Goal: Task Accomplishment & Management: Manage account settings

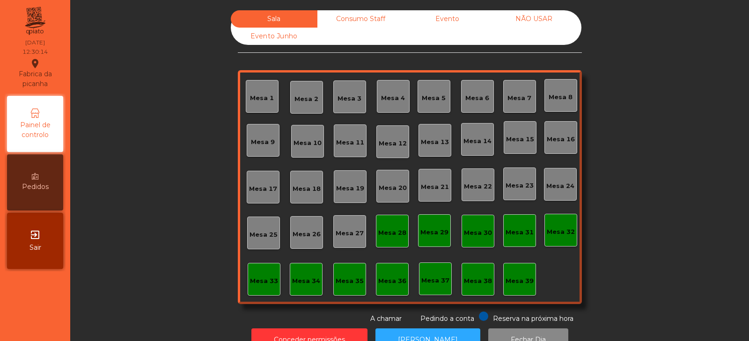
click at [638, 113] on div "Sala Consumo Staff Evento NÃO USAR Evento Junho Mesa 1 Mesa 2 Mesa 3 [GEOGRAPHI…" at bounding box center [409, 166] width 653 height 313
click at [305, 97] on div "Mesa 2" at bounding box center [306, 99] width 24 height 9
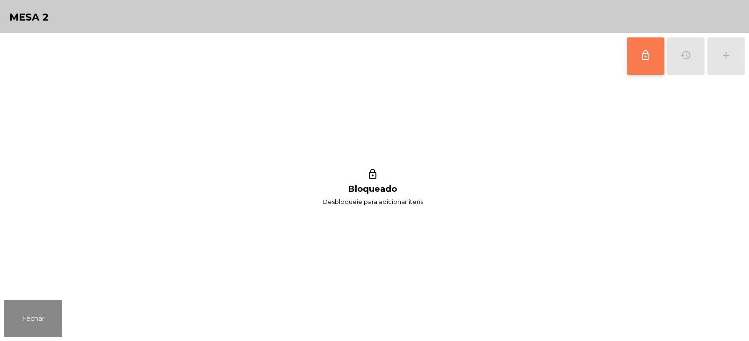
click at [638, 55] on button "lock_outline" at bounding box center [644, 55] width 37 height 37
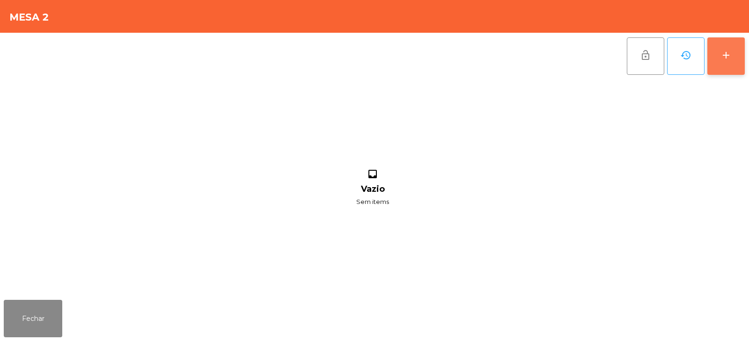
click at [728, 62] on button "add" at bounding box center [725, 55] width 37 height 37
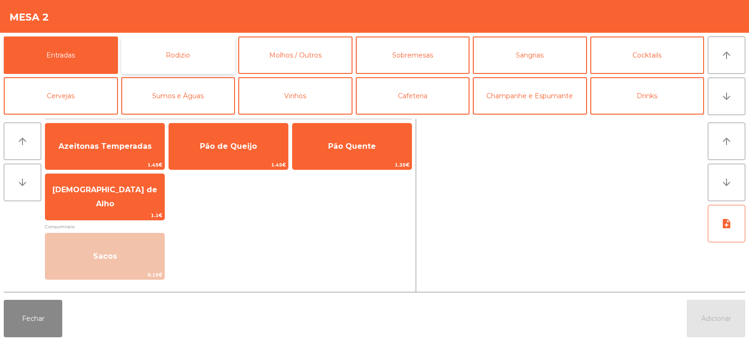
click at [214, 58] on button "Rodizio" at bounding box center [178, 54] width 114 height 37
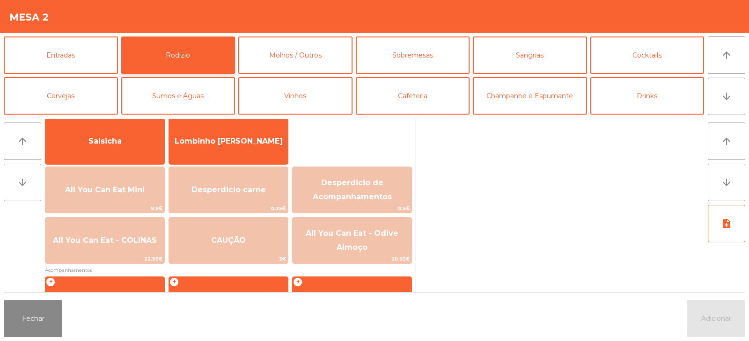
scroll to position [66, 0]
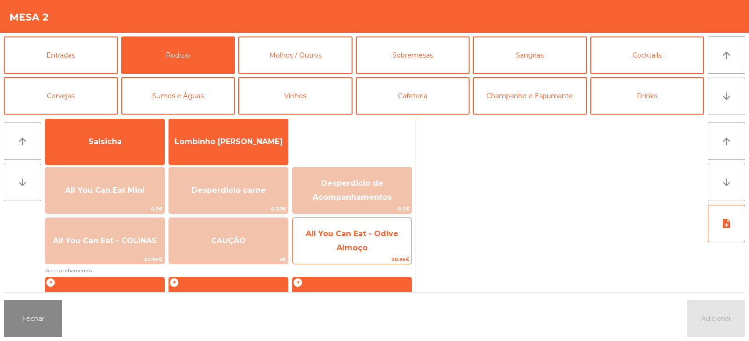
click at [355, 242] on span "All You Can Eat - Odive Almoço" at bounding box center [351, 241] width 119 height 40
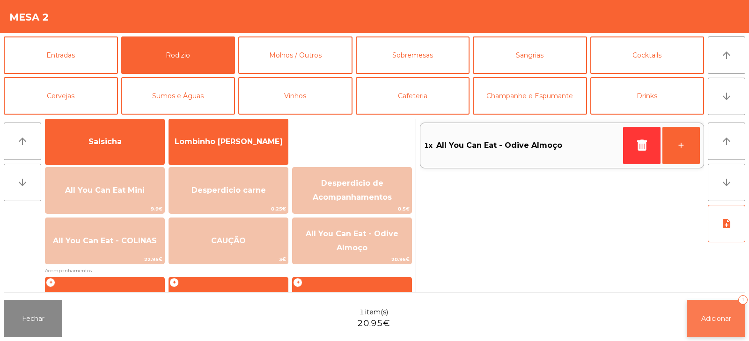
click at [707, 326] on button "Adicionar 1" at bounding box center [715, 318] width 58 height 37
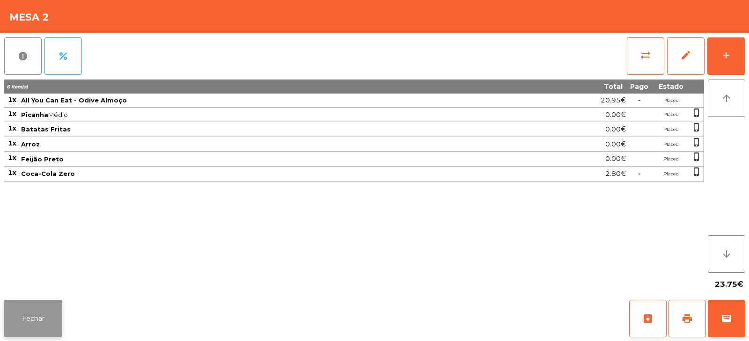
click at [46, 329] on button "Fechar" at bounding box center [33, 318] width 58 height 37
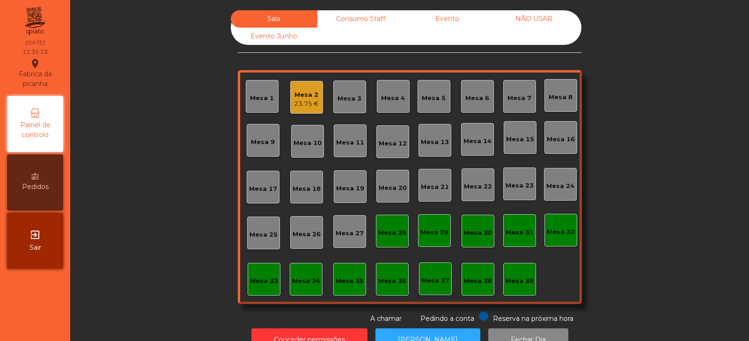
click at [473, 138] on div "Mesa 14" at bounding box center [477, 141] width 28 height 9
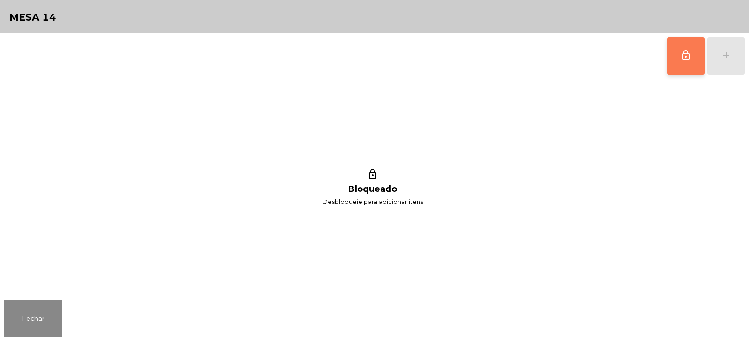
click at [675, 63] on button "lock_outline" at bounding box center [685, 55] width 37 height 37
click at [726, 56] on div "add" at bounding box center [725, 55] width 11 height 11
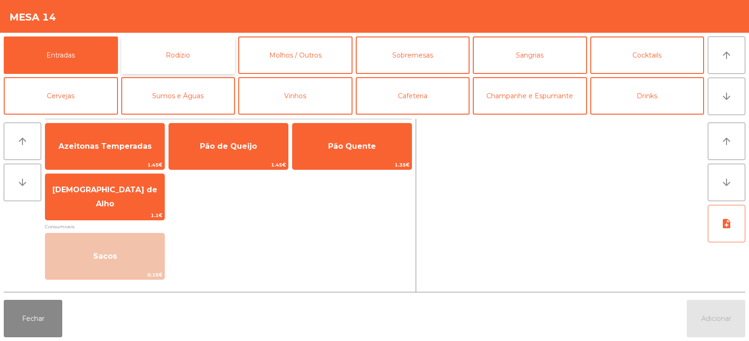
click at [187, 46] on button "Rodizio" at bounding box center [178, 54] width 114 height 37
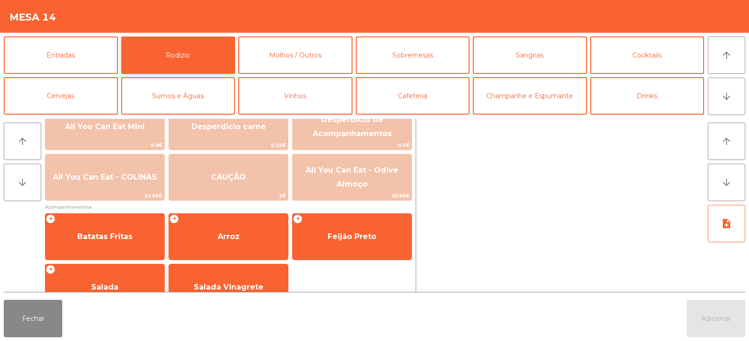
scroll to position [130, 0]
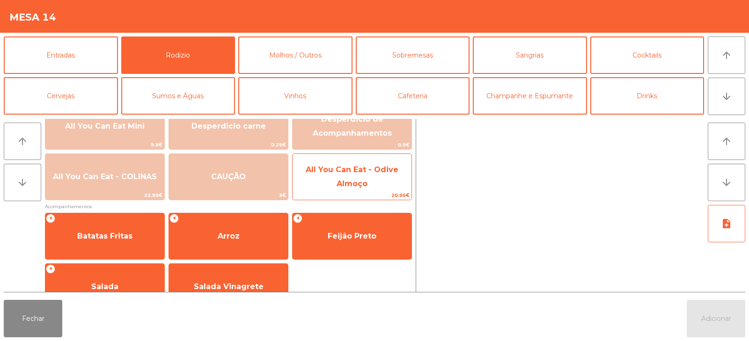
click at [383, 176] on span "All You Can Eat - Odive Almoço" at bounding box center [351, 177] width 119 height 40
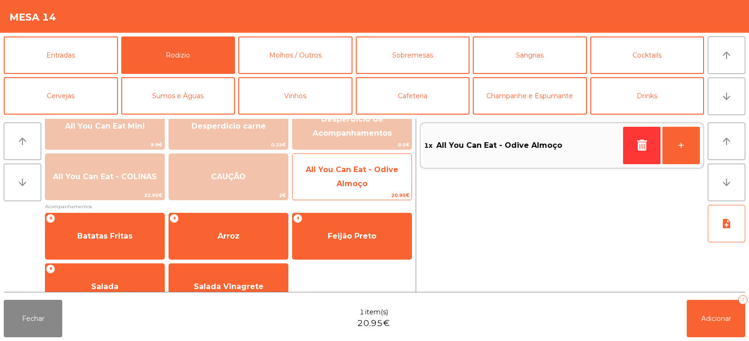
click at [384, 180] on span "All You Can Eat - Odive Almoço" at bounding box center [351, 177] width 119 height 40
click at [383, 183] on span "All You Can Eat - Odive Almoço" at bounding box center [351, 177] width 119 height 40
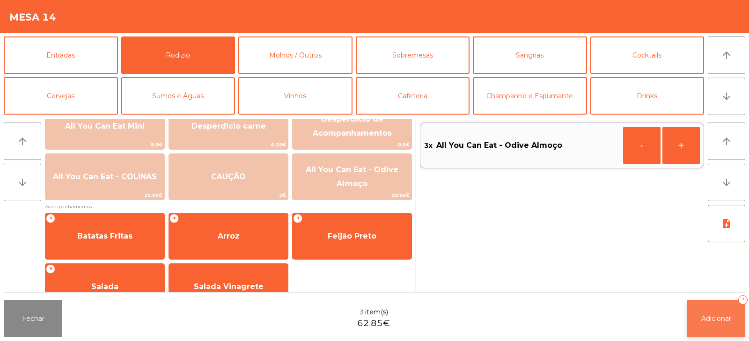
click at [724, 313] on button "Adicionar 3" at bounding box center [715, 318] width 58 height 37
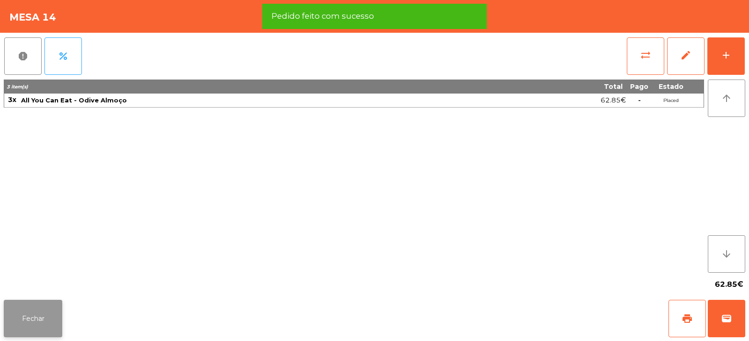
click at [26, 319] on button "Fechar" at bounding box center [33, 318] width 58 height 37
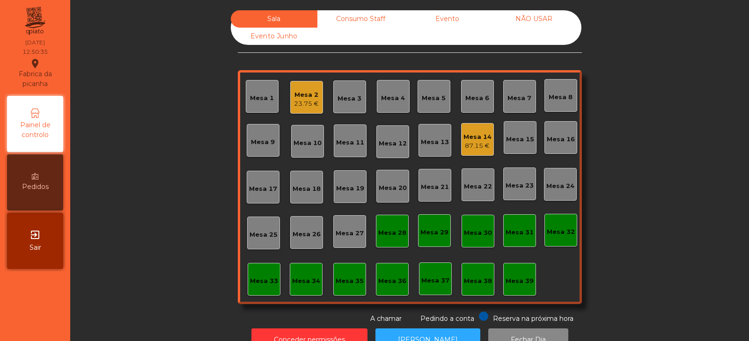
scroll to position [28, 0]
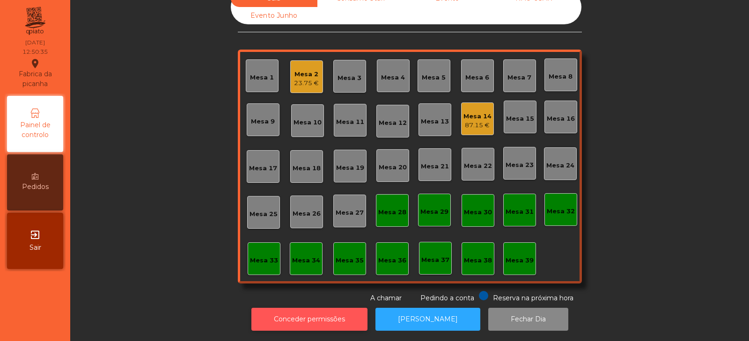
click at [312, 310] on button "Conceder permissões" at bounding box center [309, 319] width 116 height 23
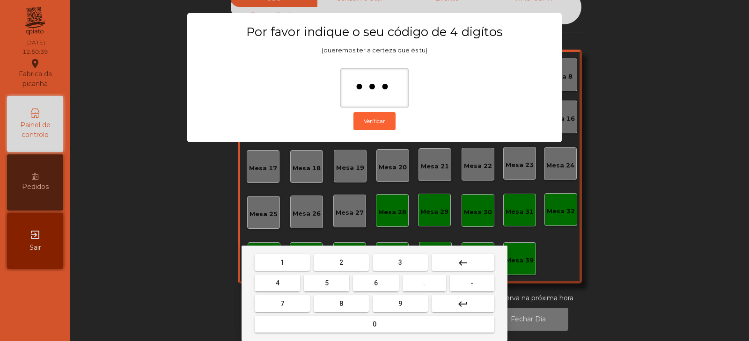
type input "****"
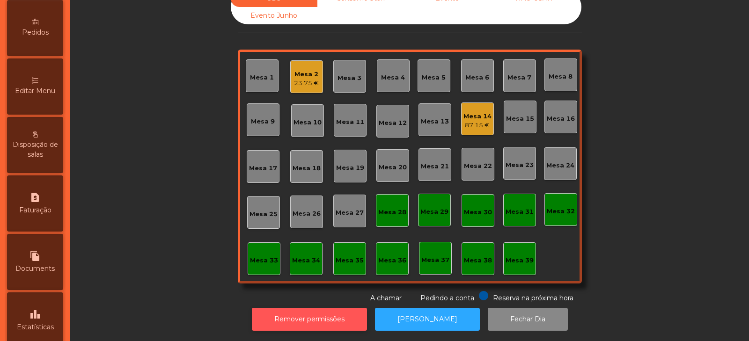
scroll to position [145, 0]
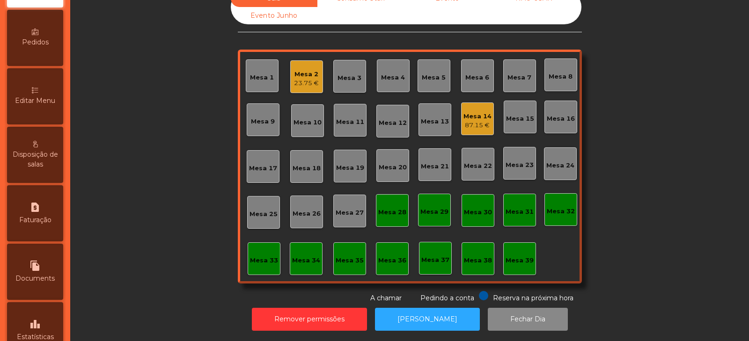
click at [49, 104] on span "Editar Menu" at bounding box center [35, 101] width 40 height 10
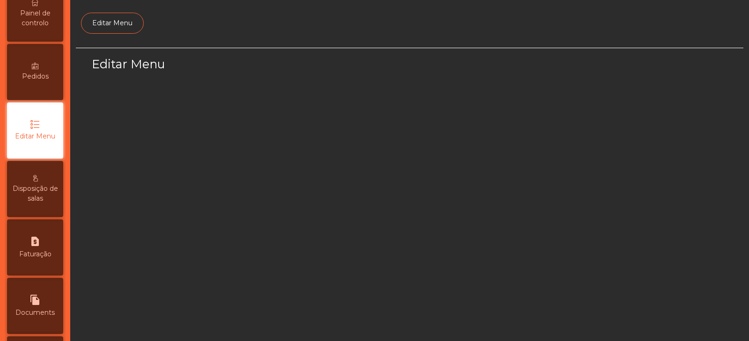
select select "*"
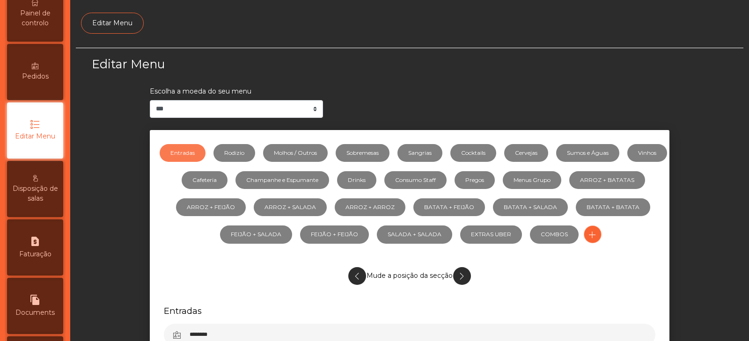
scroll to position [71, 0]
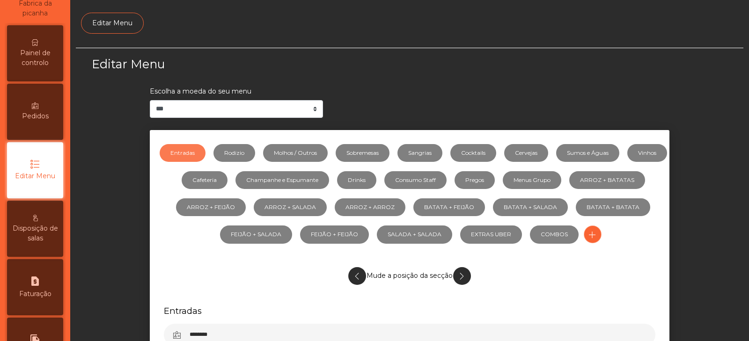
click at [205, 150] on link "Entradas" at bounding box center [183, 153] width 46 height 18
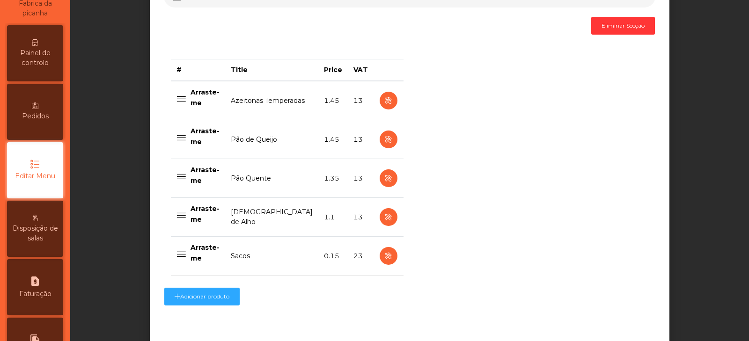
scroll to position [334, 0]
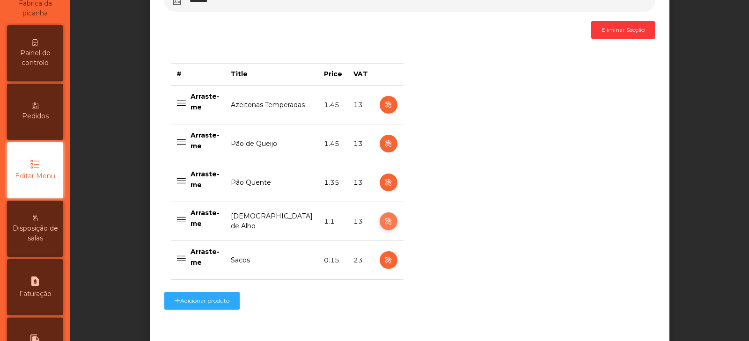
click at [383, 223] on icon "button" at bounding box center [388, 222] width 11 height 12
select select "**"
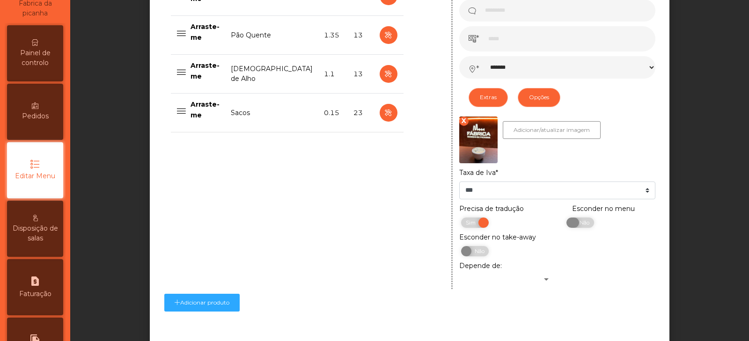
click at [578, 227] on span "Não" at bounding box center [582, 223] width 23 height 10
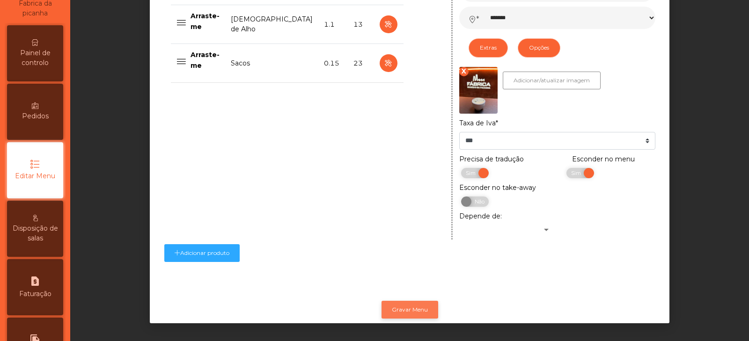
click at [418, 301] on button "Gravar Menu" at bounding box center [409, 310] width 57 height 18
click at [409, 302] on button "Gravar Menu" at bounding box center [409, 310] width 57 height 18
click at [42, 59] on span "Painel de controlo" at bounding box center [34, 58] width 51 height 20
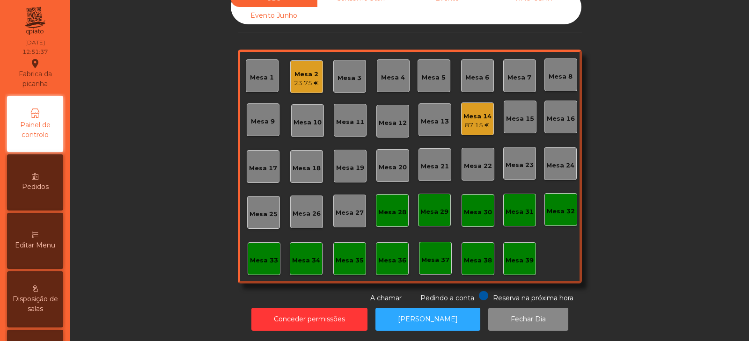
click at [469, 112] on div "Mesa 14" at bounding box center [477, 116] width 28 height 9
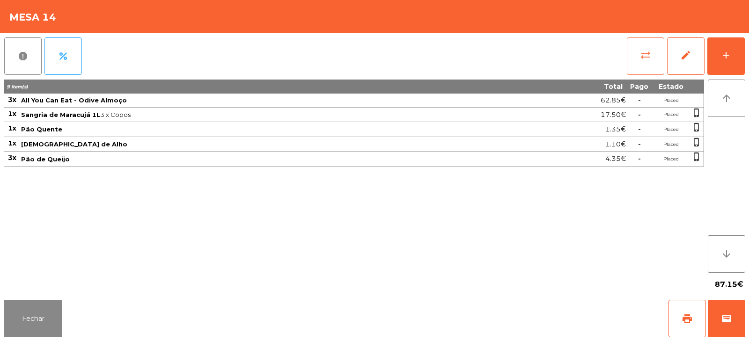
click at [638, 51] on button "sync_alt" at bounding box center [644, 55] width 37 height 37
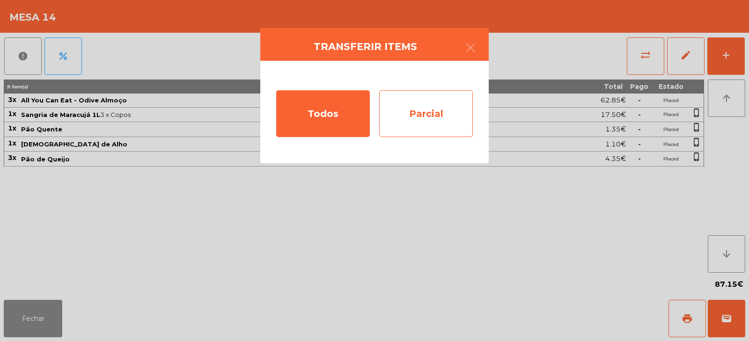
click at [428, 120] on div "Parcial" at bounding box center [426, 113] width 94 height 47
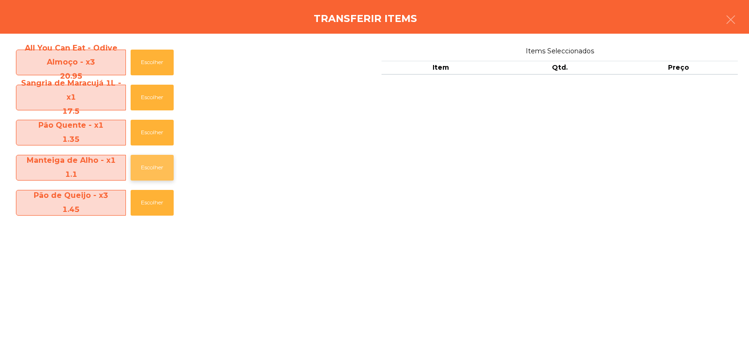
click at [156, 167] on button "Escolher" at bounding box center [152, 168] width 43 height 26
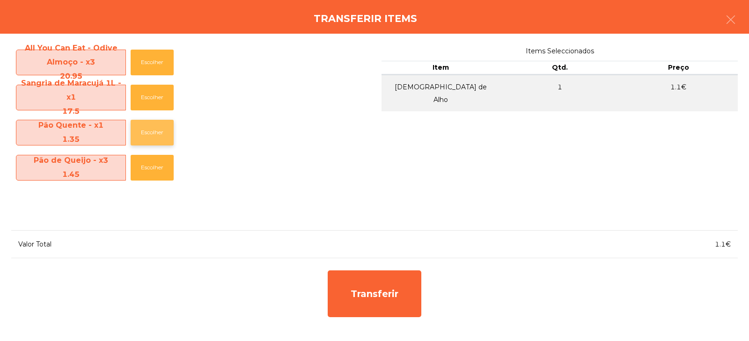
click at [155, 133] on button "Escolher" at bounding box center [152, 133] width 43 height 26
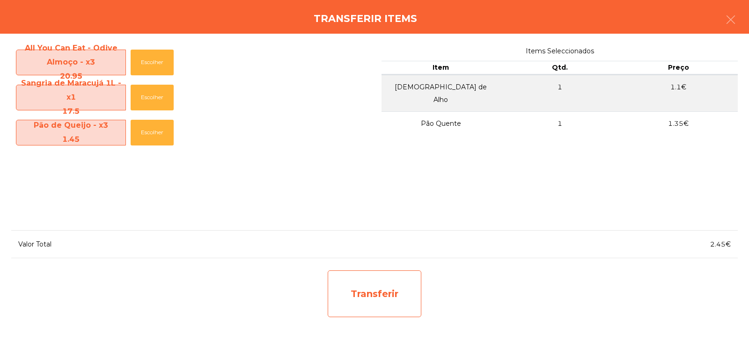
click at [379, 293] on div "Transferir" at bounding box center [375, 293] width 94 height 47
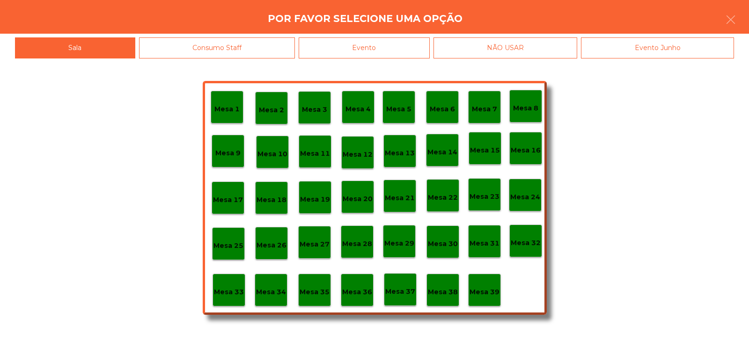
click at [401, 285] on div "Mesa 37" at bounding box center [400, 290] width 30 height 15
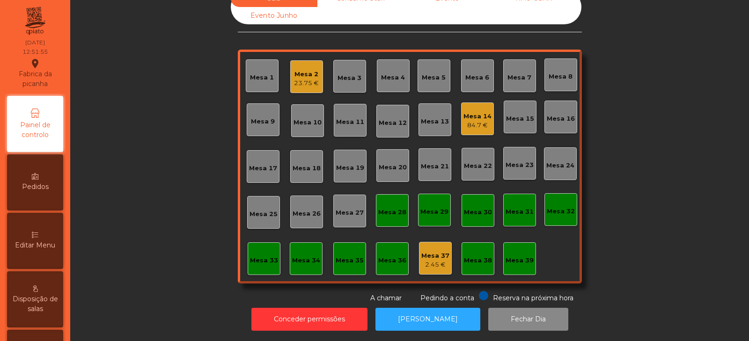
click at [636, 191] on div "Sala Consumo Staff Evento NÃO USAR Evento Junho Mesa 1 Mesa 2 23.75 € Mesa 3 Me…" at bounding box center [409, 146] width 653 height 313
click at [477, 113] on div "Mesa 14" at bounding box center [477, 116] width 28 height 9
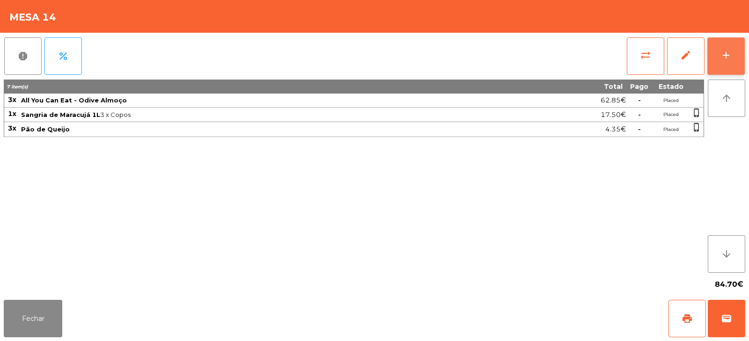
click at [731, 53] on button "add" at bounding box center [725, 55] width 37 height 37
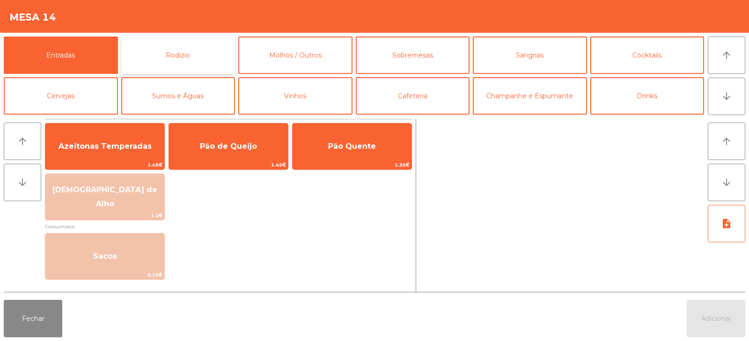
click at [203, 51] on button "Rodizio" at bounding box center [178, 54] width 114 height 37
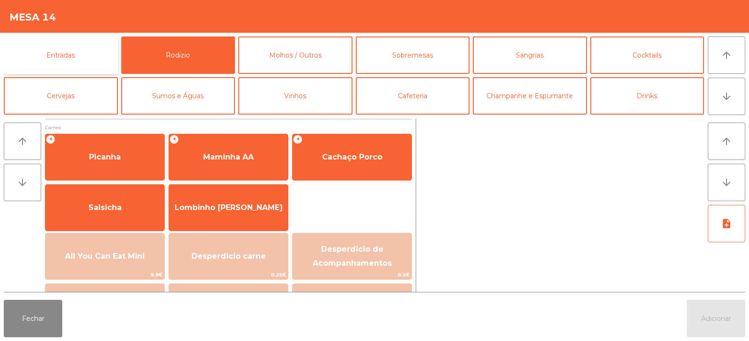
click at [86, 54] on button "Entradas" at bounding box center [61, 54] width 114 height 37
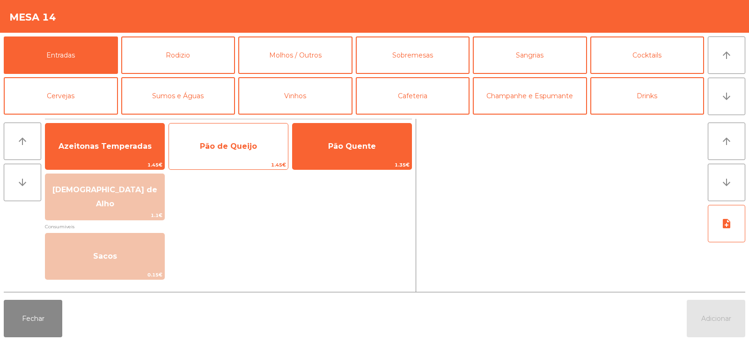
click at [237, 143] on span "Pão de Queijo" at bounding box center [228, 146] width 57 height 9
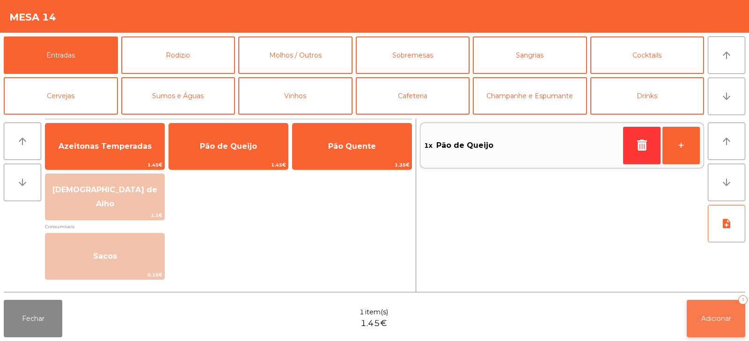
click at [707, 313] on button "Adicionar 1" at bounding box center [715, 318] width 58 height 37
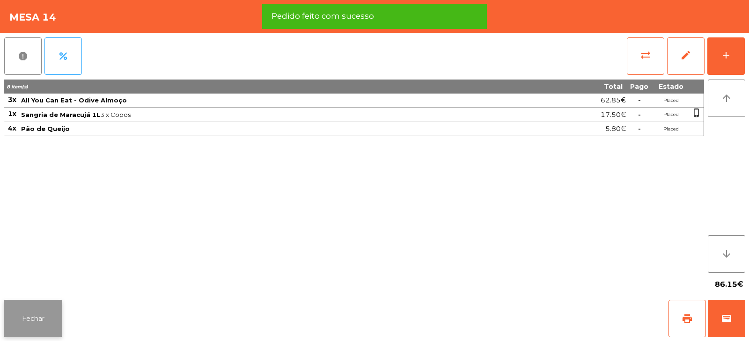
click at [22, 321] on button "Fechar" at bounding box center [33, 318] width 58 height 37
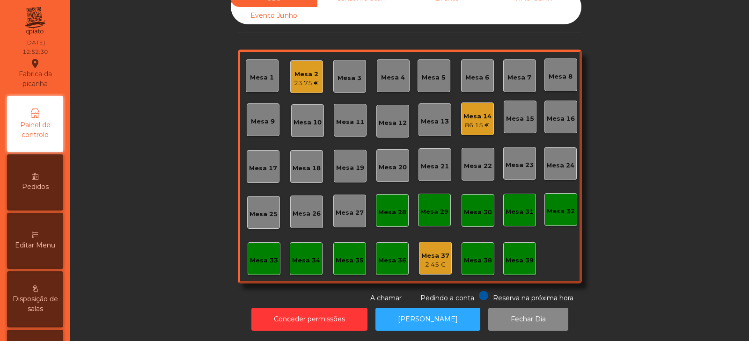
click at [304, 70] on div "Mesa 2" at bounding box center [306, 74] width 25 height 9
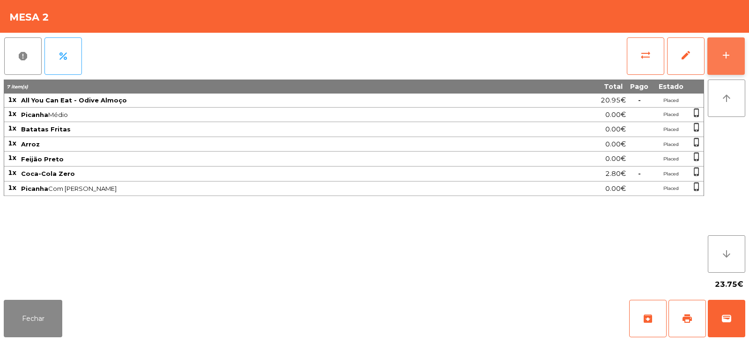
click at [720, 59] on div "add" at bounding box center [725, 55] width 11 height 11
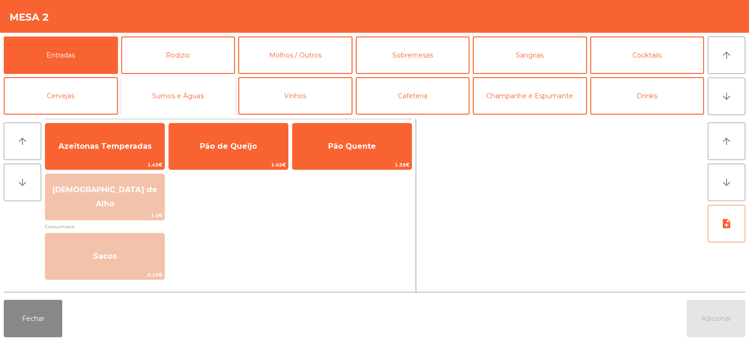
click at [206, 86] on button "Sumos e Águas" at bounding box center [178, 95] width 114 height 37
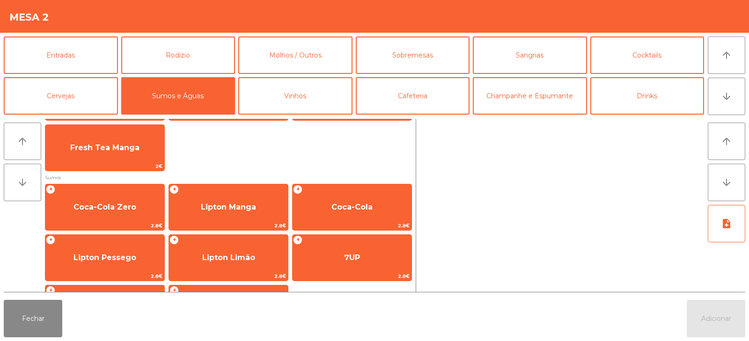
scroll to position [93, 0]
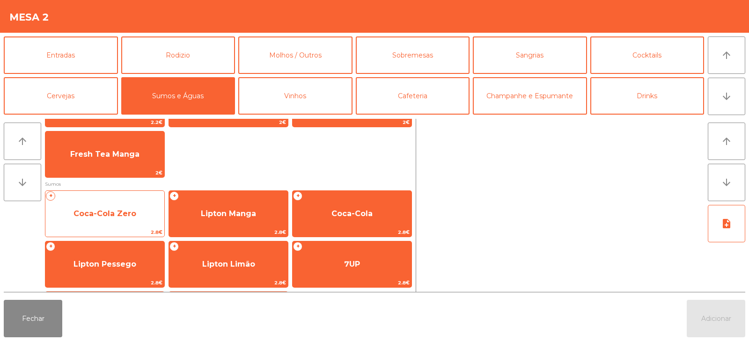
click at [124, 218] on span "Coca-Cola Zero" at bounding box center [104, 213] width 119 height 25
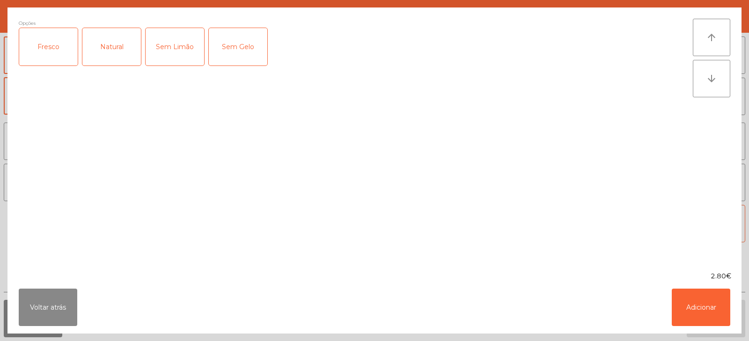
click at [49, 51] on div "Fresco" at bounding box center [48, 46] width 58 height 37
click at [696, 310] on button "Adicionar" at bounding box center [700, 307] width 58 height 37
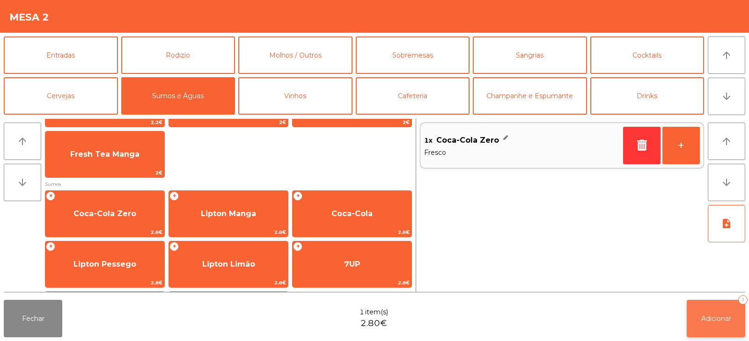
click at [710, 318] on span "Adicionar" at bounding box center [716, 318] width 30 height 8
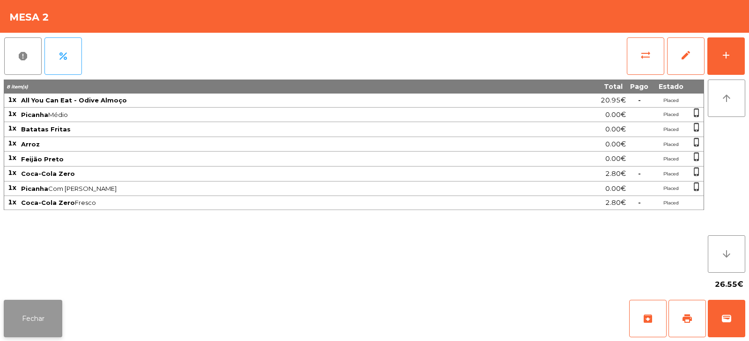
click at [25, 312] on button "Fechar" at bounding box center [33, 318] width 58 height 37
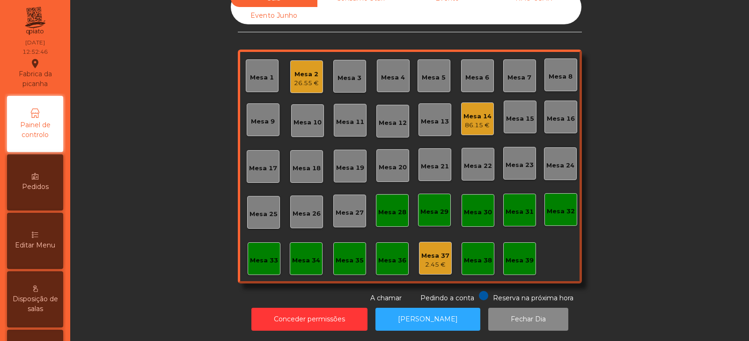
click at [182, 117] on div "Sala Consumo Staff Evento NÃO USAR Evento Junho Mesa 1 Mesa 2 26.55 € Mesa 3 Me…" at bounding box center [409, 146] width 653 height 313
click at [561, 72] on div "Mesa 8" at bounding box center [560, 76] width 24 height 9
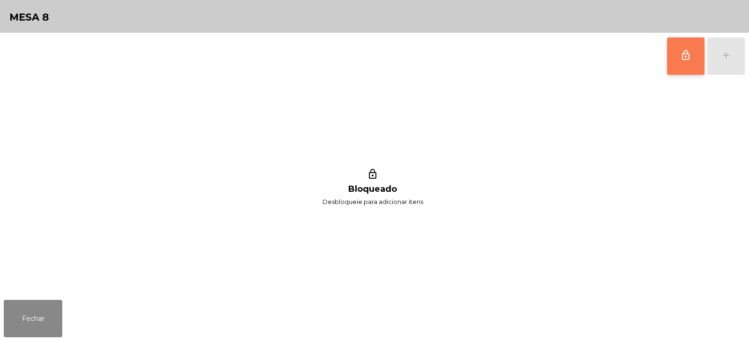
click at [678, 67] on button "lock_outline" at bounding box center [685, 55] width 37 height 37
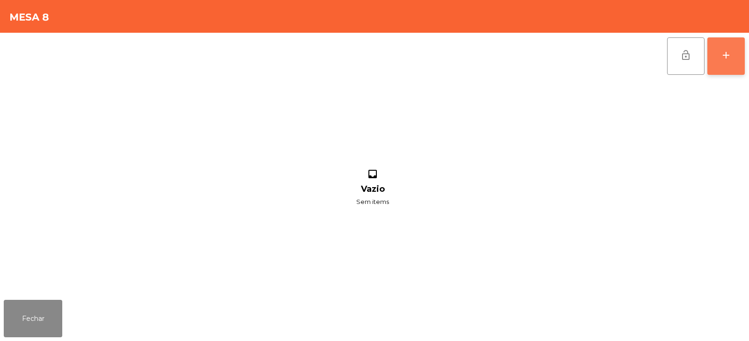
click at [740, 64] on button "add" at bounding box center [725, 55] width 37 height 37
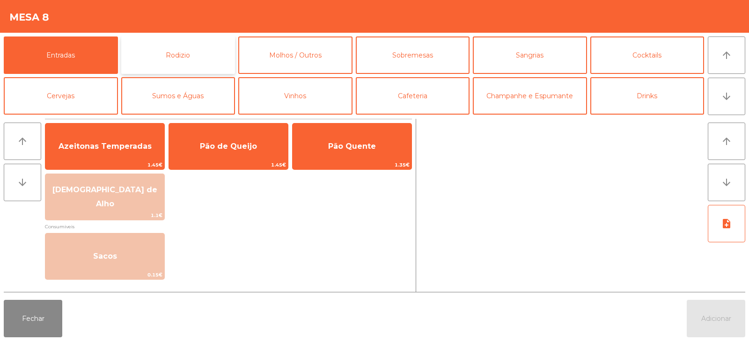
click at [154, 49] on button "Rodizio" at bounding box center [178, 54] width 114 height 37
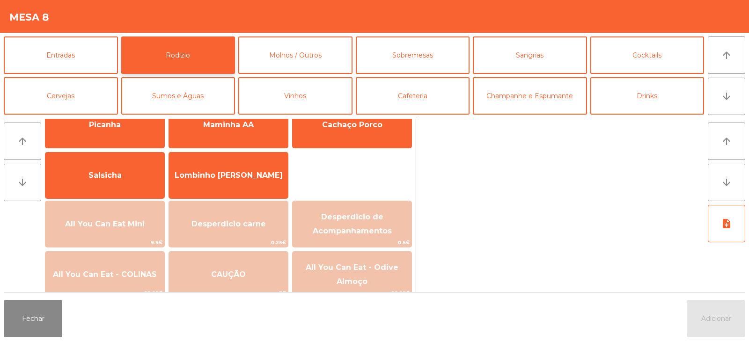
scroll to position [94, 0]
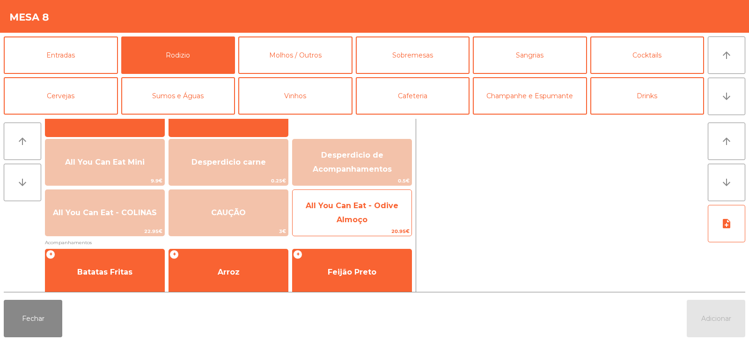
click at [340, 211] on span "All You Can Eat - Odive Almoço" at bounding box center [351, 213] width 119 height 40
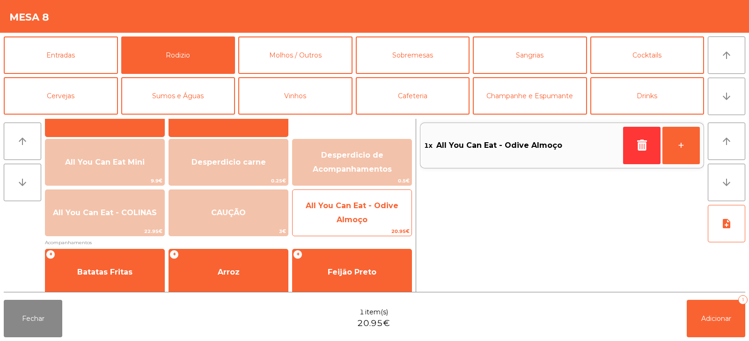
click at [345, 216] on span "All You Can Eat - Odive Almoço" at bounding box center [352, 212] width 93 height 23
click at [349, 217] on span "All You Can Eat - Odive Almoço" at bounding box center [352, 212] width 93 height 23
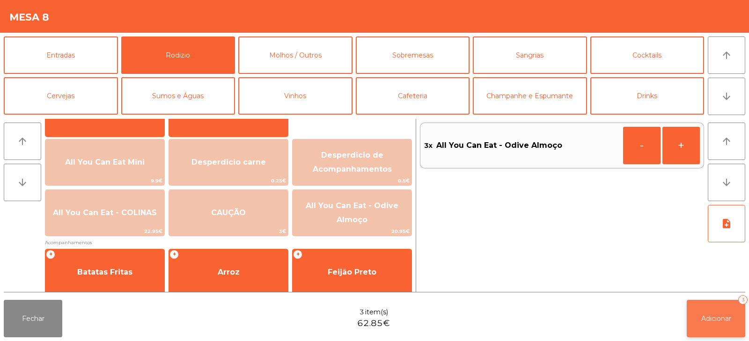
click at [710, 318] on span "Adicionar" at bounding box center [716, 318] width 30 height 8
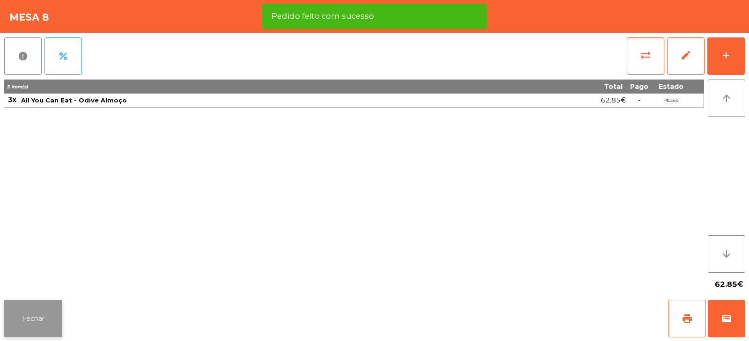
click at [28, 328] on button "Fechar" at bounding box center [33, 318] width 58 height 37
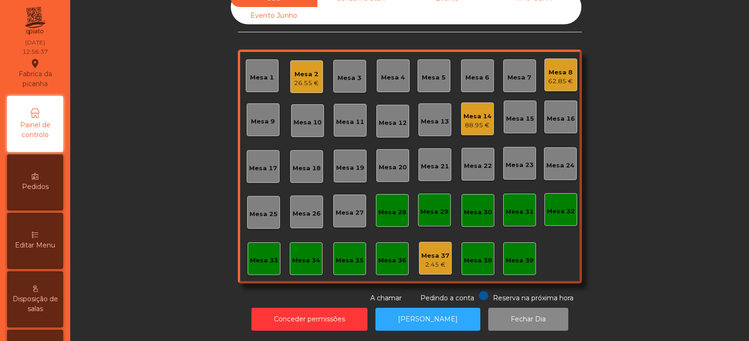
click at [349, 117] on div "Mesa 11" at bounding box center [350, 121] width 28 height 9
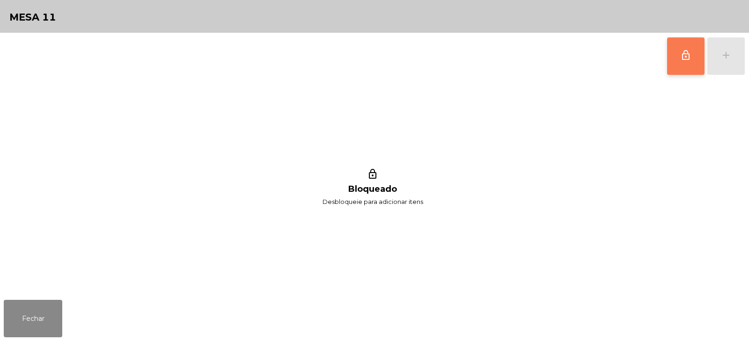
click at [679, 67] on button "lock_outline" at bounding box center [685, 55] width 37 height 37
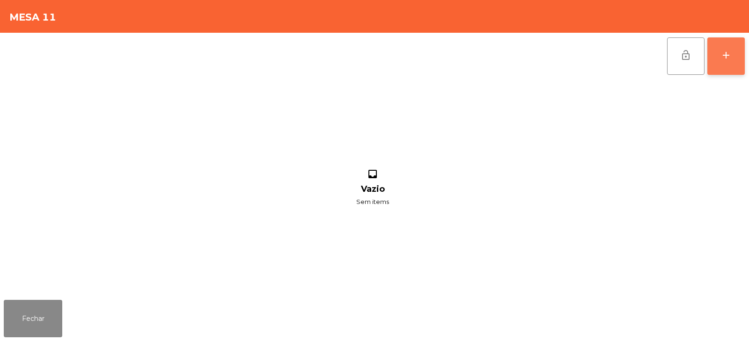
click at [735, 57] on button "add" at bounding box center [725, 55] width 37 height 37
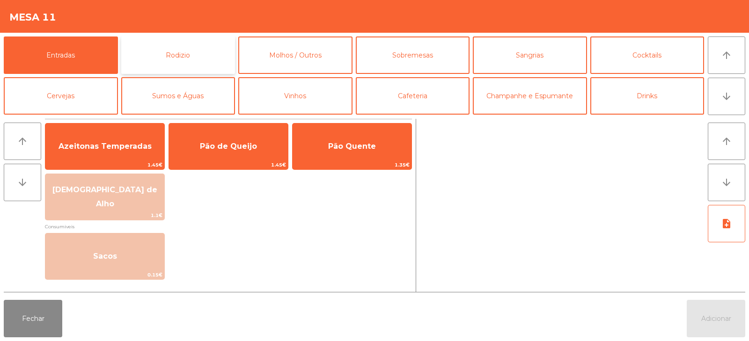
click at [198, 58] on button "Rodizio" at bounding box center [178, 54] width 114 height 37
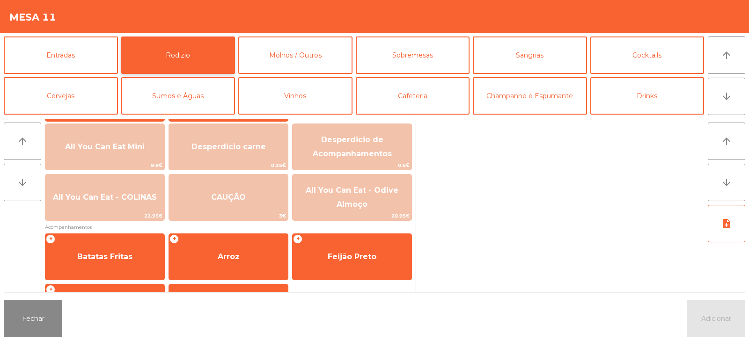
scroll to position [110, 0]
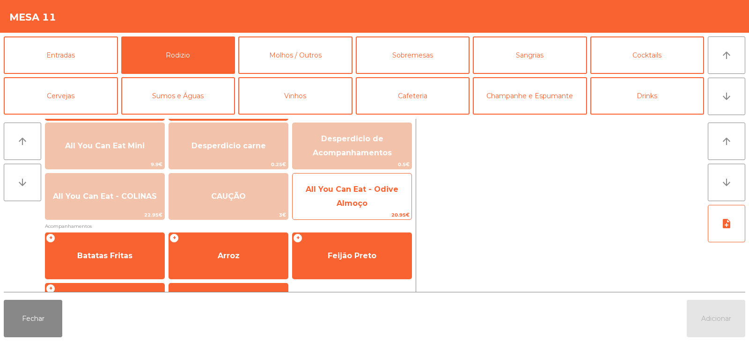
click at [382, 198] on span "All You Can Eat - Odive Almoço" at bounding box center [351, 197] width 119 height 40
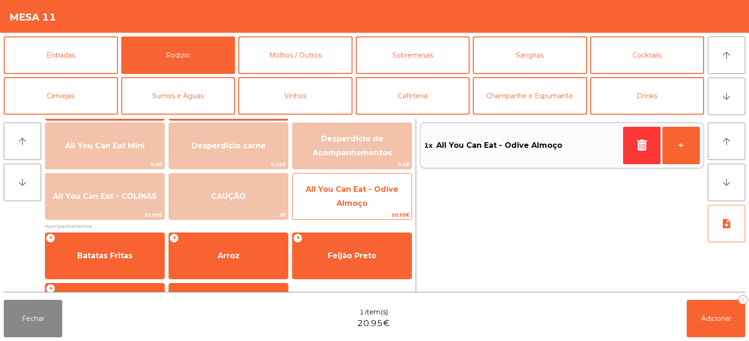
click at [378, 200] on span "All You Can Eat - Odive Almoço" at bounding box center [351, 197] width 119 height 40
click at [379, 202] on span "All You Can Eat - Odive Almoço" at bounding box center [351, 197] width 119 height 40
click at [380, 199] on span "All You Can Eat - Odive Almoço" at bounding box center [351, 197] width 119 height 40
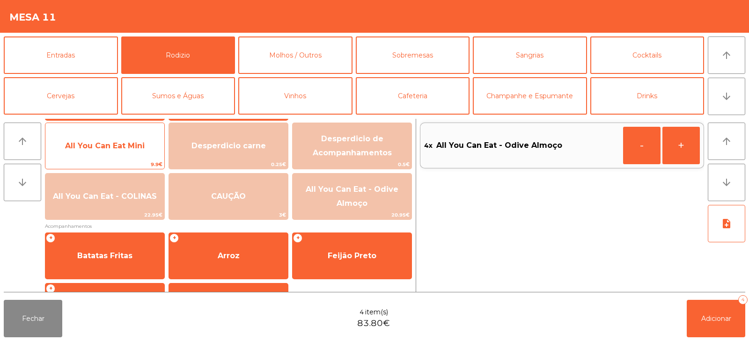
click at [122, 148] on span "All You Can Eat Mini" at bounding box center [105, 145] width 80 height 9
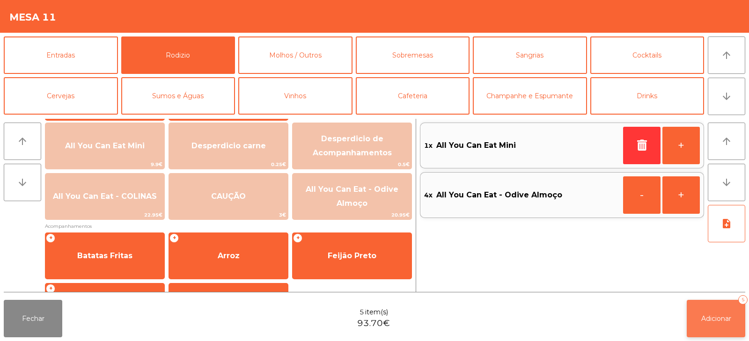
click at [707, 328] on button "Adicionar 5" at bounding box center [715, 318] width 58 height 37
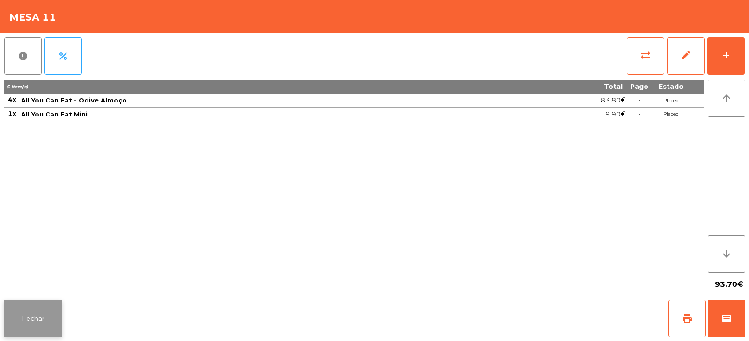
click at [36, 312] on button "Fechar" at bounding box center [33, 318] width 58 height 37
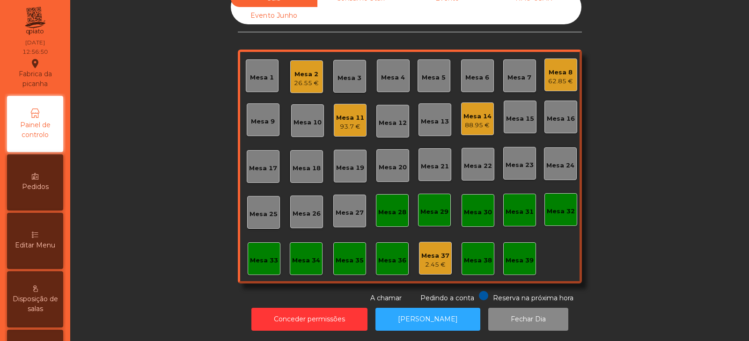
click at [153, 153] on div "Sala Consumo Staff Evento NÃO USAR Evento Junho Mesa 1 Mesa 2 26.55 € Mesa 3 Me…" at bounding box center [409, 146] width 653 height 313
click at [292, 82] on div "Mesa 2 26.55 €" at bounding box center [306, 76] width 33 height 33
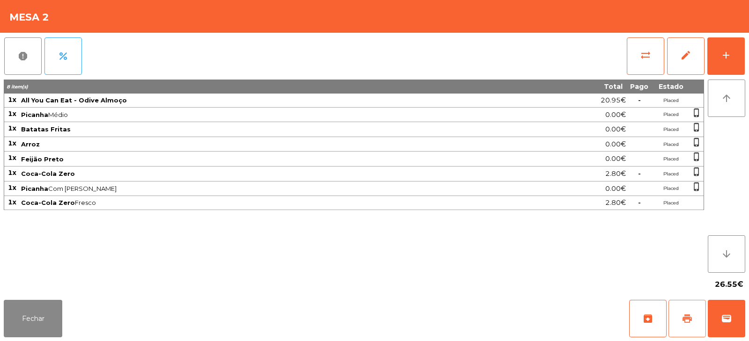
click at [697, 308] on button "print" at bounding box center [686, 318] width 37 height 37
click at [645, 72] on button "sync_alt" at bounding box center [644, 55] width 37 height 37
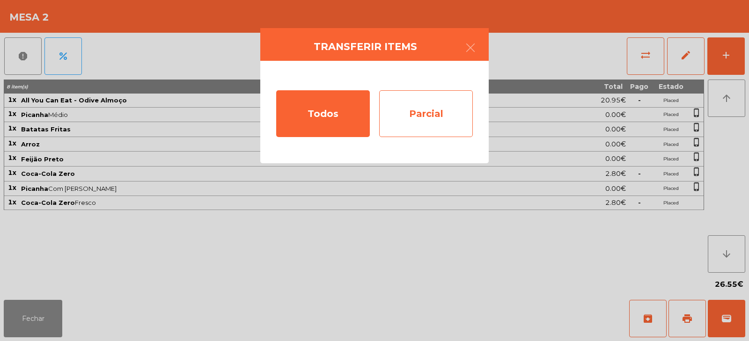
click at [432, 119] on div "Parcial" at bounding box center [426, 113] width 94 height 47
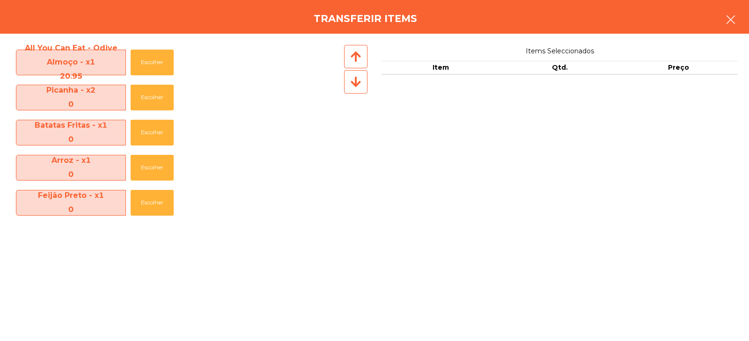
click at [732, 23] on icon "button" at bounding box center [730, 19] width 11 height 11
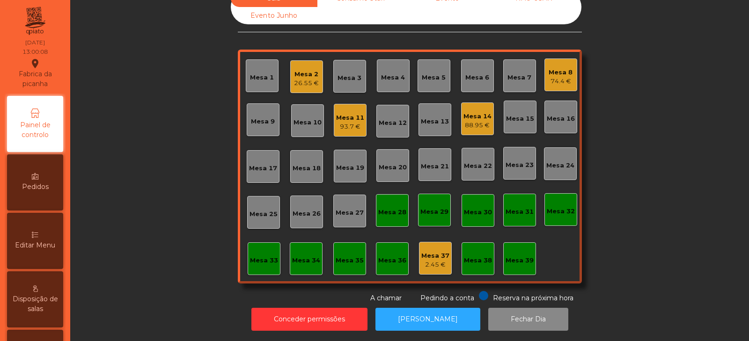
click at [297, 79] on div "26.55 €" at bounding box center [306, 83] width 25 height 9
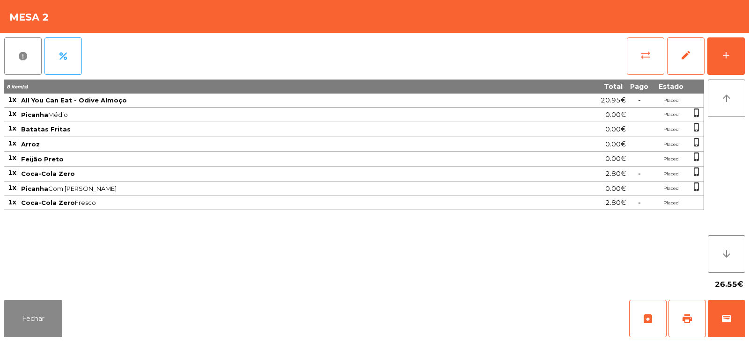
click at [634, 58] on button "sync_alt" at bounding box center [644, 55] width 37 height 37
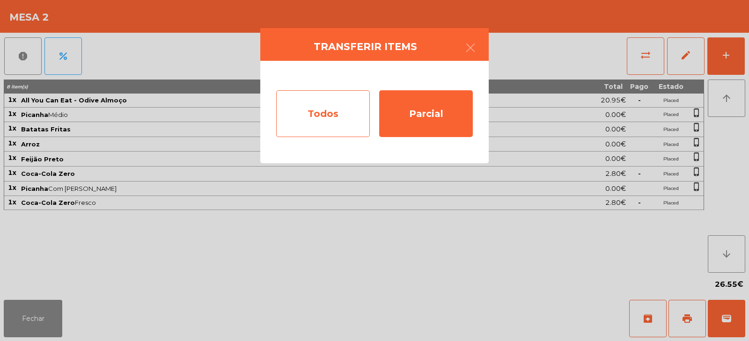
click at [322, 120] on div "Todos" at bounding box center [323, 113] width 94 height 47
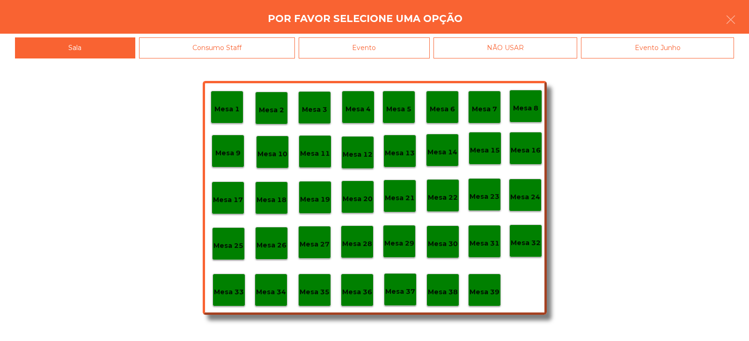
click at [377, 47] on div "Evento" at bounding box center [364, 47] width 131 height 21
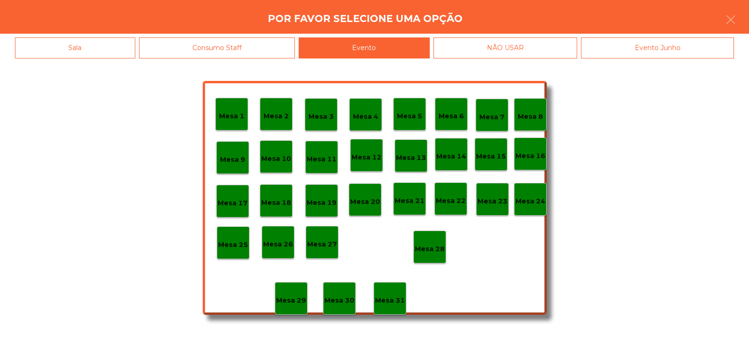
click at [438, 252] on p "Mesa 28" at bounding box center [430, 249] width 30 height 11
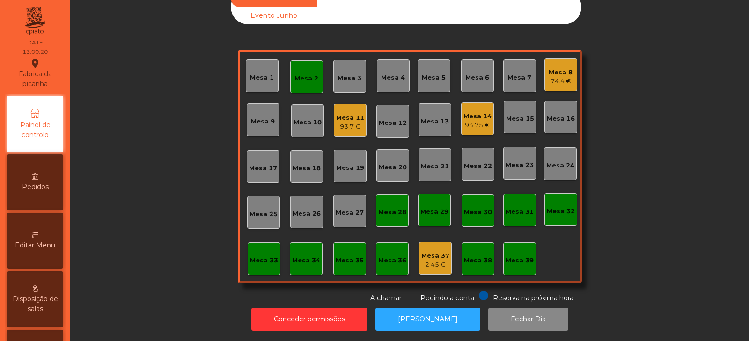
click at [305, 74] on div "Mesa 2" at bounding box center [306, 78] width 24 height 9
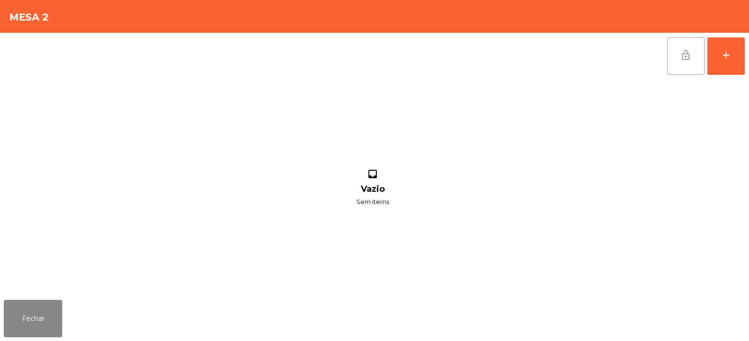
click at [679, 50] on button "lock_open" at bounding box center [685, 55] width 37 height 37
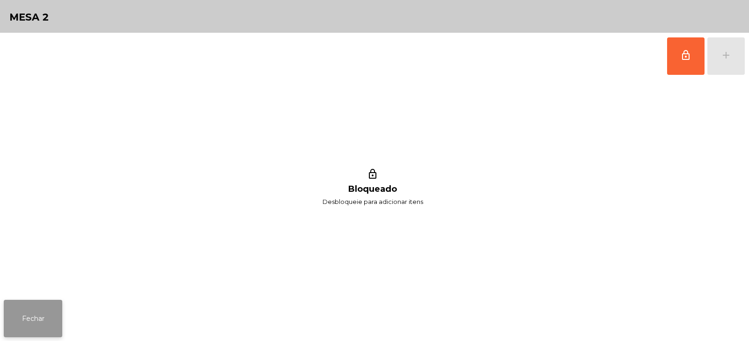
click at [31, 316] on button "Fechar" at bounding box center [33, 318] width 58 height 37
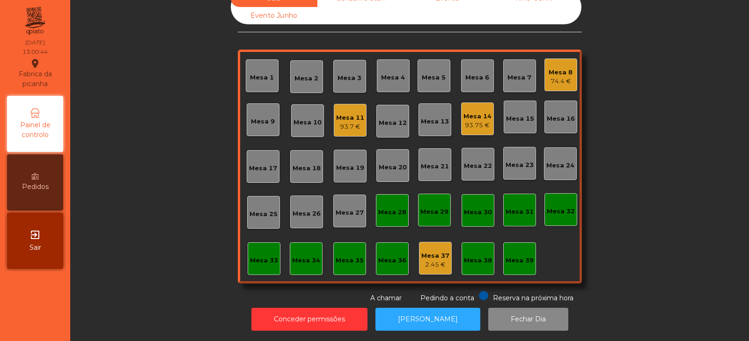
click at [476, 73] on div "Mesa 6" at bounding box center [477, 77] width 24 height 9
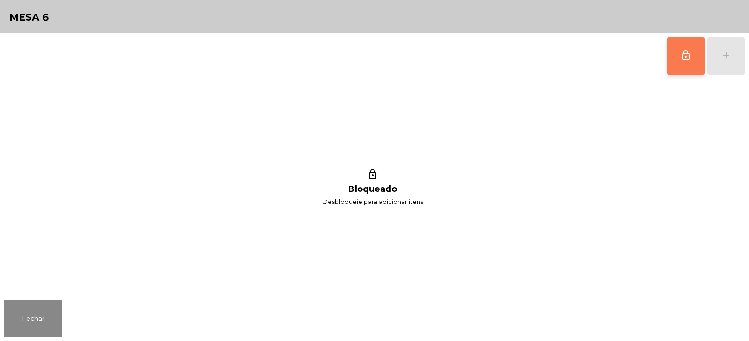
click at [672, 58] on button "lock_outline" at bounding box center [685, 55] width 37 height 37
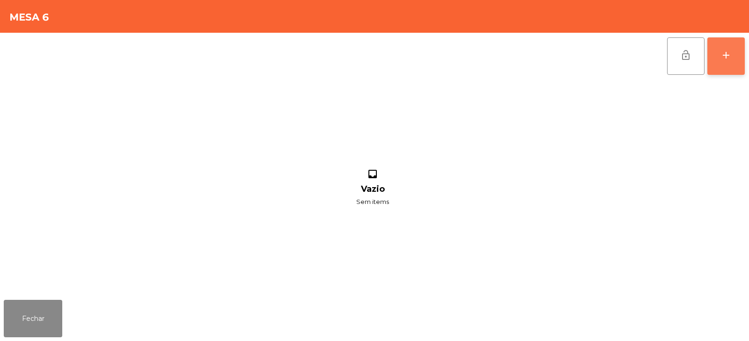
click at [728, 57] on div "add" at bounding box center [725, 55] width 11 height 11
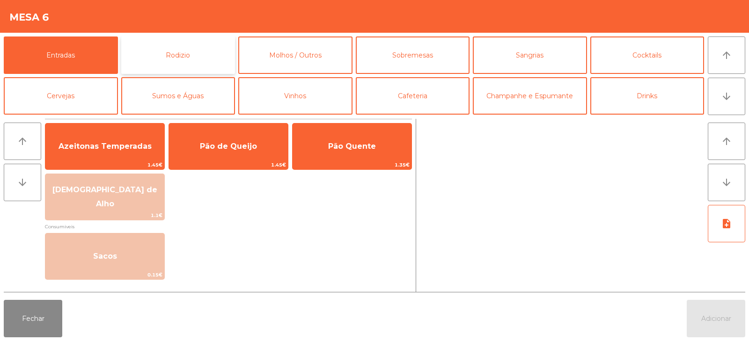
click at [208, 53] on button "Rodizio" at bounding box center [178, 54] width 114 height 37
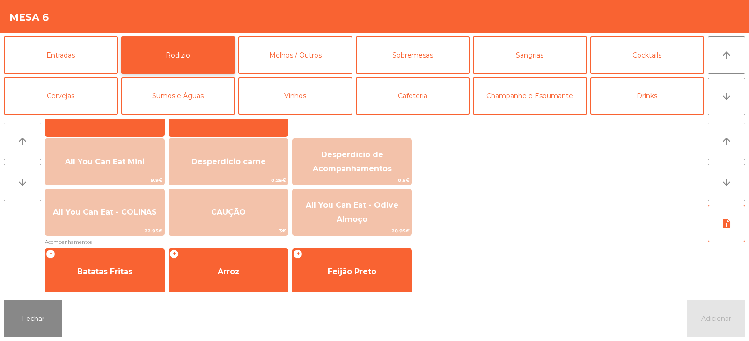
scroll to position [100, 0]
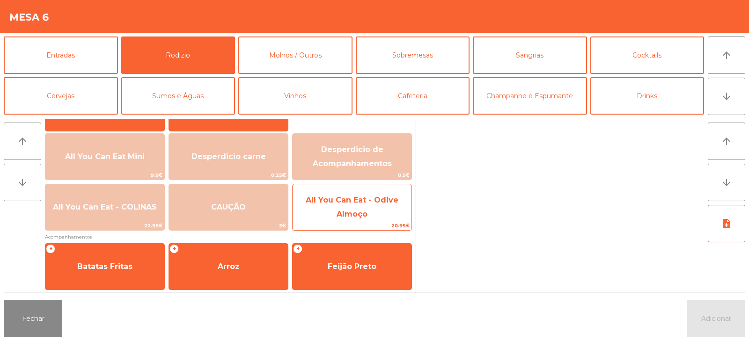
click at [338, 205] on span "All You Can Eat - Odive Almoço" at bounding box center [351, 208] width 119 height 40
click at [331, 211] on span "All You Can Eat - Odive Almoço" at bounding box center [351, 208] width 119 height 40
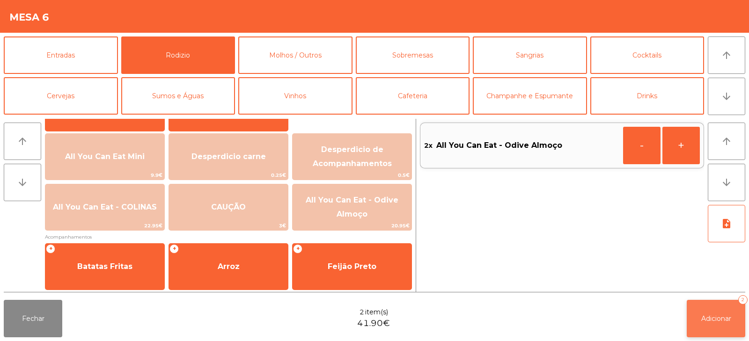
click at [706, 322] on span "Adicionar" at bounding box center [716, 318] width 30 height 8
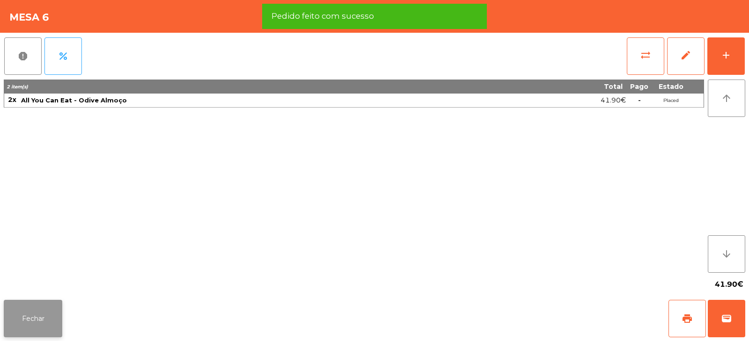
click at [36, 325] on button "Fechar" at bounding box center [33, 318] width 58 height 37
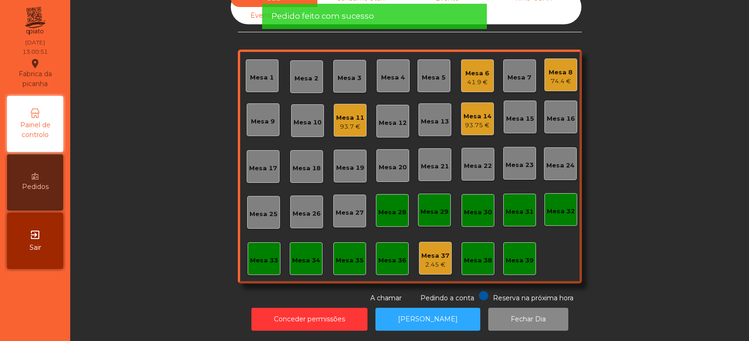
click at [168, 175] on div "Sala Consumo Staff Evento NÃO USAR Evento Junho Mesa 1 Mesa 2 Mesa 3 Mesa 4 Mes…" at bounding box center [409, 146] width 653 height 313
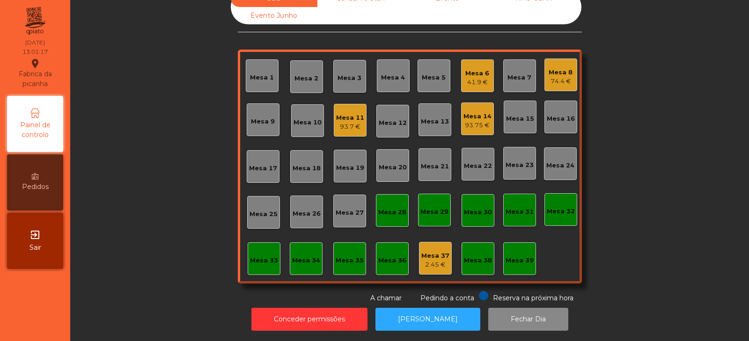
click at [156, 153] on div "Sala Consumo Staff Evento NÃO USAR Evento Junho Mesa 1 Mesa 2 Mesa 3 Mesa 4 Mes…" at bounding box center [409, 146] width 653 height 313
click at [155, 141] on div "Sala Consumo Staff Evento NÃO USAR Evento Junho Mesa 1 Mesa 2 Mesa 3 Mesa 4 Mes…" at bounding box center [409, 146] width 653 height 313
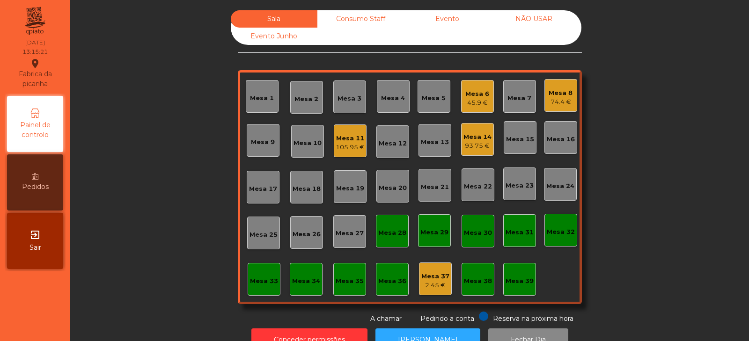
click at [388, 93] on div "Mesa 4" at bounding box center [393, 96] width 24 height 13
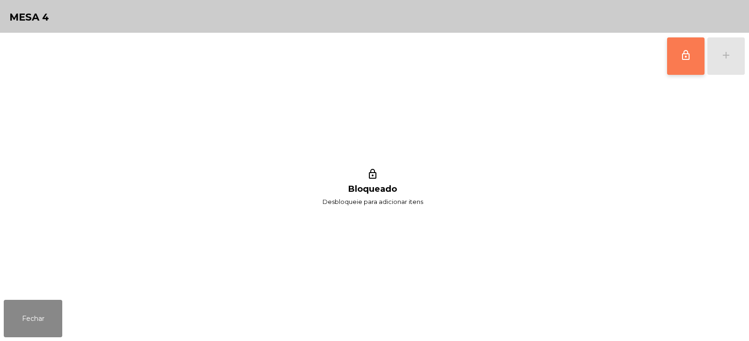
click at [669, 58] on button "lock_outline" at bounding box center [685, 55] width 37 height 37
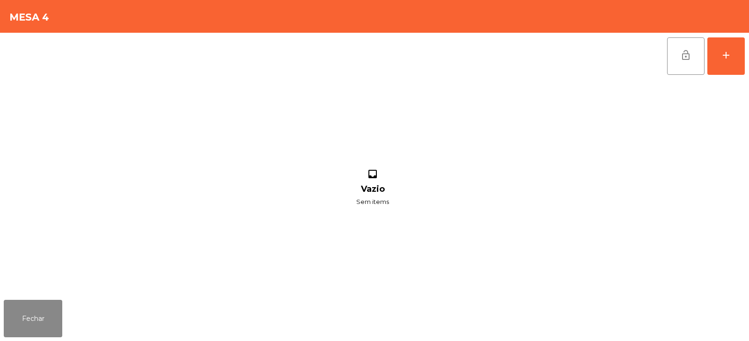
click at [748, 72] on div "lock_open add inbox Vazio Sem items" at bounding box center [374, 164] width 749 height 263
click at [720, 64] on button "add" at bounding box center [725, 55] width 37 height 37
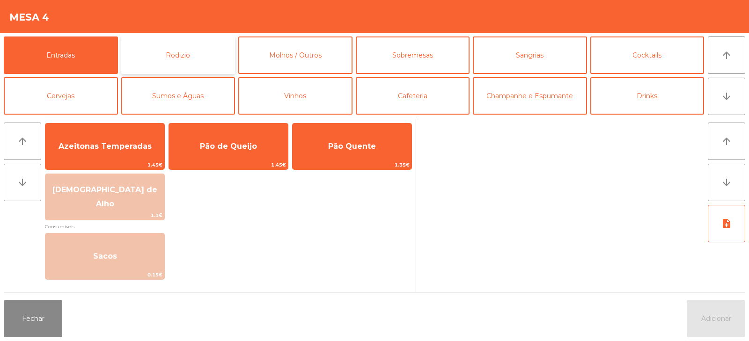
click at [173, 50] on button "Rodizio" at bounding box center [178, 54] width 114 height 37
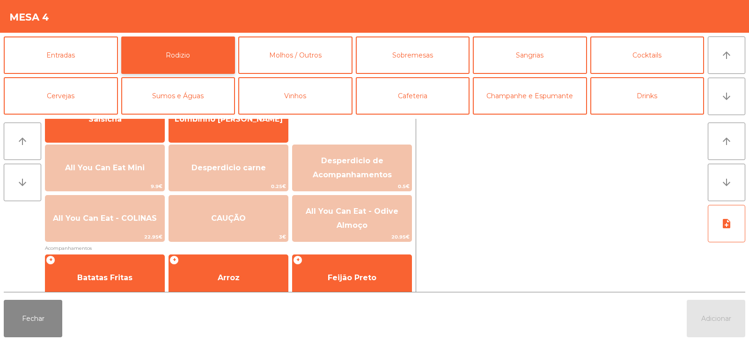
scroll to position [89, 0]
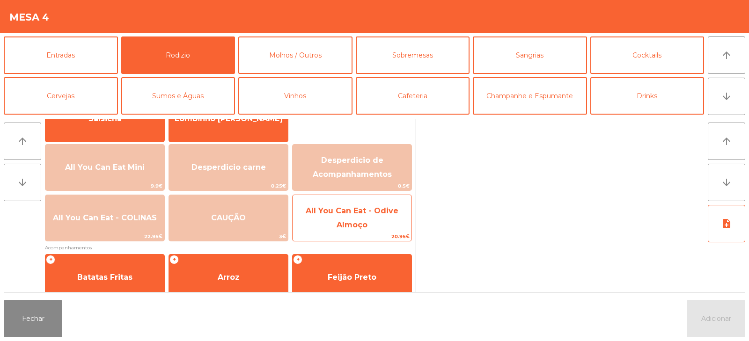
click at [363, 216] on span "All You Can Eat - Odive Almoço" at bounding box center [351, 218] width 119 height 40
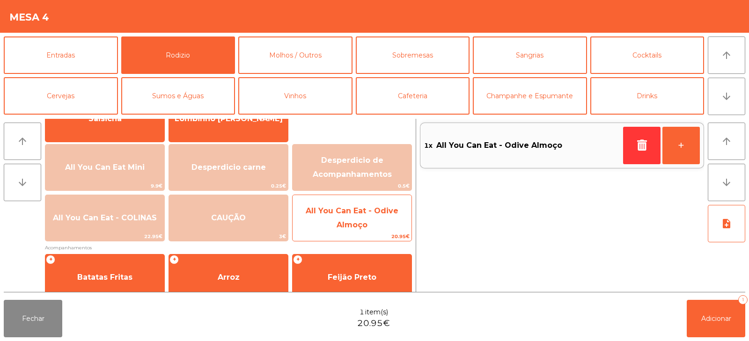
click at [360, 211] on span "All You Can Eat - Odive Almoço" at bounding box center [352, 217] width 93 height 23
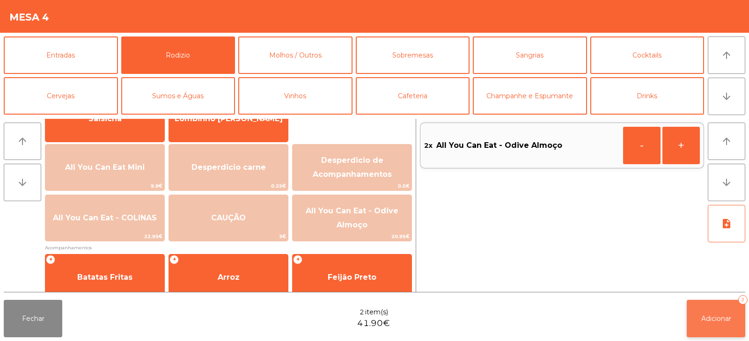
click at [705, 317] on span "Adicionar" at bounding box center [716, 318] width 30 height 8
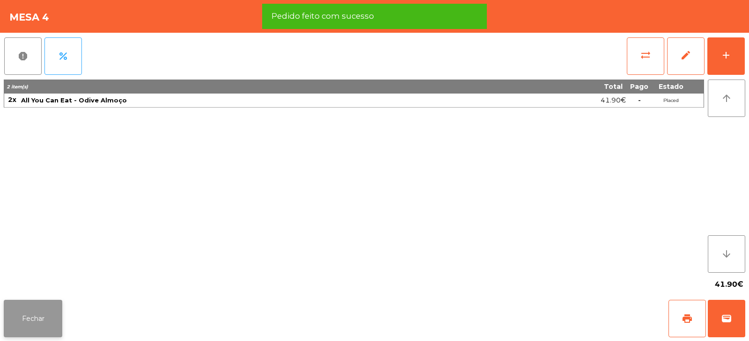
click at [42, 318] on button "Fechar" at bounding box center [33, 318] width 58 height 37
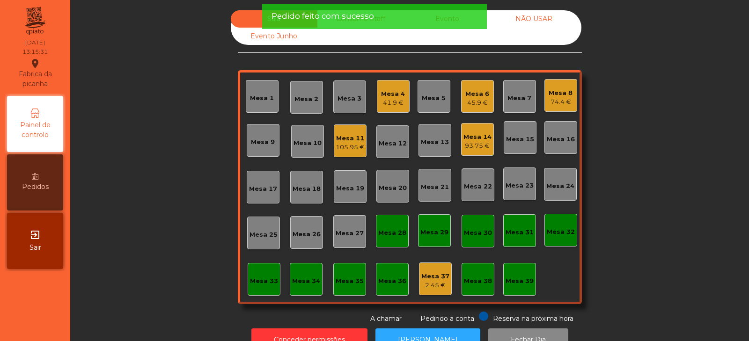
click at [139, 232] on div "Sala Consumo Staff Evento NÃO USAR Evento Junho Mesa 1 Mesa 2 Mesa 3 Mesa 4 41.…" at bounding box center [409, 166] width 653 height 313
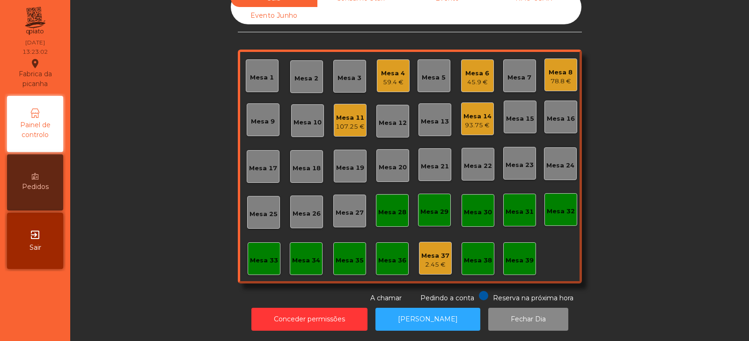
scroll to position [0, 0]
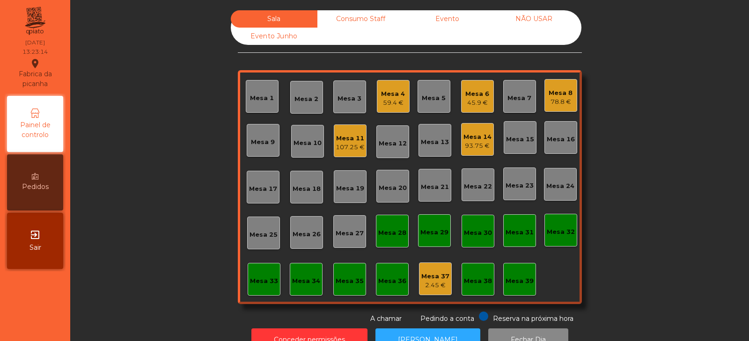
click at [305, 103] on div "Mesa 2" at bounding box center [306, 99] width 24 height 9
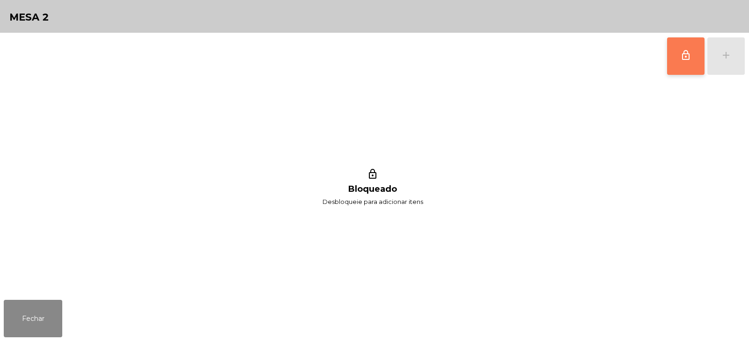
click at [686, 55] on span "lock_outline" at bounding box center [685, 55] width 11 height 11
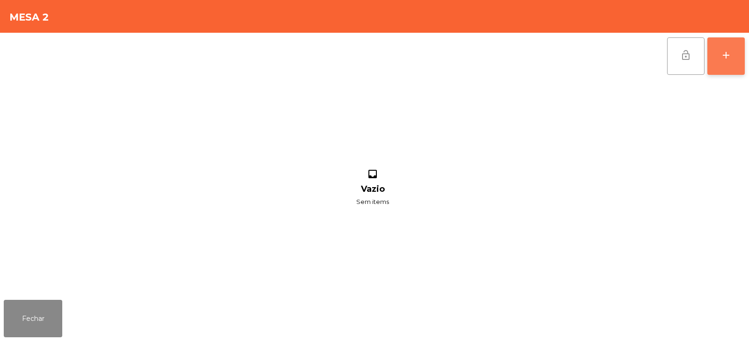
click at [730, 62] on button "add" at bounding box center [725, 55] width 37 height 37
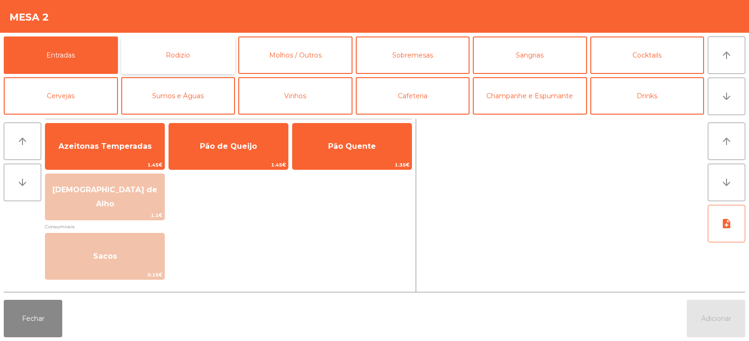
click at [204, 64] on button "Rodizio" at bounding box center [178, 54] width 114 height 37
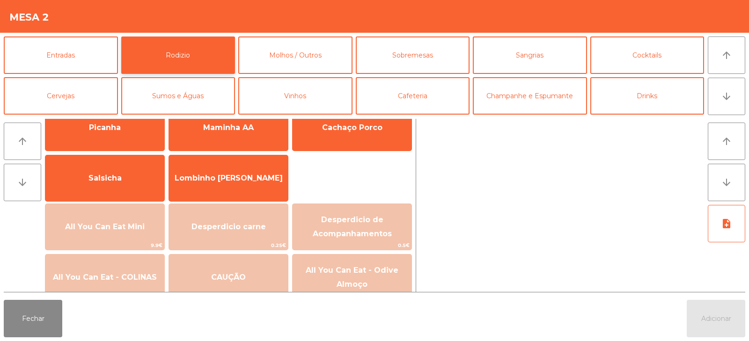
scroll to position [78, 0]
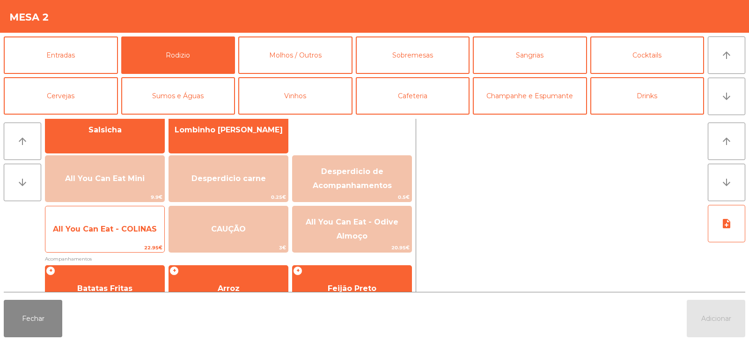
click at [132, 239] on span "All You Can Eat - COLINAS" at bounding box center [104, 229] width 119 height 25
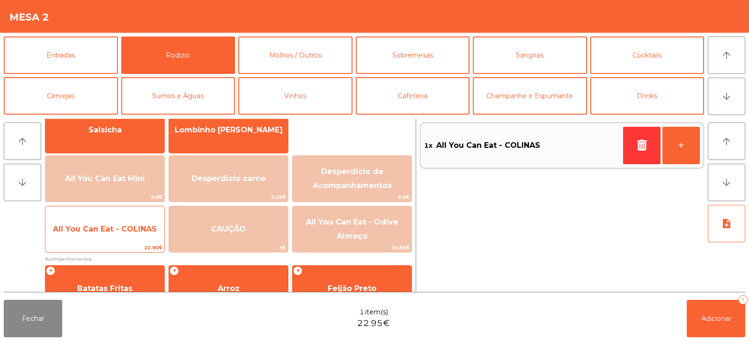
click at [131, 241] on span "All You Can Eat - COLINAS" at bounding box center [104, 229] width 119 height 25
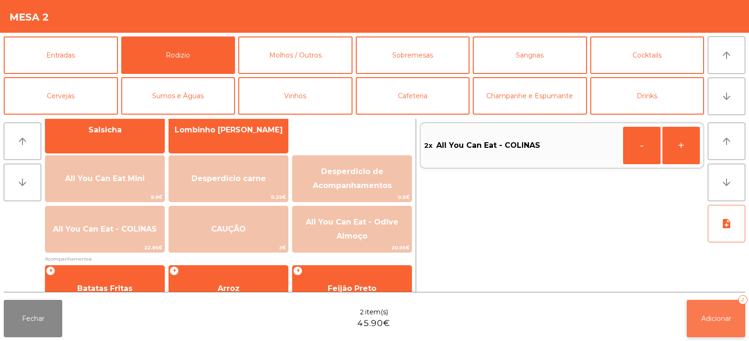
click at [730, 322] on span "Adicionar" at bounding box center [716, 318] width 30 height 8
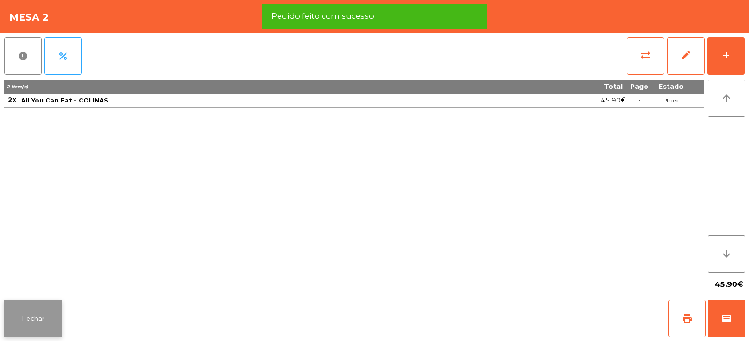
click at [55, 315] on button "Fechar" at bounding box center [33, 318] width 58 height 37
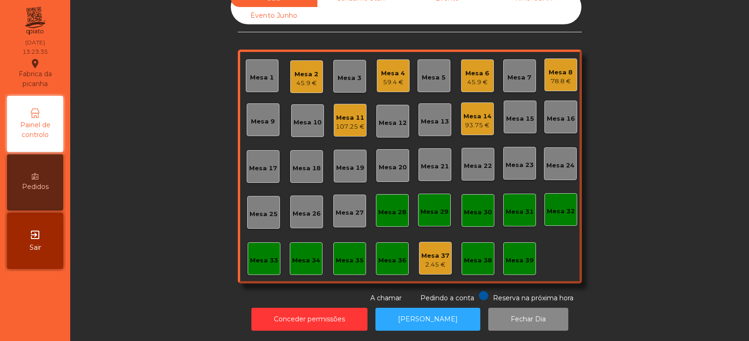
scroll to position [0, 0]
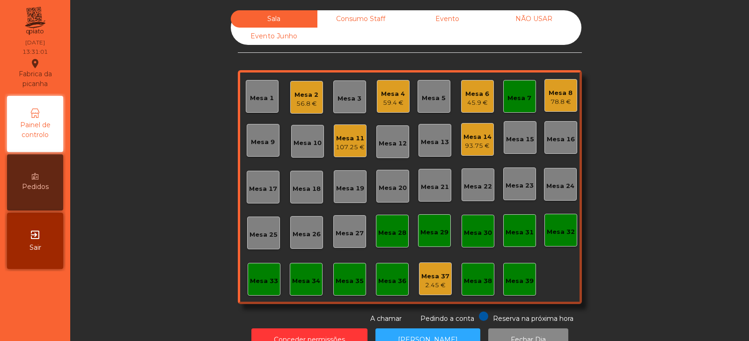
click at [524, 96] on div "Mesa 7" at bounding box center [519, 98] width 24 height 9
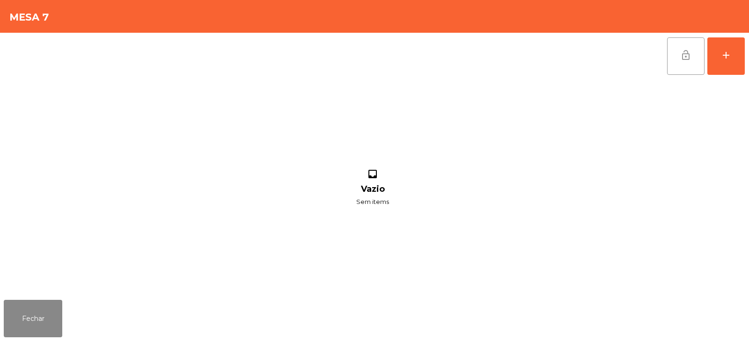
click at [670, 61] on button "lock_open" at bounding box center [685, 55] width 37 height 37
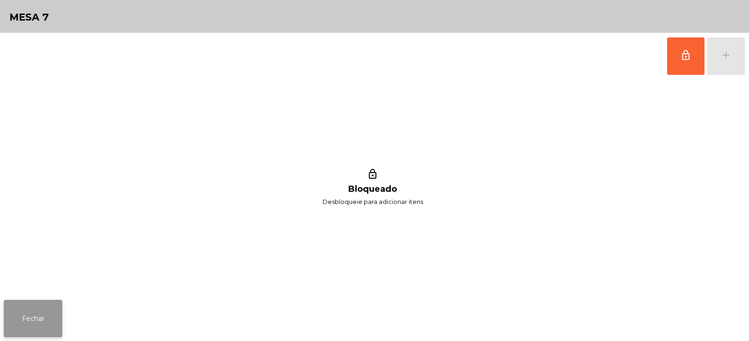
click at [53, 324] on button "Fechar" at bounding box center [33, 318] width 58 height 37
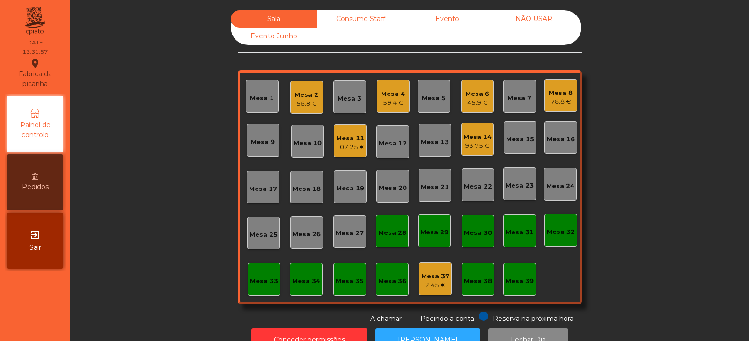
click at [350, 232] on div "Mesa 27" at bounding box center [349, 233] width 28 height 9
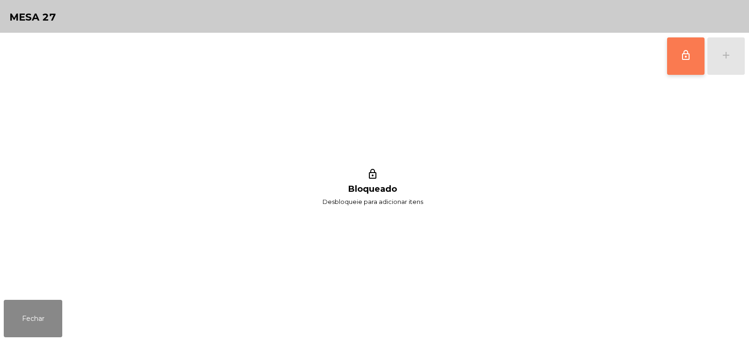
click at [676, 58] on button "lock_outline" at bounding box center [685, 55] width 37 height 37
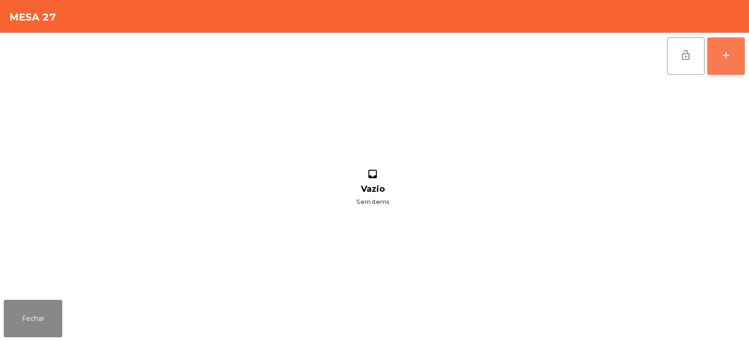
click at [729, 55] on div "add" at bounding box center [725, 55] width 11 height 11
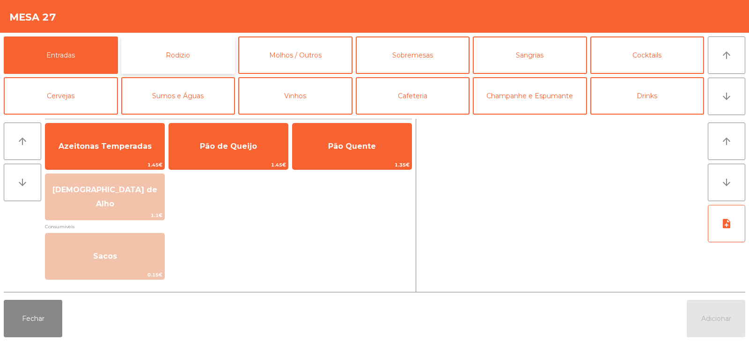
click at [217, 55] on button "Rodizio" at bounding box center [178, 54] width 114 height 37
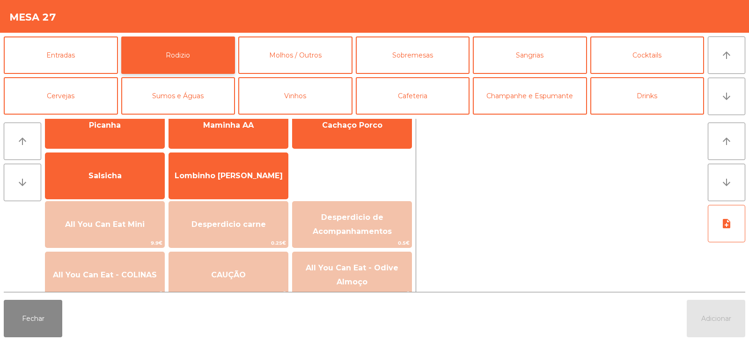
scroll to position [79, 0]
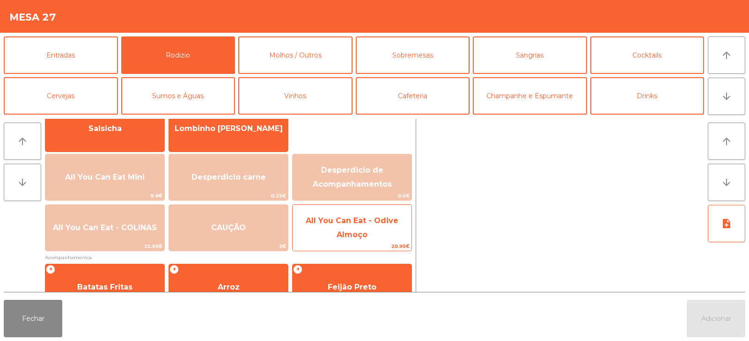
click at [393, 237] on span "All You Can Eat - Odive Almoço" at bounding box center [351, 228] width 119 height 40
click at [389, 235] on span "All You Can Eat - Odive Almoço" at bounding box center [351, 228] width 119 height 40
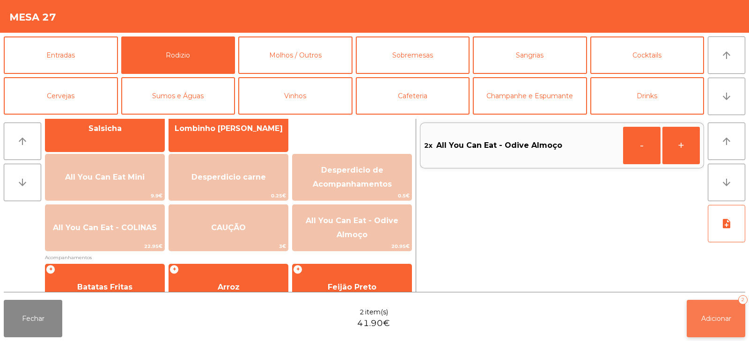
click at [715, 317] on span "Adicionar" at bounding box center [716, 318] width 30 height 8
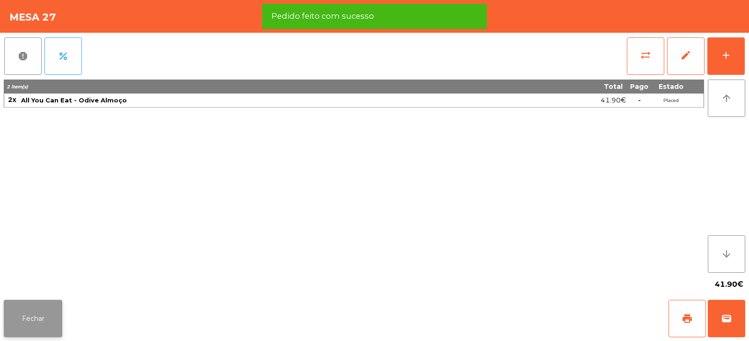
click at [49, 317] on button "Fechar" at bounding box center [33, 318] width 58 height 37
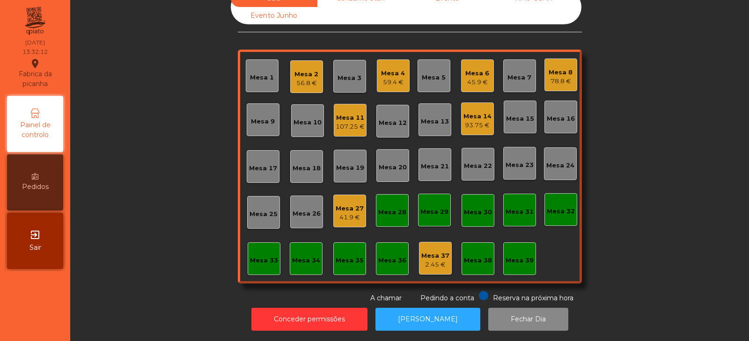
scroll to position [0, 0]
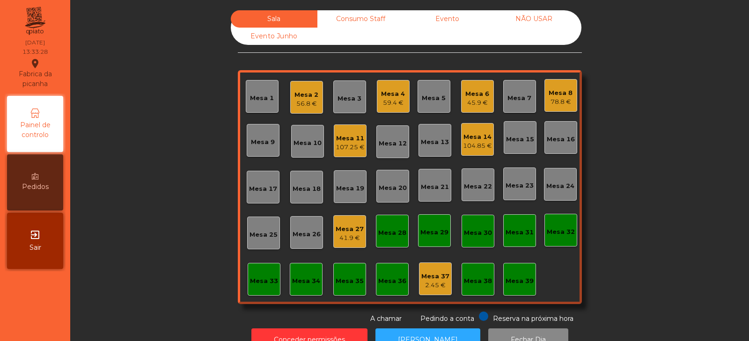
click at [352, 105] on div "Mesa 3" at bounding box center [349, 96] width 33 height 33
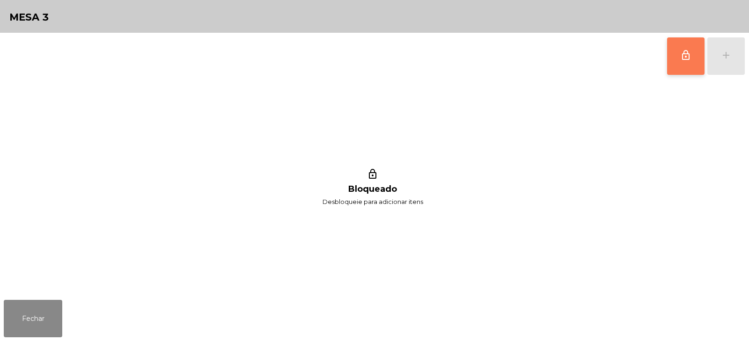
click at [675, 64] on button "lock_outline" at bounding box center [685, 55] width 37 height 37
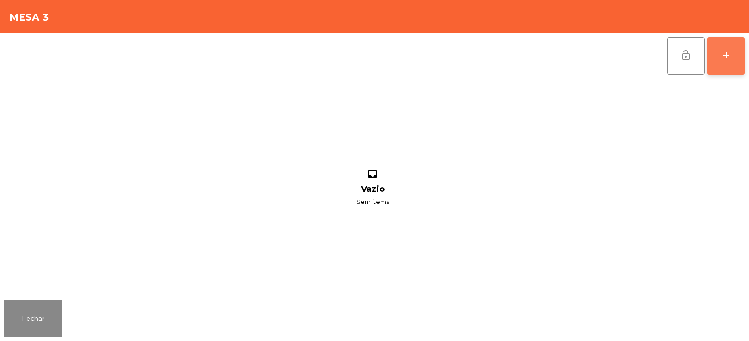
click at [719, 60] on button "add" at bounding box center [725, 55] width 37 height 37
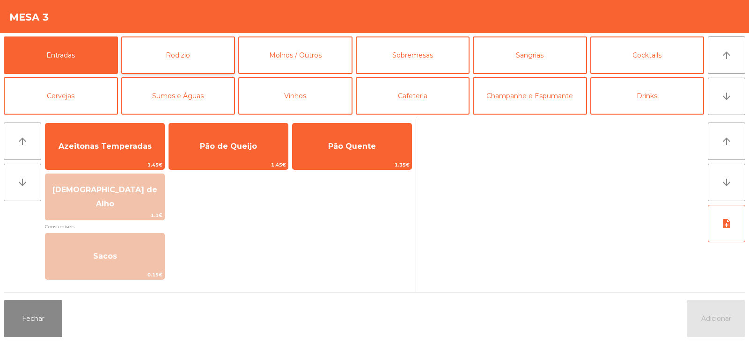
click at [181, 73] on button "Rodizio" at bounding box center [178, 54] width 114 height 37
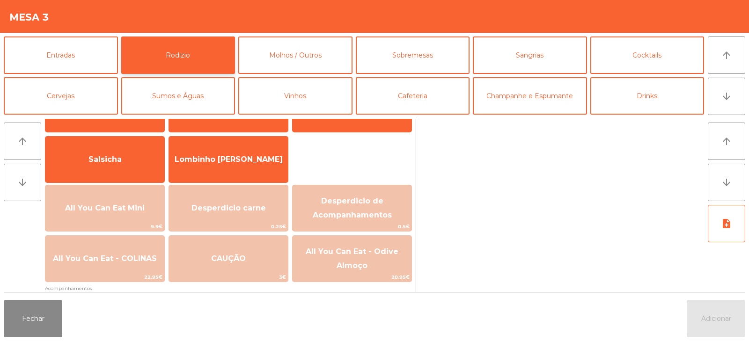
scroll to position [55, 0]
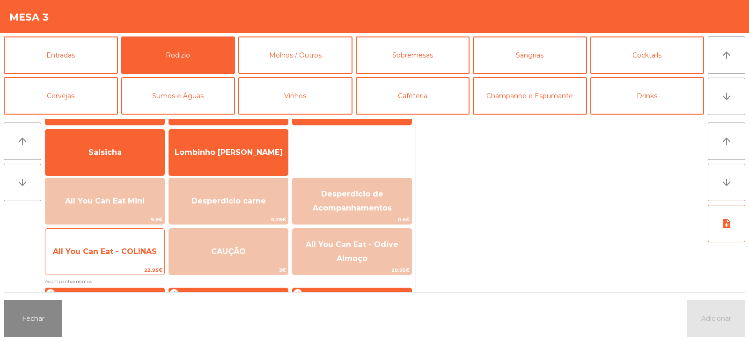
click at [123, 262] on span "All You Can Eat - COLINAS" at bounding box center [104, 251] width 119 height 25
click at [125, 259] on span "All You Can Eat - COLINAS" at bounding box center [104, 251] width 119 height 25
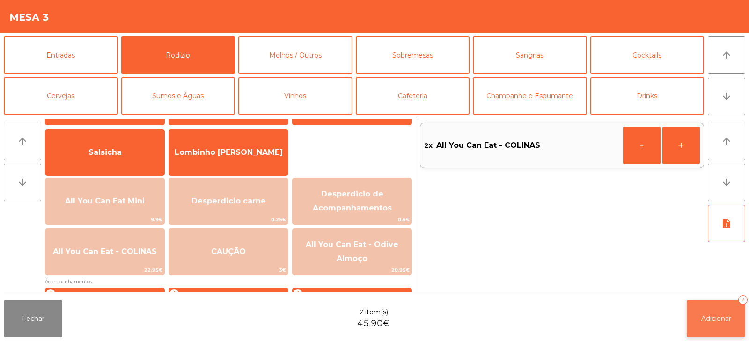
click at [697, 319] on button "Adicionar 2" at bounding box center [715, 318] width 58 height 37
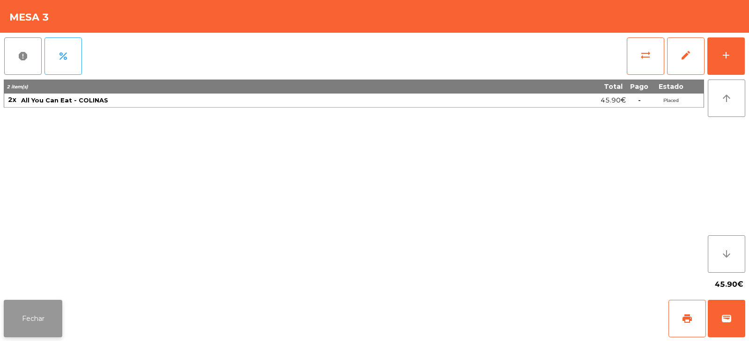
click at [32, 322] on button "Fechar" at bounding box center [33, 318] width 58 height 37
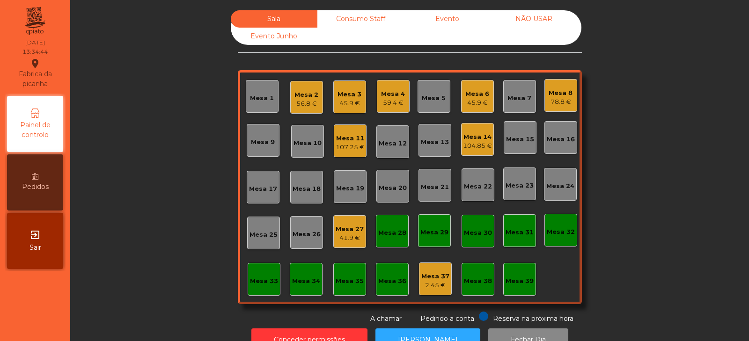
click at [268, 195] on div "Mesa 17" at bounding box center [263, 187] width 33 height 33
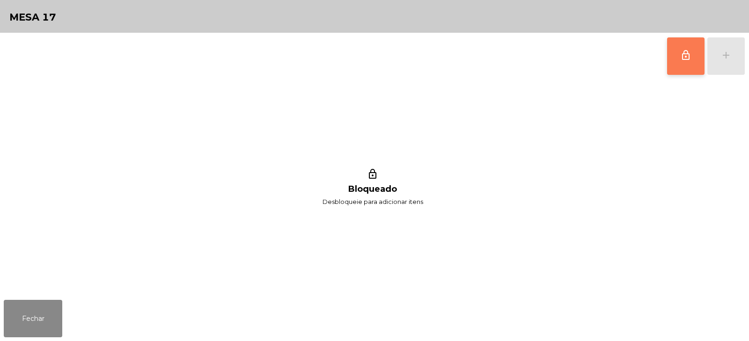
click at [686, 57] on span "lock_outline" at bounding box center [685, 55] width 11 height 11
click at [724, 64] on button "add" at bounding box center [725, 55] width 37 height 37
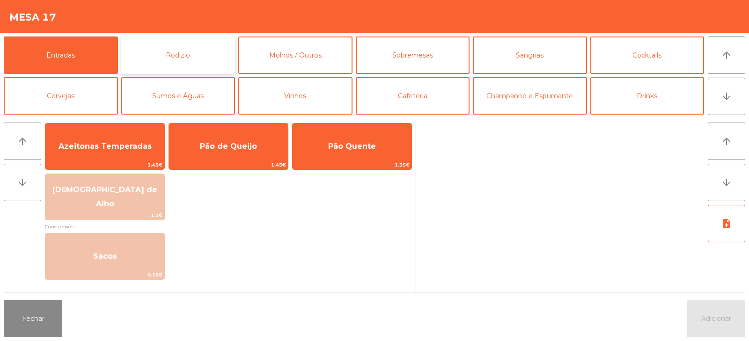
click at [196, 64] on button "Rodizio" at bounding box center [178, 54] width 114 height 37
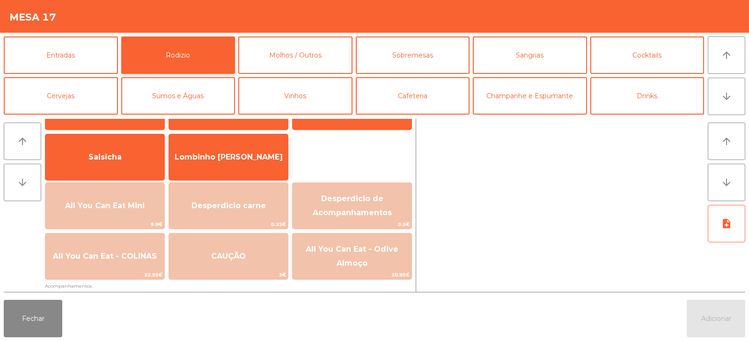
scroll to position [71, 0]
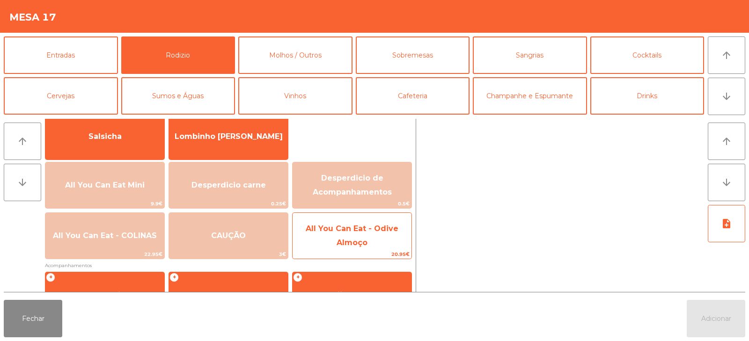
click at [343, 248] on span "All You Can Eat - Odive Almoço" at bounding box center [351, 236] width 119 height 40
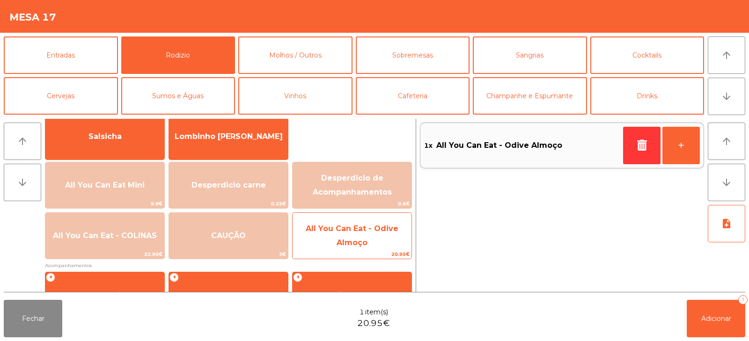
click at [356, 245] on span "All You Can Eat - Odive Almoço" at bounding box center [352, 235] width 93 height 23
click at [356, 243] on span "All You Can Eat - Odive Almoço" at bounding box center [352, 235] width 93 height 23
click at [384, 246] on span "All You Can Eat - Odive Almoço" at bounding box center [351, 236] width 119 height 40
click at [387, 246] on span "All You Can Eat - Odive Almoço" at bounding box center [351, 236] width 119 height 40
click at [383, 245] on span "All You Can Eat - Odive Almoço" at bounding box center [351, 236] width 119 height 40
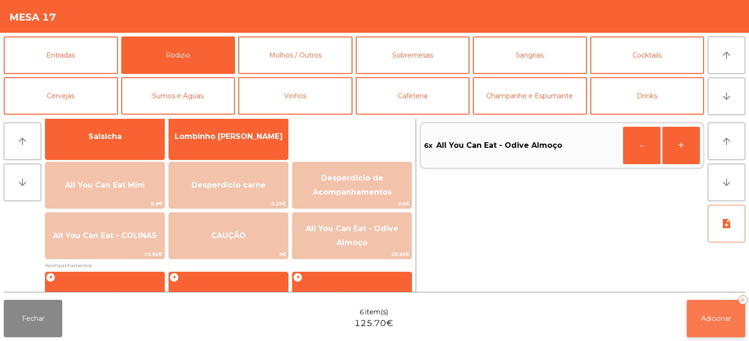
click at [706, 323] on button "Adicionar 6" at bounding box center [715, 318] width 58 height 37
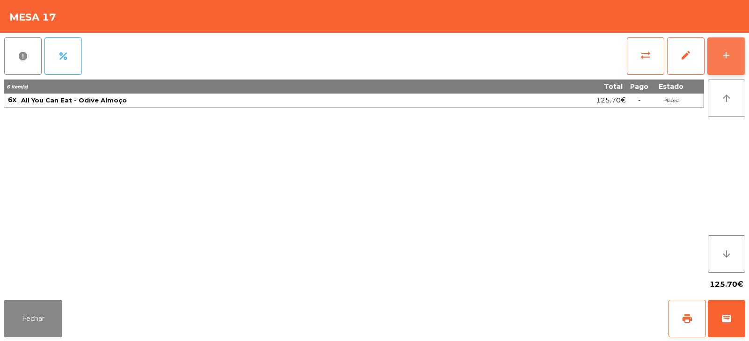
click at [724, 57] on div "add" at bounding box center [725, 55] width 11 height 11
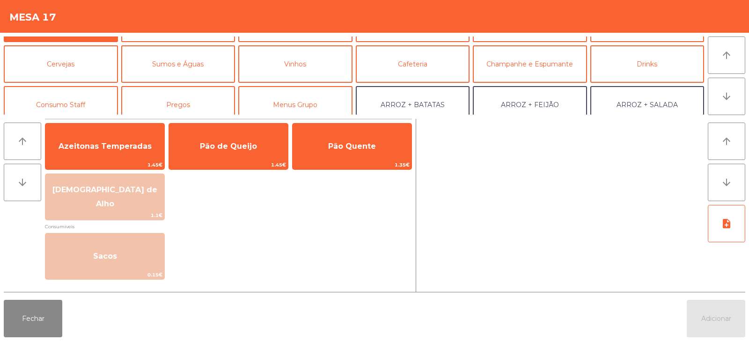
scroll to position [36, 0]
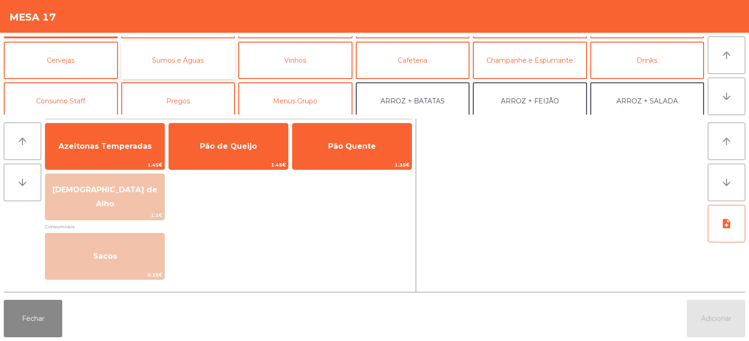
click at [192, 57] on button "Sumos e Águas" at bounding box center [178, 60] width 114 height 37
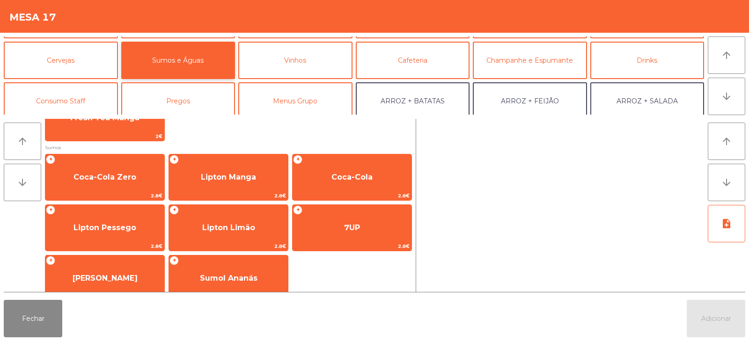
scroll to position [134, 0]
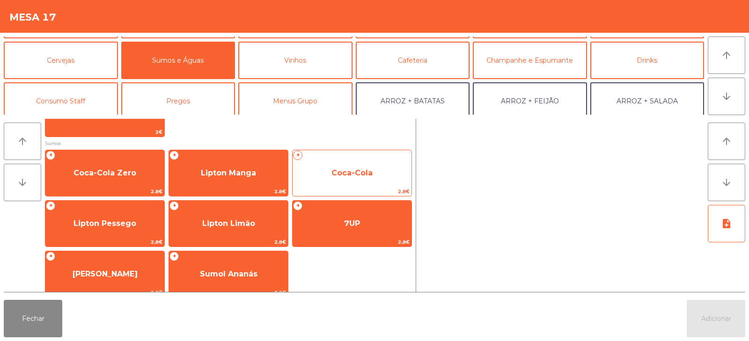
click at [304, 171] on span "Coca-Cola" at bounding box center [351, 172] width 119 height 25
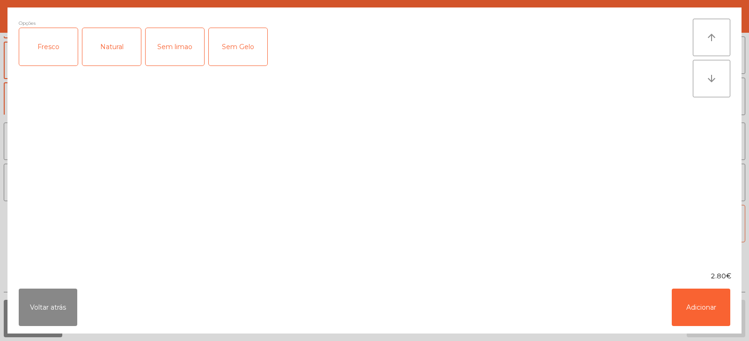
click at [75, 49] on div "Fresco" at bounding box center [48, 46] width 58 height 37
click at [679, 297] on button "Adicionar" at bounding box center [700, 307] width 58 height 37
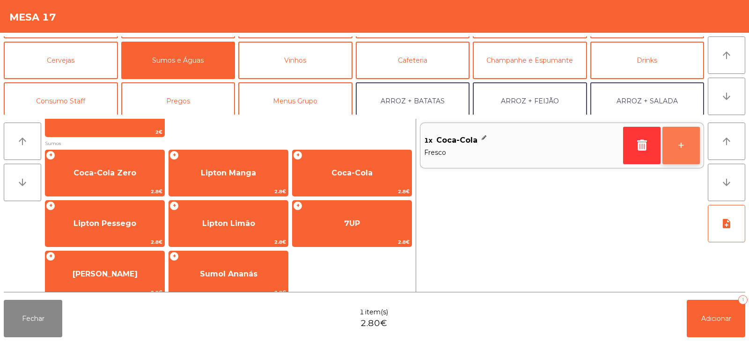
click at [682, 143] on button "+" at bounding box center [680, 145] width 37 height 37
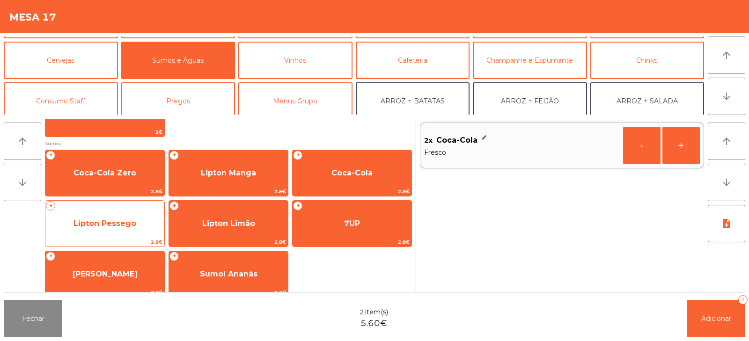
click at [141, 221] on span "Lipton Pessego" at bounding box center [104, 223] width 119 height 25
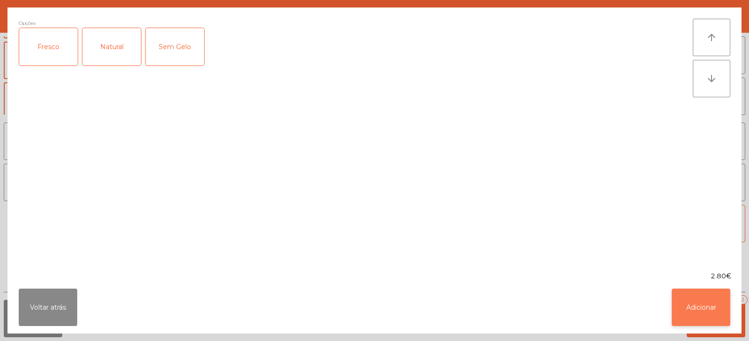
click at [703, 307] on button "Adicionar" at bounding box center [700, 307] width 58 height 37
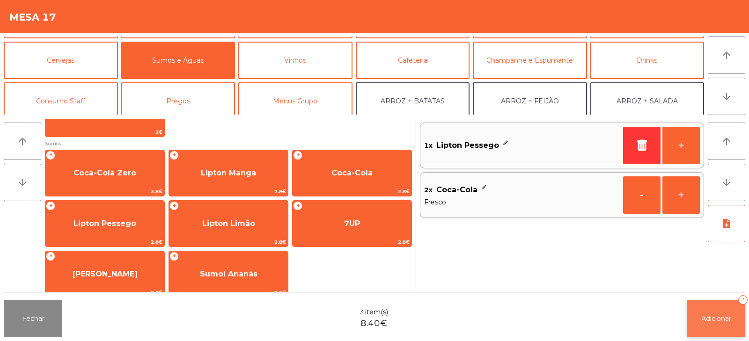
click at [722, 323] on button "Adicionar 3" at bounding box center [715, 318] width 58 height 37
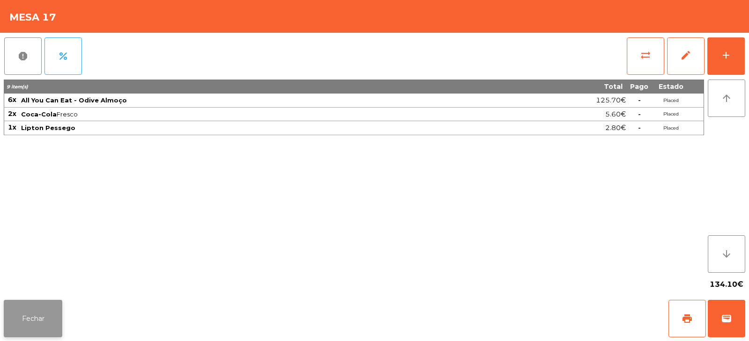
click at [44, 313] on button "Fechar" at bounding box center [33, 318] width 58 height 37
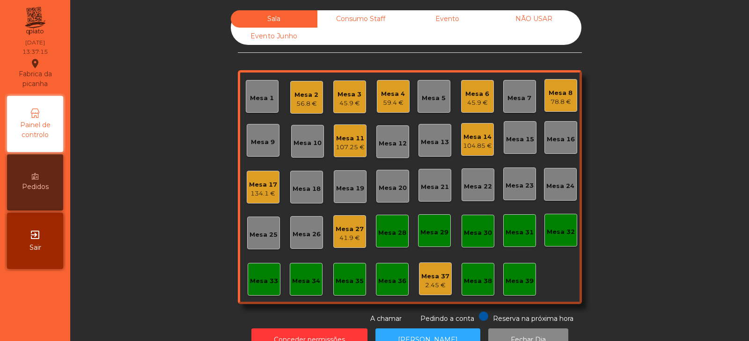
click at [469, 147] on div "104.85 €" at bounding box center [477, 145] width 29 height 9
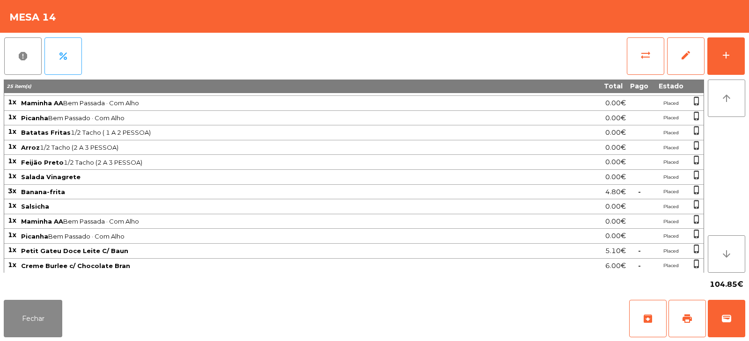
scroll to position [70, 0]
click at [34, 317] on button "Fechar" at bounding box center [33, 318] width 58 height 37
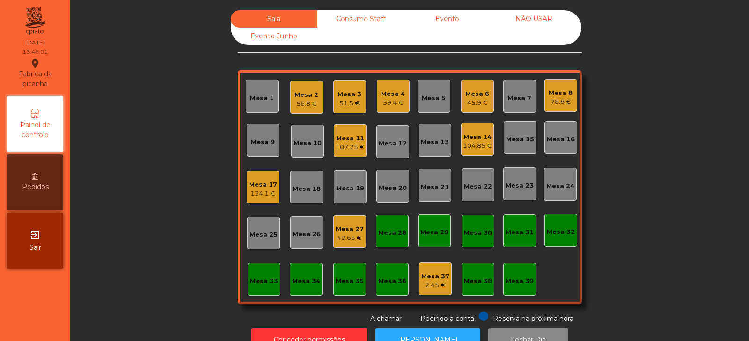
click at [472, 105] on div "45.9 €" at bounding box center [477, 102] width 24 height 9
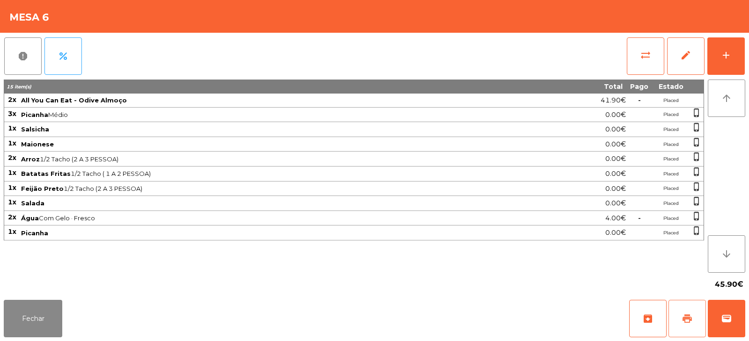
click at [693, 319] on button "print" at bounding box center [686, 318] width 37 height 37
click at [728, 320] on span "wallet" at bounding box center [726, 318] width 11 height 11
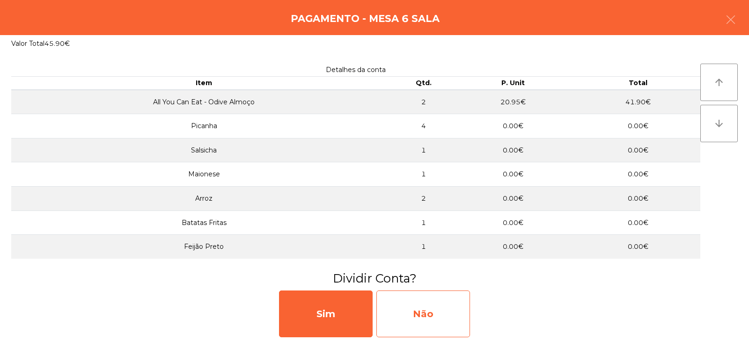
click at [446, 313] on div "Não" at bounding box center [423, 314] width 94 height 47
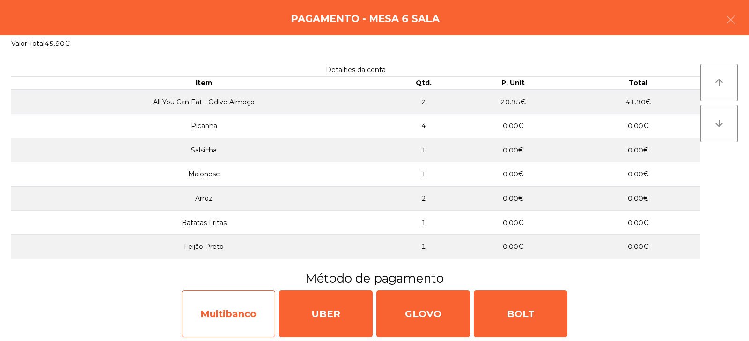
click at [237, 316] on div "Multibanco" at bounding box center [229, 314] width 94 height 47
select select "**"
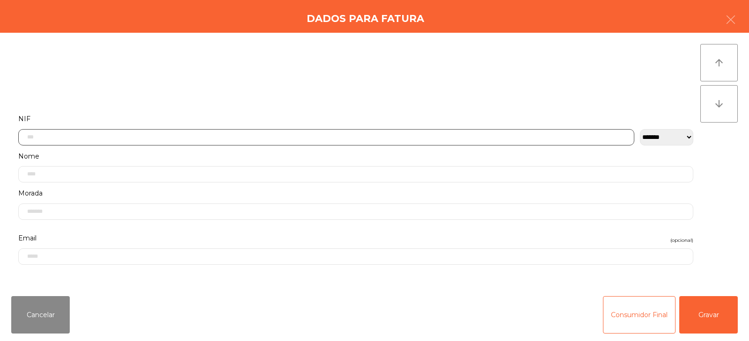
click at [308, 134] on input "text" at bounding box center [326, 137] width 616 height 16
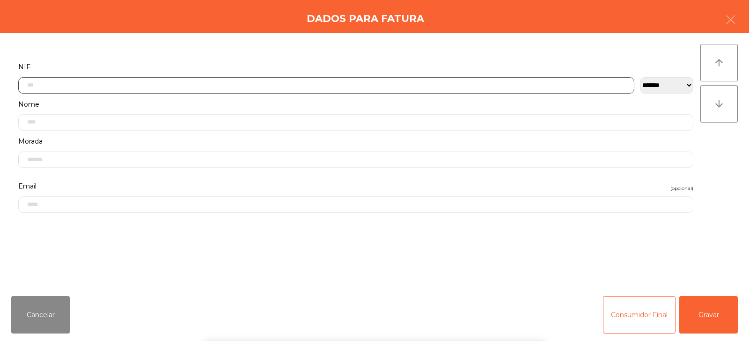
scroll to position [68, 0]
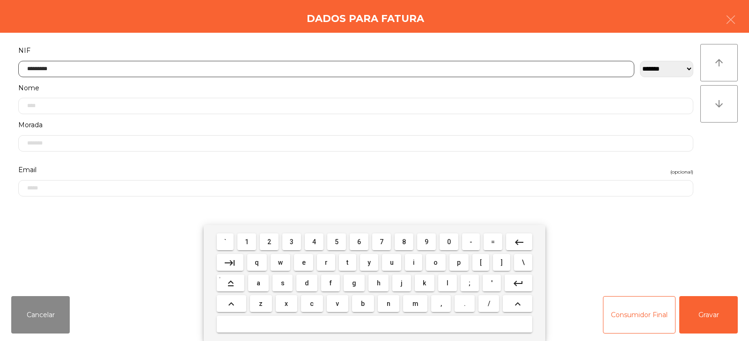
type input "*********"
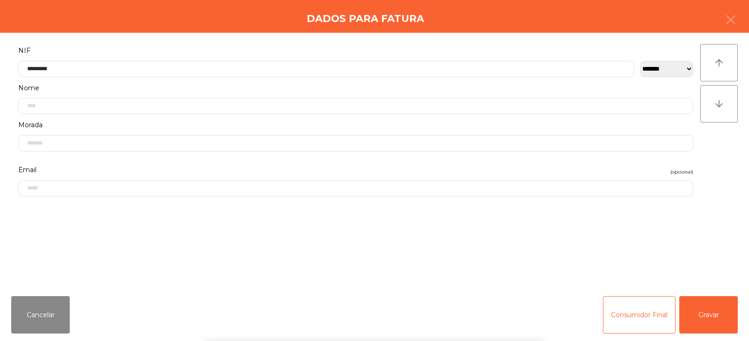
click at [705, 317] on div "` 1 2 3 4 5 6 7 8 9 0 - = keyboard_backspace keyboard_tab q w e r t y u i o p […" at bounding box center [374, 283] width 749 height 116
click at [712, 320] on button "Gravar" at bounding box center [708, 314] width 58 height 37
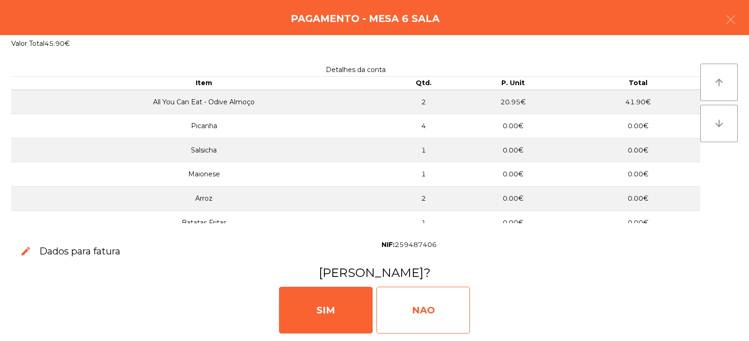
click at [426, 315] on div "NAO" at bounding box center [423, 310] width 94 height 47
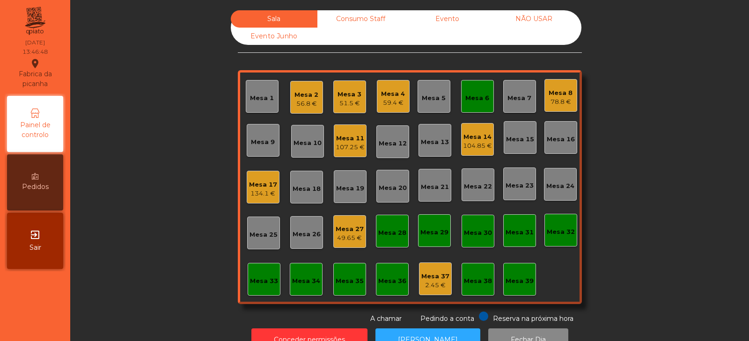
click at [484, 98] on div "Mesa 6" at bounding box center [477, 98] width 24 height 9
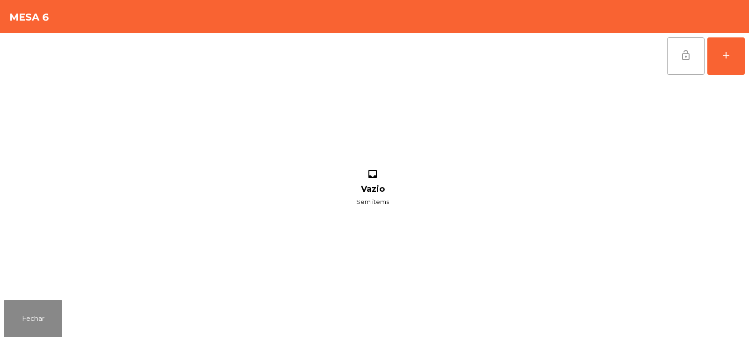
click at [679, 49] on button "lock_open" at bounding box center [685, 55] width 37 height 37
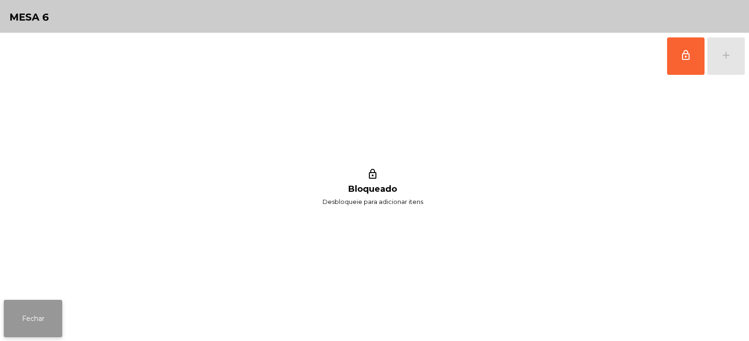
click at [32, 318] on button "Fechar" at bounding box center [33, 318] width 58 height 37
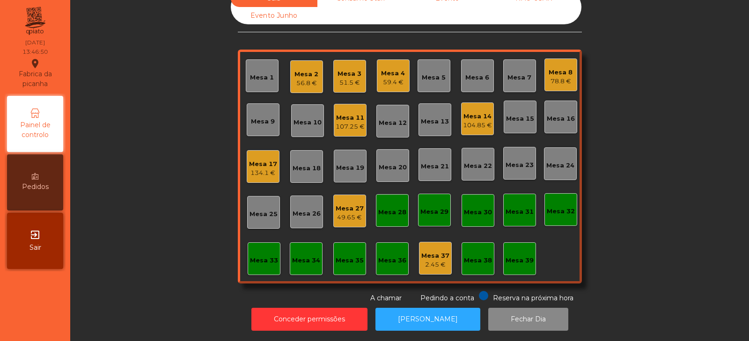
scroll to position [0, 0]
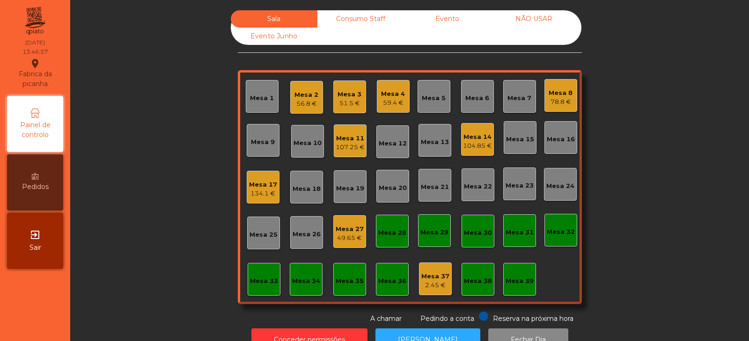
click at [488, 152] on div "Mesa 14 104.85 €" at bounding box center [477, 139] width 33 height 33
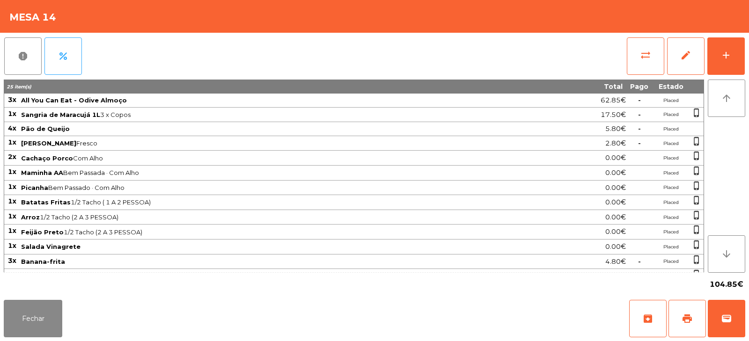
scroll to position [71, 0]
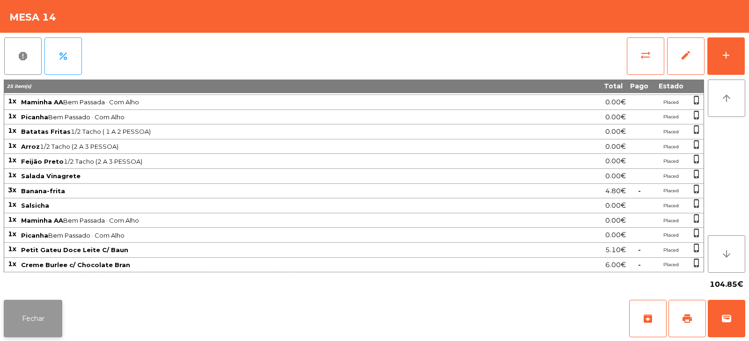
click at [11, 325] on button "Fechar" at bounding box center [33, 318] width 58 height 37
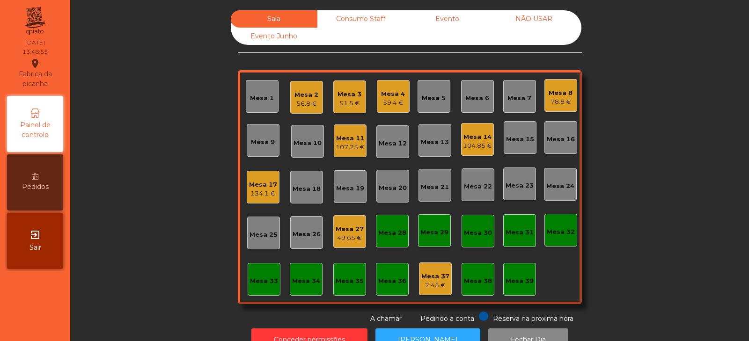
click at [435, 104] on div "Mesa 5" at bounding box center [433, 96] width 33 height 33
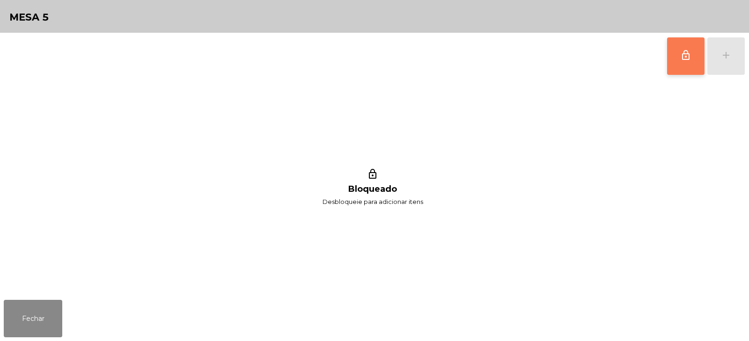
click at [686, 67] on button "lock_outline" at bounding box center [685, 55] width 37 height 37
click at [729, 66] on button "add" at bounding box center [725, 55] width 37 height 37
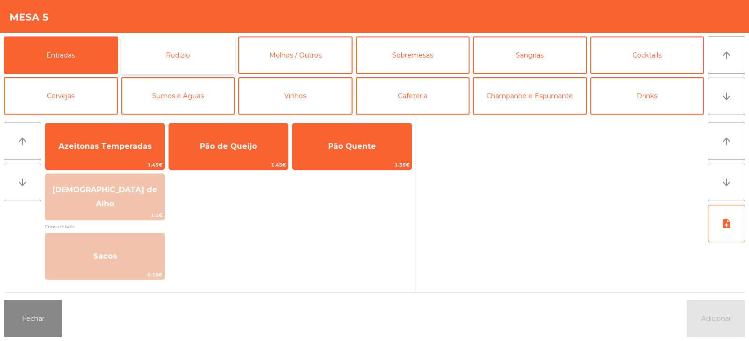
click at [208, 51] on button "Rodizio" at bounding box center [178, 54] width 114 height 37
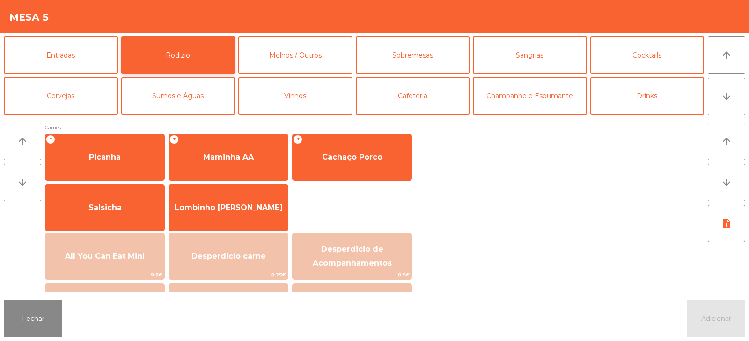
scroll to position [37, 0]
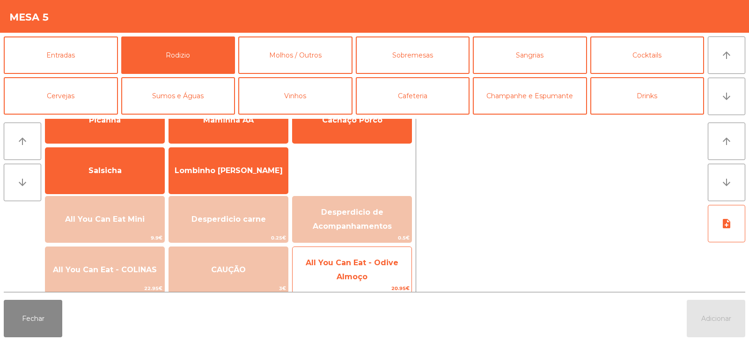
click at [333, 271] on span "All You Can Eat - Odive Almoço" at bounding box center [351, 270] width 119 height 40
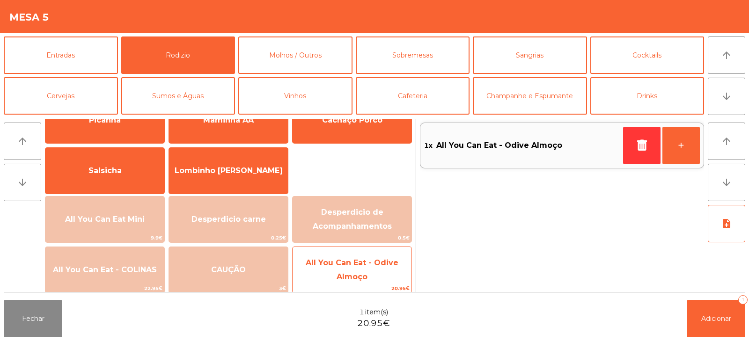
click at [344, 267] on span "All You Can Eat - Odive Almoço" at bounding box center [352, 269] width 93 height 23
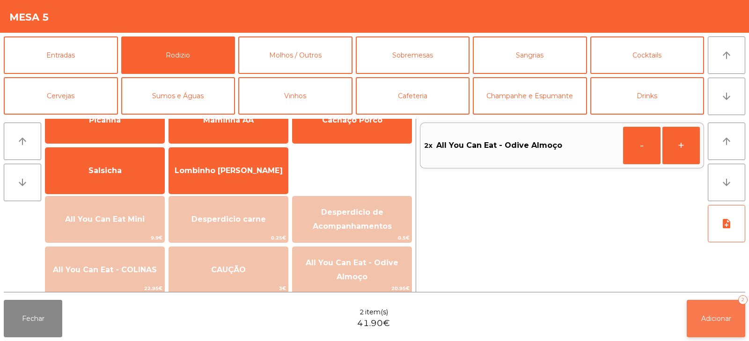
click at [708, 314] on span "Adicionar" at bounding box center [716, 318] width 30 height 8
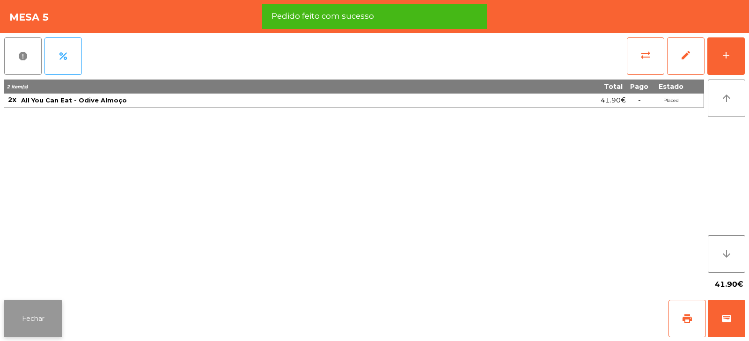
click at [28, 333] on button "Fechar" at bounding box center [33, 318] width 58 height 37
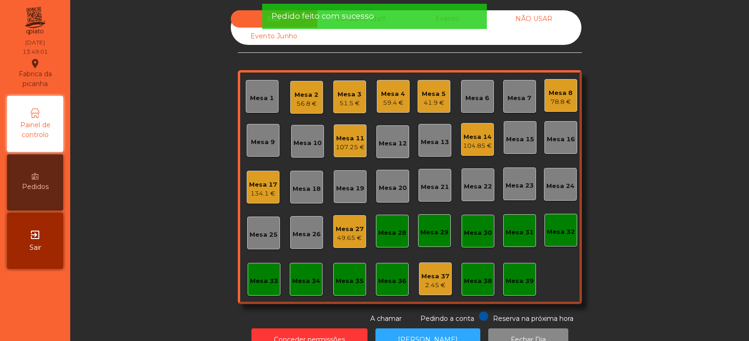
click at [341, 233] on div "49.65 €" at bounding box center [349, 237] width 28 height 9
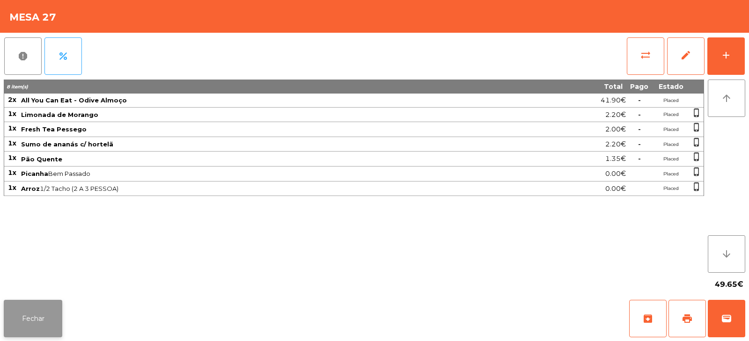
click at [36, 331] on button "Fechar" at bounding box center [33, 318] width 58 height 37
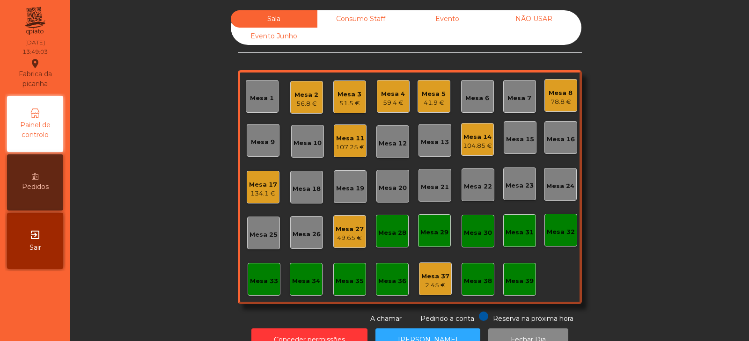
click at [303, 95] on div "Mesa 2" at bounding box center [306, 94] width 24 height 9
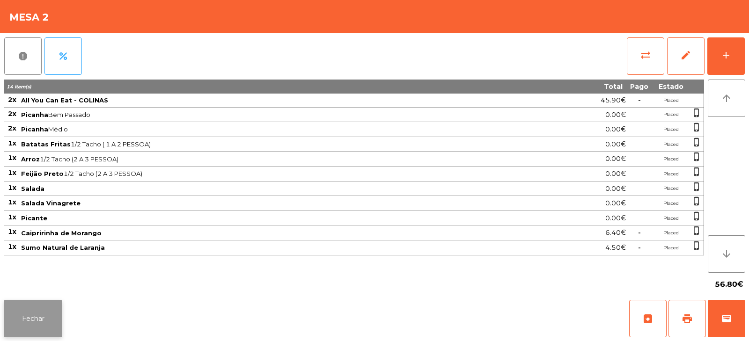
click at [55, 311] on button "Fechar" at bounding box center [33, 318] width 58 height 37
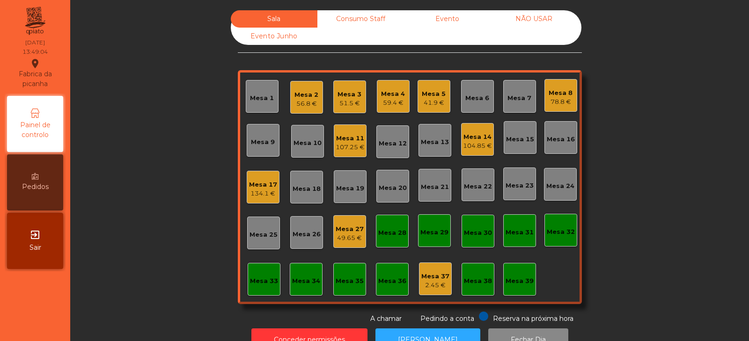
click at [290, 95] on div "Mesa 2 56.8 €" at bounding box center [306, 97] width 33 height 33
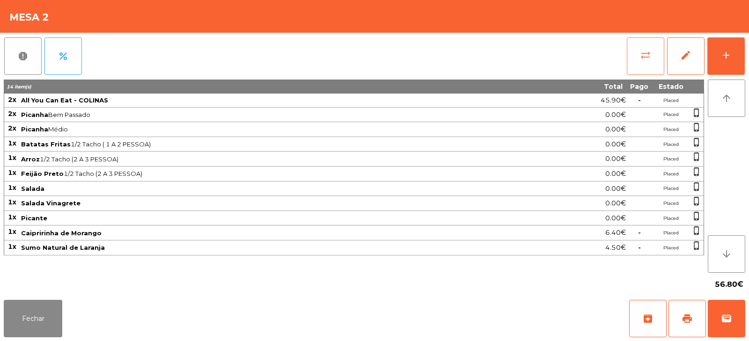
click at [641, 62] on button "sync_alt" at bounding box center [644, 55] width 37 height 37
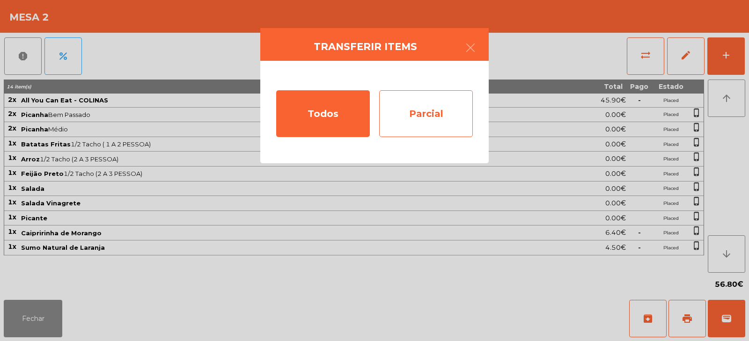
click at [429, 111] on div "Parcial" at bounding box center [426, 113] width 94 height 47
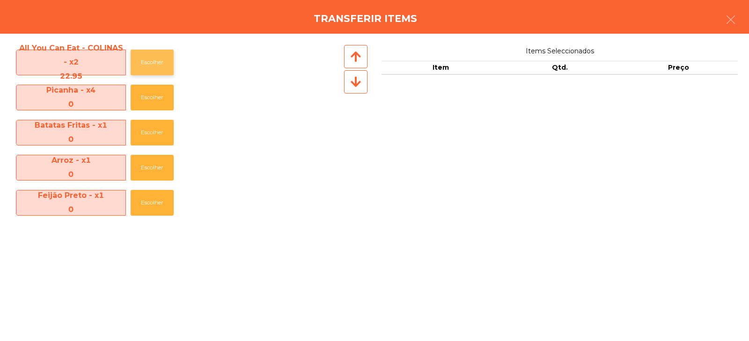
click at [157, 58] on button "Escolher" at bounding box center [152, 63] width 43 height 26
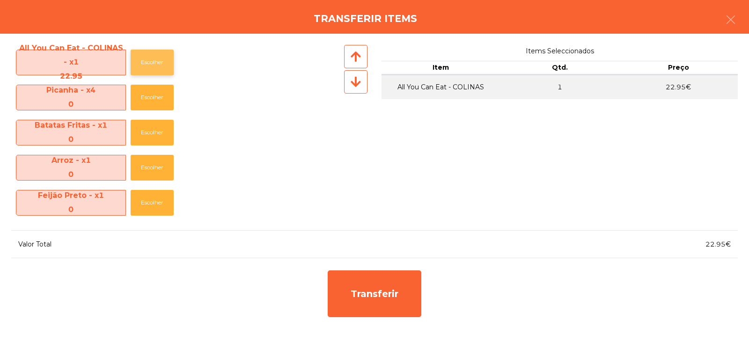
click at [158, 61] on button "Escolher" at bounding box center [152, 63] width 43 height 26
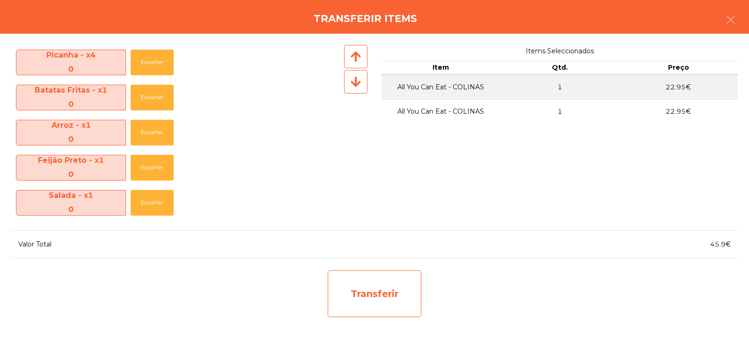
click at [363, 299] on div "Transferir" at bounding box center [375, 293] width 94 height 47
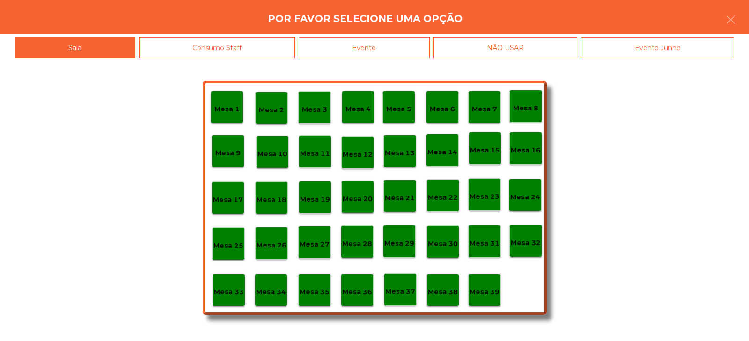
click at [400, 292] on p "Mesa 37" at bounding box center [400, 291] width 30 height 11
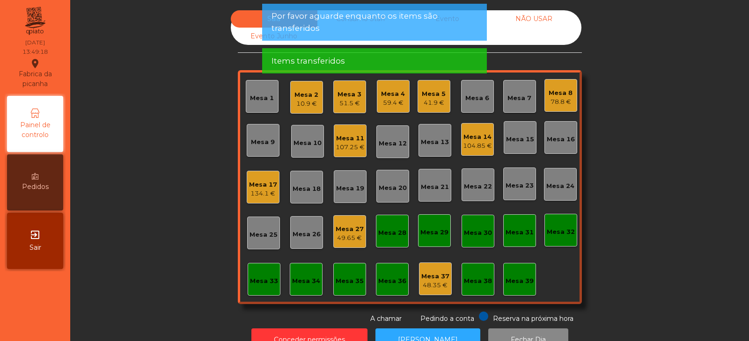
click at [302, 103] on div "10.9 €" at bounding box center [306, 103] width 24 height 9
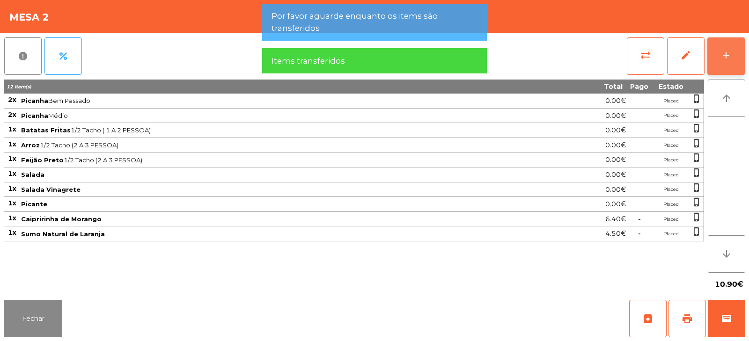
click at [714, 59] on button "add" at bounding box center [725, 55] width 37 height 37
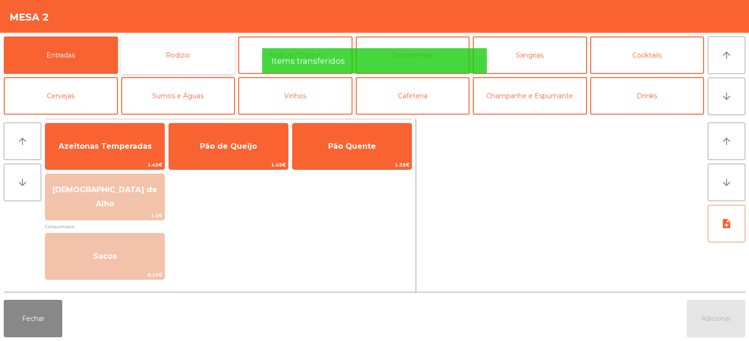
click at [154, 53] on button "Rodizio" at bounding box center [178, 54] width 114 height 37
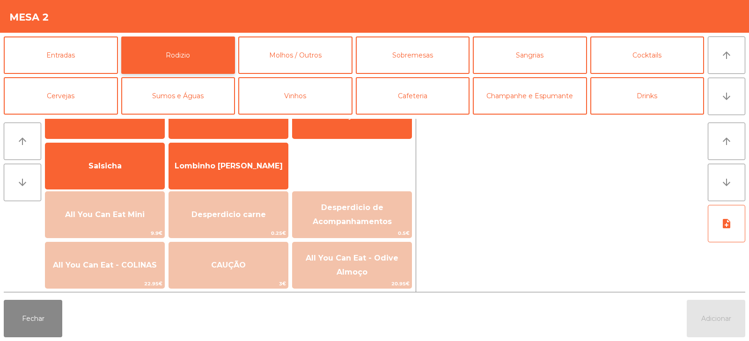
scroll to position [61, 0]
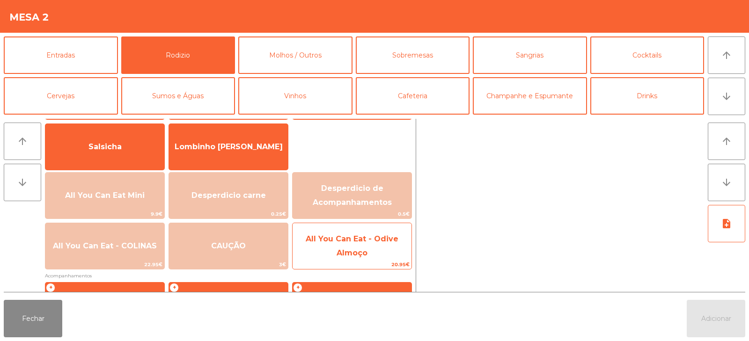
click at [349, 251] on span "All You Can Eat - Odive Almoço" at bounding box center [352, 245] width 93 height 23
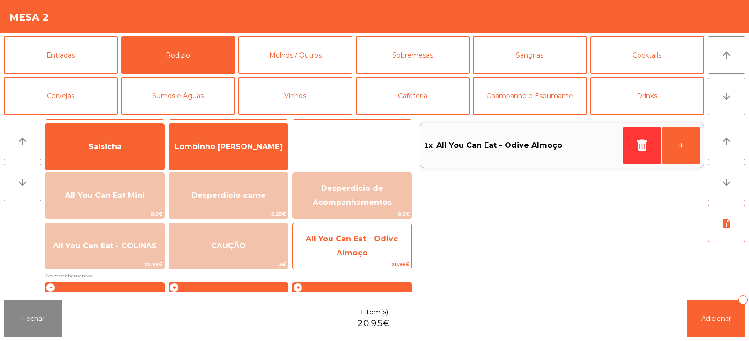
click at [354, 255] on span "All You Can Eat - Odive Almoço" at bounding box center [352, 245] width 93 height 23
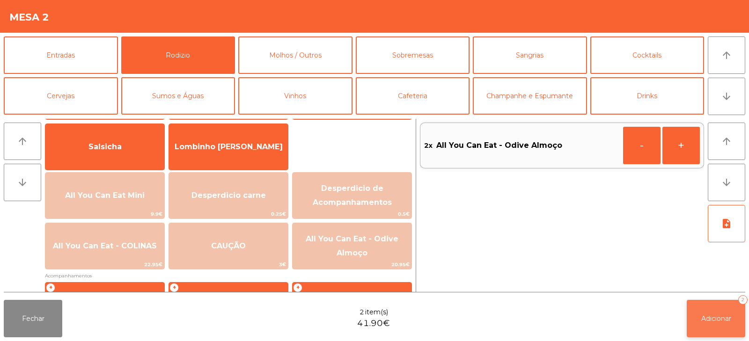
click at [719, 321] on span "Adicionar" at bounding box center [716, 318] width 30 height 8
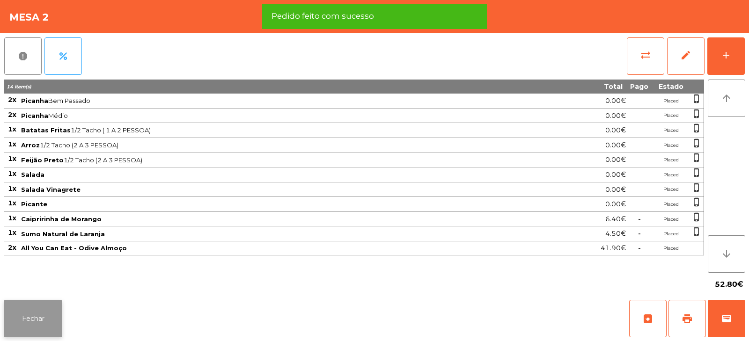
click at [23, 317] on button "Fechar" at bounding box center [33, 318] width 58 height 37
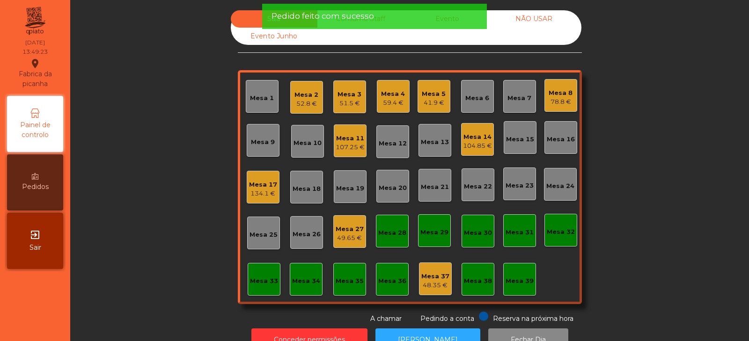
click at [345, 95] on div "Mesa 3" at bounding box center [349, 94] width 24 height 9
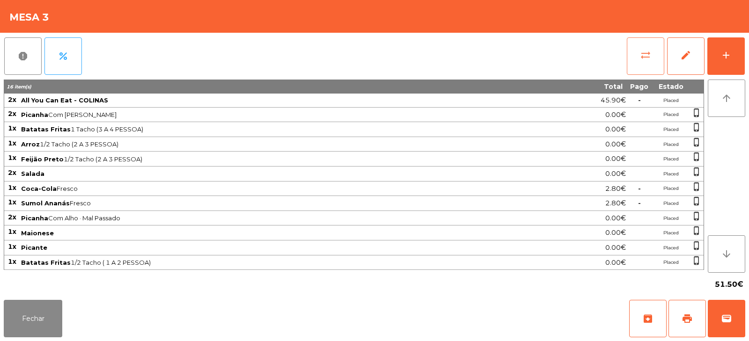
click at [637, 63] on button "sync_alt" at bounding box center [644, 55] width 37 height 37
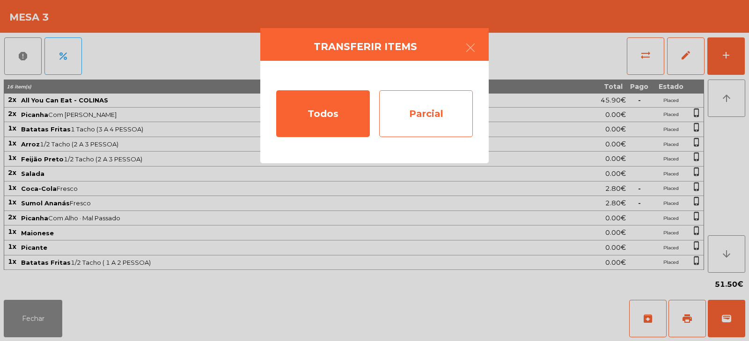
click at [433, 124] on div "Parcial" at bounding box center [426, 113] width 94 height 47
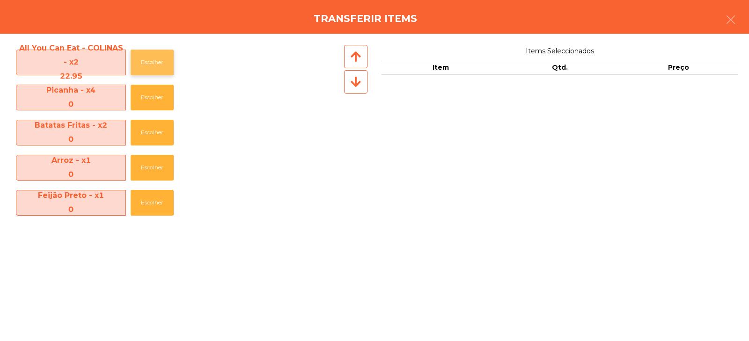
click at [160, 66] on button "Escolher" at bounding box center [152, 63] width 43 height 26
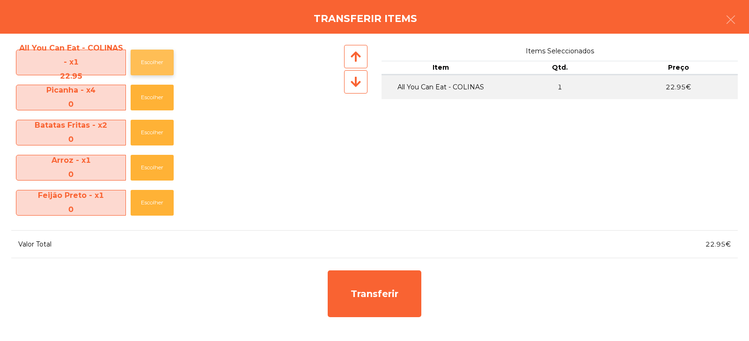
click at [168, 59] on button "Escolher" at bounding box center [152, 63] width 43 height 26
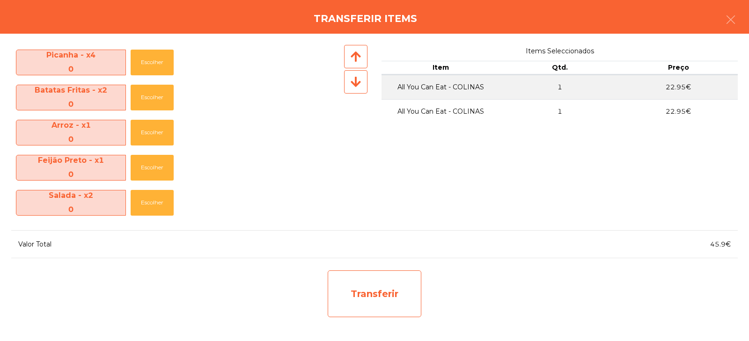
click at [364, 278] on div "Transferir" at bounding box center [375, 293] width 94 height 47
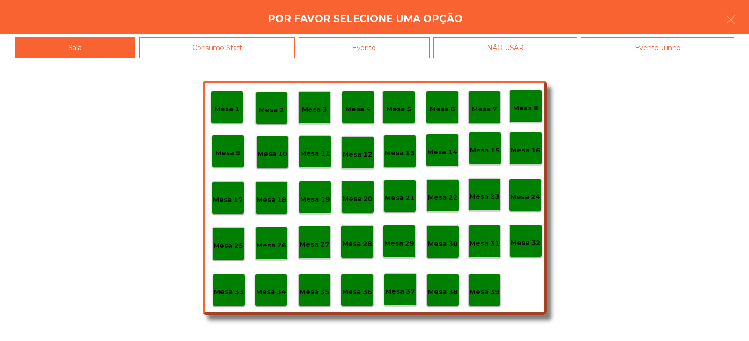
click at [392, 294] on p "Mesa 37" at bounding box center [400, 291] width 30 height 11
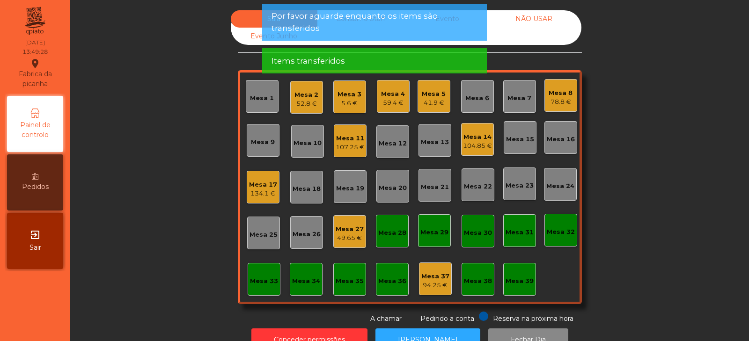
click at [347, 109] on div "Mesa 3 5.6 €" at bounding box center [349, 96] width 33 height 33
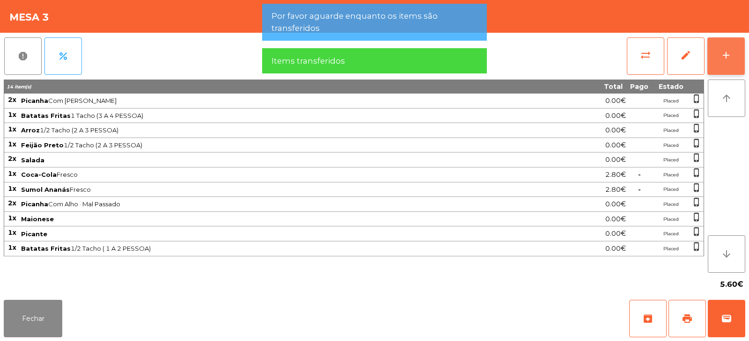
click at [713, 60] on button "add" at bounding box center [725, 55] width 37 height 37
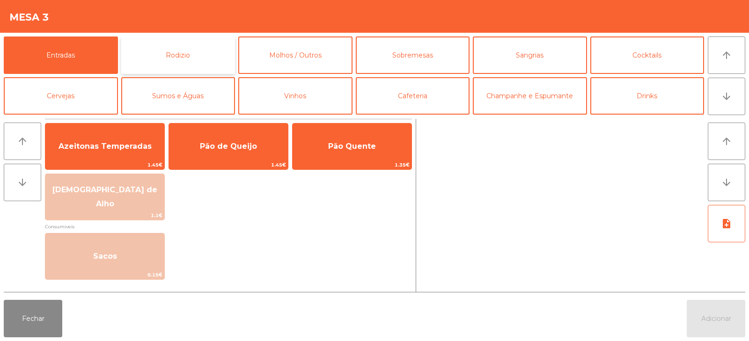
click at [201, 64] on button "Rodizio" at bounding box center [178, 54] width 114 height 37
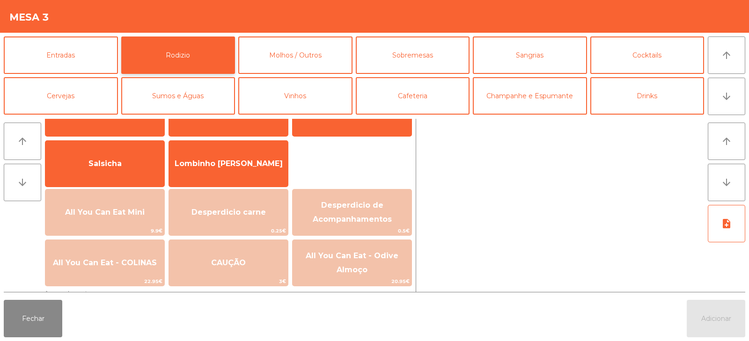
scroll to position [73, 0]
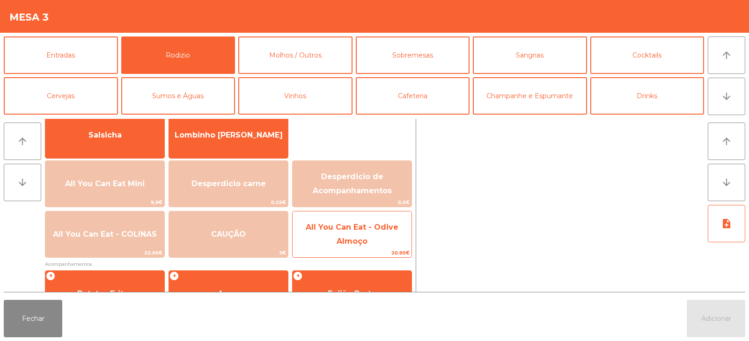
click at [357, 236] on span "All You Can Eat - Odive Almoço" at bounding box center [351, 235] width 119 height 40
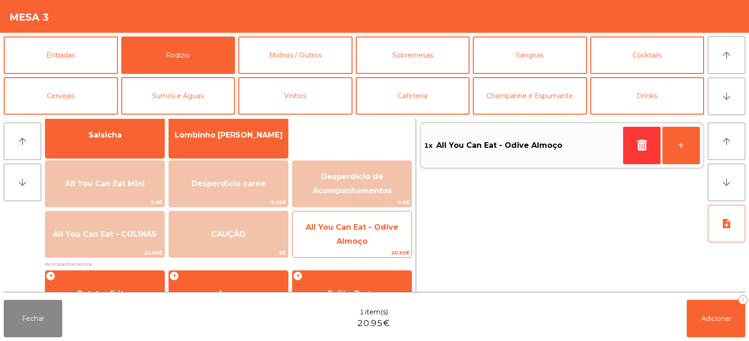
click at [363, 234] on span "All You Can Eat - Odive Almoço" at bounding box center [351, 235] width 119 height 40
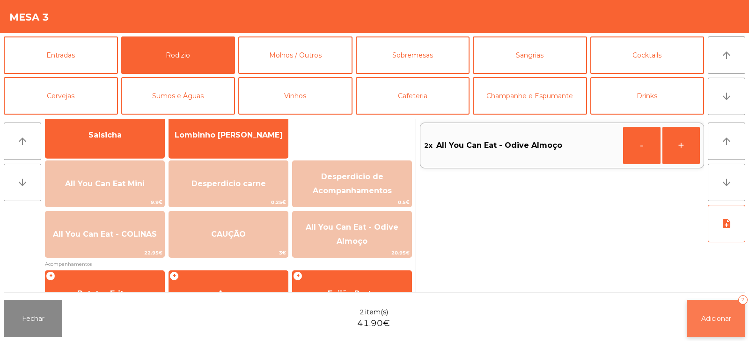
click at [703, 321] on span "Adicionar" at bounding box center [716, 318] width 30 height 8
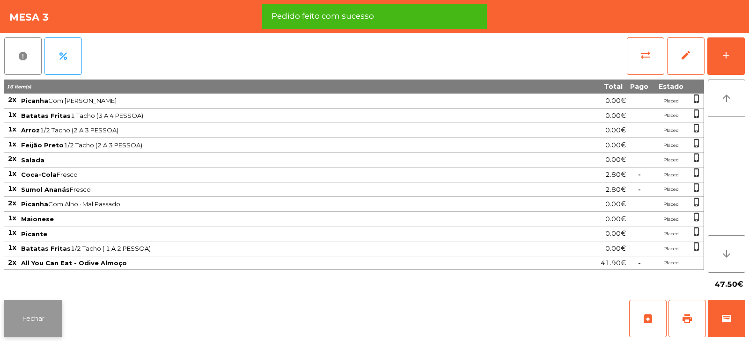
click at [44, 328] on button "Fechar" at bounding box center [33, 318] width 58 height 37
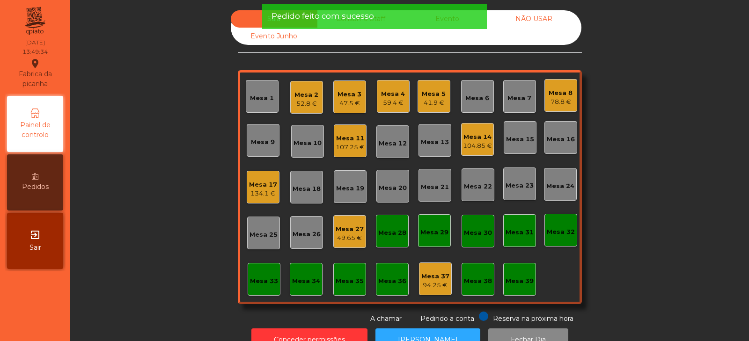
click at [387, 102] on div "59.4 €" at bounding box center [393, 102] width 24 height 9
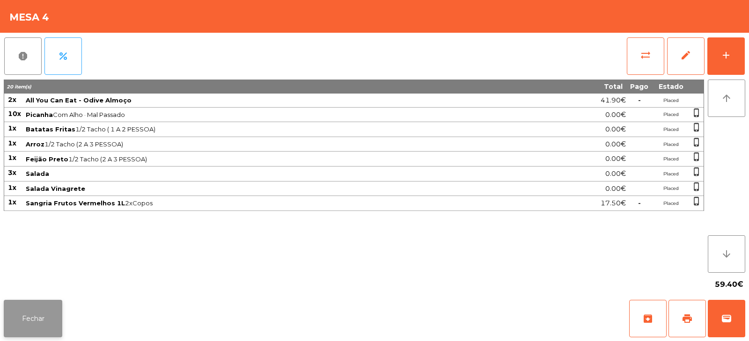
click at [41, 305] on button "Fechar" at bounding box center [33, 318] width 58 height 37
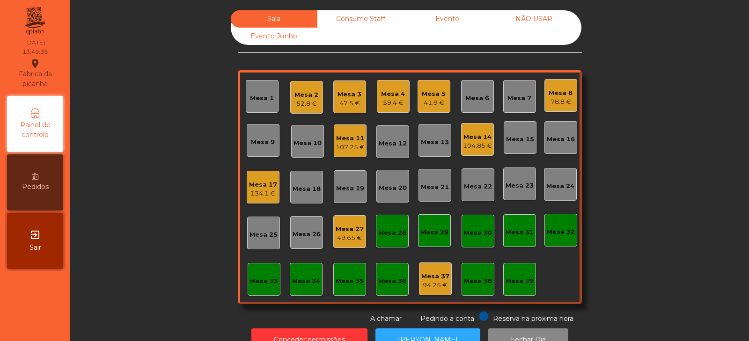
click at [439, 110] on div "Mesa 5 41.9 €" at bounding box center [433, 96] width 33 height 33
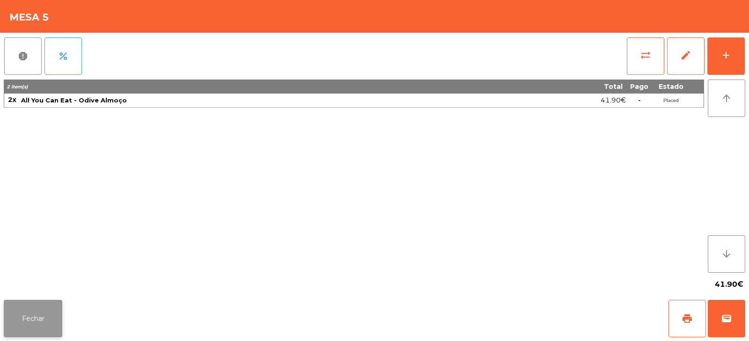
click at [31, 316] on button "Fechar" at bounding box center [33, 318] width 58 height 37
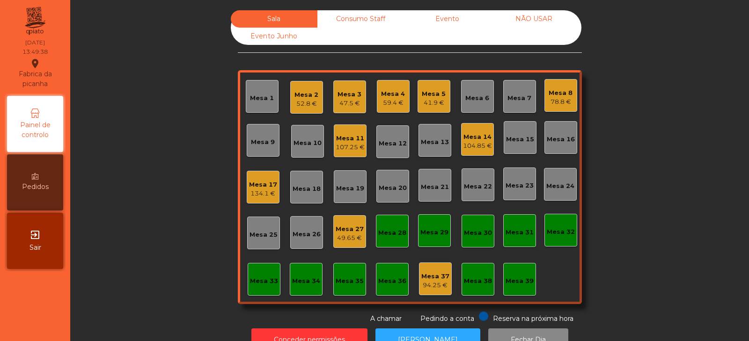
click at [353, 149] on div "107.25 €" at bounding box center [349, 147] width 29 height 9
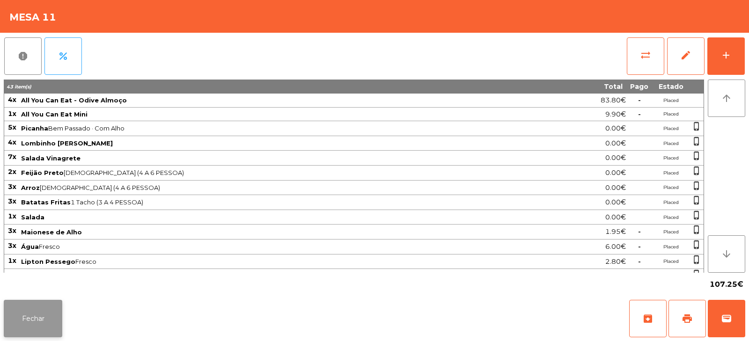
click at [22, 323] on button "Fechar" at bounding box center [33, 318] width 58 height 37
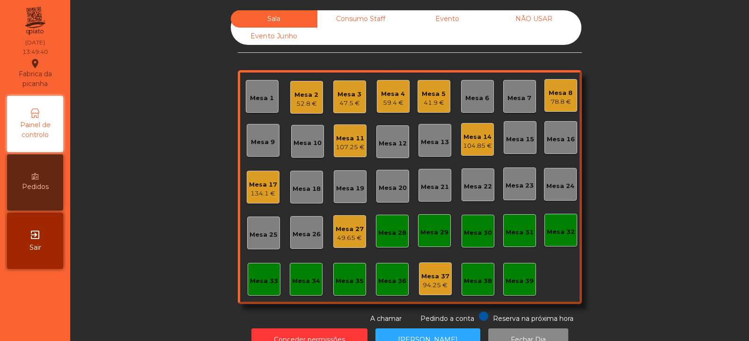
click at [263, 190] on div "134.1 €" at bounding box center [263, 193] width 28 height 9
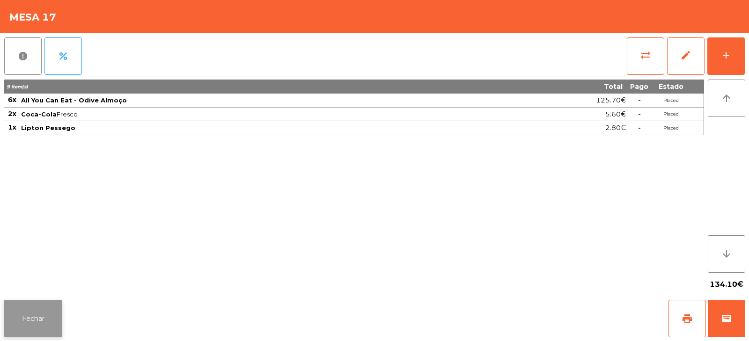
click at [40, 334] on button "Fechar" at bounding box center [33, 318] width 58 height 37
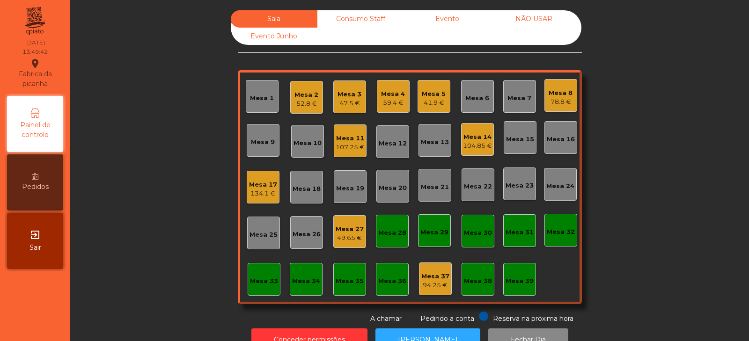
click at [355, 228] on div "Mesa 27" at bounding box center [349, 229] width 28 height 9
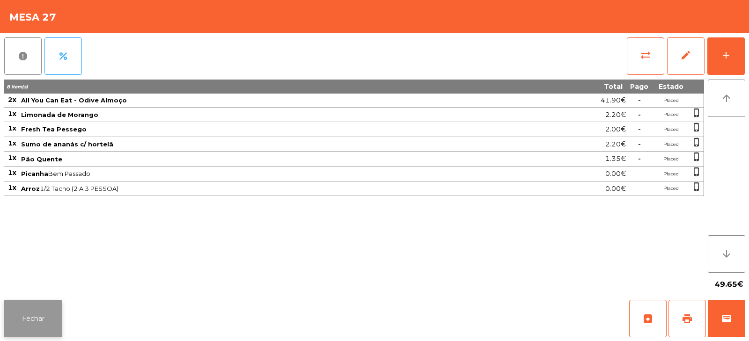
click at [25, 331] on button "Fechar" at bounding box center [33, 318] width 58 height 37
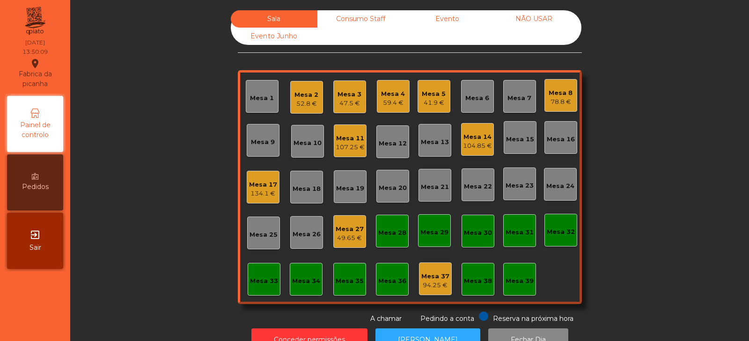
click at [347, 239] on div "49.65 €" at bounding box center [349, 237] width 28 height 9
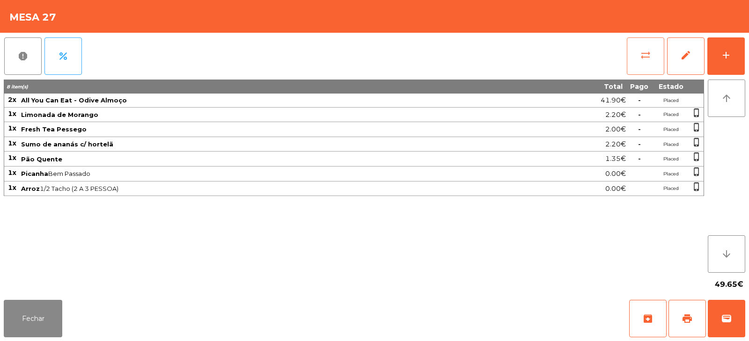
click at [645, 62] on button "sync_alt" at bounding box center [644, 55] width 37 height 37
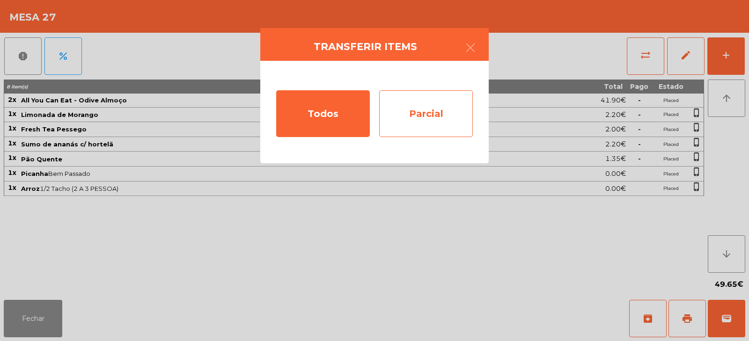
click at [420, 109] on div "Parcial" at bounding box center [426, 113] width 94 height 47
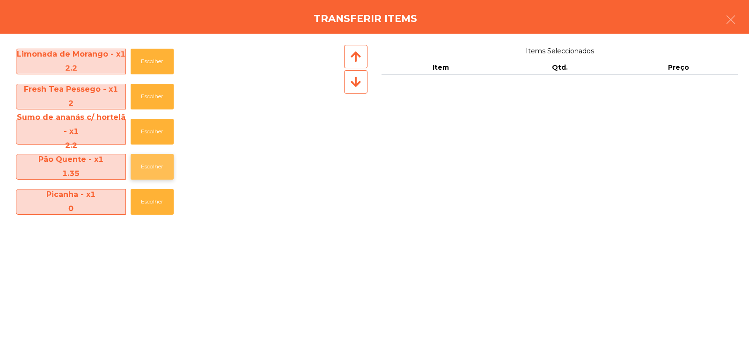
click at [158, 163] on button "Escolher" at bounding box center [152, 167] width 43 height 26
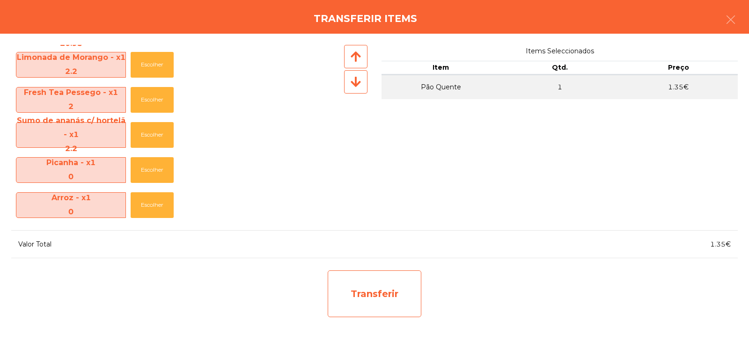
click at [402, 292] on div "Transferir" at bounding box center [375, 293] width 94 height 47
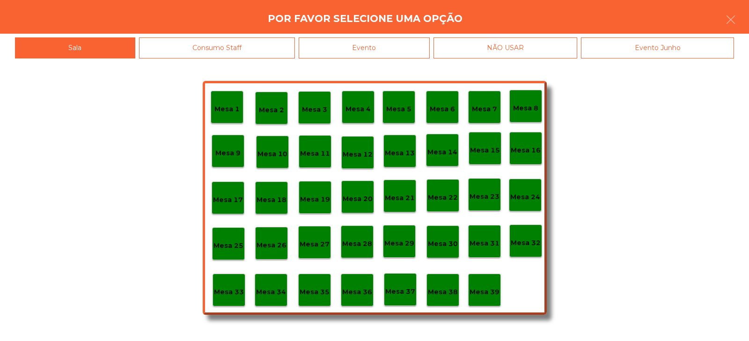
click at [452, 291] on p "Mesa 38" at bounding box center [443, 292] width 30 height 11
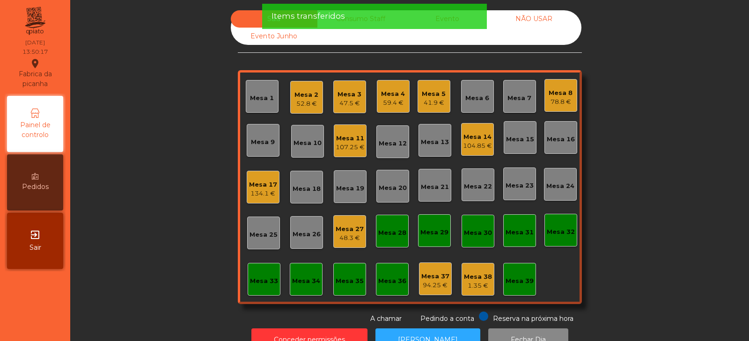
click at [352, 234] on div "48.3 €" at bounding box center [349, 237] width 28 height 9
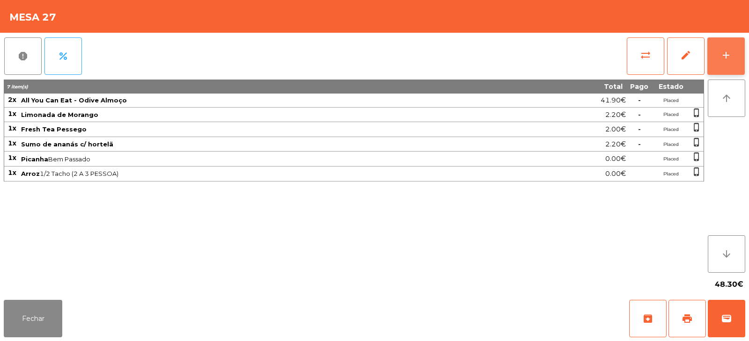
click at [720, 57] on button "add" at bounding box center [725, 55] width 37 height 37
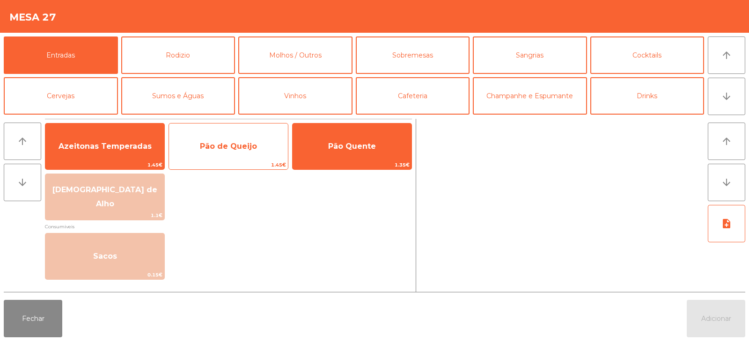
click at [260, 146] on span "Pão de Queijo" at bounding box center [228, 146] width 119 height 25
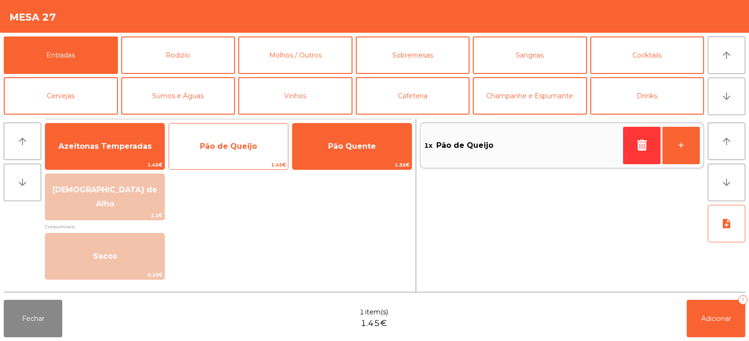
click at [255, 145] on span "Pão de Queijo" at bounding box center [228, 146] width 57 height 9
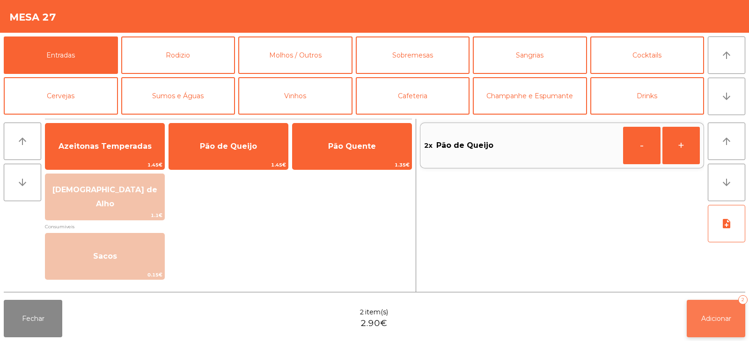
click at [702, 323] on button "Adicionar 2" at bounding box center [715, 318] width 58 height 37
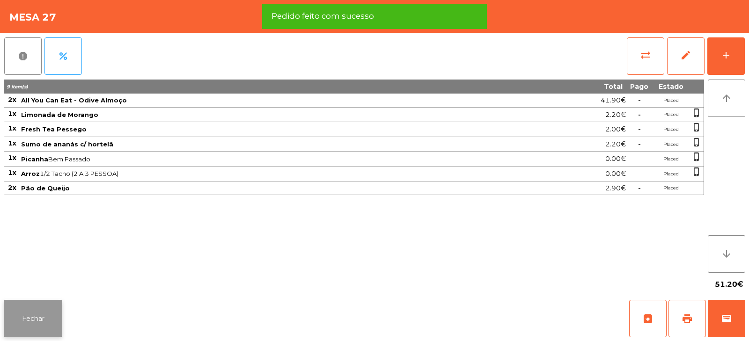
click at [49, 315] on button "Fechar" at bounding box center [33, 318] width 58 height 37
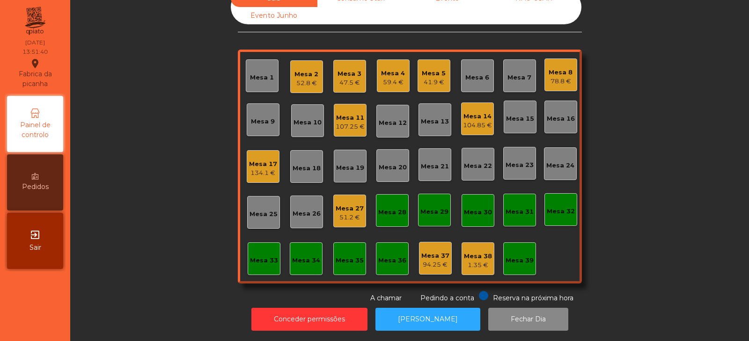
scroll to position [0, 0]
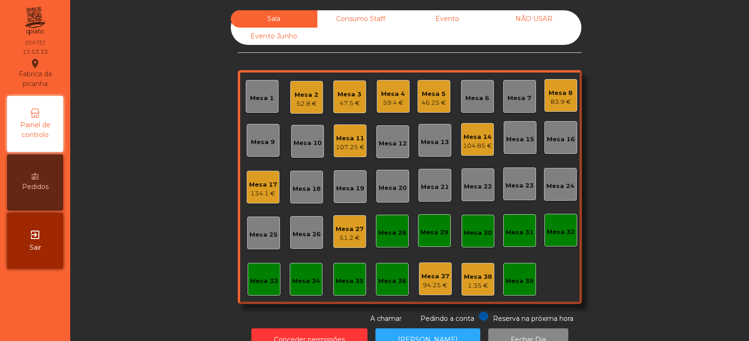
click at [480, 148] on div "104.85 €" at bounding box center [477, 145] width 29 height 9
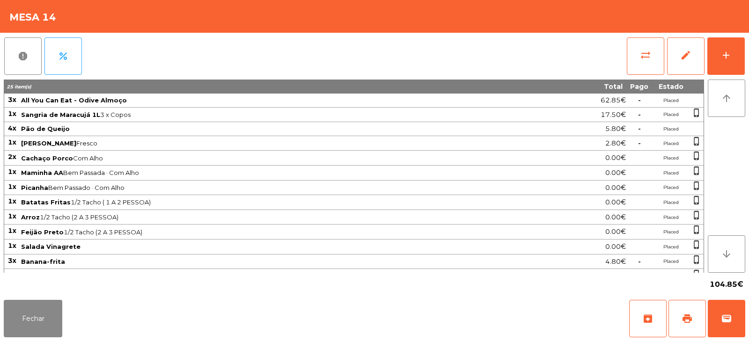
scroll to position [70, 0]
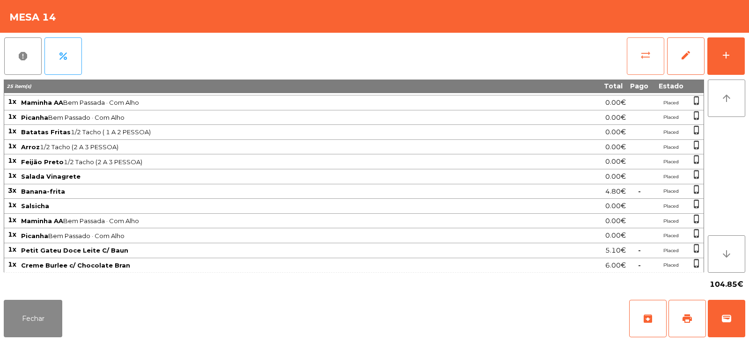
click at [644, 61] on button "sync_alt" at bounding box center [644, 55] width 37 height 37
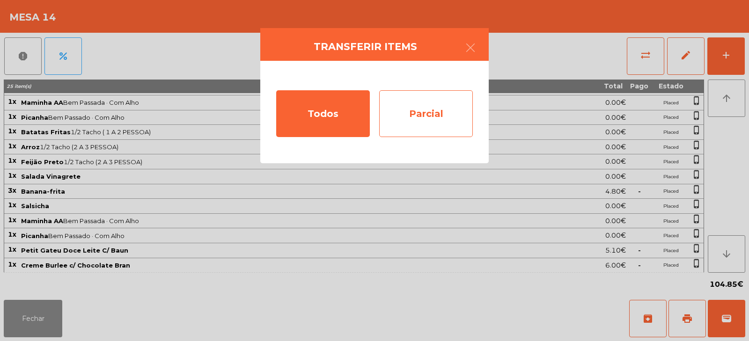
click at [432, 113] on div "Parcial" at bounding box center [426, 113] width 94 height 47
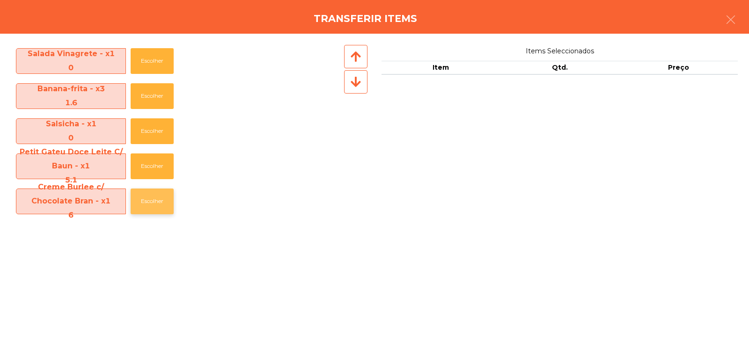
click at [146, 198] on button "Escolher" at bounding box center [152, 202] width 43 height 26
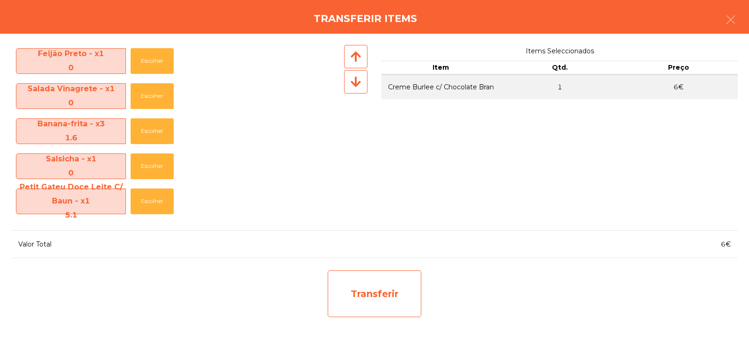
click at [403, 297] on div "Transferir" at bounding box center [375, 293] width 94 height 47
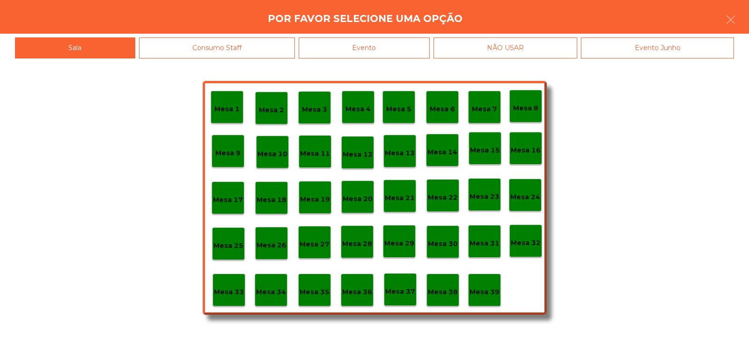
click at [485, 289] on p "Mesa 39" at bounding box center [484, 292] width 30 height 11
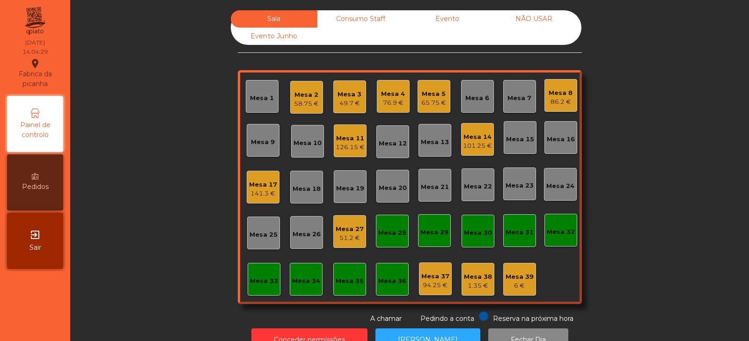
click at [259, 192] on div "141.3 €" at bounding box center [263, 193] width 28 height 9
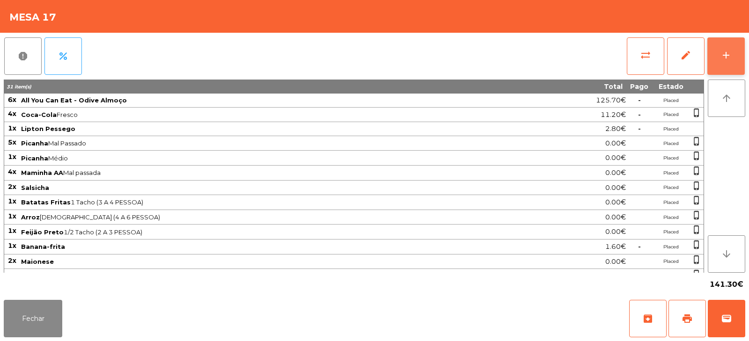
click at [728, 58] on div "add" at bounding box center [725, 55] width 11 height 11
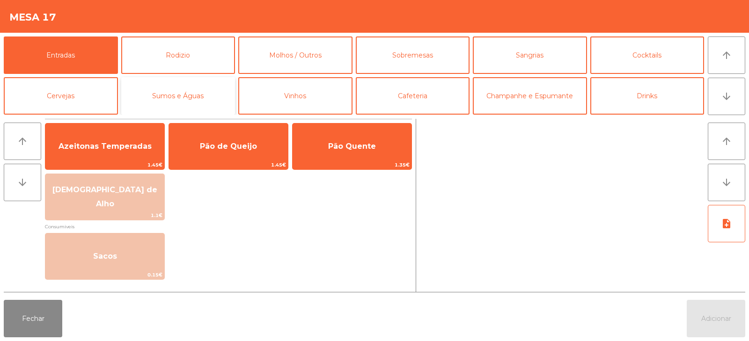
click at [206, 98] on button "Sumos e Águas" at bounding box center [178, 95] width 114 height 37
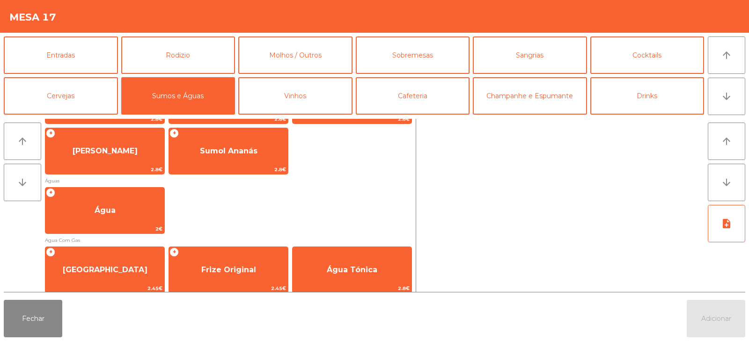
scroll to position [280, 0]
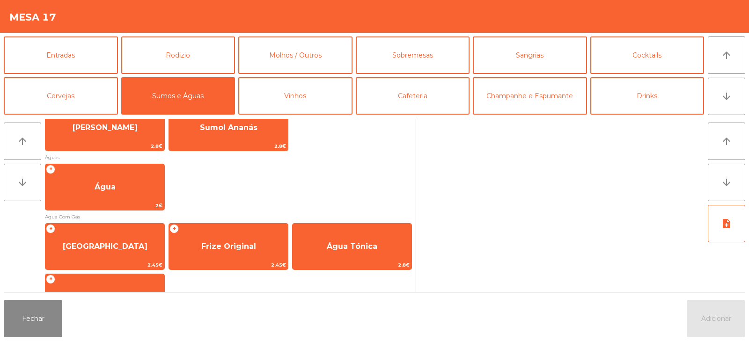
click at [256, 187] on div "+ Água 2€" at bounding box center [228, 187] width 367 height 47
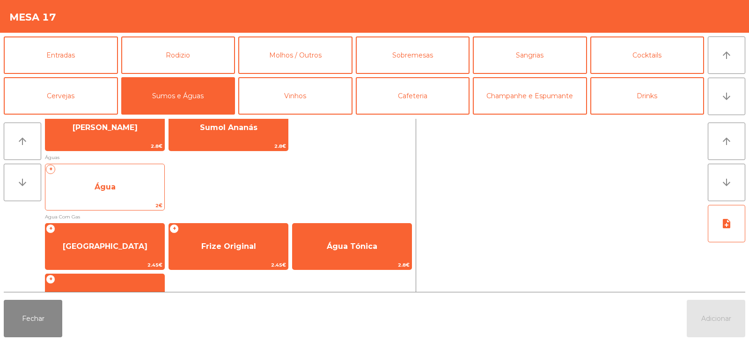
click at [124, 192] on span "Água" at bounding box center [104, 187] width 119 height 25
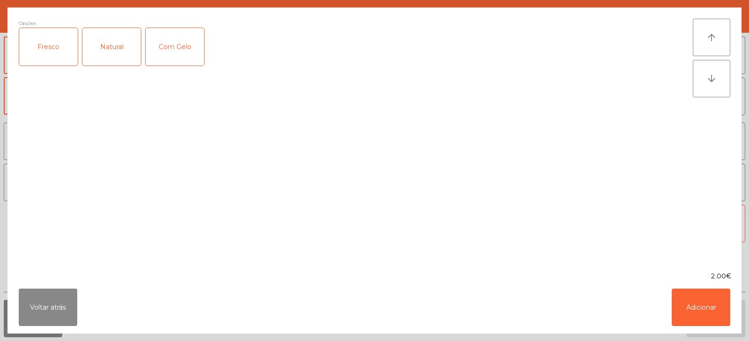
click at [114, 41] on div "Natural" at bounding box center [111, 46] width 58 height 37
click at [703, 298] on button "Adicionar" at bounding box center [700, 307] width 58 height 37
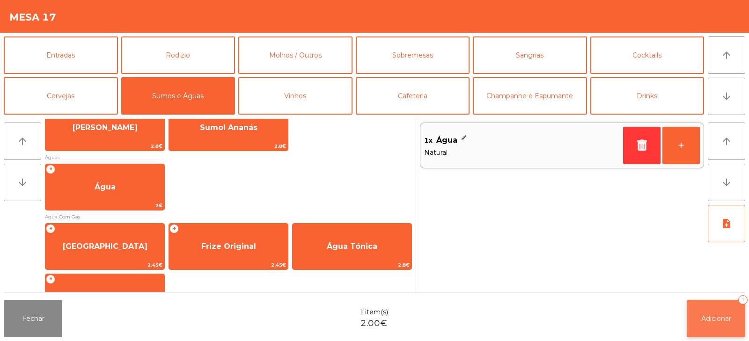
click at [724, 321] on span "Adicionar" at bounding box center [716, 318] width 30 height 8
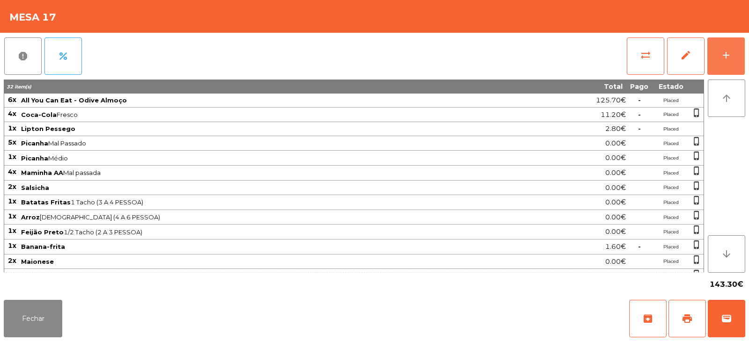
scroll to position [40, 0]
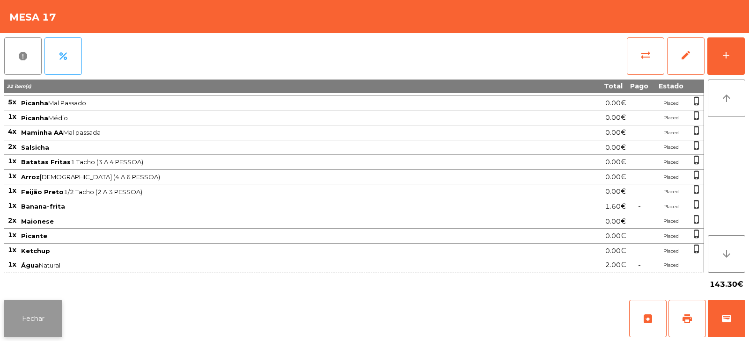
click at [40, 329] on button "Fechar" at bounding box center [33, 318] width 58 height 37
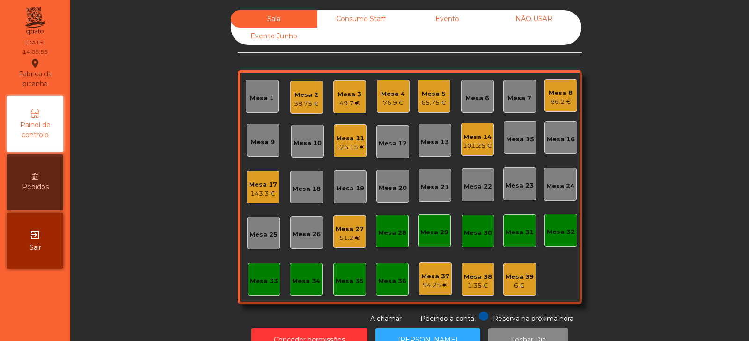
click at [468, 101] on div "Mesa 6" at bounding box center [477, 98] width 24 height 9
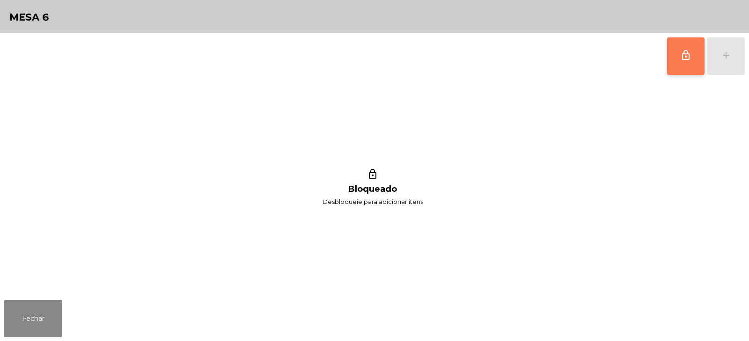
click at [681, 60] on span "lock_outline" at bounding box center [685, 55] width 11 height 11
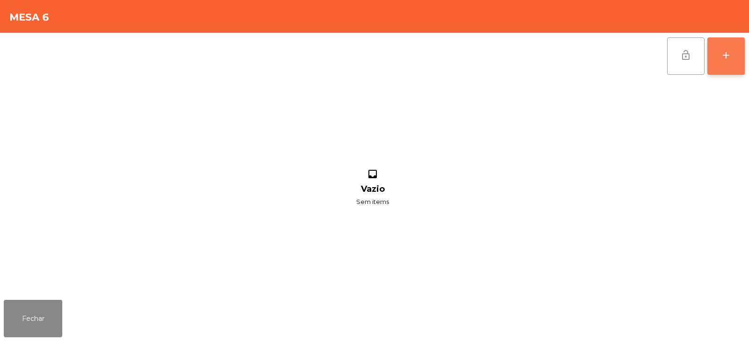
click at [724, 64] on button "add" at bounding box center [725, 55] width 37 height 37
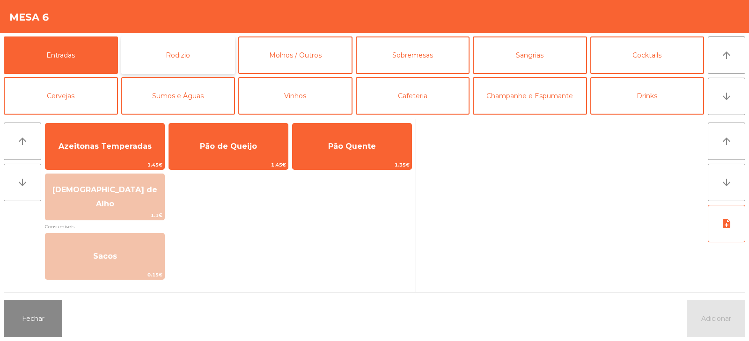
click at [233, 59] on button "Rodizio" at bounding box center [178, 54] width 114 height 37
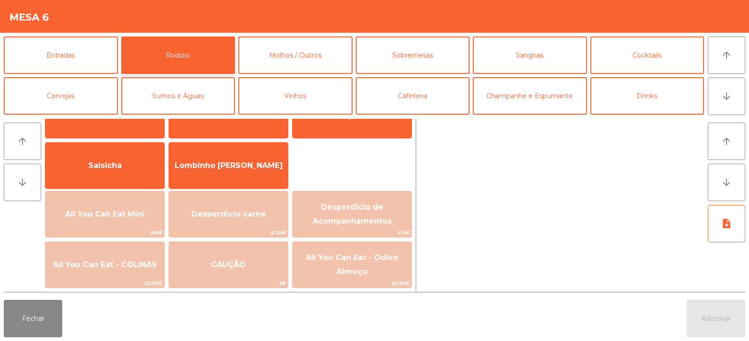
scroll to position [53, 0]
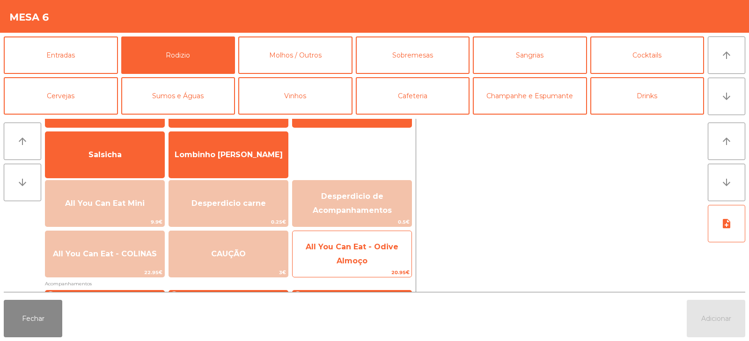
click at [334, 258] on span "All You Can Eat - Odive Almoço" at bounding box center [351, 254] width 119 height 40
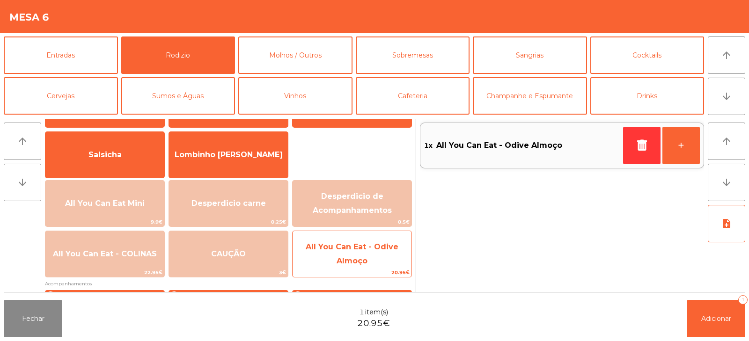
click at [344, 255] on span "All You Can Eat - Odive Almoço" at bounding box center [351, 254] width 119 height 40
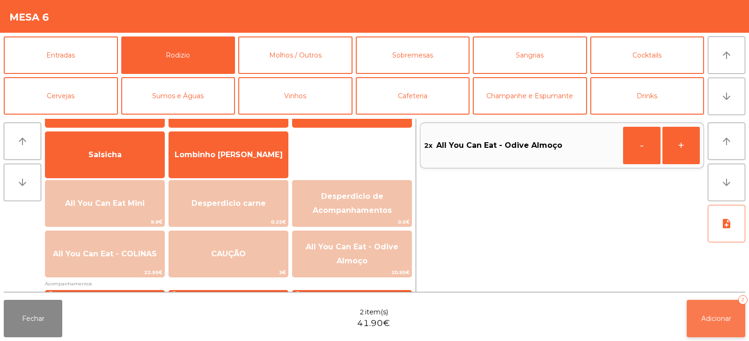
click at [704, 326] on button "Adicionar 2" at bounding box center [715, 318] width 58 height 37
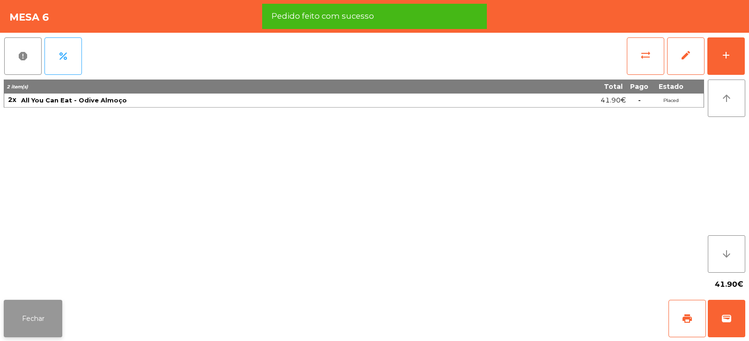
click at [38, 328] on button "Fechar" at bounding box center [33, 318] width 58 height 37
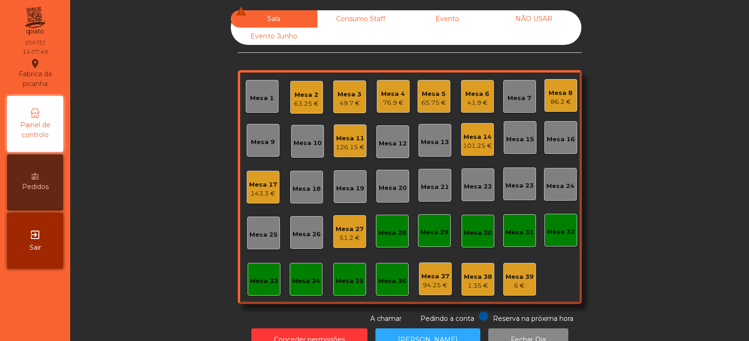
click at [472, 133] on div "Mesa 14" at bounding box center [477, 136] width 29 height 9
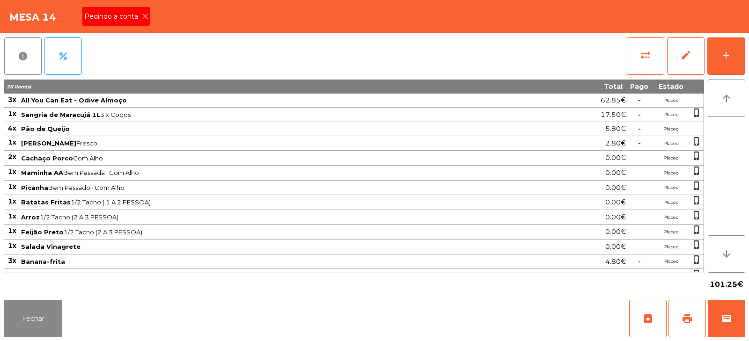
click at [137, 17] on span "Pedindo a conta" at bounding box center [113, 17] width 58 height 10
click at [691, 319] on span "print" at bounding box center [686, 318] width 11 height 11
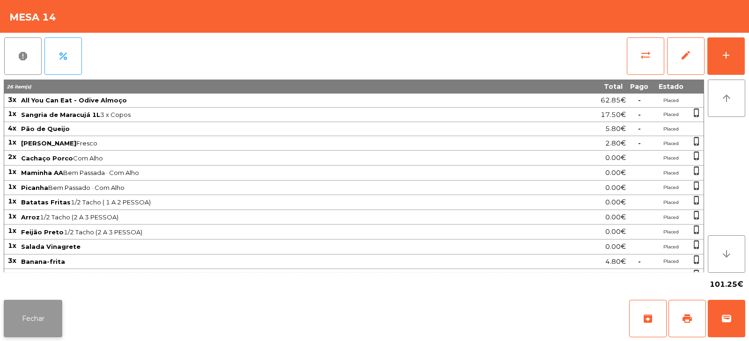
click at [39, 327] on button "Fechar" at bounding box center [33, 318] width 58 height 37
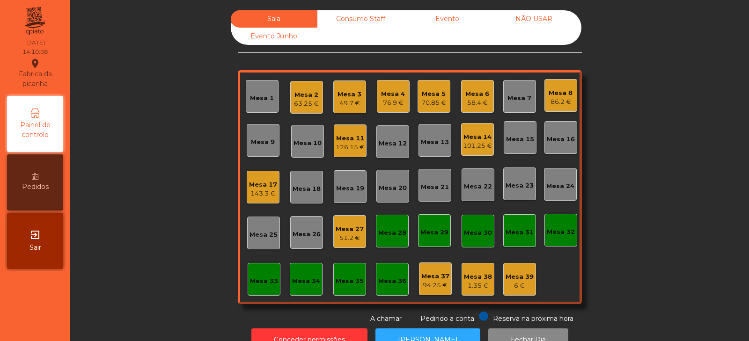
click at [395, 147] on div "Mesa 12" at bounding box center [393, 143] width 28 height 9
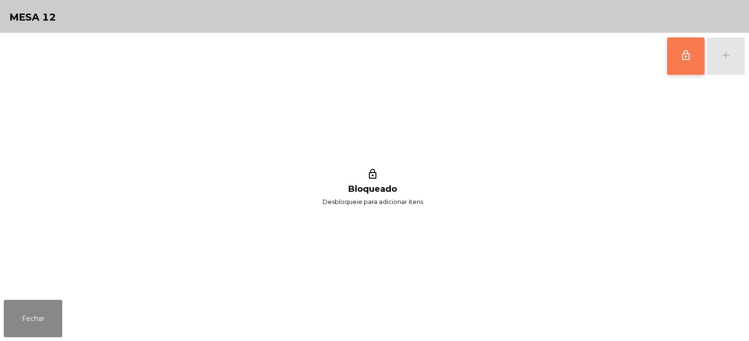
click at [681, 60] on span "lock_outline" at bounding box center [685, 55] width 11 height 11
click at [728, 52] on div "add" at bounding box center [725, 55] width 11 height 11
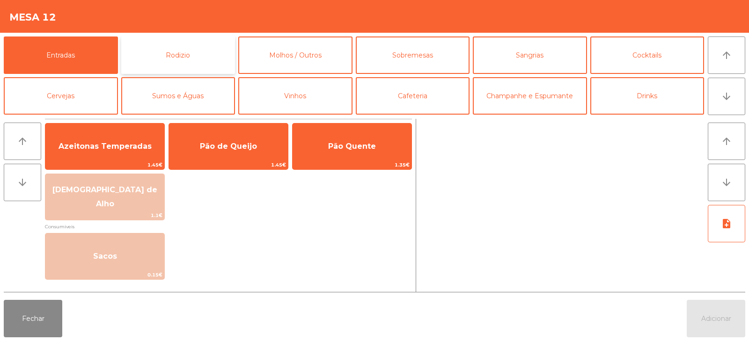
click at [163, 57] on button "Rodizio" at bounding box center [178, 54] width 114 height 37
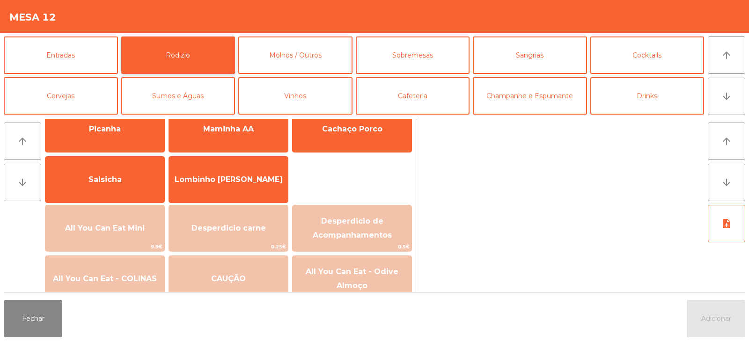
scroll to position [47, 0]
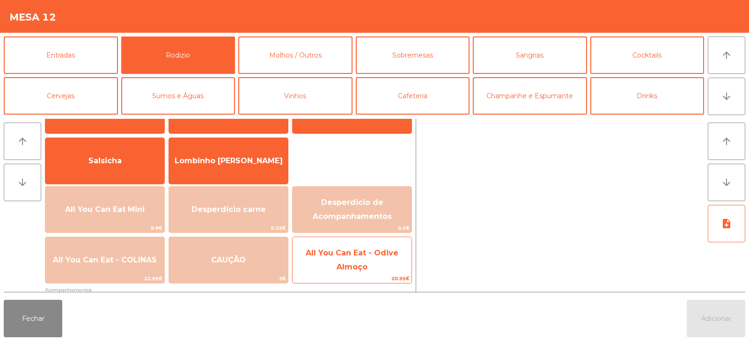
click at [371, 260] on span "All You Can Eat - Odive Almoço" at bounding box center [351, 260] width 119 height 40
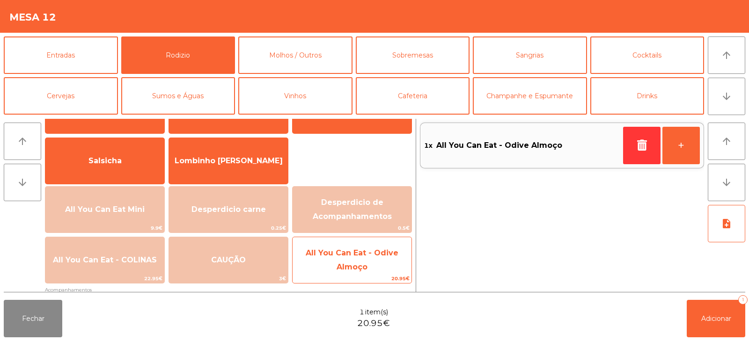
click at [372, 262] on span "All You Can Eat - Odive Almoço" at bounding box center [351, 260] width 119 height 40
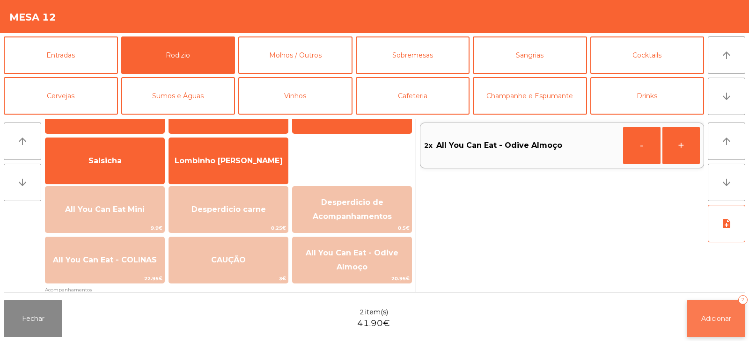
click at [712, 334] on button "Adicionar 2" at bounding box center [715, 318] width 58 height 37
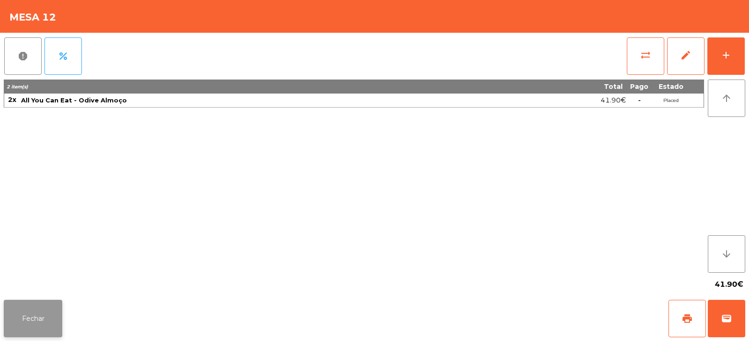
click at [44, 302] on button "Fechar" at bounding box center [33, 318] width 58 height 37
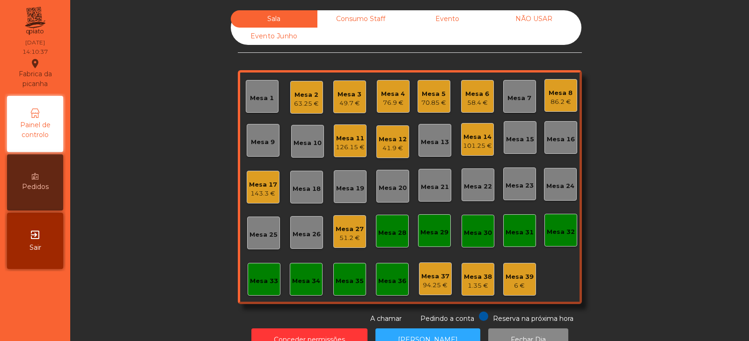
click at [468, 135] on div "Mesa 14" at bounding box center [477, 136] width 29 height 9
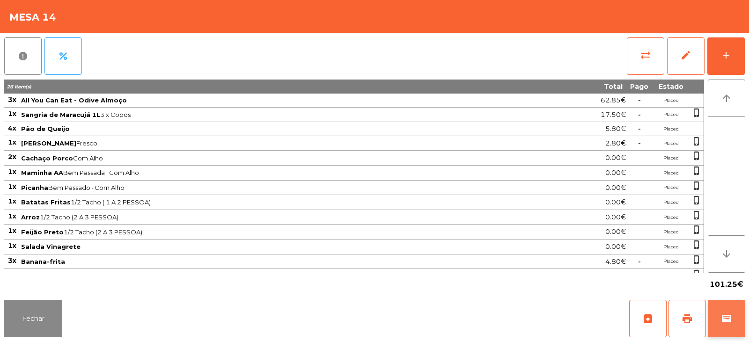
click at [729, 322] on span "wallet" at bounding box center [726, 318] width 11 height 11
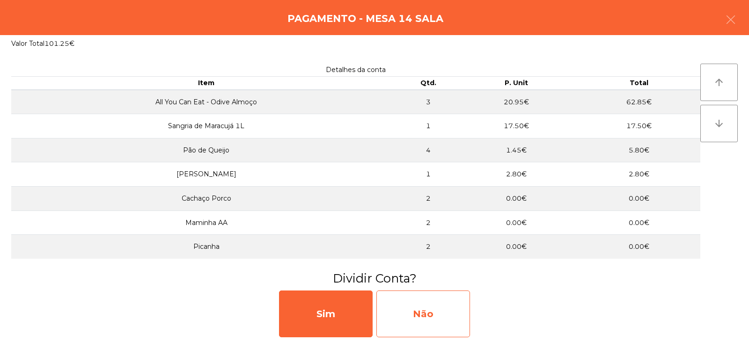
click at [425, 292] on div "Não" at bounding box center [423, 314] width 94 height 47
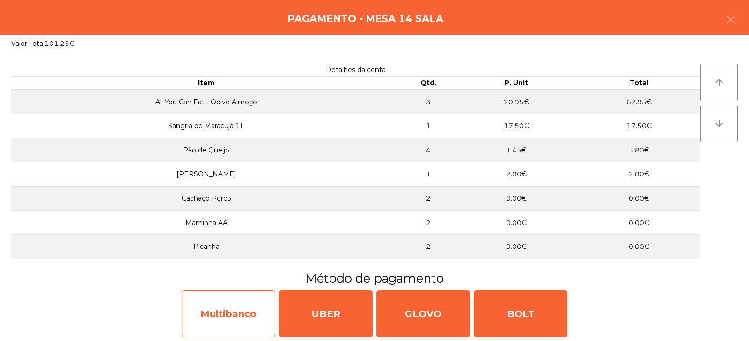
click at [244, 315] on div "Multibanco" at bounding box center [229, 314] width 94 height 47
select select "**"
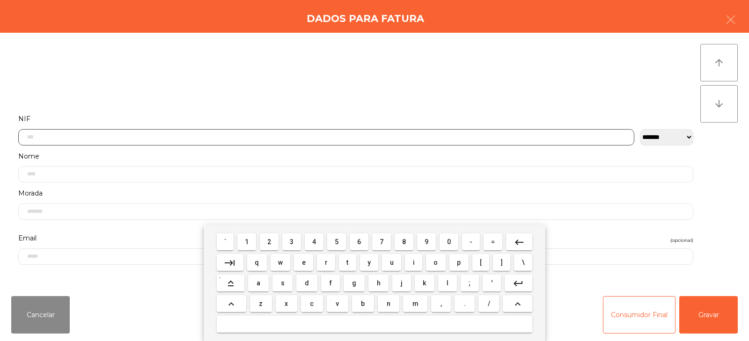
click at [154, 136] on input "text" at bounding box center [326, 137] width 616 height 16
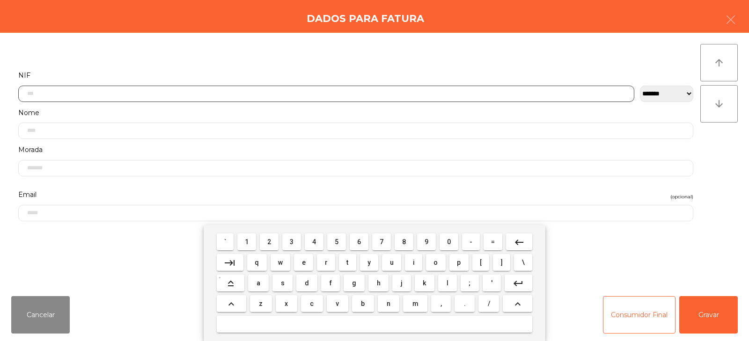
scroll to position [68, 0]
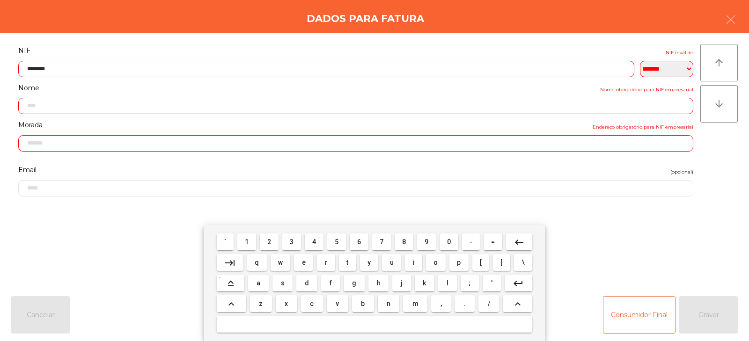
type input "*********"
type input "**********"
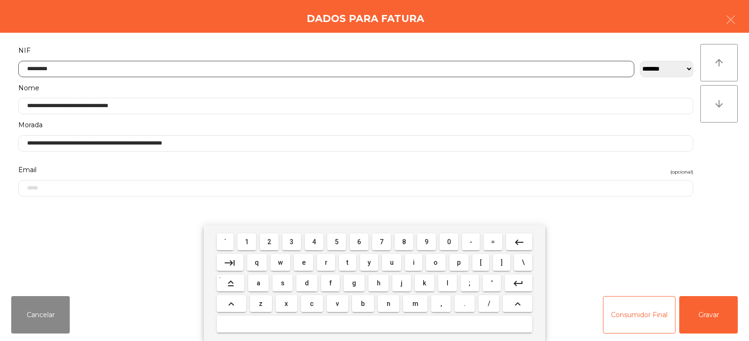
type input "*********"
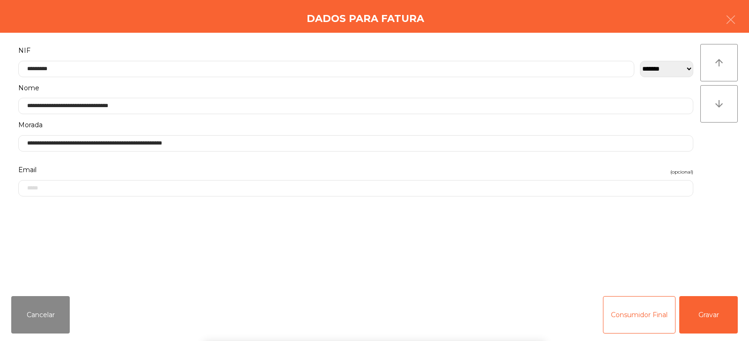
click at [728, 155] on div "arrow_upward arrow_downward" at bounding box center [718, 160] width 37 height 233
click at [707, 318] on button "Gravar" at bounding box center [708, 314] width 58 height 37
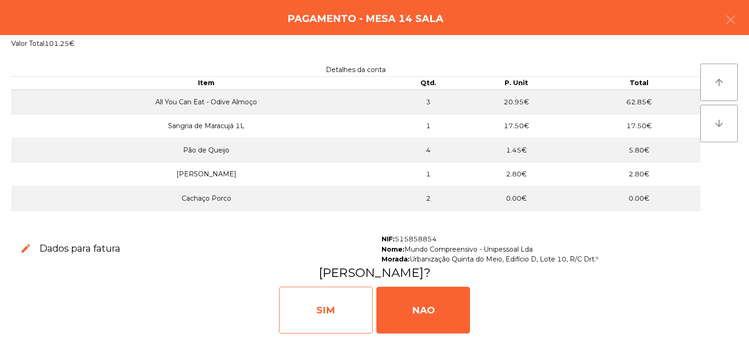
click at [325, 314] on div "SIM" at bounding box center [326, 310] width 94 height 47
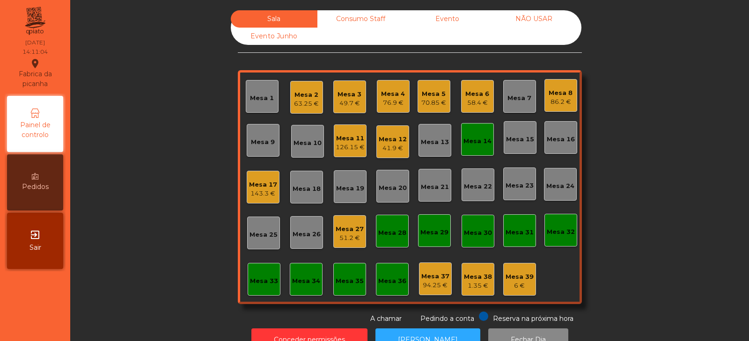
click at [463, 152] on div "Mesa 14" at bounding box center [477, 139] width 33 height 33
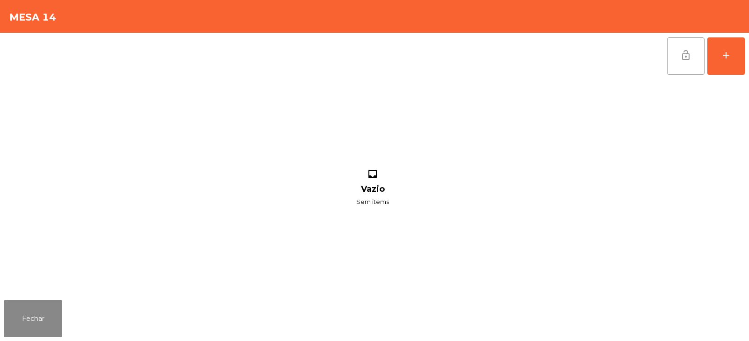
click at [677, 71] on button "lock_open" at bounding box center [685, 55] width 37 height 37
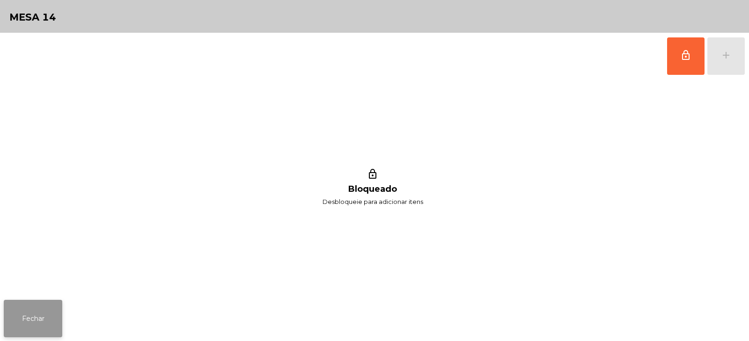
click at [27, 327] on button "Fechar" at bounding box center [33, 318] width 58 height 37
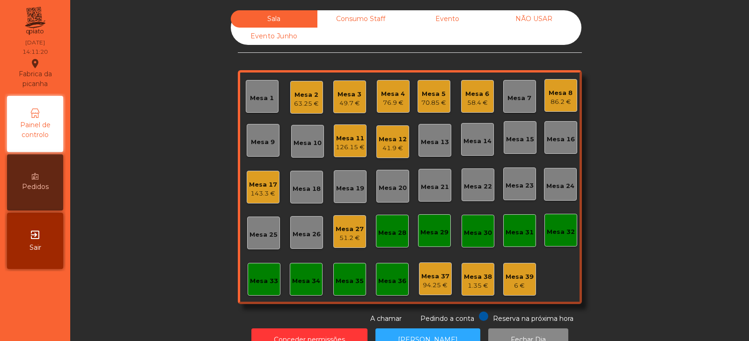
click at [263, 188] on div "Mesa 17" at bounding box center [263, 184] width 28 height 9
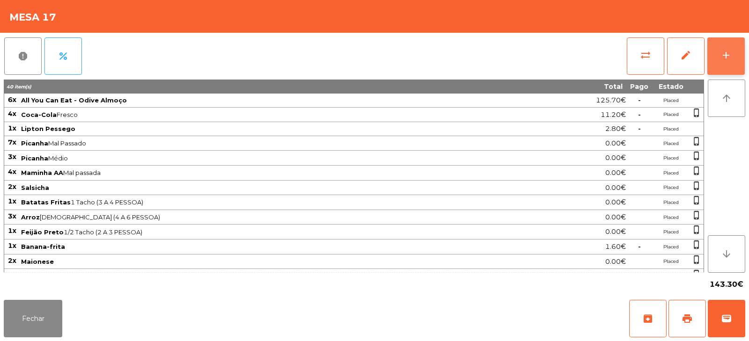
click at [720, 66] on button "add" at bounding box center [725, 55] width 37 height 37
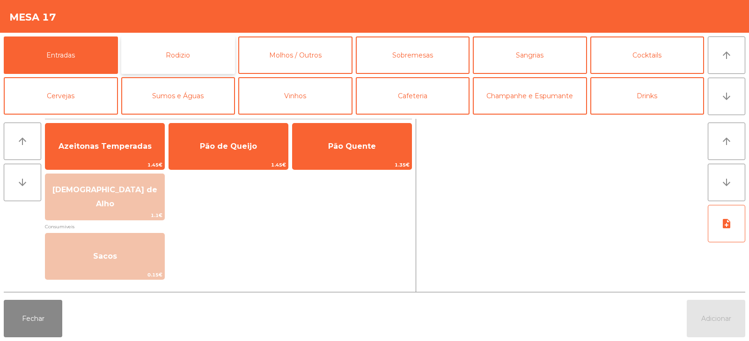
click at [190, 59] on button "Rodizio" at bounding box center [178, 54] width 114 height 37
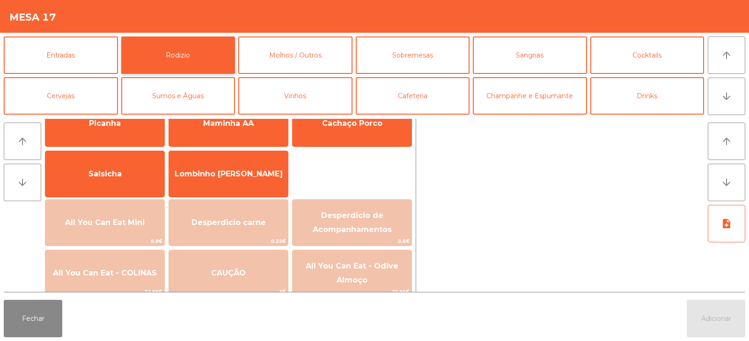
scroll to position [41, 0]
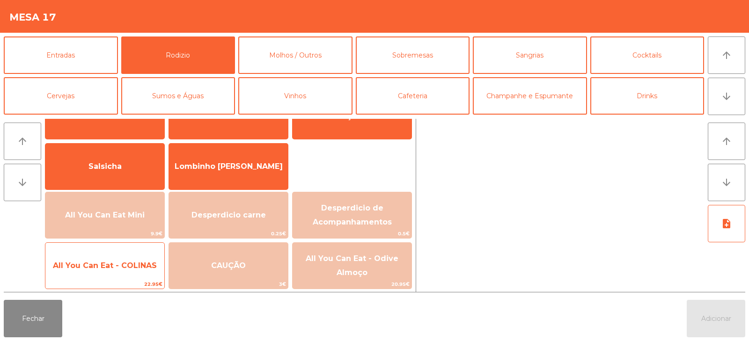
click at [135, 265] on span "All You Can Eat - COLINAS" at bounding box center [105, 265] width 104 height 9
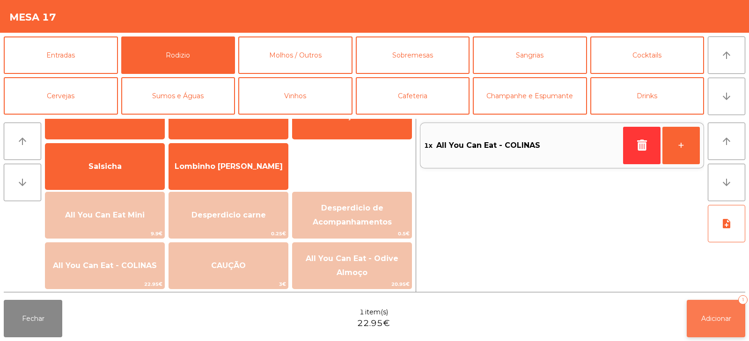
click at [736, 323] on button "Adicionar 1" at bounding box center [715, 318] width 58 height 37
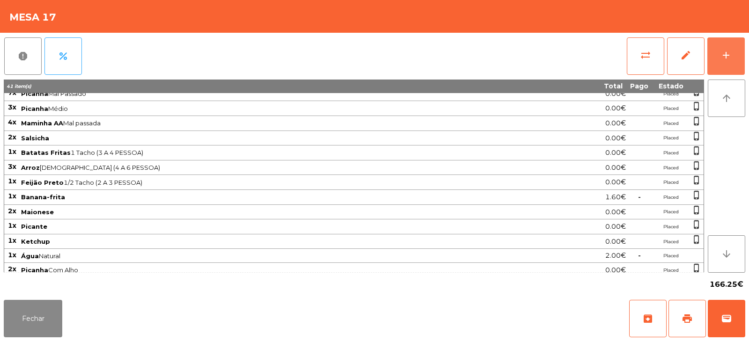
scroll to position [69, 0]
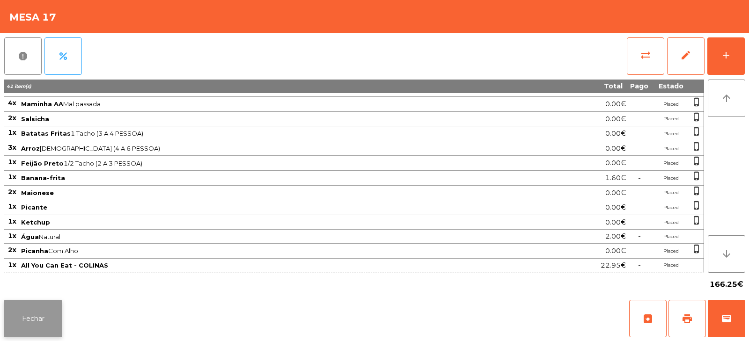
click at [40, 318] on button "Fechar" at bounding box center [33, 318] width 58 height 37
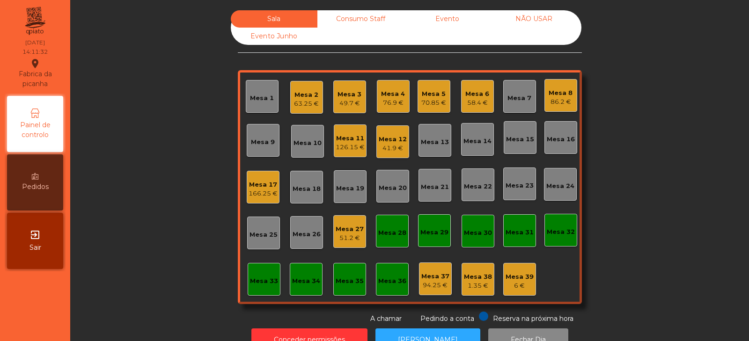
click at [255, 181] on div "Mesa 17" at bounding box center [262, 184] width 29 height 9
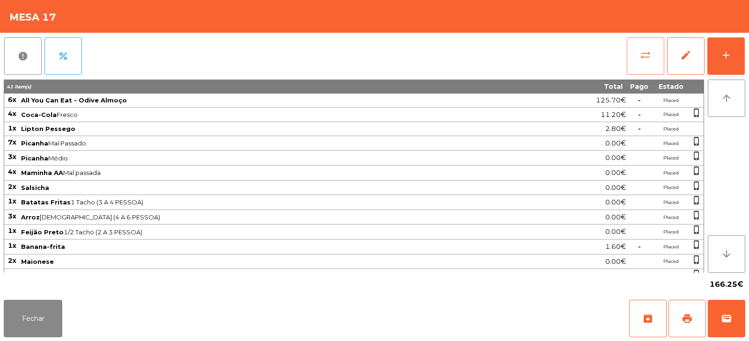
click at [630, 66] on button "sync_alt" at bounding box center [644, 55] width 37 height 37
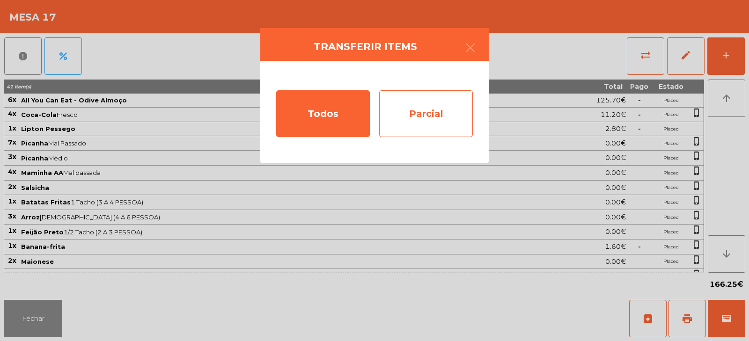
click at [405, 114] on div "Parcial" at bounding box center [426, 113] width 94 height 47
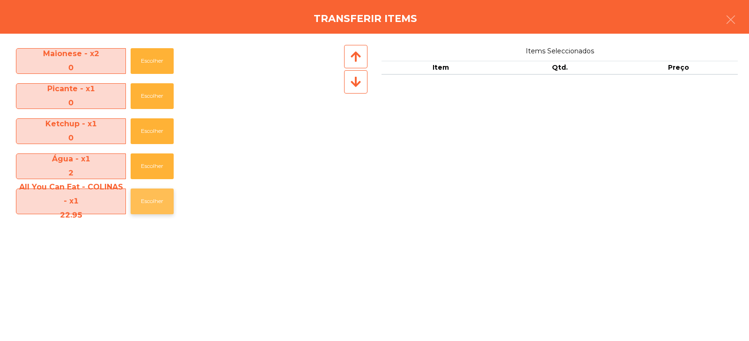
click at [136, 197] on button "Escolher" at bounding box center [152, 202] width 43 height 26
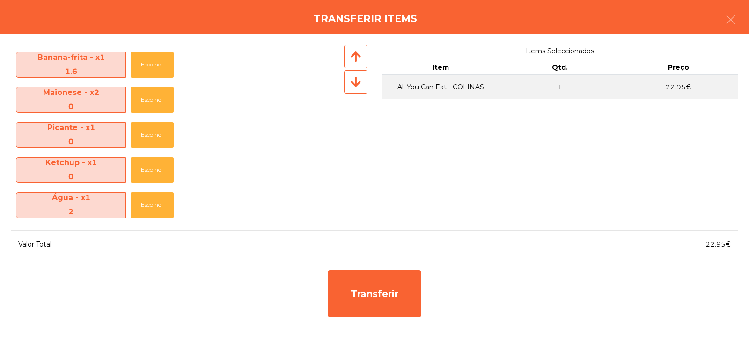
scroll to position [313, 0]
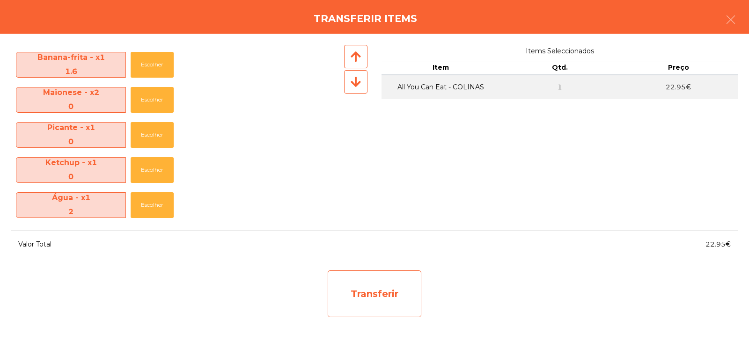
click at [388, 292] on div "Transferir" at bounding box center [375, 293] width 94 height 47
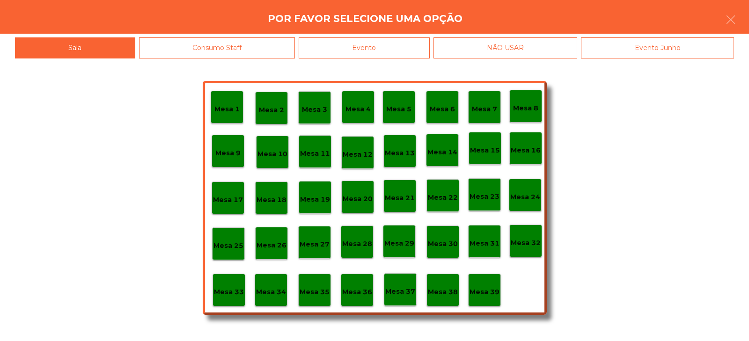
click at [403, 288] on p "Mesa 37" at bounding box center [400, 291] width 30 height 11
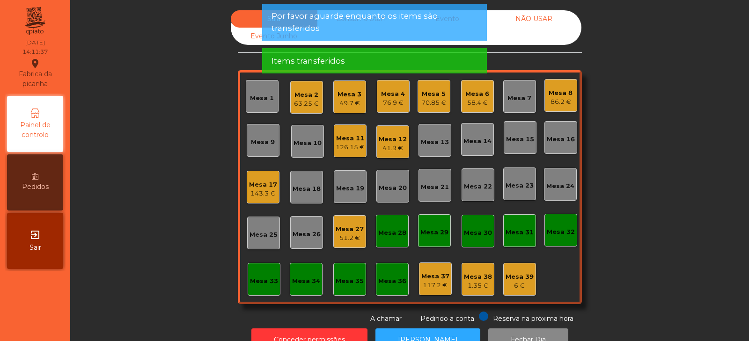
click at [272, 190] on div "143.3 €" at bounding box center [263, 193] width 28 height 9
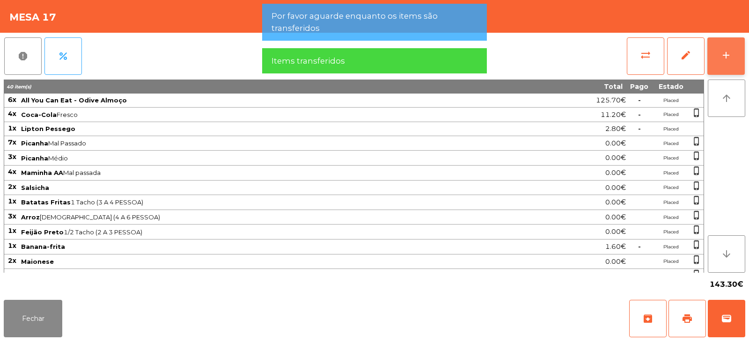
click at [722, 67] on button "add" at bounding box center [725, 55] width 37 height 37
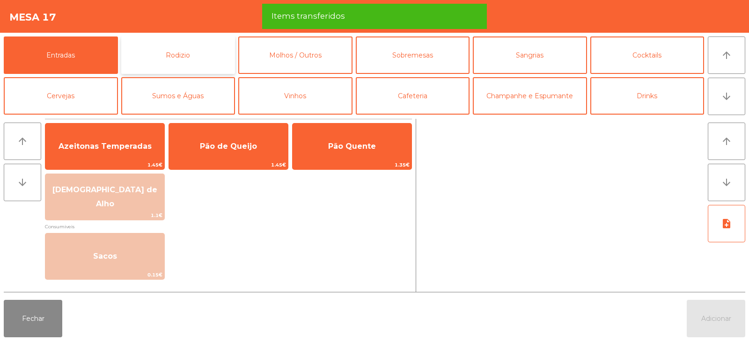
click at [196, 51] on button "Rodizio" at bounding box center [178, 54] width 114 height 37
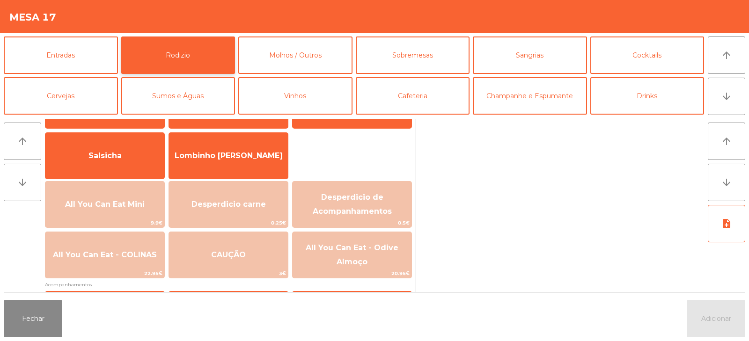
scroll to position [72, 0]
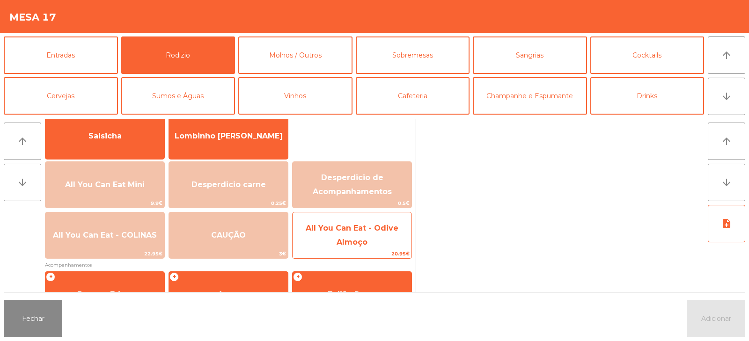
click at [341, 232] on span "All You Can Eat - Odive Almoço" at bounding box center [352, 235] width 93 height 23
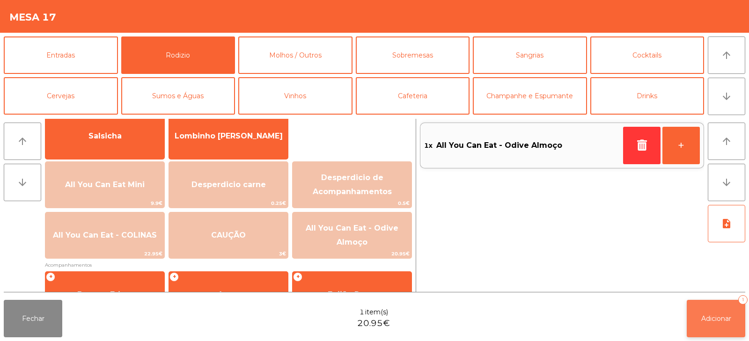
click at [704, 311] on button "Adicionar 1" at bounding box center [715, 318] width 58 height 37
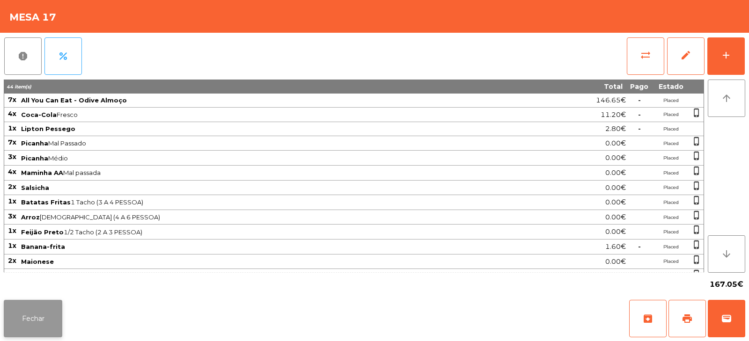
click at [41, 325] on button "Fechar" at bounding box center [33, 318] width 58 height 37
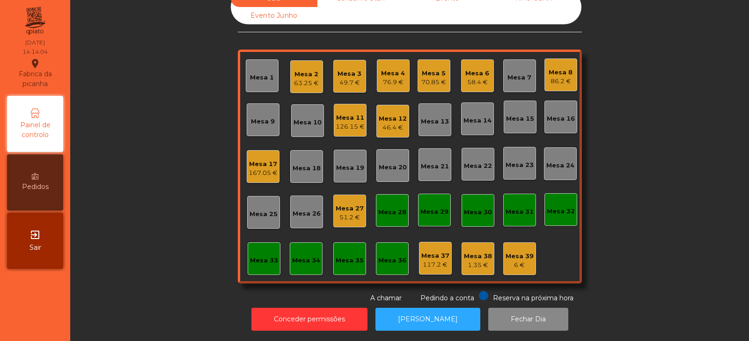
scroll to position [0, 0]
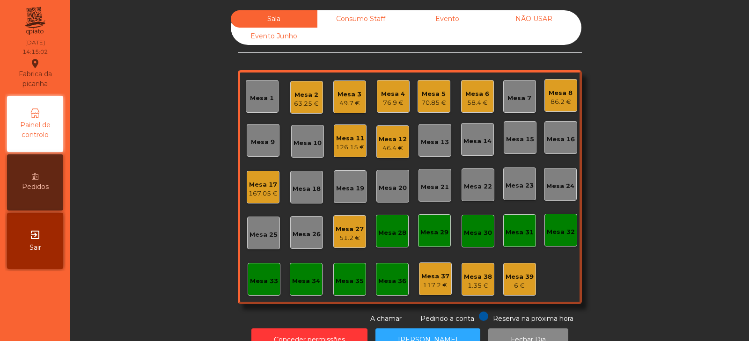
click at [344, 102] on div "49.7 €" at bounding box center [349, 103] width 24 height 9
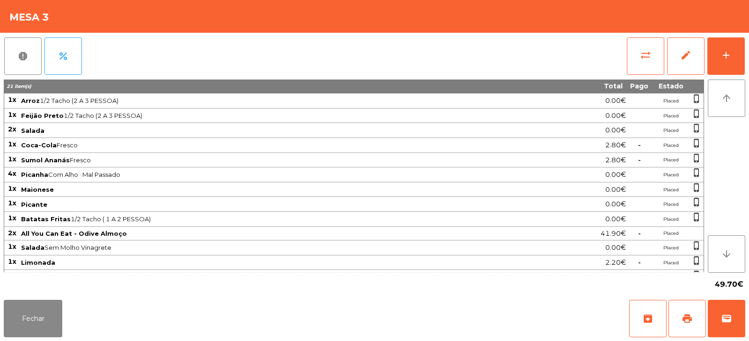
scroll to position [42, 0]
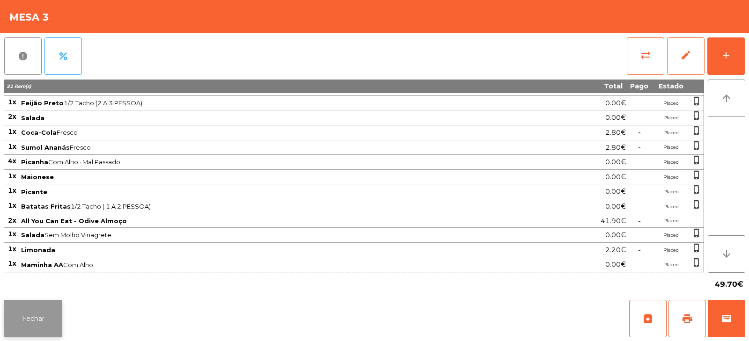
click at [35, 326] on button "Fechar" at bounding box center [33, 318] width 58 height 37
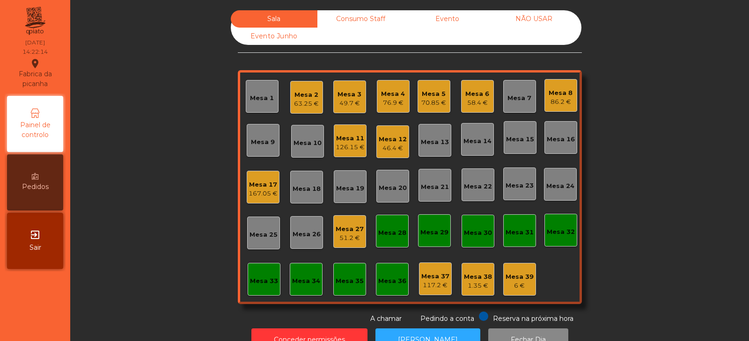
click at [298, 90] on div "Mesa 2" at bounding box center [306, 94] width 25 height 9
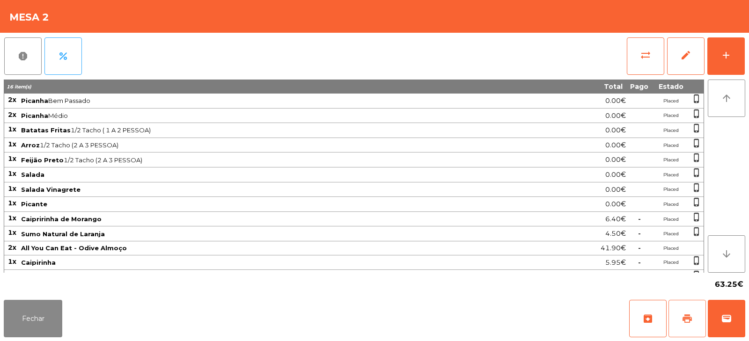
click at [702, 327] on button "print" at bounding box center [686, 318] width 37 height 37
click at [730, 317] on span "wallet" at bounding box center [726, 318] width 11 height 11
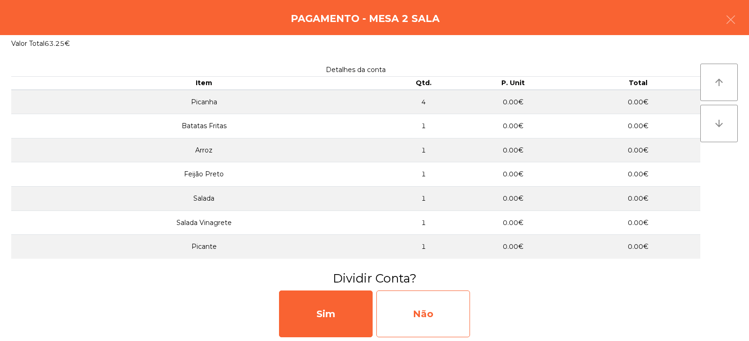
click at [416, 313] on div "Não" at bounding box center [423, 314] width 94 height 47
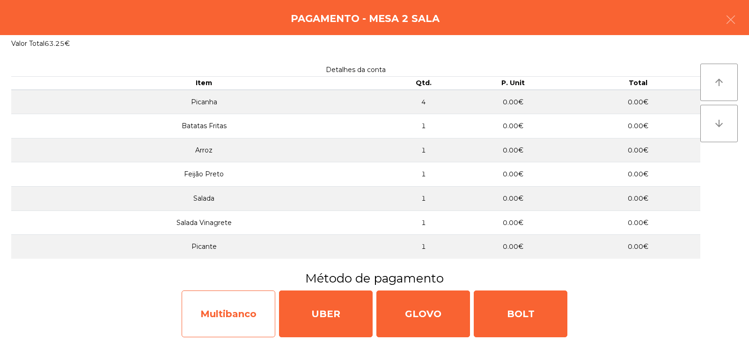
click at [227, 325] on div "Multibanco" at bounding box center [229, 314] width 94 height 47
select select "**"
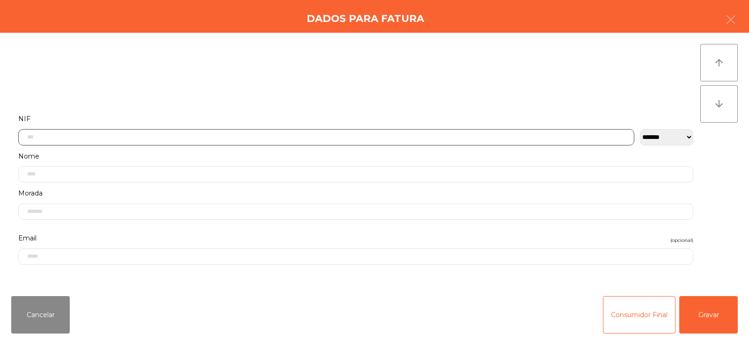
click at [307, 135] on input "text" at bounding box center [326, 137] width 616 height 16
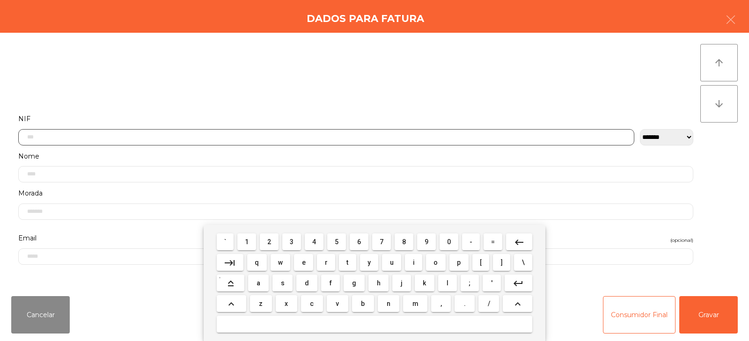
scroll to position [68, 0]
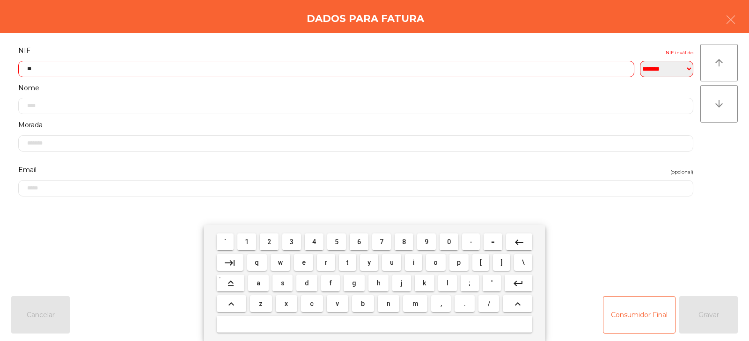
type input "*"
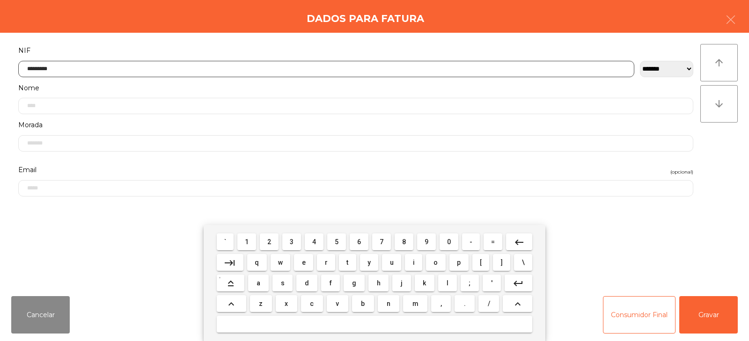
type input "*********"
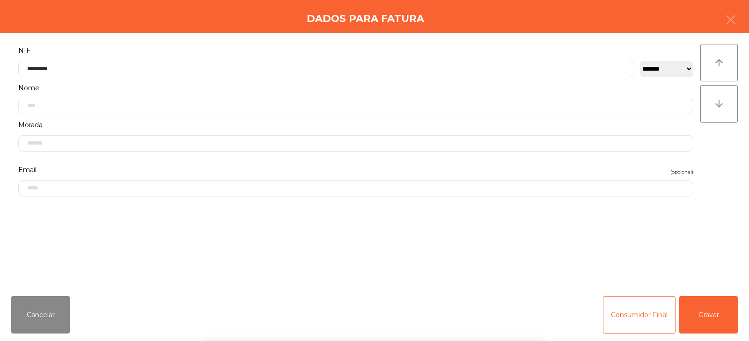
click at [711, 313] on div "` 1 2 3 4 5 6 7 8 9 0 - = keyboard_backspace keyboard_tab q w e r t y u i o p […" at bounding box center [374, 283] width 749 height 116
click at [720, 316] on button "Gravar" at bounding box center [708, 314] width 58 height 37
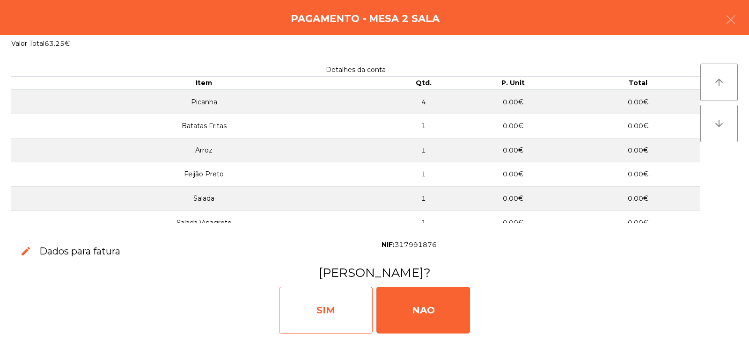
click at [316, 313] on div "SIM" at bounding box center [326, 310] width 94 height 47
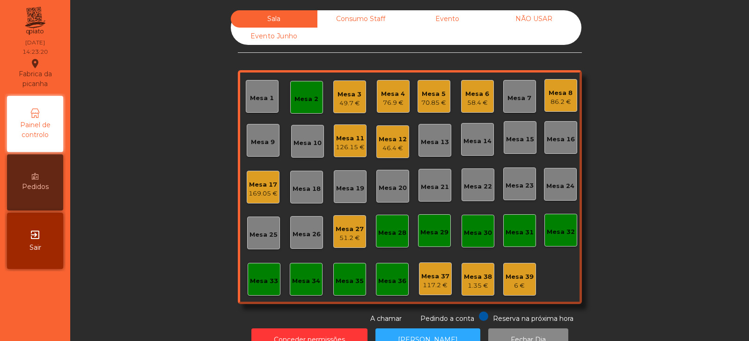
click at [300, 90] on div "Mesa 2" at bounding box center [306, 97] width 33 height 33
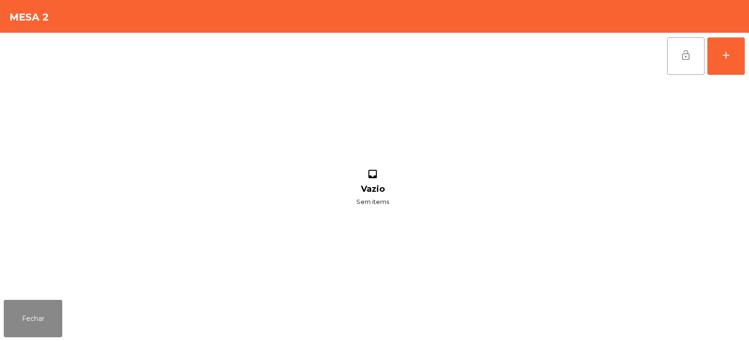
click at [690, 67] on button "lock_open" at bounding box center [685, 55] width 37 height 37
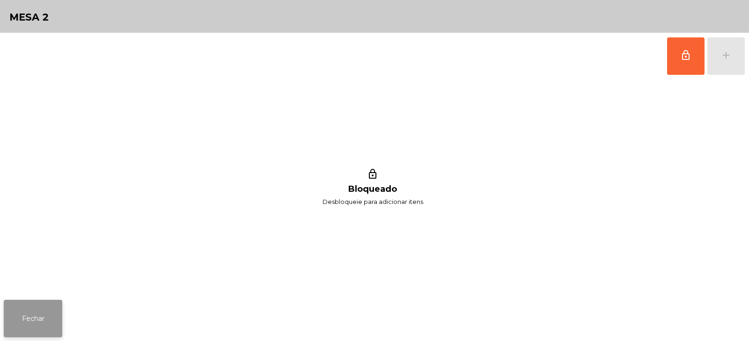
click at [35, 313] on button "Fechar" at bounding box center [33, 318] width 58 height 37
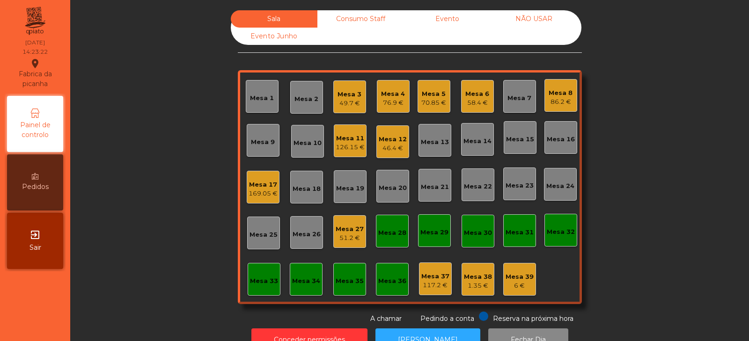
click at [660, 143] on div "Sala Consumo Staff Evento NÃO USAR Evento Junho Mesa 1 Mesa 2 Mesa 3 49.7 € Mes…" at bounding box center [409, 166] width 653 height 313
click at [550, 103] on div "86.2 €" at bounding box center [560, 101] width 24 height 9
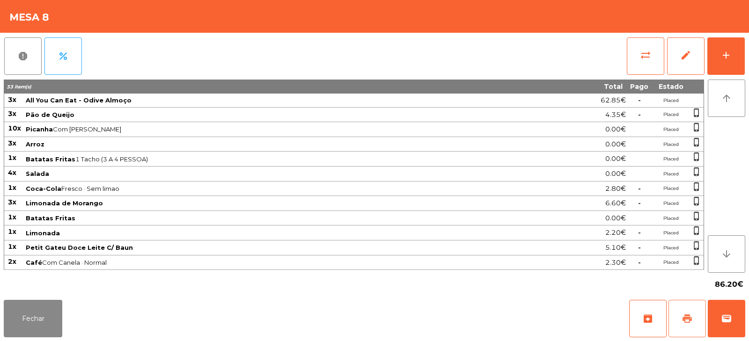
click at [687, 318] on span "print" at bounding box center [686, 318] width 11 height 11
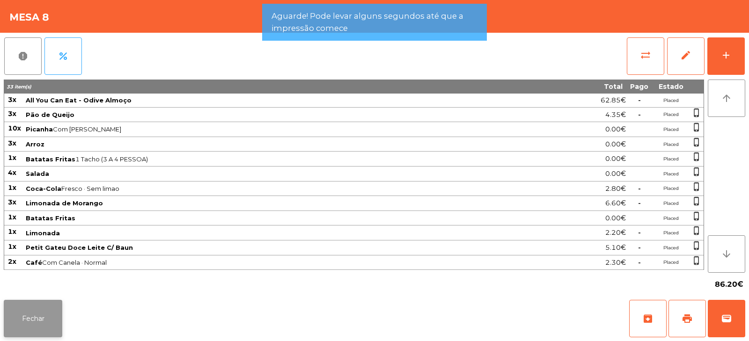
click at [31, 326] on button "Fechar" at bounding box center [33, 318] width 58 height 37
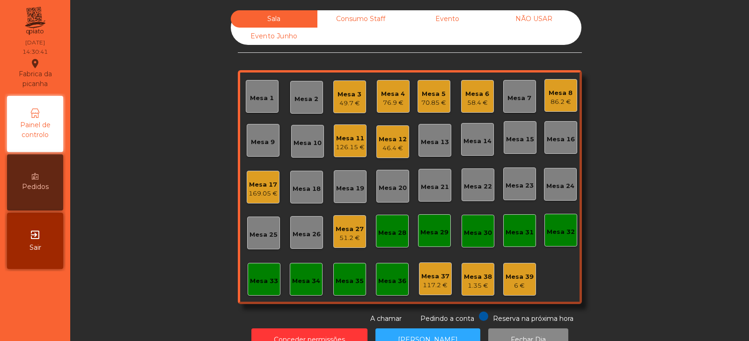
click at [548, 101] on div "86.2 €" at bounding box center [560, 101] width 24 height 9
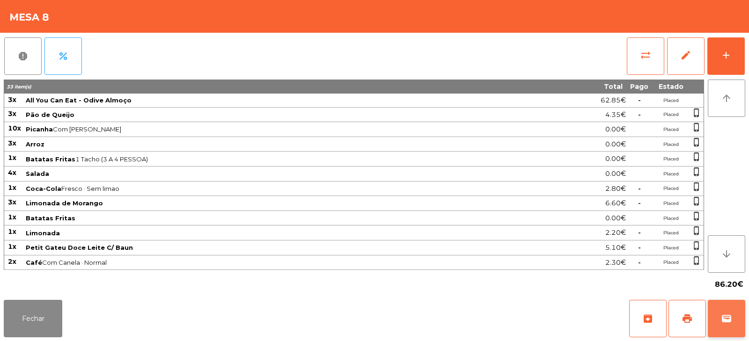
click at [728, 320] on span "wallet" at bounding box center [726, 318] width 11 height 11
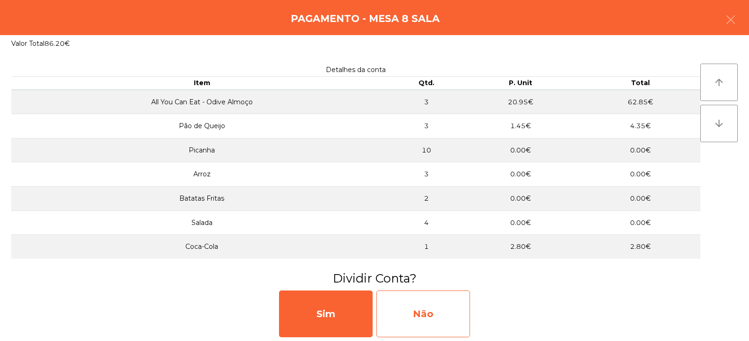
click at [437, 308] on div "Não" at bounding box center [423, 314] width 94 height 47
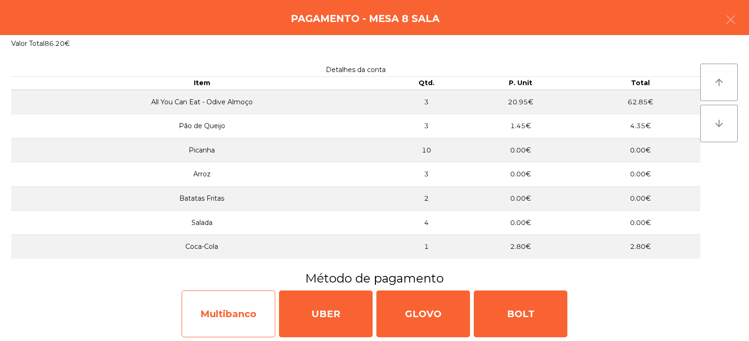
click at [251, 312] on div "Multibanco" at bounding box center [229, 314] width 94 height 47
select select "**"
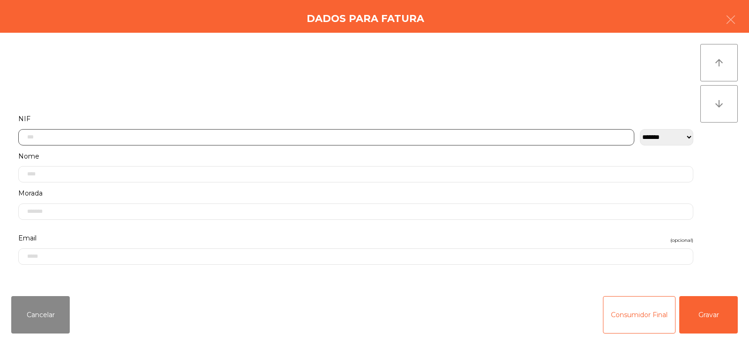
click at [349, 137] on input "text" at bounding box center [326, 137] width 616 height 16
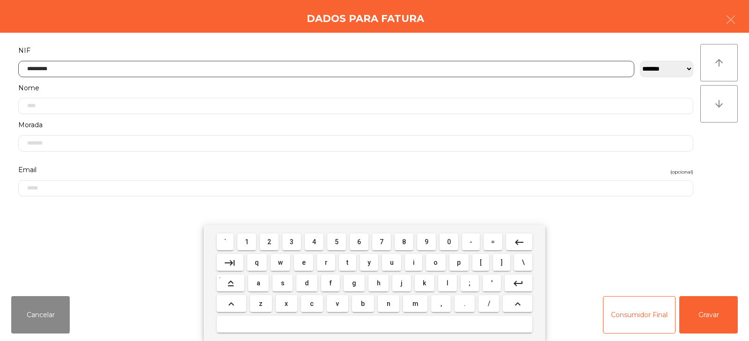
type input "*********"
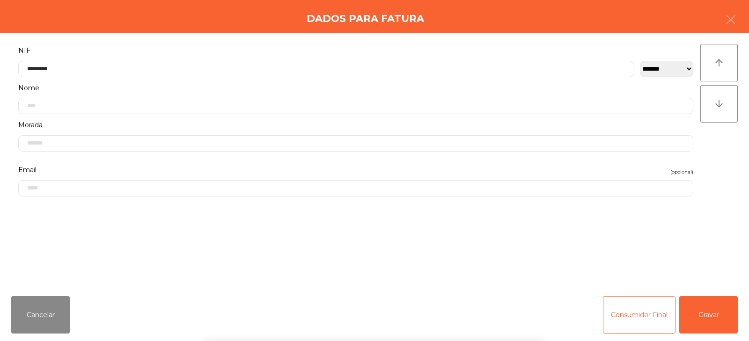
click at [703, 320] on div "` 1 2 3 4 5 6 7 8 9 0 - = keyboard_backspace keyboard_tab q w e r t y u i o p […" at bounding box center [374, 283] width 749 height 116
click at [701, 308] on button "Gravar" at bounding box center [708, 314] width 58 height 37
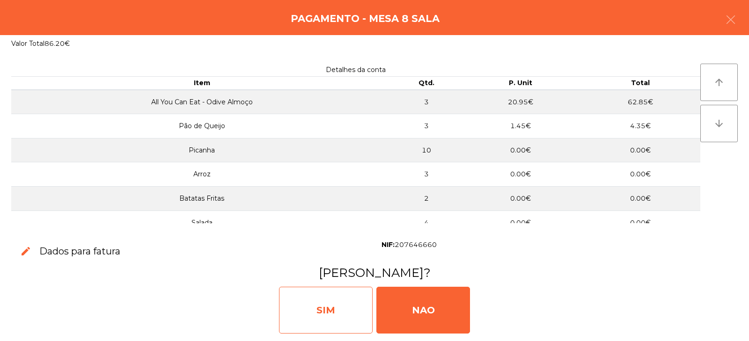
click at [341, 316] on div "SIM" at bounding box center [326, 310] width 94 height 47
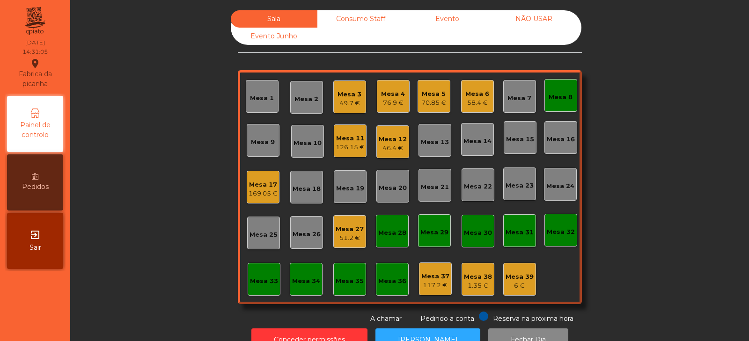
click at [568, 98] on div "Mesa 8" at bounding box center [560, 97] width 24 height 9
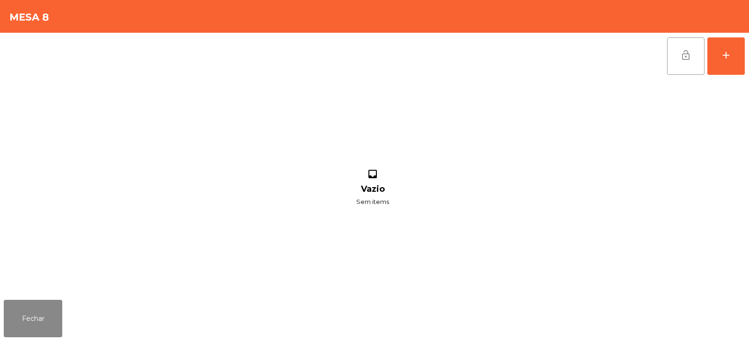
click at [688, 53] on span "lock_open" at bounding box center [685, 55] width 11 height 11
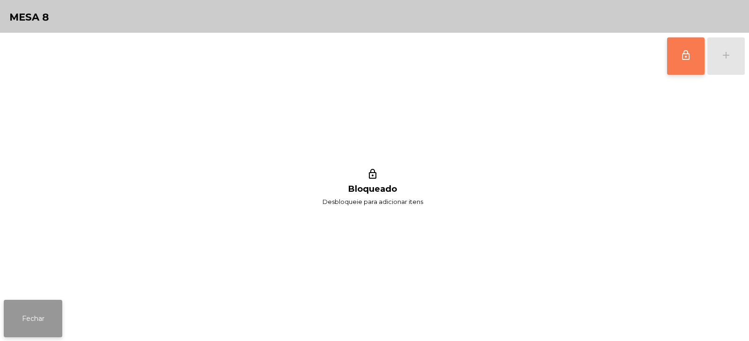
click at [54, 319] on button "Fechar" at bounding box center [33, 318] width 58 height 37
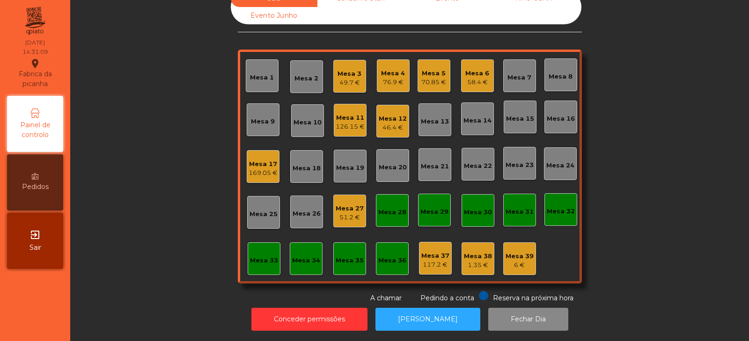
scroll to position [0, 0]
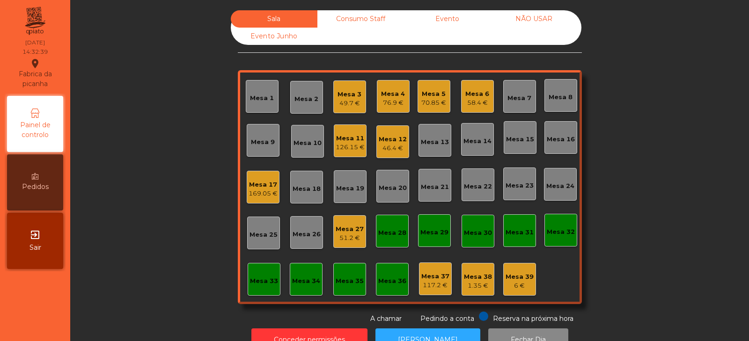
click at [342, 90] on div "Mesa 3" at bounding box center [349, 94] width 24 height 9
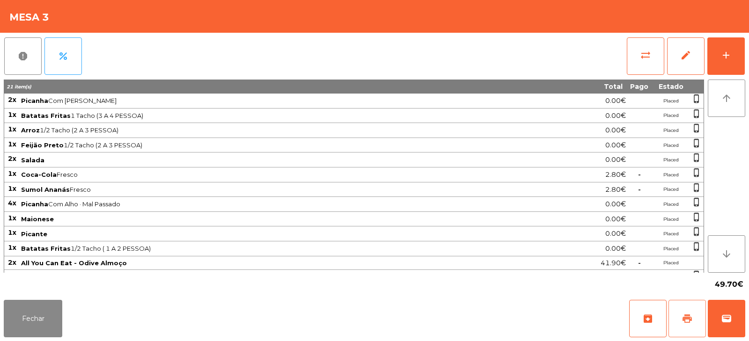
click at [683, 323] on span "print" at bounding box center [686, 318] width 11 height 11
click at [33, 323] on button "Fechar" at bounding box center [33, 318] width 58 height 37
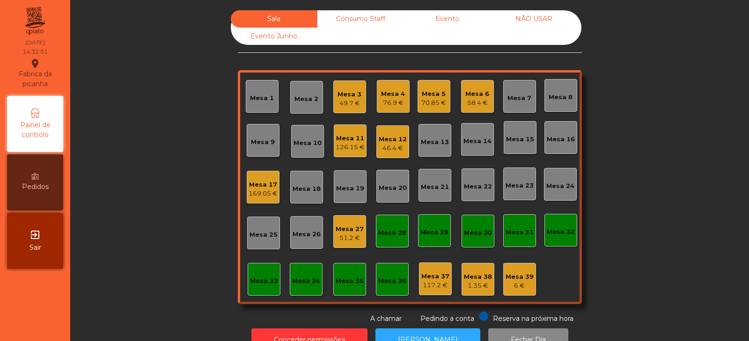
click at [428, 101] on div "70.85 €" at bounding box center [433, 102] width 25 height 9
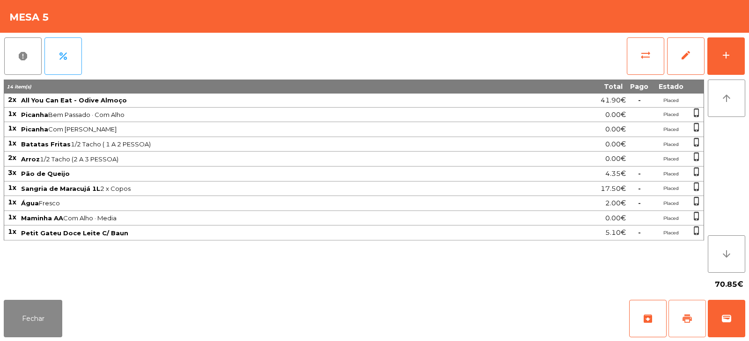
click at [678, 310] on button "print" at bounding box center [686, 318] width 37 height 37
click at [48, 330] on button "Fechar" at bounding box center [33, 318] width 58 height 37
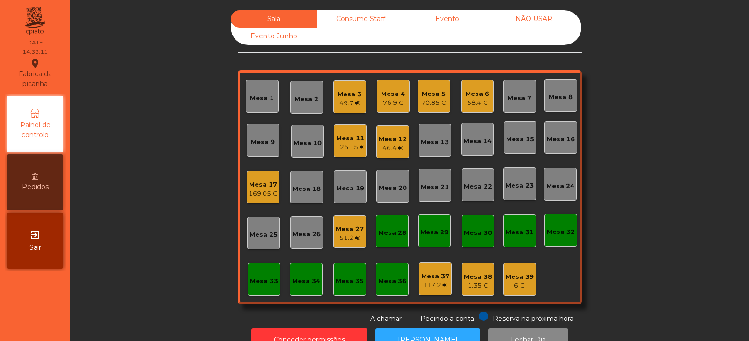
click at [345, 91] on div "Mesa 3" at bounding box center [349, 94] width 24 height 9
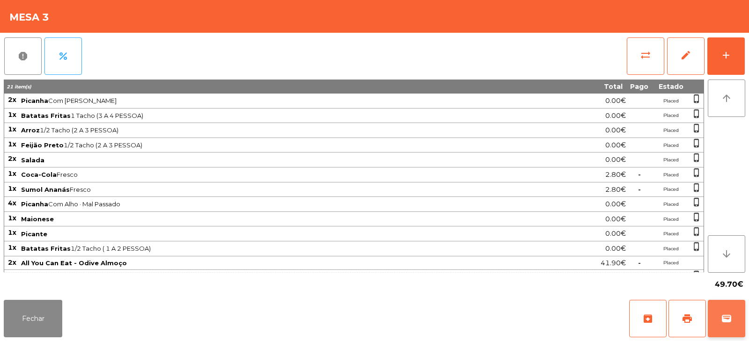
click at [732, 315] on button "wallet" at bounding box center [725, 318] width 37 height 37
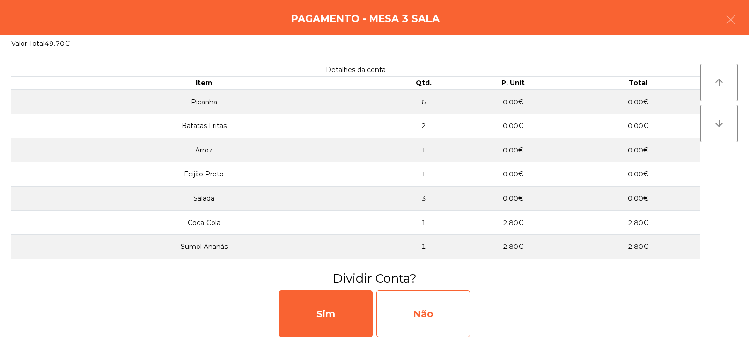
click at [420, 314] on div "Não" at bounding box center [423, 314] width 94 height 47
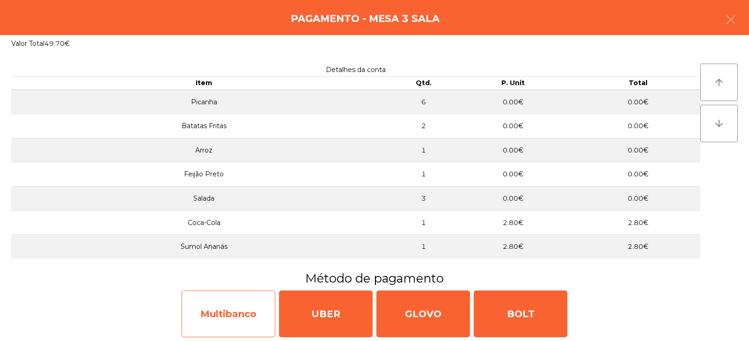
click at [206, 319] on div "Multibanco" at bounding box center [229, 314] width 94 height 47
select select "**"
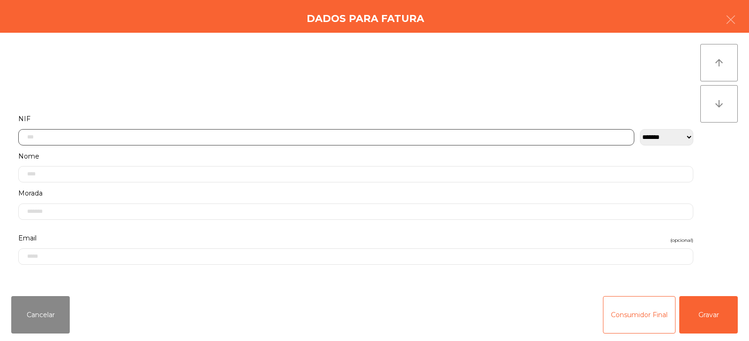
click at [160, 135] on input "text" at bounding box center [326, 137] width 616 height 16
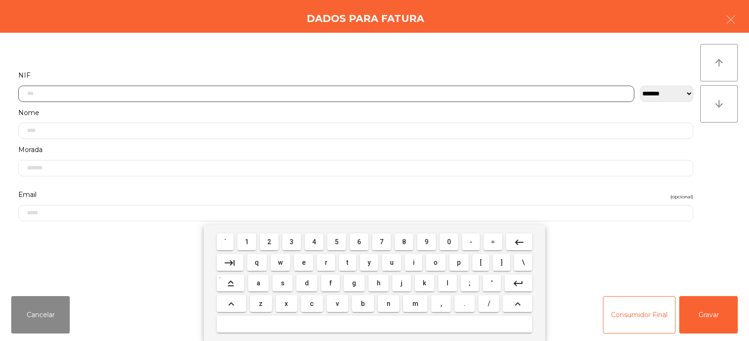
scroll to position [68, 0]
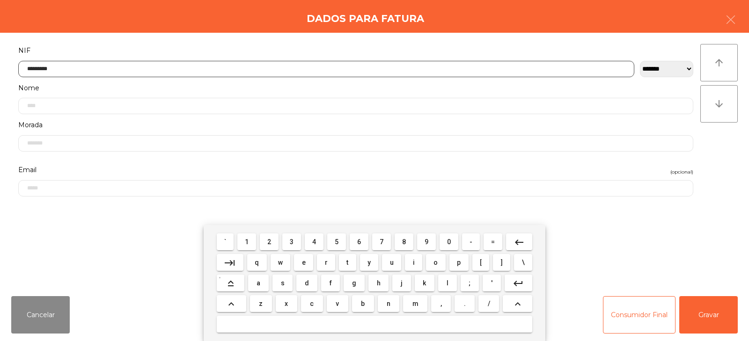
type input "*********"
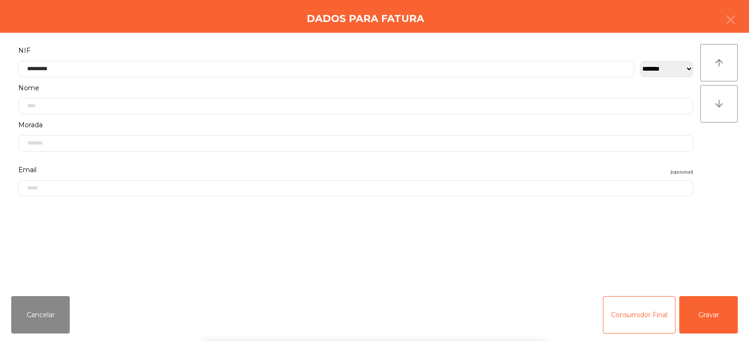
click at [713, 317] on div "` 1 2 3 4 5 6 7 8 9 0 - = keyboard_backspace keyboard_tab q w e r t y u i o p […" at bounding box center [374, 283] width 749 height 116
click at [711, 320] on button "Gravar" at bounding box center [708, 314] width 58 height 37
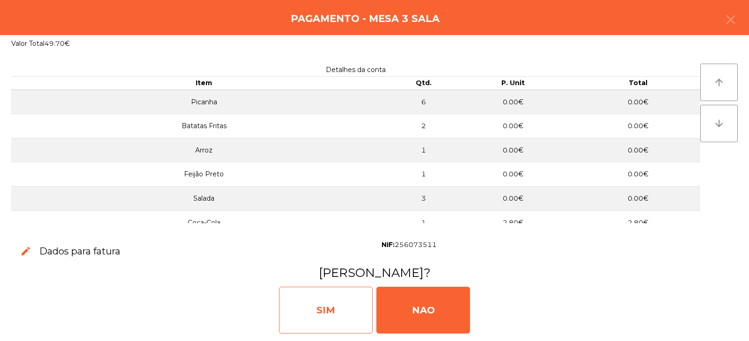
click at [317, 313] on div "SIM" at bounding box center [326, 310] width 94 height 47
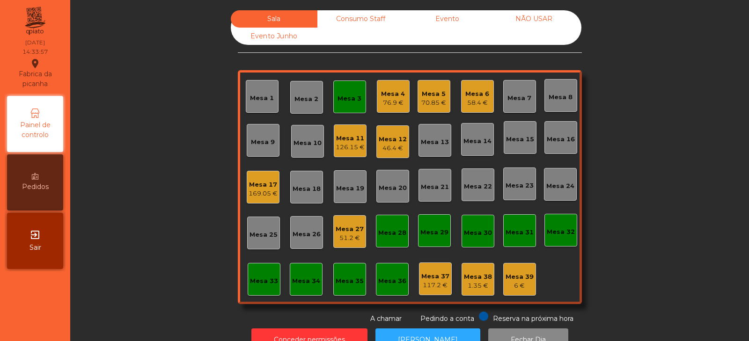
click at [424, 95] on div "Mesa 5" at bounding box center [433, 93] width 25 height 9
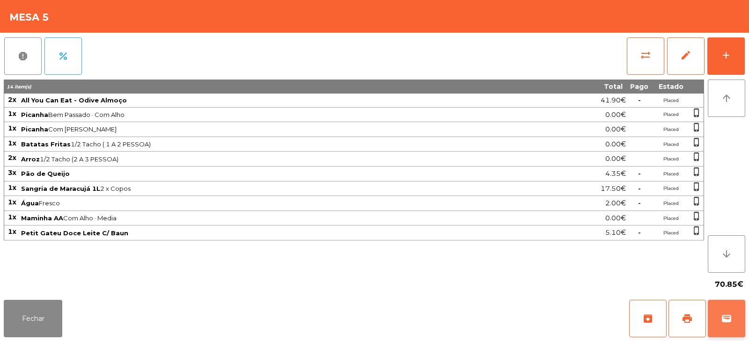
click at [737, 317] on button "wallet" at bounding box center [725, 318] width 37 height 37
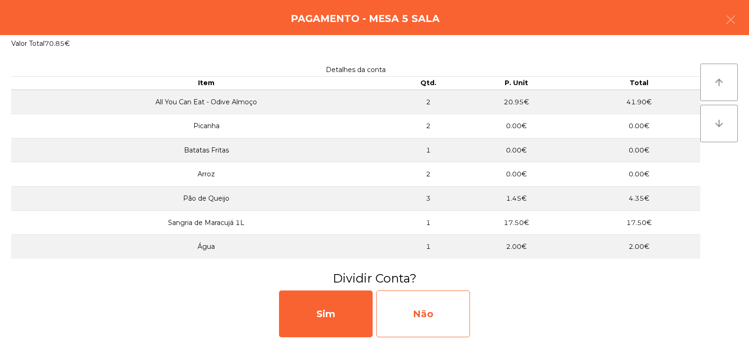
click at [427, 315] on div "Não" at bounding box center [423, 314] width 94 height 47
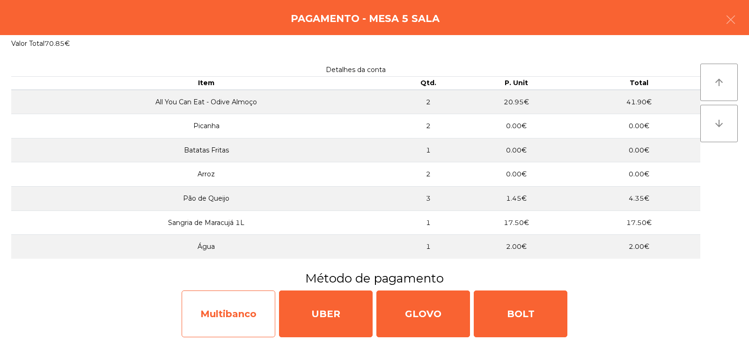
click at [246, 316] on div "Multibanco" at bounding box center [229, 314] width 94 height 47
select select "**"
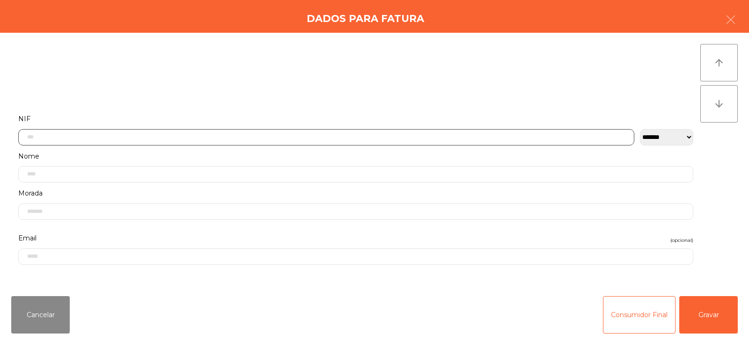
click at [192, 137] on input "text" at bounding box center [326, 137] width 616 height 16
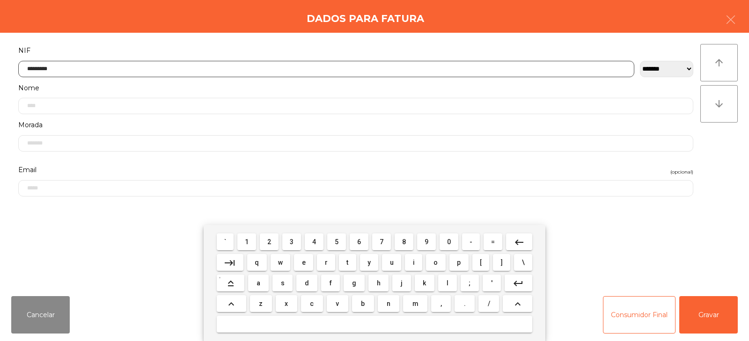
type input "*********"
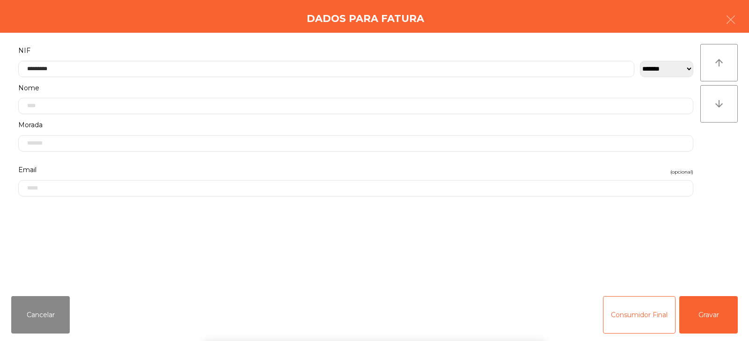
click at [707, 309] on div "` 1 2 3 4 5 6 7 8 9 0 - = keyboard_backspace keyboard_tab q w e r t y u i o p […" at bounding box center [374, 283] width 749 height 116
click at [722, 311] on button "Gravar" at bounding box center [708, 314] width 58 height 37
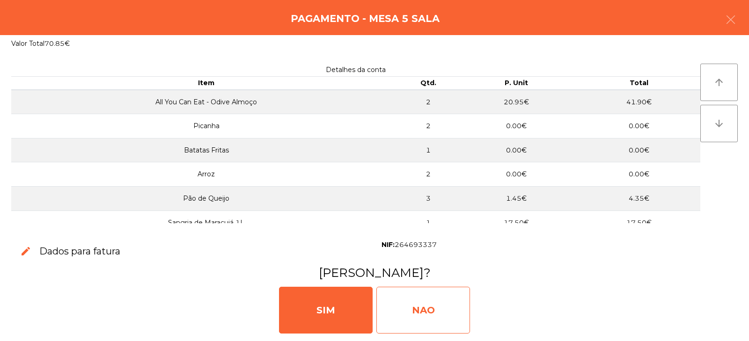
click at [415, 298] on div "NAO" at bounding box center [423, 310] width 94 height 47
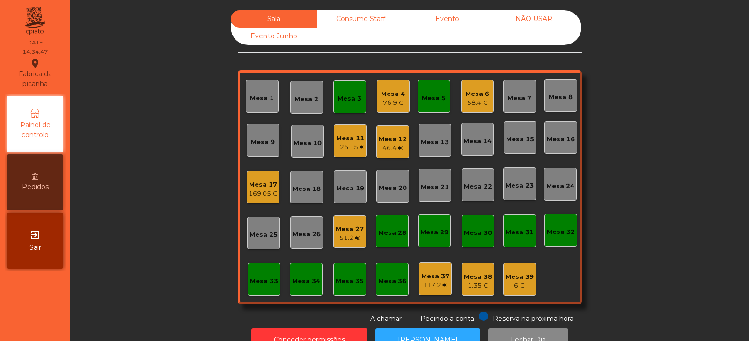
click at [426, 97] on div "Mesa 5" at bounding box center [434, 98] width 24 height 9
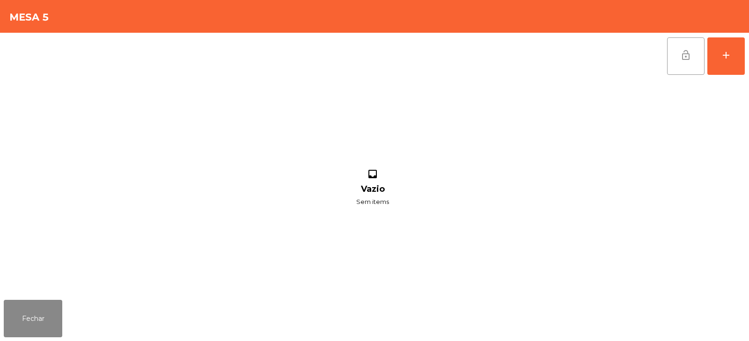
click at [682, 61] on button "lock_open" at bounding box center [685, 55] width 37 height 37
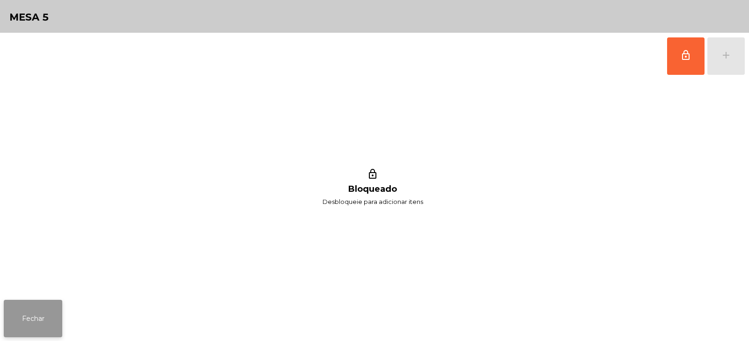
click at [21, 317] on button "Fechar" at bounding box center [33, 318] width 58 height 37
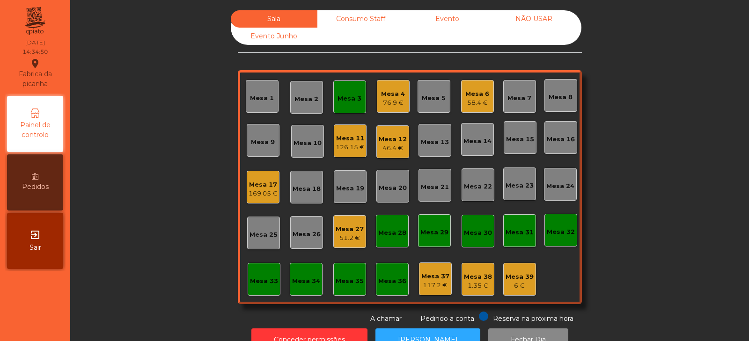
click at [335, 106] on div "Mesa 3" at bounding box center [349, 96] width 33 height 33
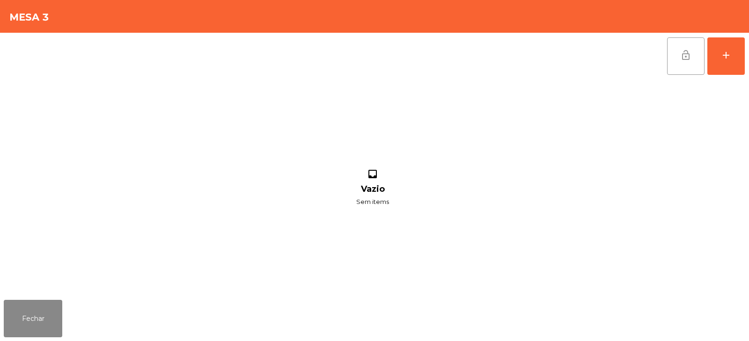
click at [681, 60] on span "lock_open" at bounding box center [685, 55] width 11 height 11
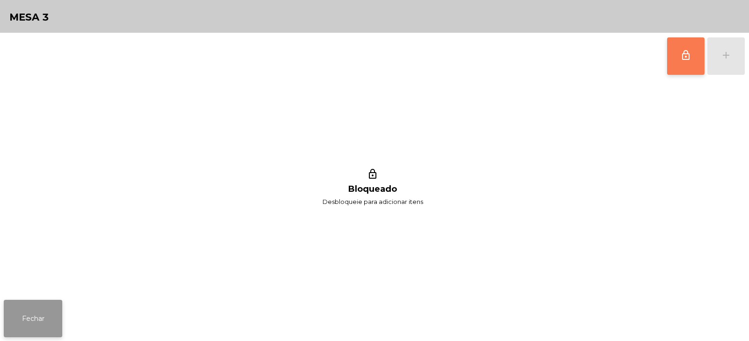
click at [20, 325] on button "Fechar" at bounding box center [33, 318] width 58 height 37
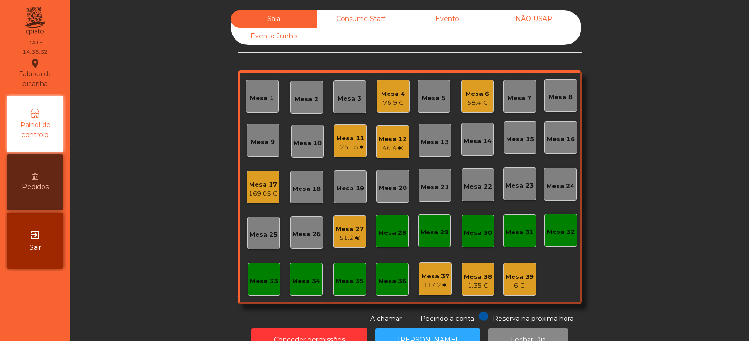
click at [340, 138] on div "Mesa 11" at bounding box center [349, 138] width 29 height 9
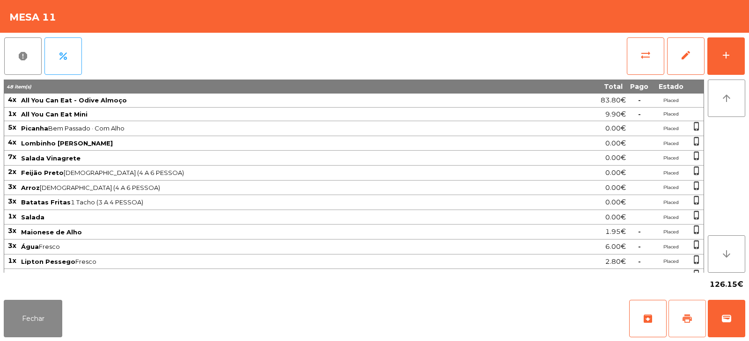
click at [684, 317] on span "print" at bounding box center [686, 318] width 11 height 11
click at [30, 322] on button "Fechar" at bounding box center [33, 318] width 58 height 37
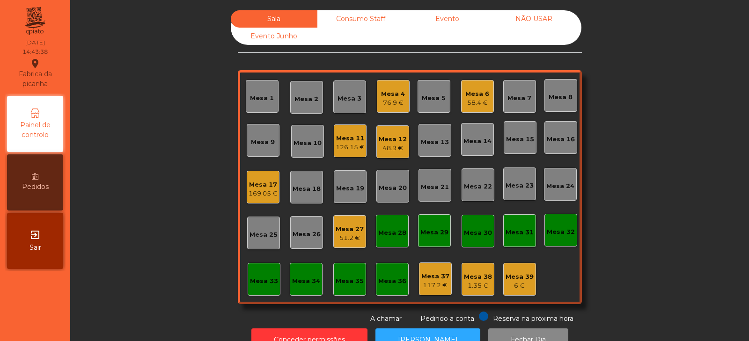
scroll to position [28, 0]
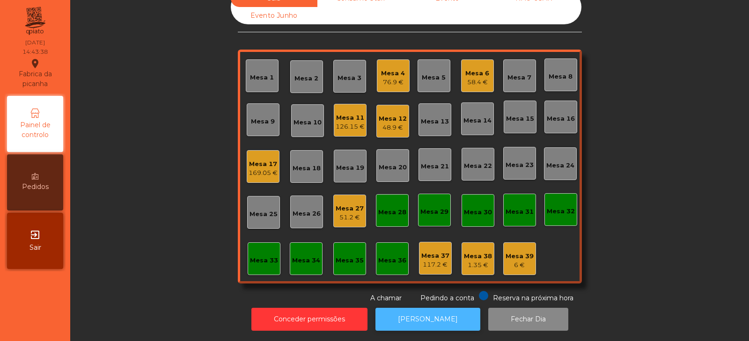
click at [410, 318] on button "[PERSON_NAME]" at bounding box center [427, 319] width 105 height 23
click at [337, 122] on div "126.15 €" at bounding box center [349, 126] width 29 height 9
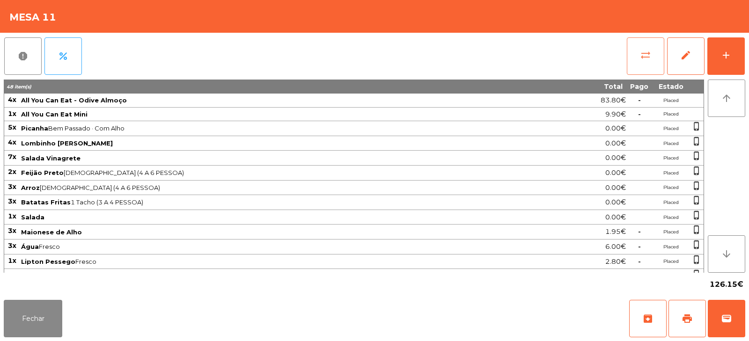
click at [641, 65] on button "sync_alt" at bounding box center [644, 55] width 37 height 37
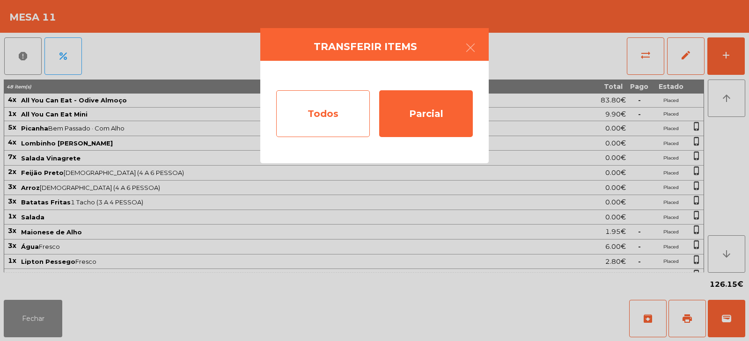
click at [336, 124] on div "Todos" at bounding box center [323, 113] width 94 height 47
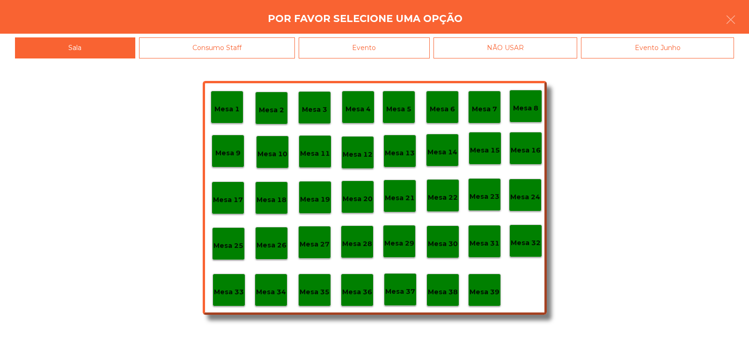
click at [377, 52] on div "Evento" at bounding box center [364, 47] width 131 height 21
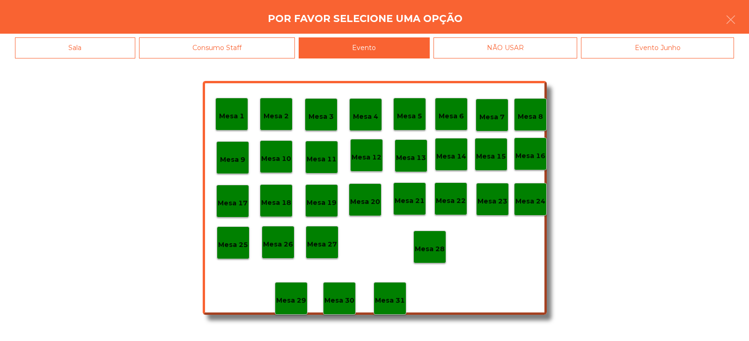
click at [429, 255] on div "Mesa 28" at bounding box center [429, 247] width 33 height 33
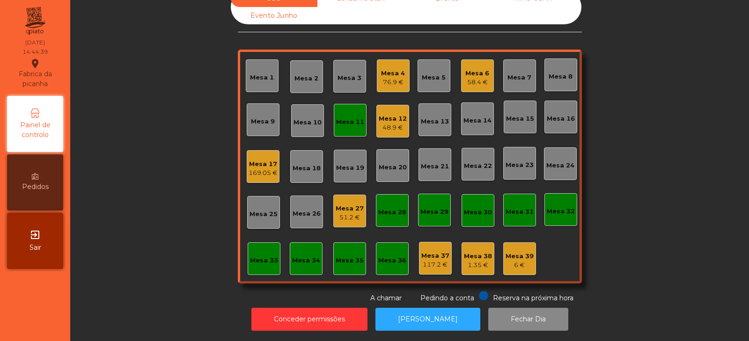
click at [336, 117] on div "Mesa 11" at bounding box center [350, 121] width 28 height 9
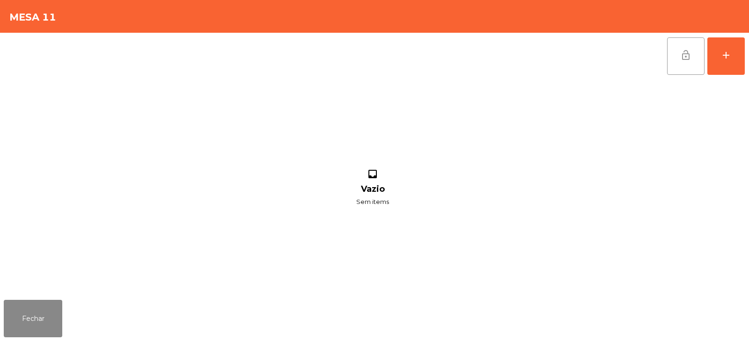
click at [677, 56] on button "lock_open" at bounding box center [685, 55] width 37 height 37
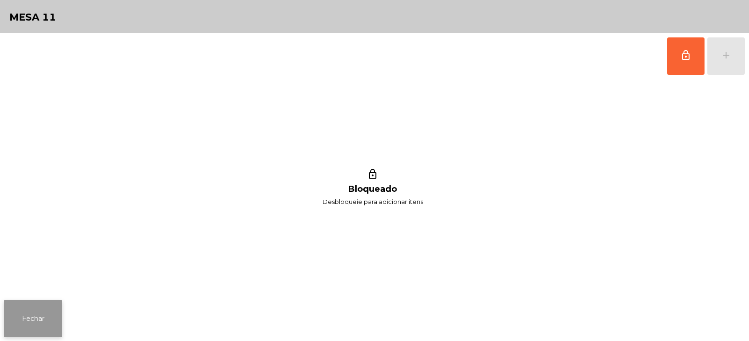
click at [29, 324] on button "Fechar" at bounding box center [33, 318] width 58 height 37
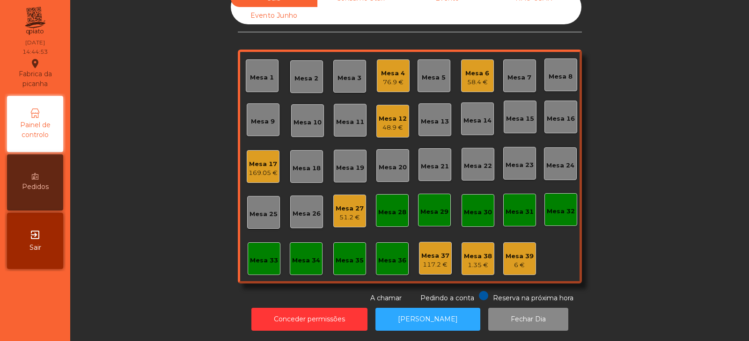
scroll to position [0, 0]
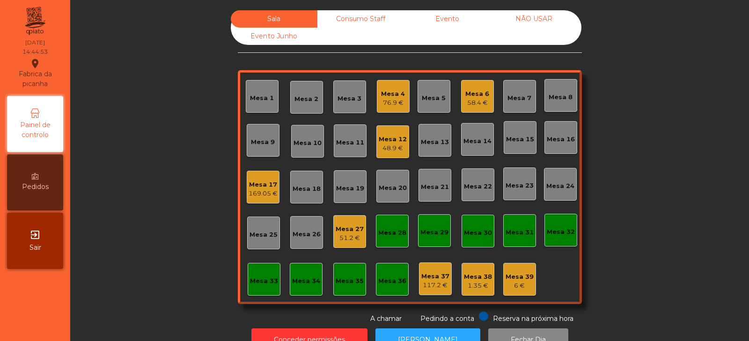
click at [353, 16] on div "Consumo Staff" at bounding box center [360, 18] width 87 height 17
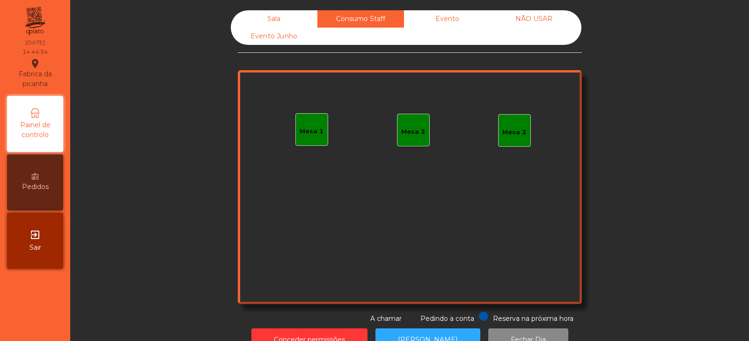
click at [307, 123] on div "Mesa 1" at bounding box center [311, 129] width 33 height 33
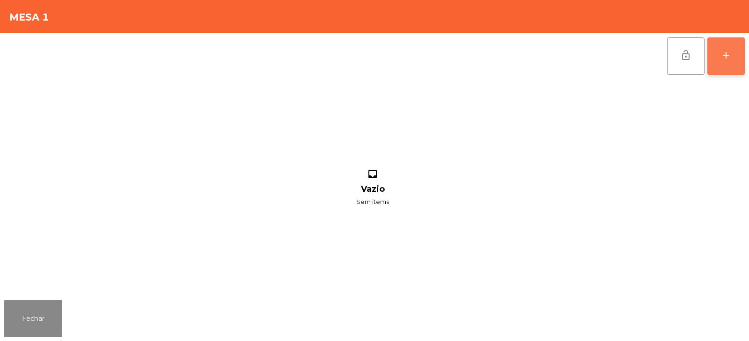
click at [722, 67] on button "add" at bounding box center [725, 55] width 37 height 37
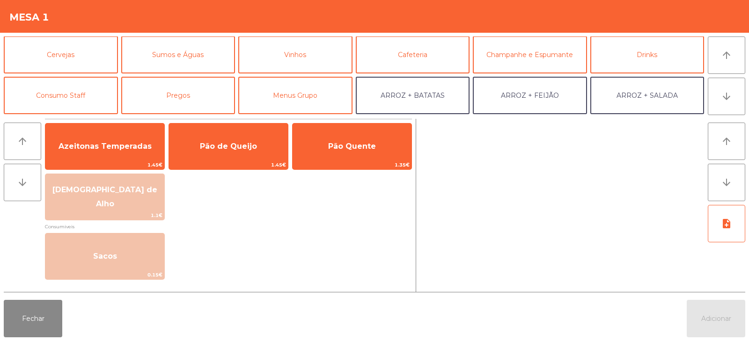
scroll to position [61, 0]
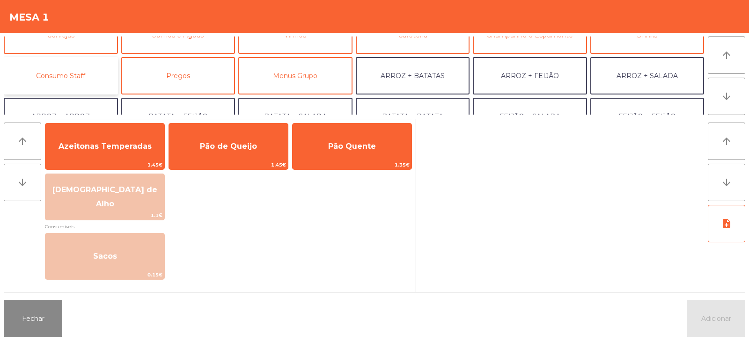
click at [73, 70] on button "Consumo Staff" at bounding box center [61, 75] width 114 height 37
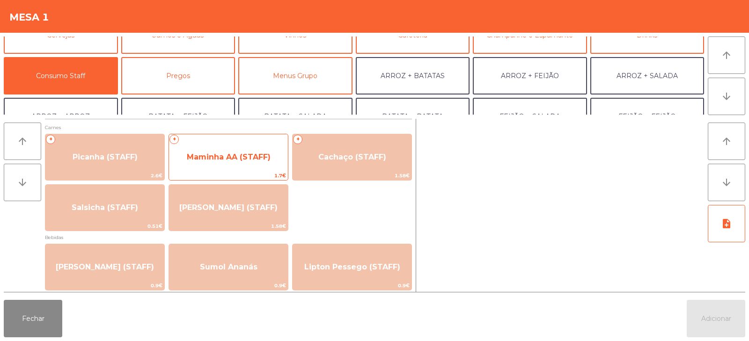
click at [235, 159] on span "Maminha AA (STAFF)" at bounding box center [229, 157] width 84 height 9
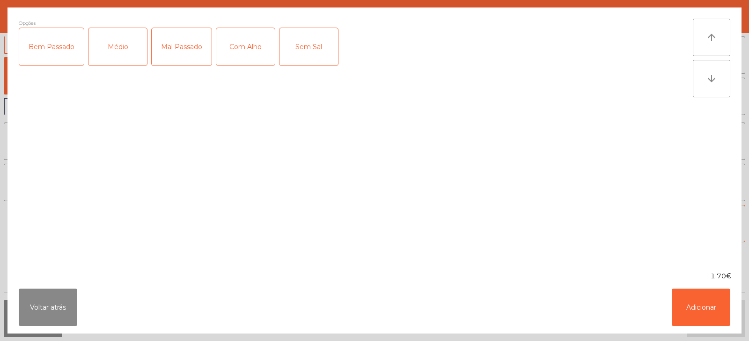
click at [113, 46] on div "Médio" at bounding box center [117, 46] width 58 height 37
click at [236, 49] on div "Com Alho" at bounding box center [245, 46] width 58 height 37
click at [691, 312] on button "Adicionar" at bounding box center [700, 307] width 58 height 37
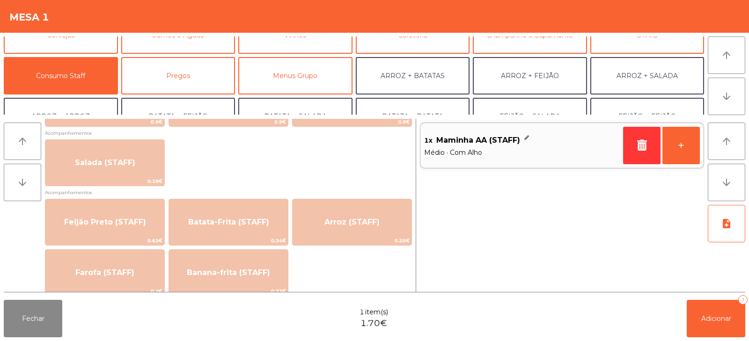
scroll to position [370, 0]
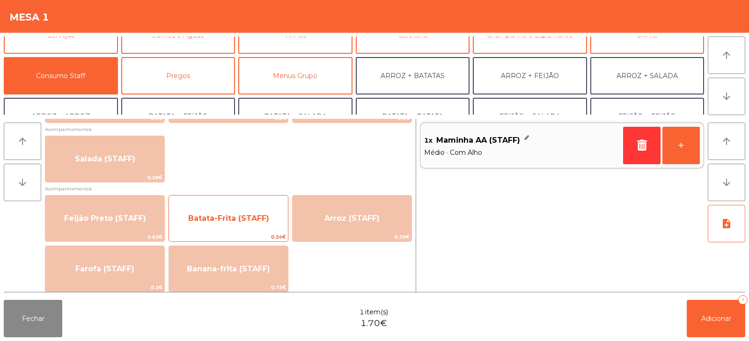
click at [217, 230] on span "Batata-Frita (STAFF)" at bounding box center [228, 218] width 119 height 25
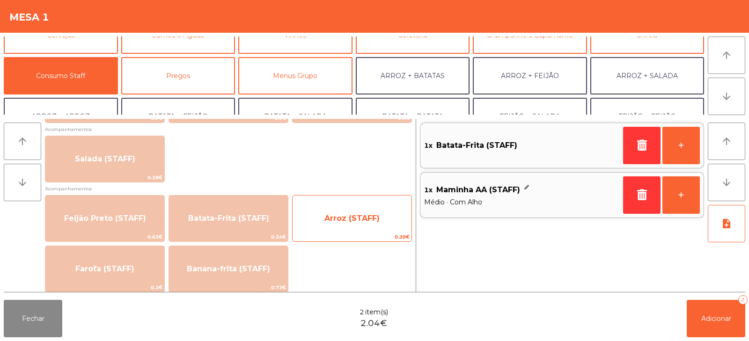
click at [352, 219] on span "Arroz (STAFF)" at bounding box center [351, 218] width 55 height 9
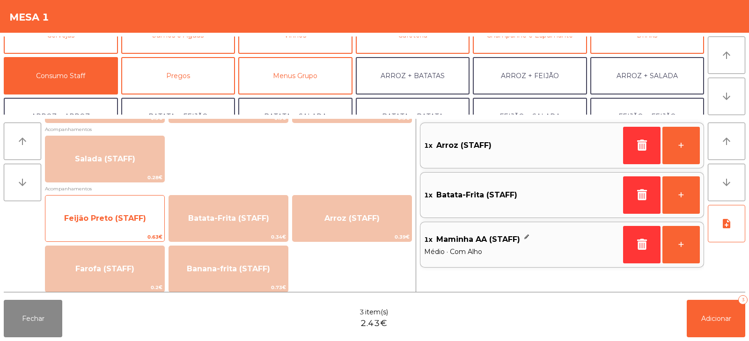
click at [101, 229] on span "Feijão Preto (STAFF)" at bounding box center [104, 218] width 119 height 25
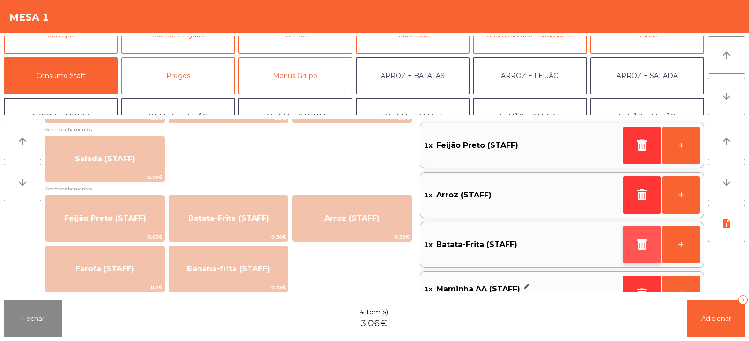
click at [633, 241] on button "button" at bounding box center [641, 244] width 37 height 37
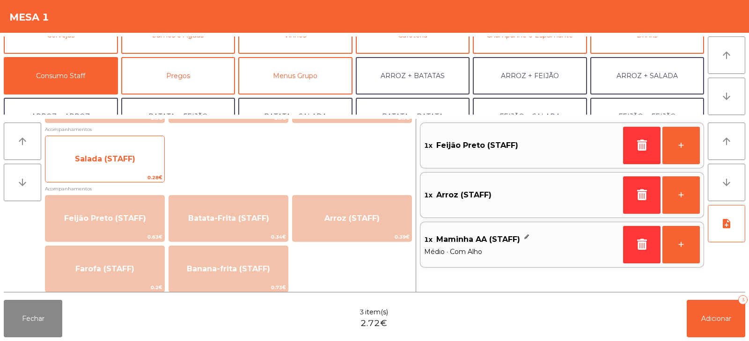
click at [107, 158] on span "Salada (STAFF)" at bounding box center [105, 158] width 60 height 9
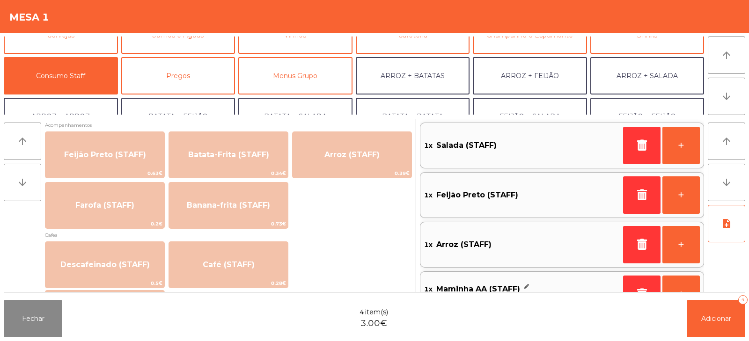
scroll to position [430, 0]
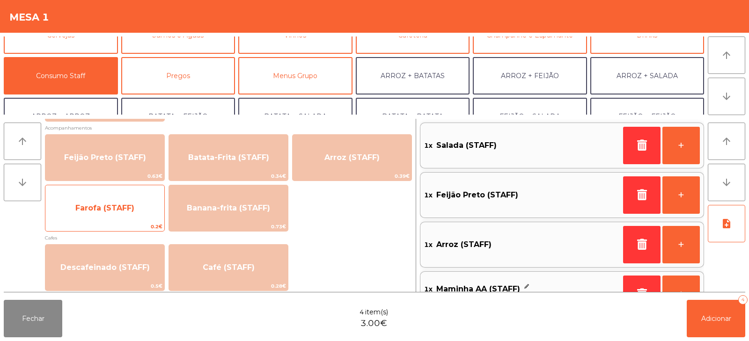
click at [120, 217] on span "Farofa (STAFF)" at bounding box center [104, 208] width 119 height 25
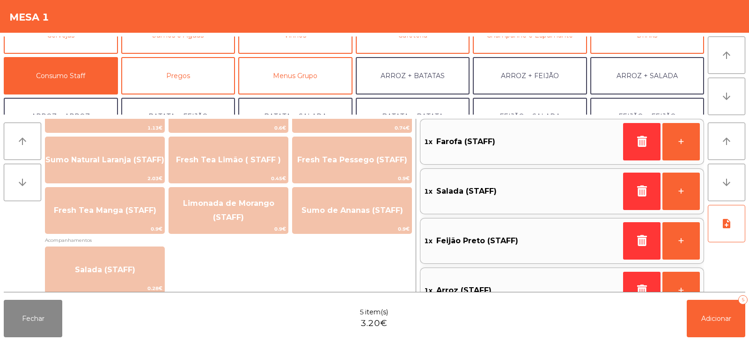
scroll to position [248, 0]
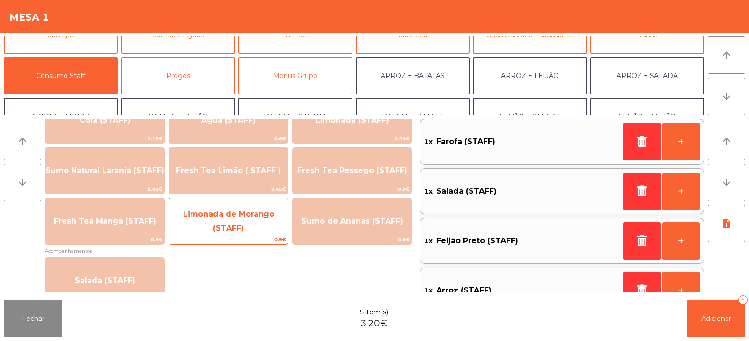
click at [226, 227] on span "Limonada de Morango (STAFF)" at bounding box center [228, 221] width 91 height 23
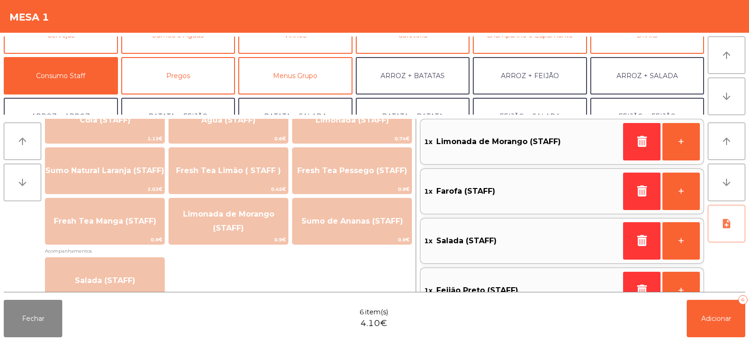
click at [721, 222] on icon "note_add" at bounding box center [726, 223] width 11 height 11
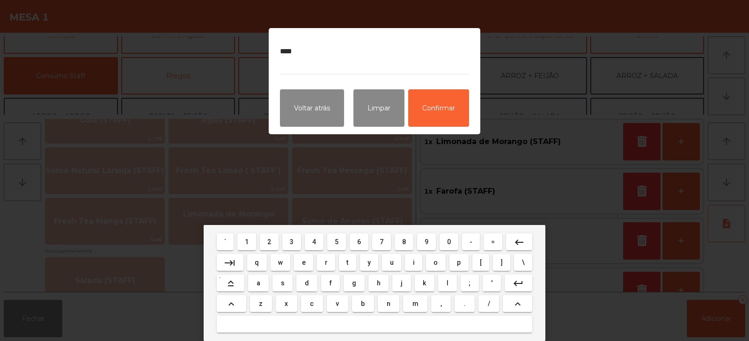
type textarea "*****"
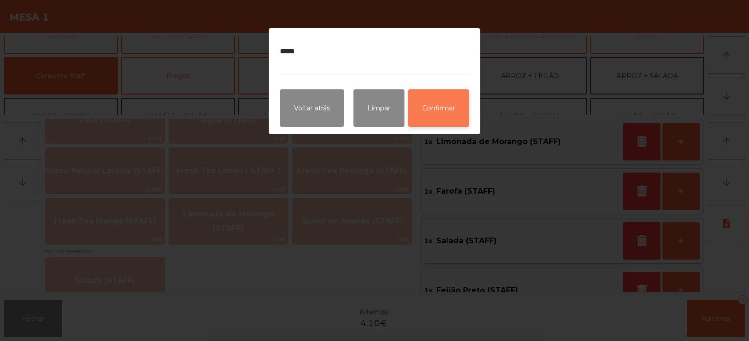
click at [457, 109] on button "Confirmar" at bounding box center [438, 107] width 61 height 37
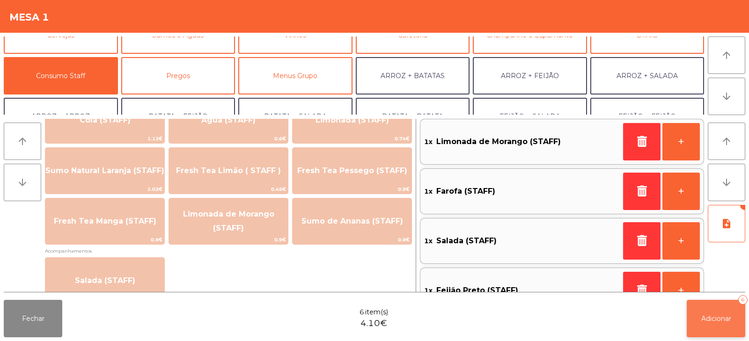
click at [736, 329] on button "Adicionar 6" at bounding box center [715, 318] width 58 height 37
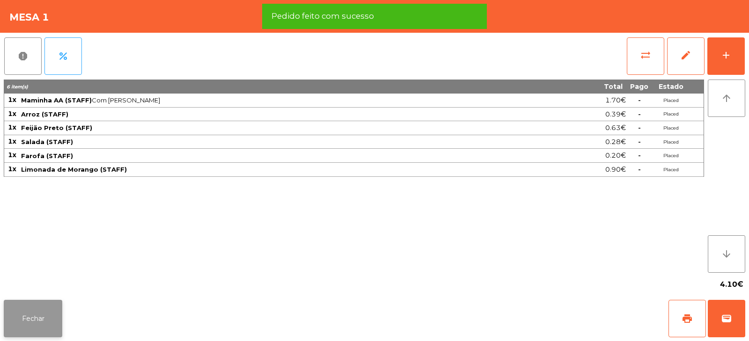
click at [34, 310] on button "Fechar" at bounding box center [33, 318] width 58 height 37
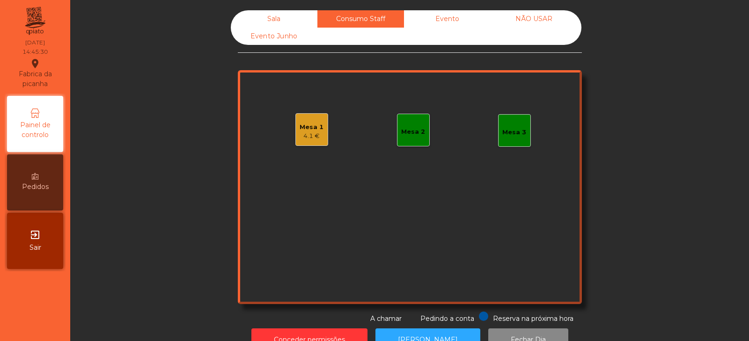
click at [401, 130] on div "Mesa 2" at bounding box center [413, 131] width 24 height 9
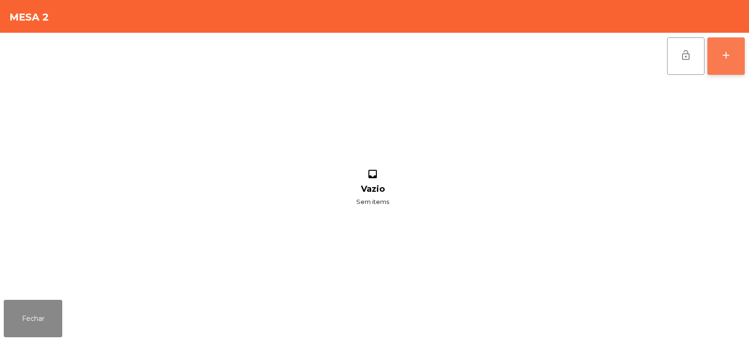
click at [736, 59] on button "add" at bounding box center [725, 55] width 37 height 37
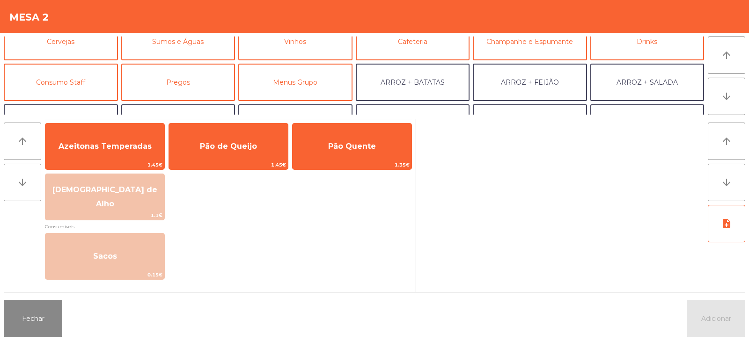
scroll to position [58, 0]
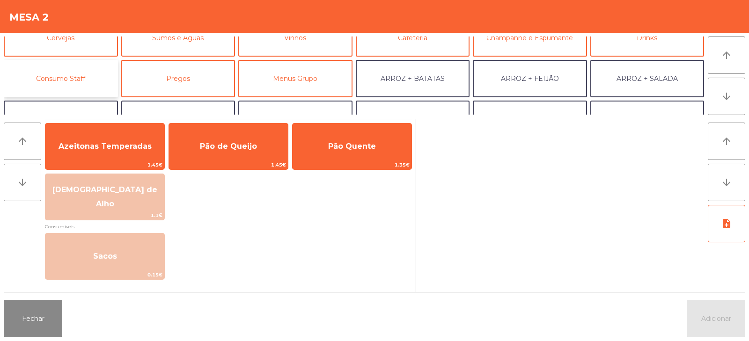
click at [59, 79] on button "Consumo Staff" at bounding box center [61, 78] width 114 height 37
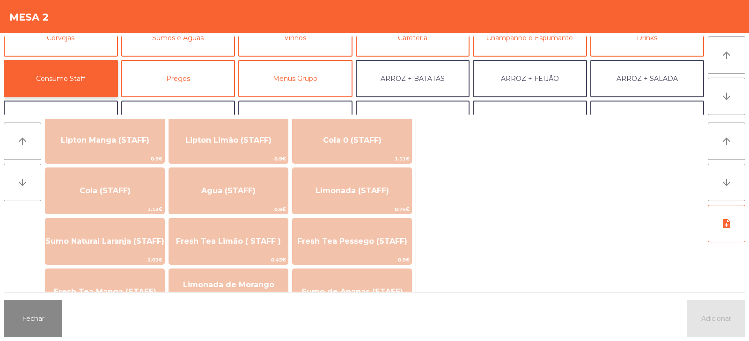
scroll to position [177, 0]
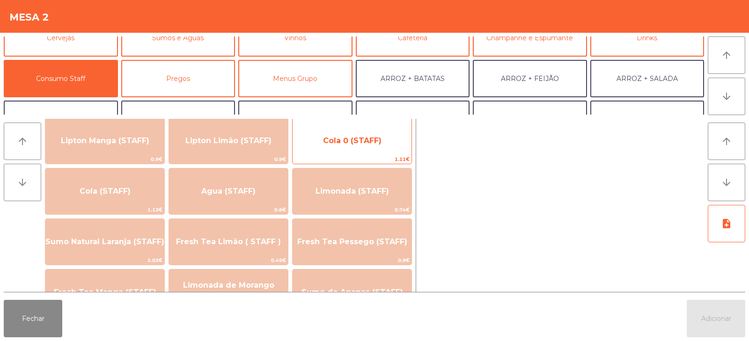
click at [365, 146] on span "Cola 0 (STAFF)" at bounding box center [351, 140] width 119 height 25
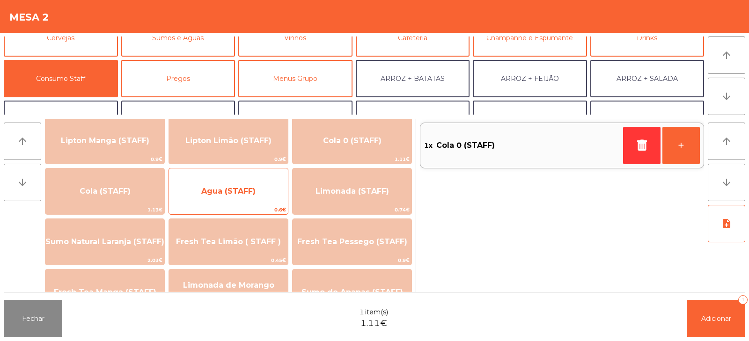
click at [243, 206] on span "0.6€" at bounding box center [228, 209] width 119 height 9
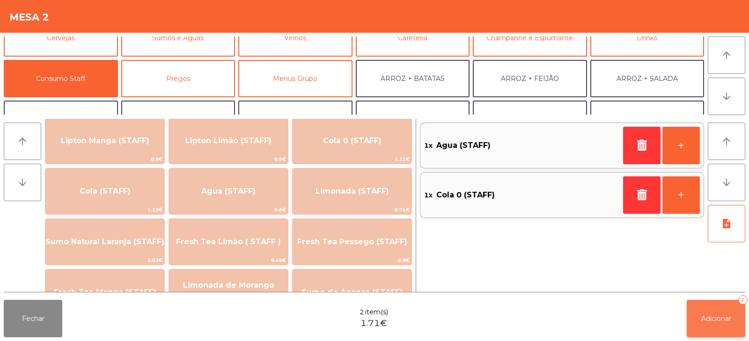
click at [721, 322] on span "Adicionar" at bounding box center [716, 318] width 30 height 8
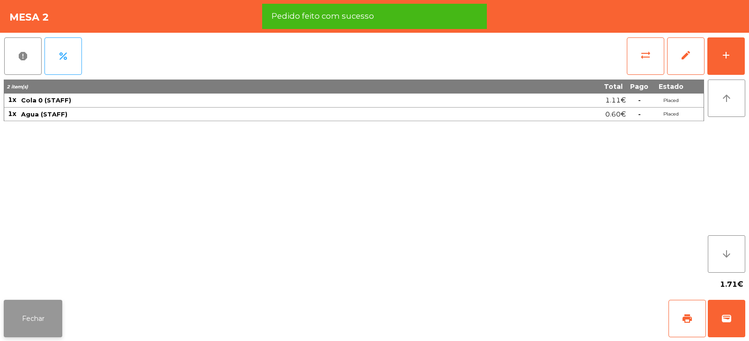
click at [23, 316] on button "Fechar" at bounding box center [33, 318] width 58 height 37
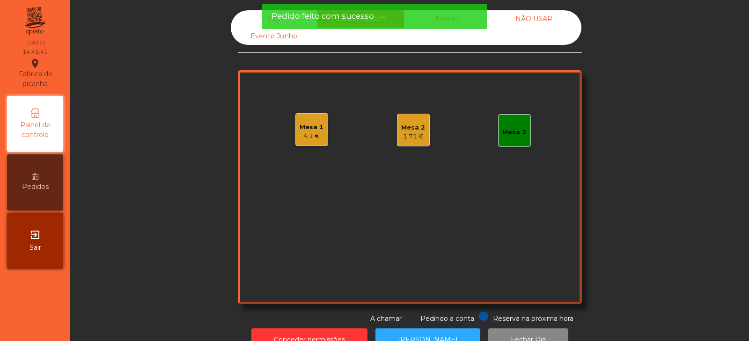
click at [513, 130] on div "Mesa 3" at bounding box center [514, 132] width 24 height 9
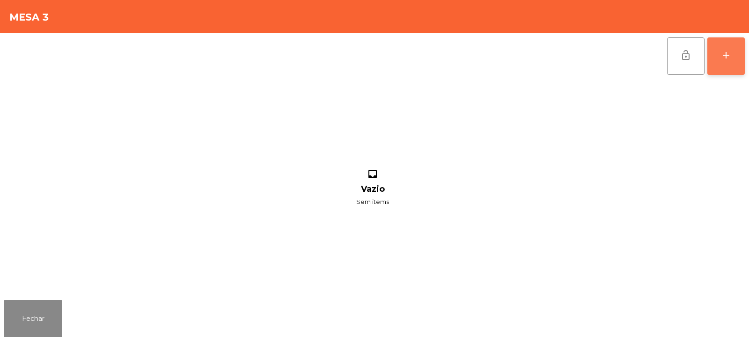
click at [720, 59] on div "add" at bounding box center [725, 55] width 11 height 11
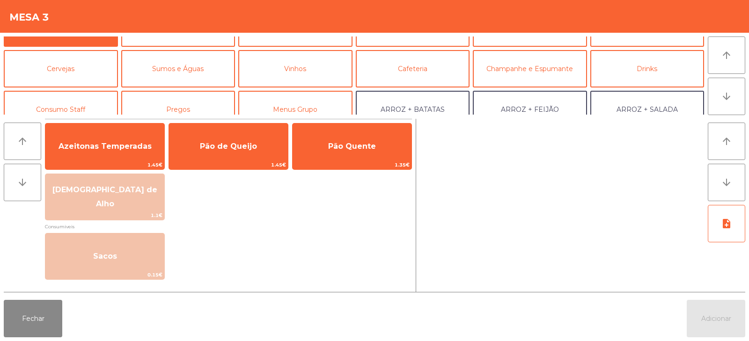
scroll to position [36, 0]
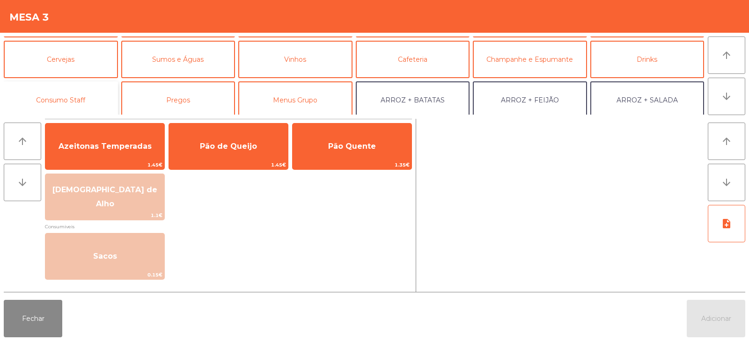
click at [60, 101] on button "Consumo Staff" at bounding box center [61, 99] width 114 height 37
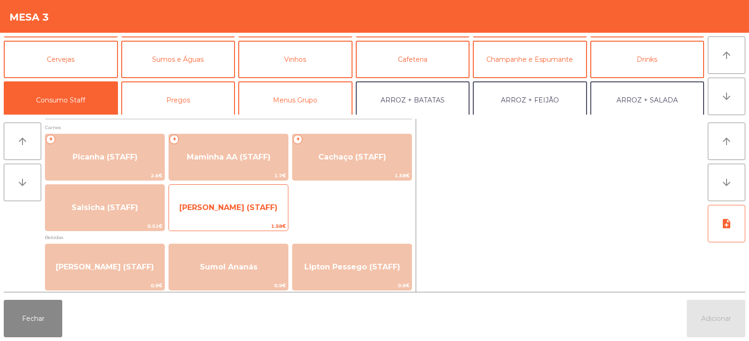
click at [226, 206] on span "[PERSON_NAME] (STAFF)" at bounding box center [228, 207] width 98 height 9
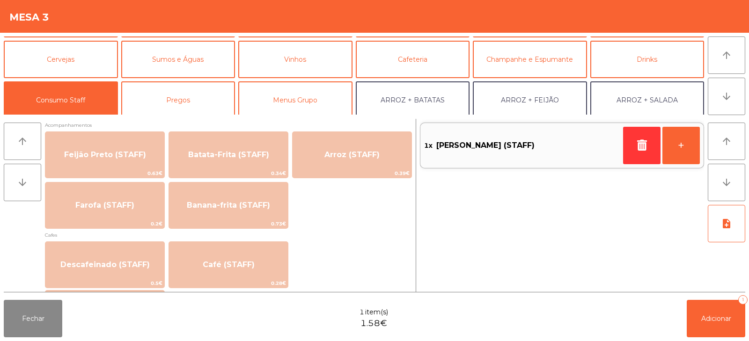
scroll to position [415, 0]
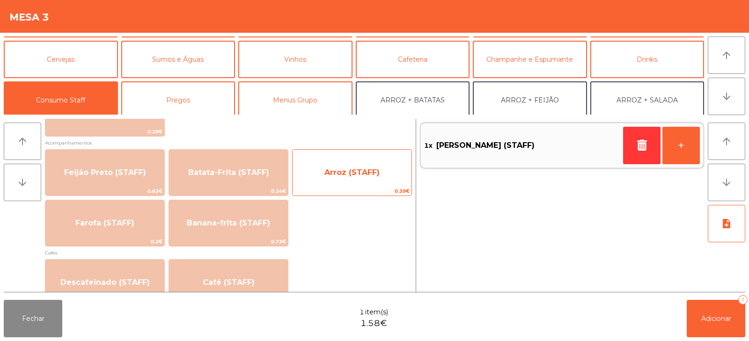
click at [365, 178] on span "Arroz (STAFF)" at bounding box center [351, 172] width 119 height 25
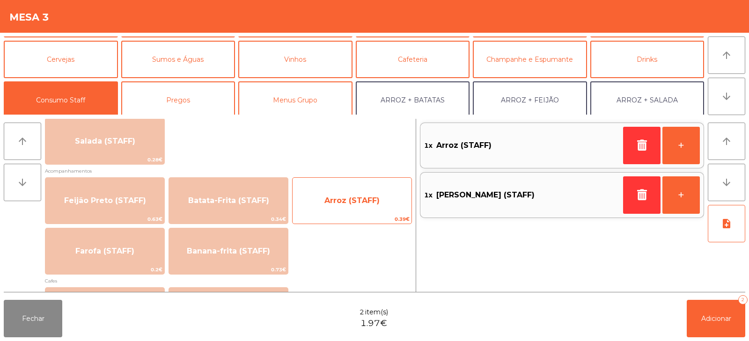
scroll to position [386, 0]
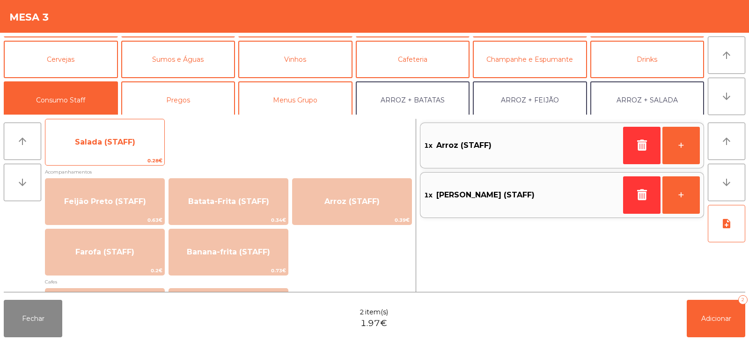
click at [113, 141] on span "Salada (STAFF)" at bounding box center [105, 142] width 60 height 9
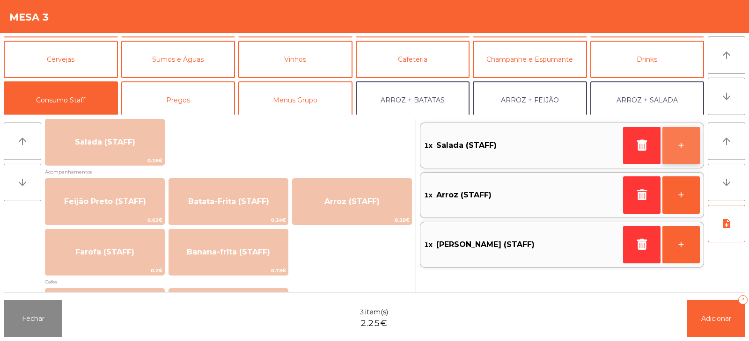
click at [673, 143] on button "+" at bounding box center [680, 145] width 37 height 37
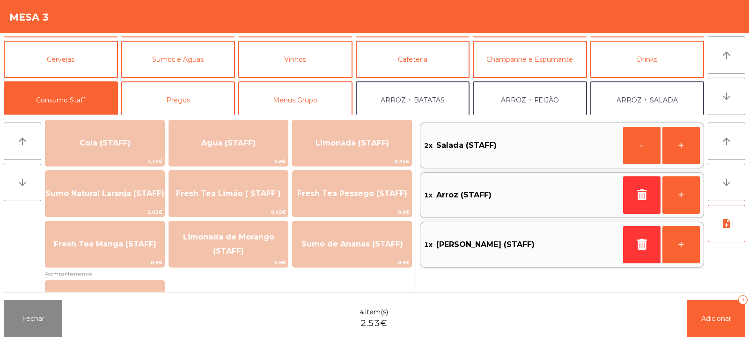
scroll to position [233, 0]
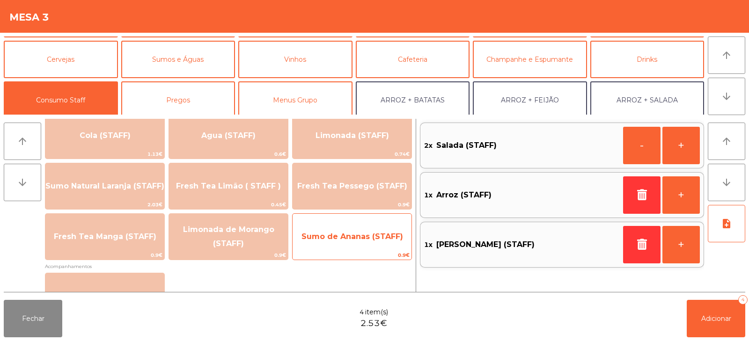
click at [353, 237] on span "Sumo de Ananas (STAFF)" at bounding box center [352, 236] width 102 height 9
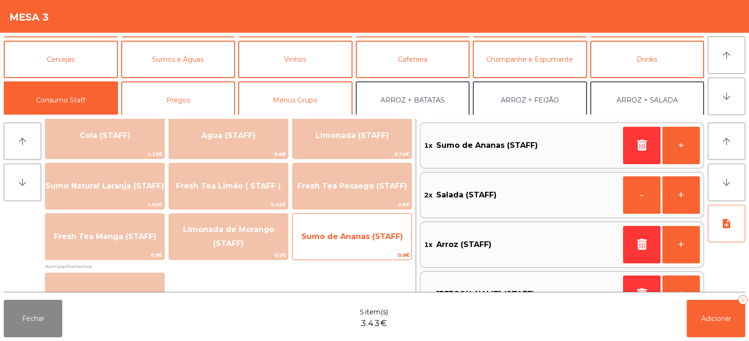
click at [320, 238] on span "Sumo de Ananas (STAFF)" at bounding box center [352, 236] width 102 height 9
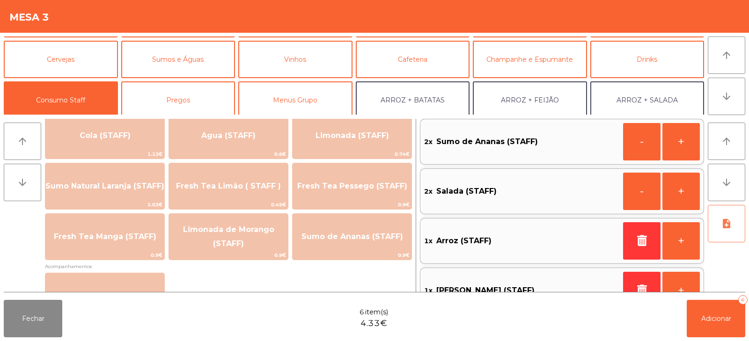
click at [730, 221] on icon "note_add" at bounding box center [726, 223] width 11 height 11
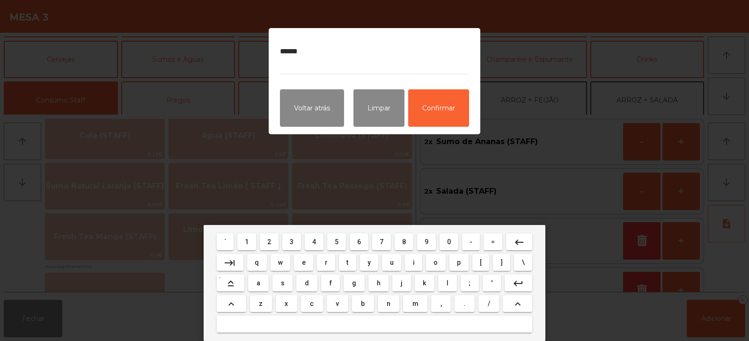
type textarea "*******"
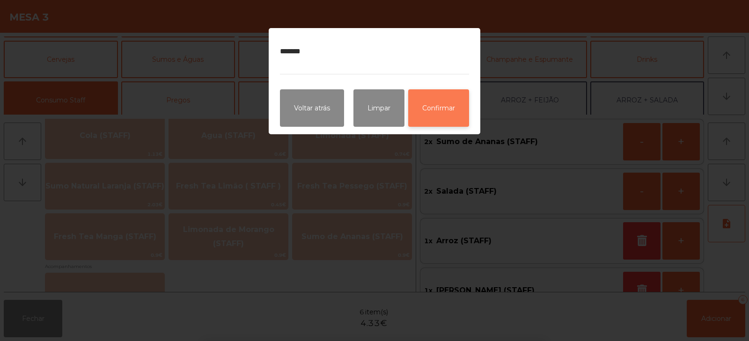
click at [446, 105] on button "Confirmar" at bounding box center [438, 107] width 61 height 37
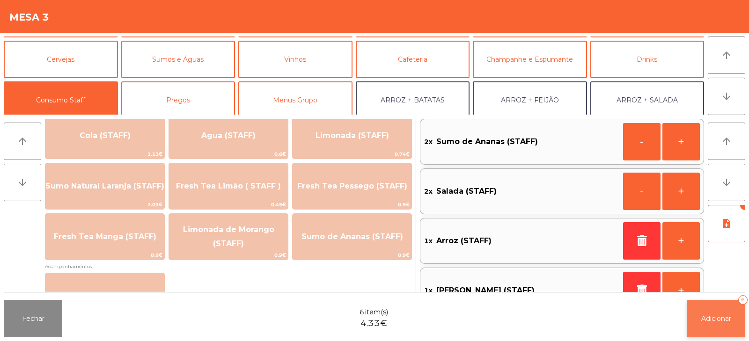
click at [716, 317] on span "Adicionar" at bounding box center [716, 318] width 30 height 8
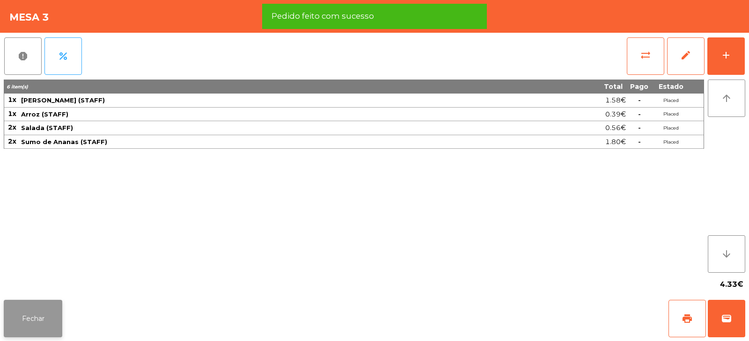
click at [30, 317] on button "Fechar" at bounding box center [33, 318] width 58 height 37
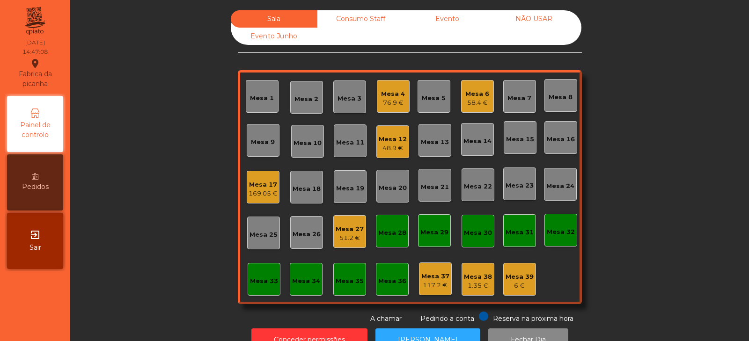
click at [345, 20] on div "Consumo Staff" at bounding box center [360, 18] width 87 height 17
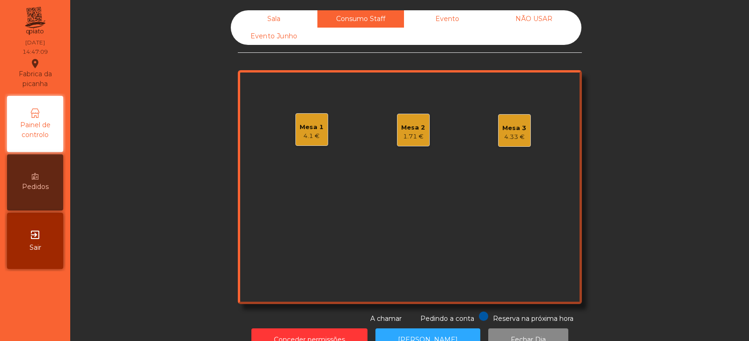
click at [401, 131] on div "Mesa 2" at bounding box center [413, 127] width 24 height 9
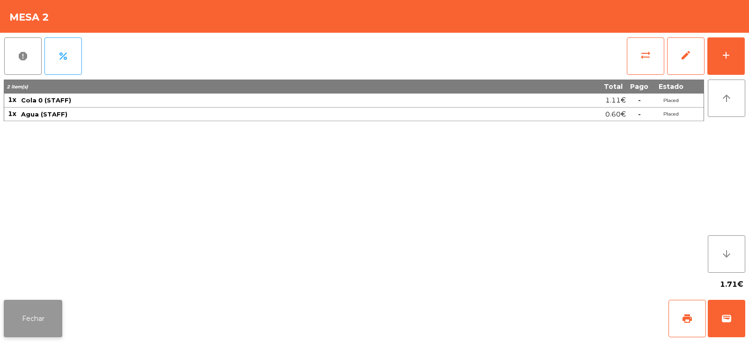
click at [28, 313] on button "Fechar" at bounding box center [33, 318] width 58 height 37
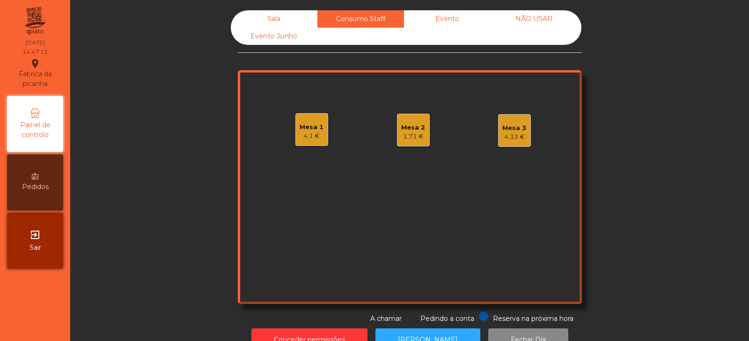
click at [486, 138] on div "Mesa 1 4.1 € Mesa 2 1.71 € Mesa 3 4.33 €" at bounding box center [410, 187] width 344 height 234
click at [299, 131] on div "Mesa 1" at bounding box center [311, 127] width 24 height 9
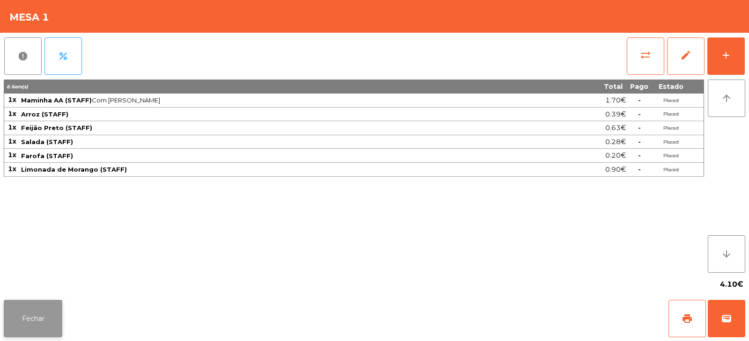
click at [31, 317] on button "Fechar" at bounding box center [33, 318] width 58 height 37
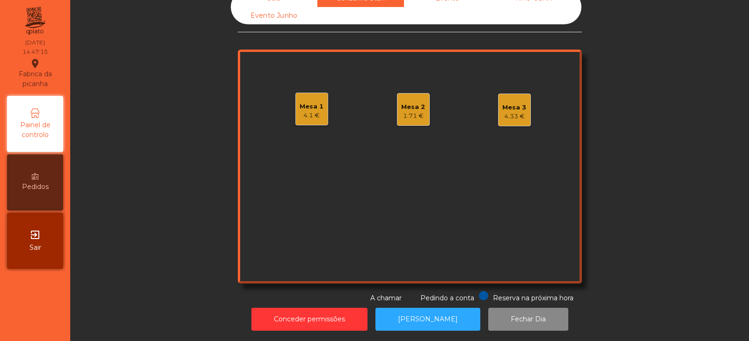
scroll to position [0, 0]
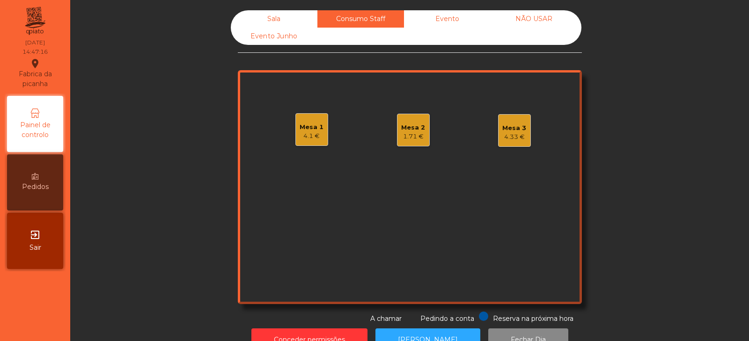
click at [303, 131] on div "Mesa 1" at bounding box center [311, 127] width 24 height 9
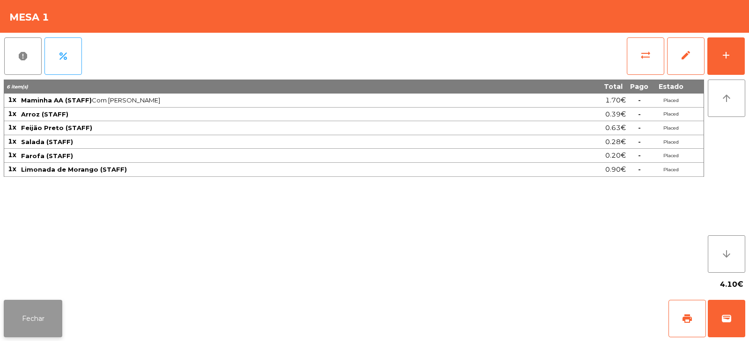
click at [30, 320] on button "Fechar" at bounding box center [33, 318] width 58 height 37
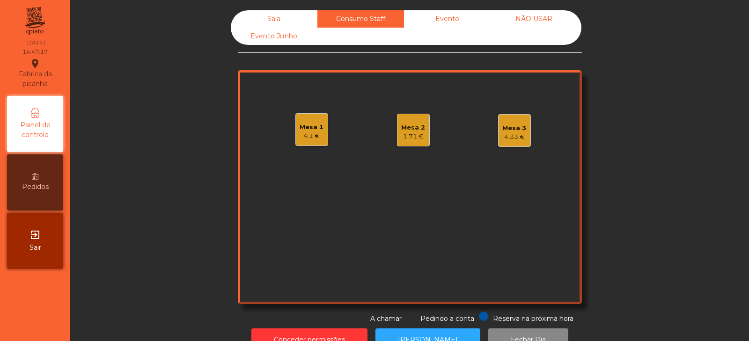
click at [280, 12] on div "Sala" at bounding box center [274, 18] width 87 height 17
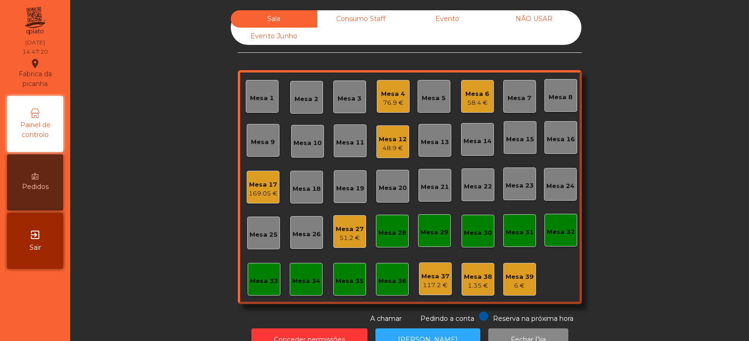
click at [562, 226] on div "Mesa 32" at bounding box center [560, 230] width 28 height 13
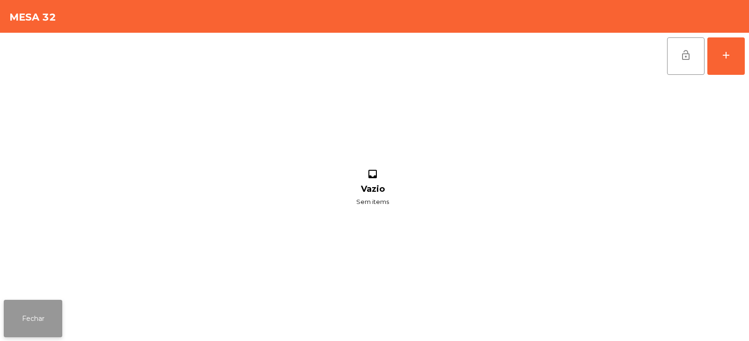
click at [47, 322] on button "Fechar" at bounding box center [33, 318] width 58 height 37
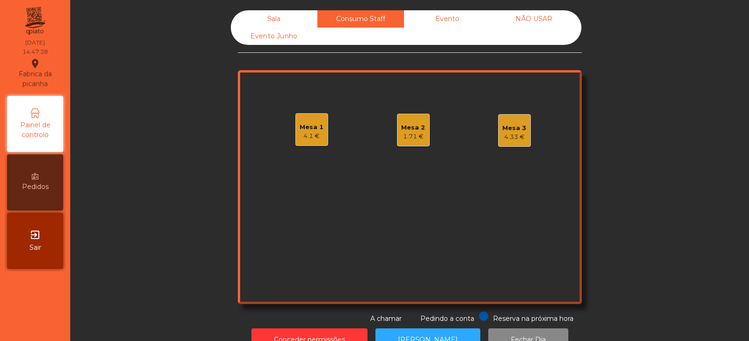
click at [509, 126] on div "Mesa 3" at bounding box center [514, 128] width 24 height 9
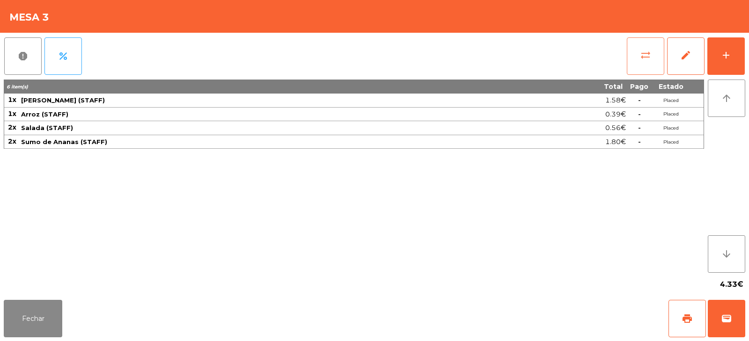
click at [649, 63] on button "sync_alt" at bounding box center [644, 55] width 37 height 37
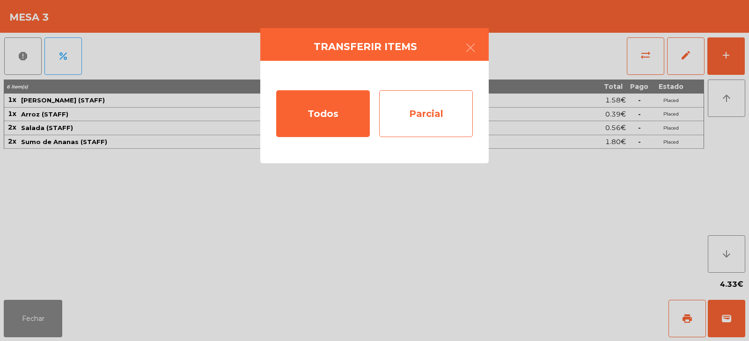
click at [414, 124] on div "Parcial" at bounding box center [426, 113] width 94 height 47
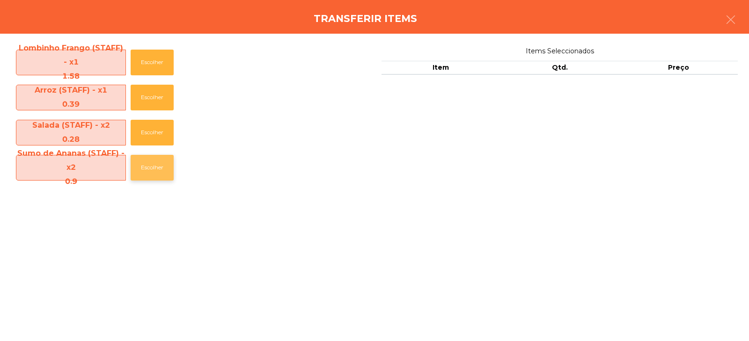
click at [158, 177] on button "Escolher" at bounding box center [152, 168] width 43 height 26
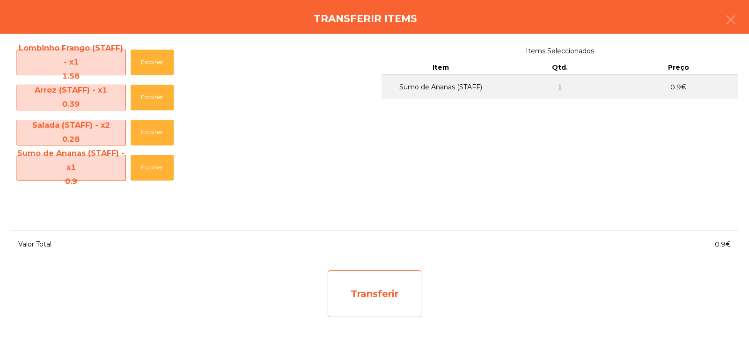
click at [378, 293] on div "Transferir" at bounding box center [375, 293] width 94 height 47
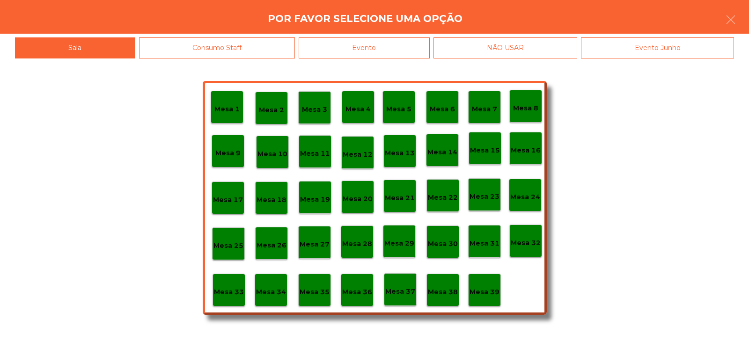
click at [400, 297] on p "Mesa 37" at bounding box center [400, 291] width 30 height 11
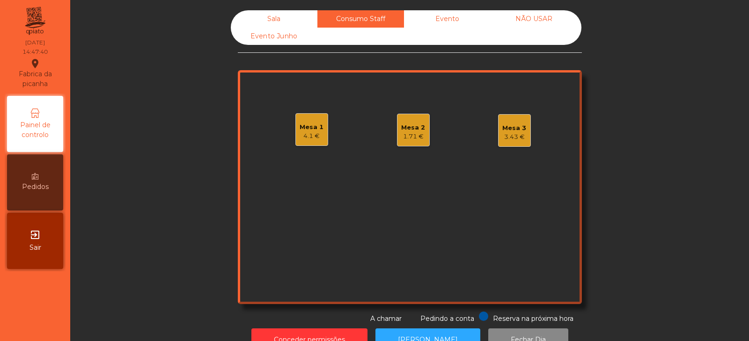
click at [254, 14] on div "Sala" at bounding box center [274, 18] width 87 height 17
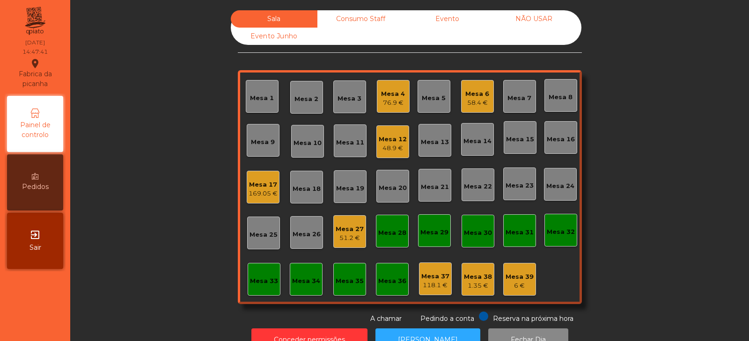
click at [256, 284] on div "Mesa 33" at bounding box center [264, 281] width 28 height 9
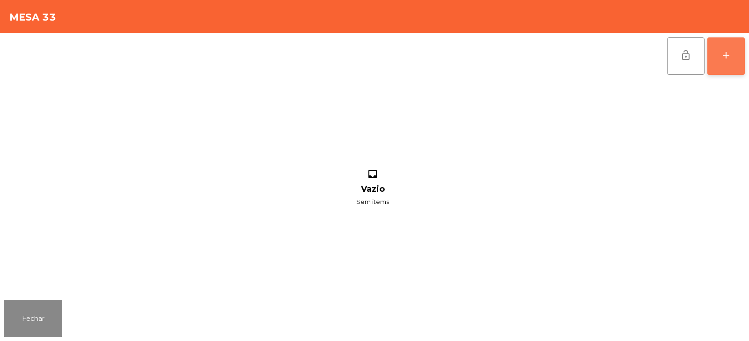
click at [727, 44] on button "add" at bounding box center [725, 55] width 37 height 37
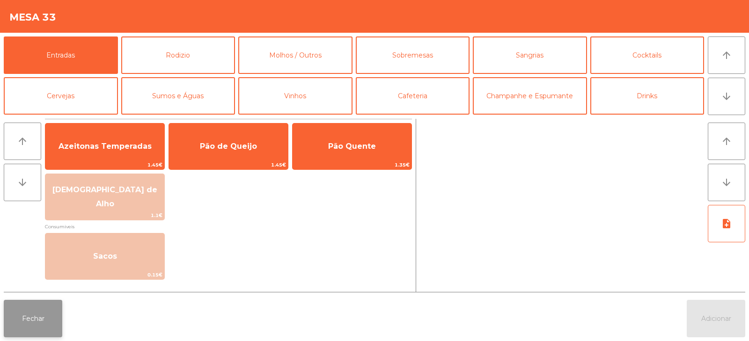
click at [33, 336] on button "Fechar" at bounding box center [33, 318] width 58 height 37
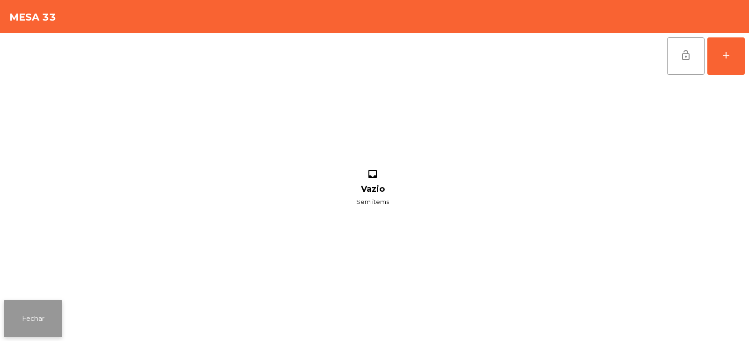
click at [34, 331] on button "Fechar" at bounding box center [33, 318] width 58 height 37
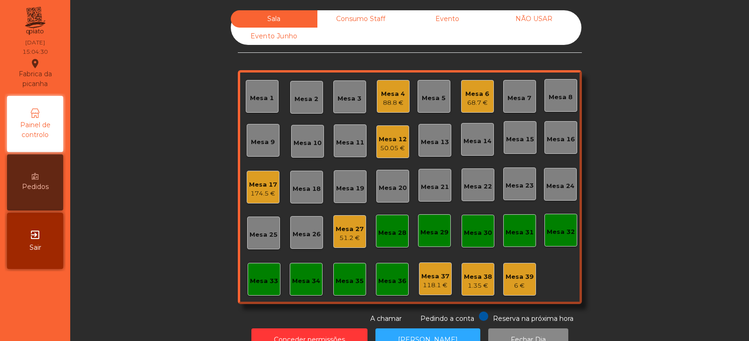
click at [526, 272] on div "Mesa 39" at bounding box center [519, 276] width 28 height 9
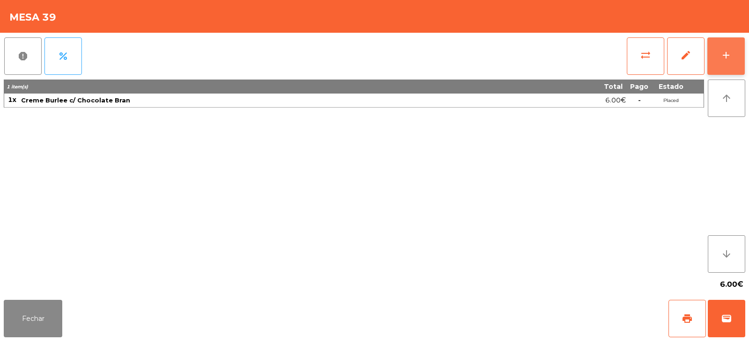
click at [724, 47] on button "add" at bounding box center [725, 55] width 37 height 37
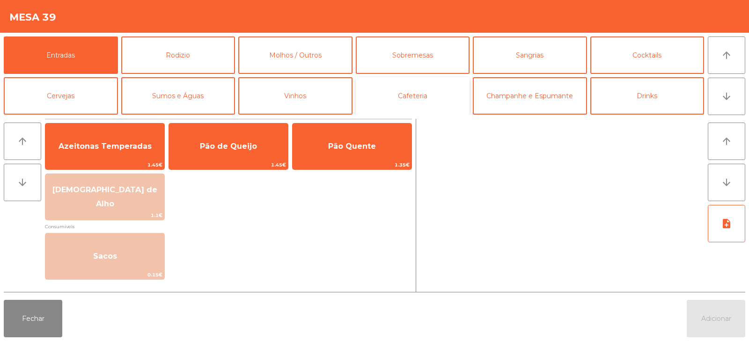
click at [395, 101] on button "Cafeteria" at bounding box center [413, 95] width 114 height 37
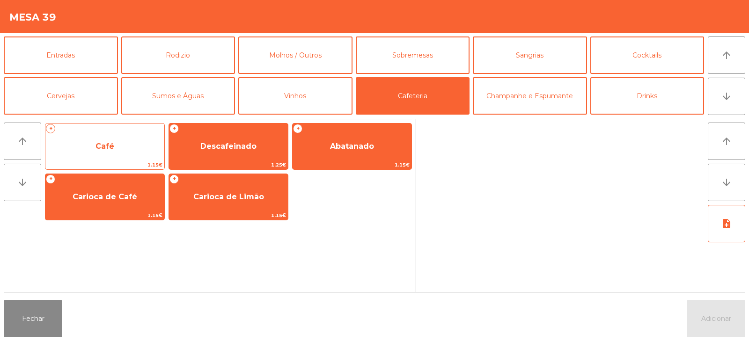
click at [138, 151] on span "Café" at bounding box center [104, 146] width 119 height 25
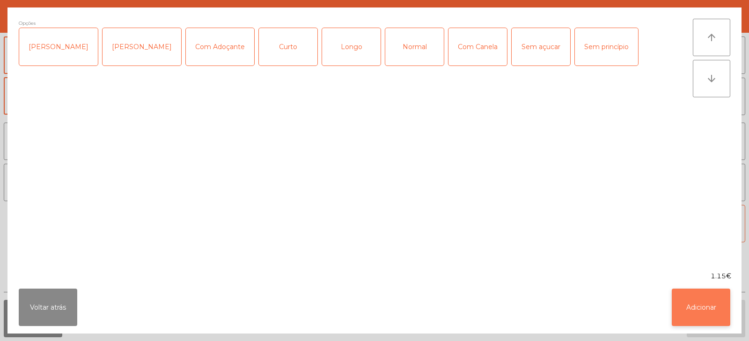
click at [690, 302] on button "Adicionar" at bounding box center [700, 307] width 58 height 37
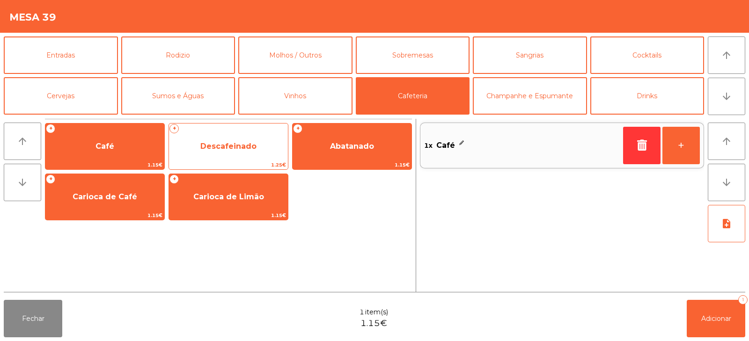
click at [254, 148] on span "Descafeinado" at bounding box center [228, 146] width 56 height 9
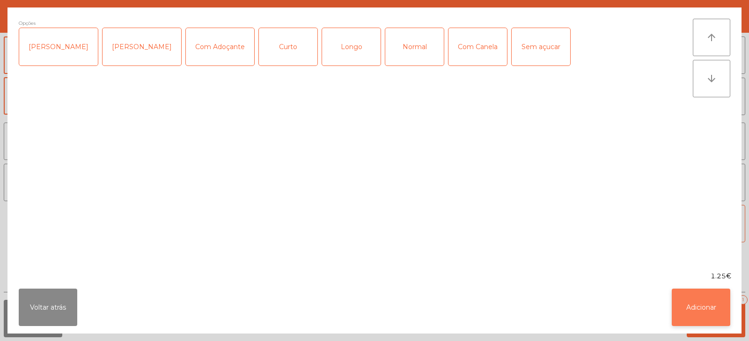
click at [699, 312] on button "Adicionar" at bounding box center [700, 307] width 58 height 37
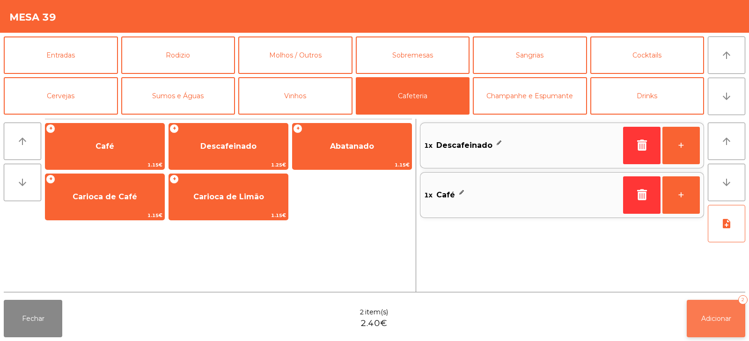
click at [719, 318] on span "Adicionar" at bounding box center [716, 318] width 30 height 8
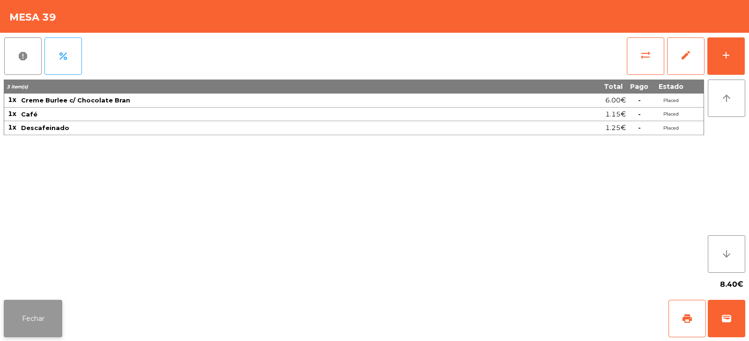
click at [40, 335] on button "Fechar" at bounding box center [33, 318] width 58 height 37
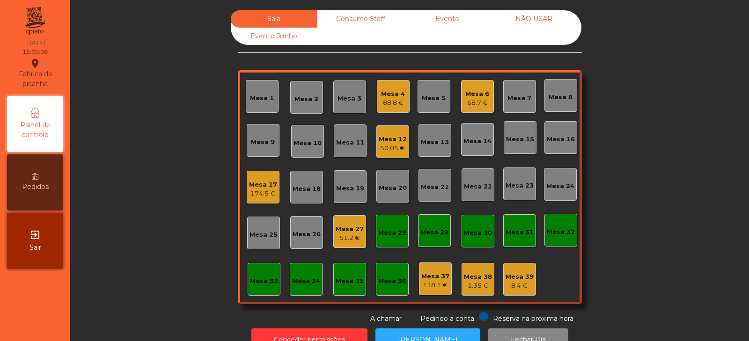
click at [475, 90] on div "Mesa 6" at bounding box center [477, 93] width 24 height 9
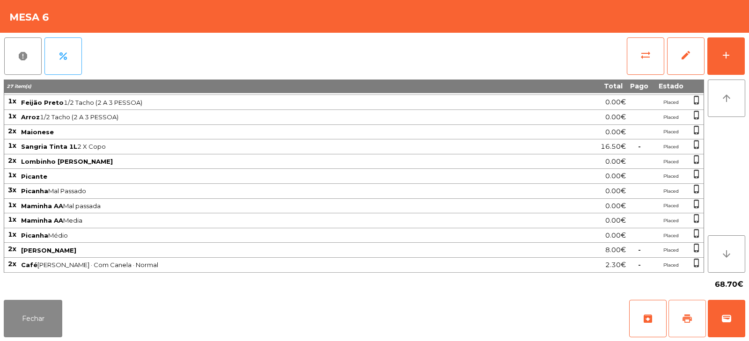
click at [684, 318] on span "print" at bounding box center [686, 318] width 11 height 11
click at [50, 327] on button "Fechar" at bounding box center [33, 318] width 58 height 37
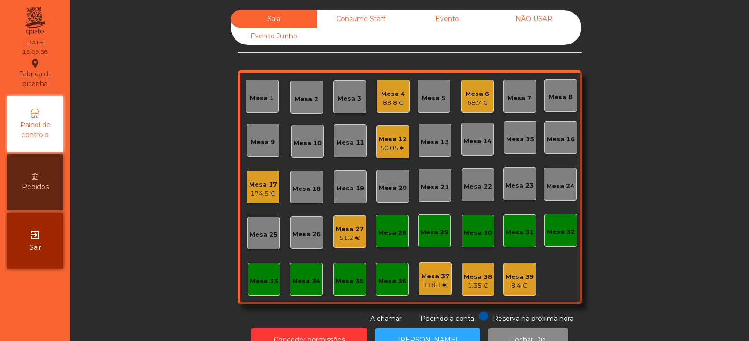
click at [474, 99] on div "68.7 €" at bounding box center [477, 102] width 24 height 9
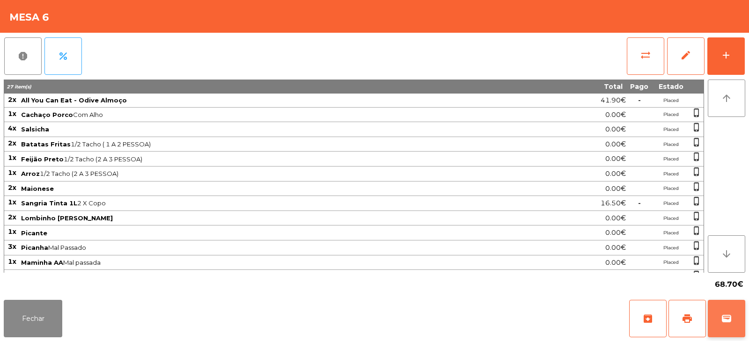
click at [724, 313] on button "wallet" at bounding box center [725, 318] width 37 height 37
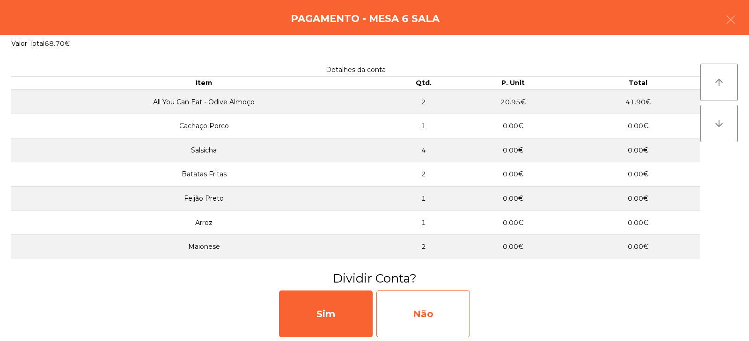
click at [450, 313] on div "Não" at bounding box center [423, 314] width 94 height 47
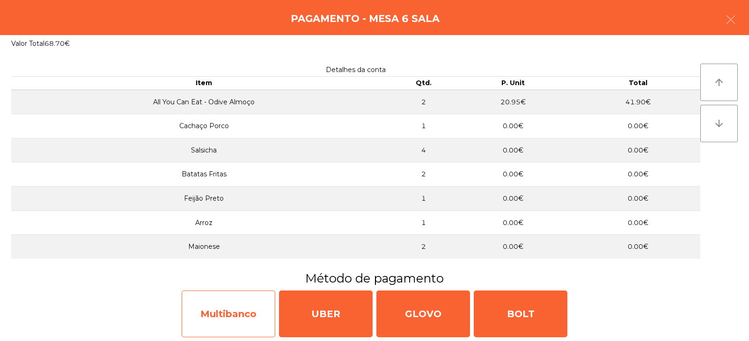
click at [247, 315] on div "Multibanco" at bounding box center [229, 314] width 94 height 47
select select "**"
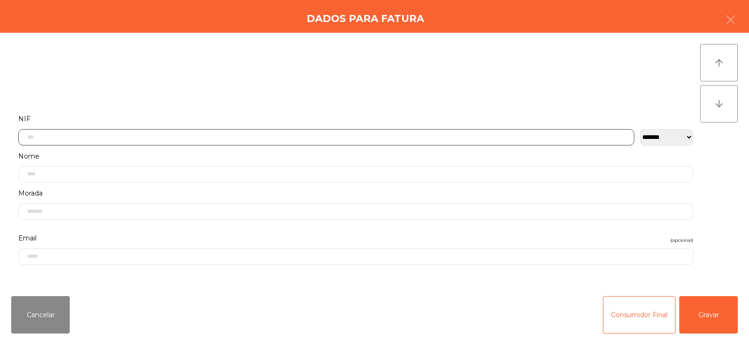
click at [258, 136] on input "text" at bounding box center [326, 137] width 616 height 16
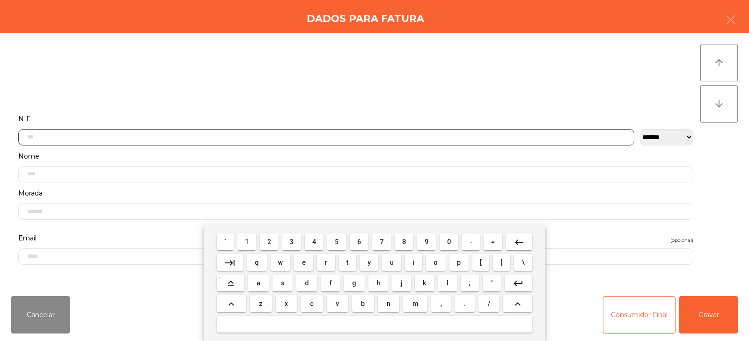
scroll to position [68, 0]
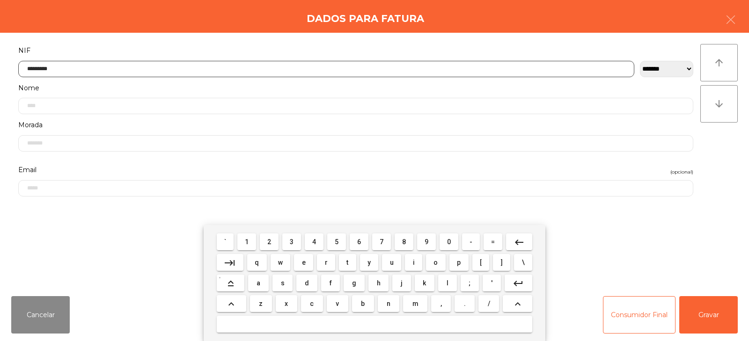
type input "*********"
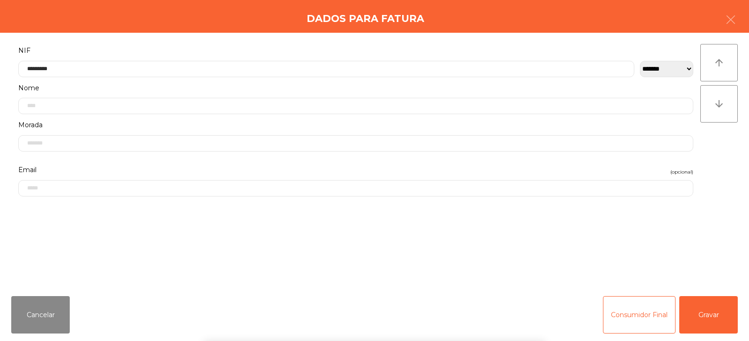
click at [700, 313] on div "` 1 2 3 4 5 6 7 8 9 0 - = keyboard_backspace keyboard_tab q w e r t y u i o p […" at bounding box center [374, 283] width 749 height 116
click at [706, 320] on button "Gravar" at bounding box center [708, 314] width 58 height 37
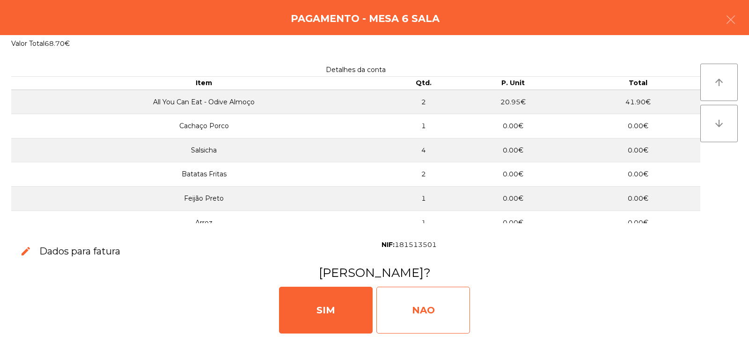
click at [422, 301] on div "NAO" at bounding box center [423, 310] width 94 height 47
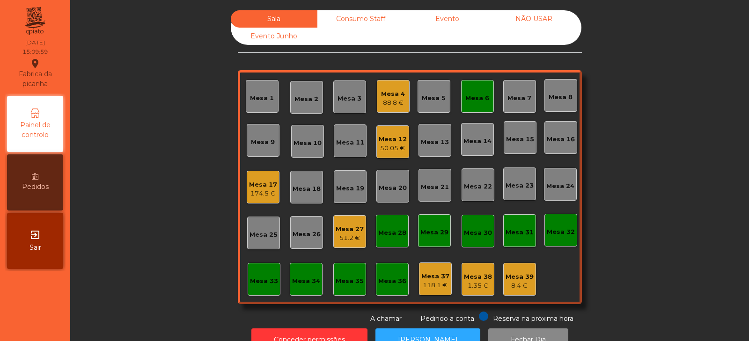
click at [471, 100] on div "Mesa 6" at bounding box center [477, 98] width 24 height 9
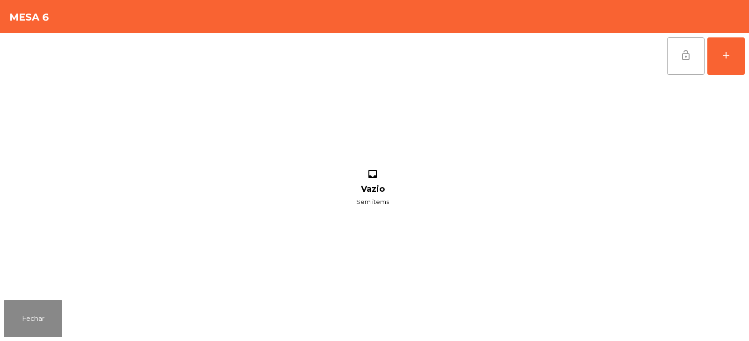
click at [688, 62] on button "lock_open" at bounding box center [685, 55] width 37 height 37
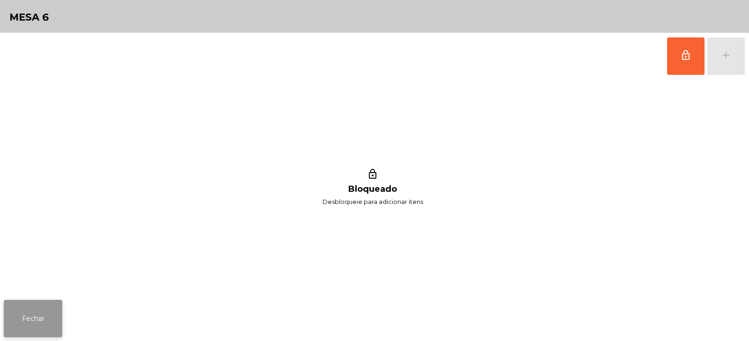
click at [60, 316] on button "Fechar" at bounding box center [33, 318] width 58 height 37
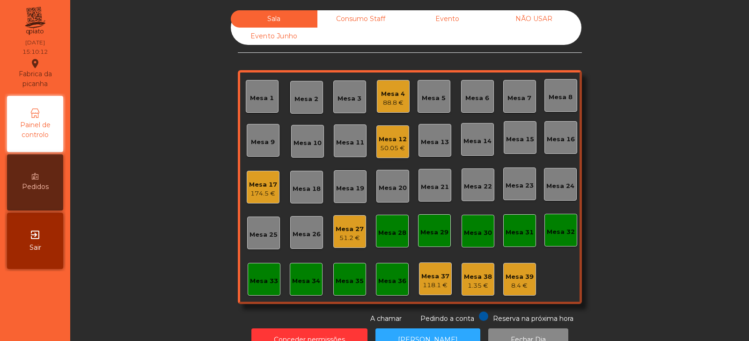
scroll to position [28, 0]
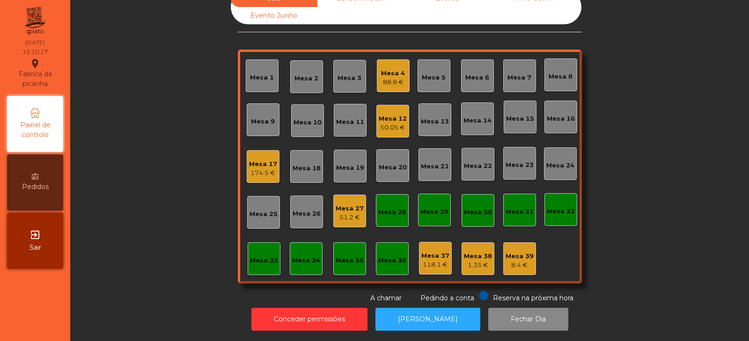
click at [388, 114] on div "Mesa 12" at bounding box center [393, 118] width 28 height 9
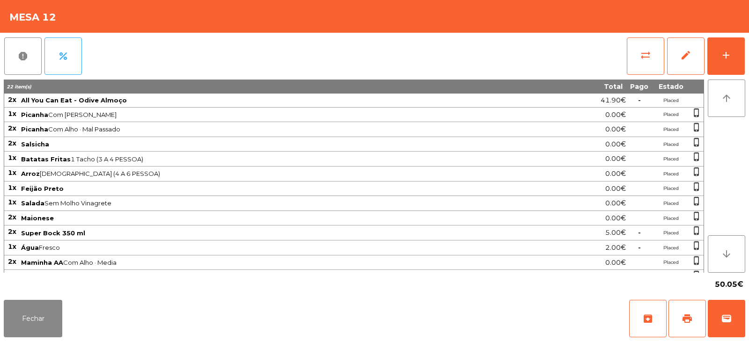
scroll to position [42, 0]
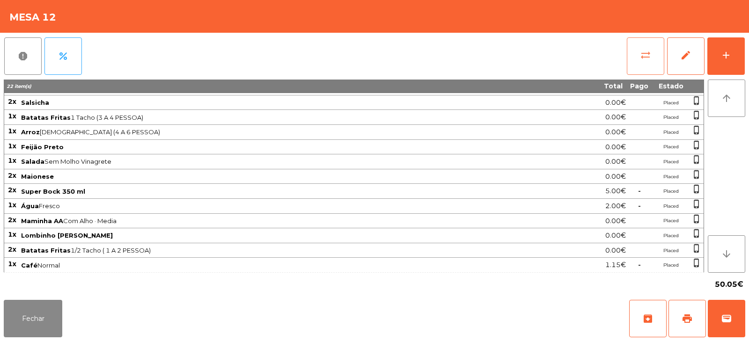
click at [634, 58] on button "sync_alt" at bounding box center [644, 55] width 37 height 37
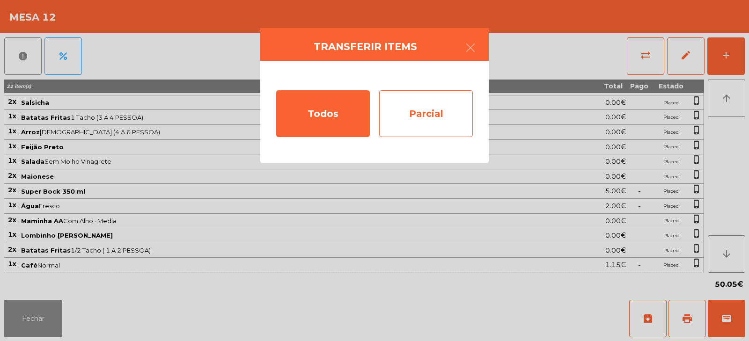
click at [432, 122] on div "Parcial" at bounding box center [426, 113] width 94 height 47
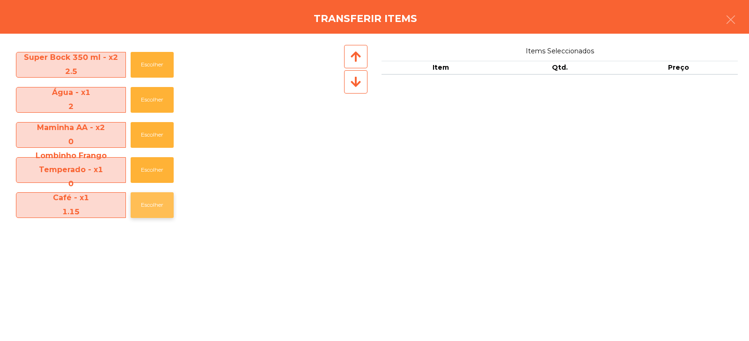
click at [145, 208] on button "Escolher" at bounding box center [152, 205] width 43 height 26
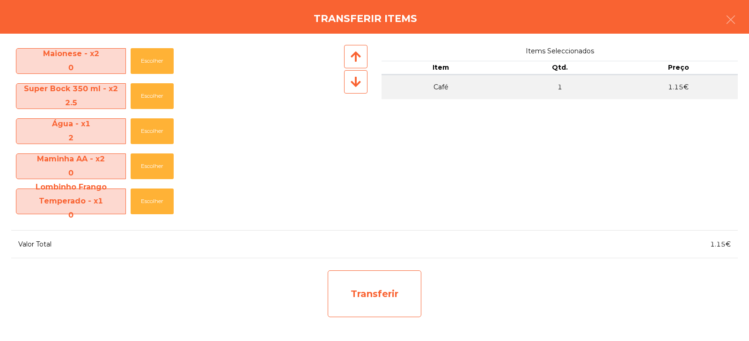
click at [385, 299] on div "Transferir" at bounding box center [375, 293] width 94 height 47
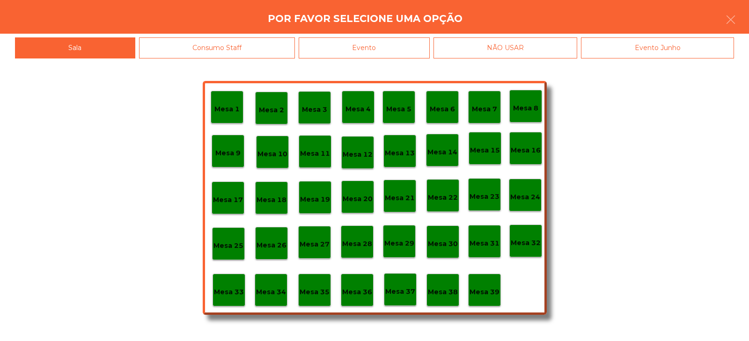
click at [480, 292] on p "Mesa 39" at bounding box center [484, 292] width 30 height 11
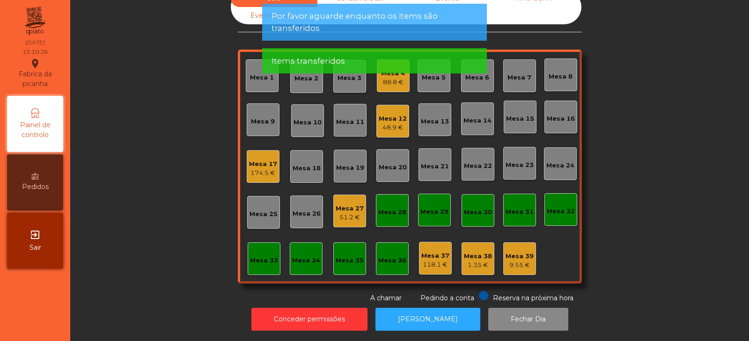
click at [387, 116] on div "Mesa 12" at bounding box center [393, 118] width 28 height 9
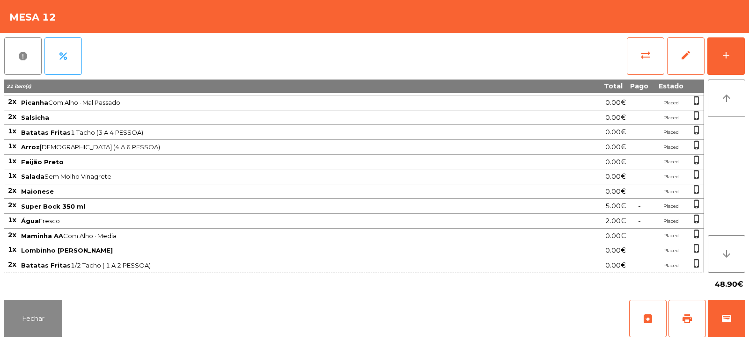
scroll to position [0, 0]
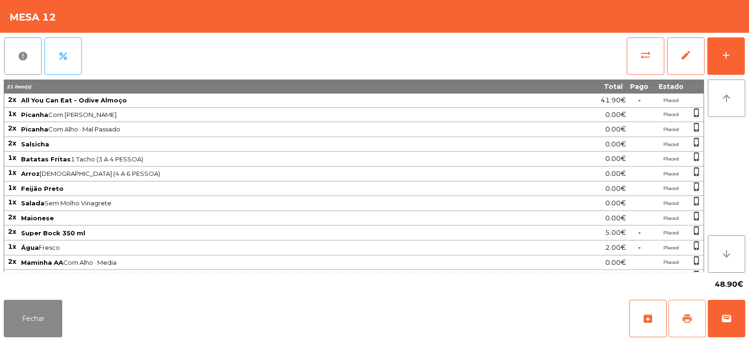
click at [691, 314] on span "print" at bounding box center [686, 318] width 11 height 11
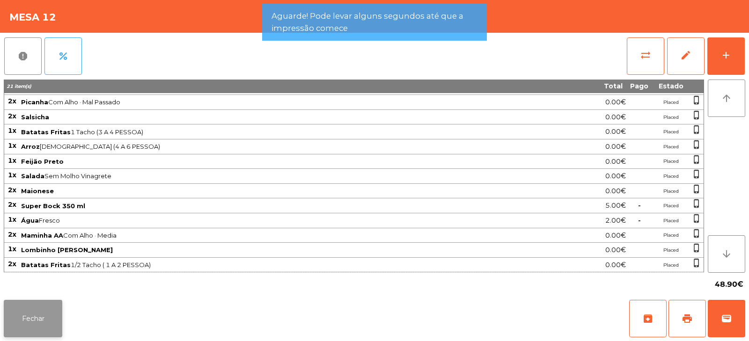
click at [41, 320] on button "Fechar" at bounding box center [33, 318] width 58 height 37
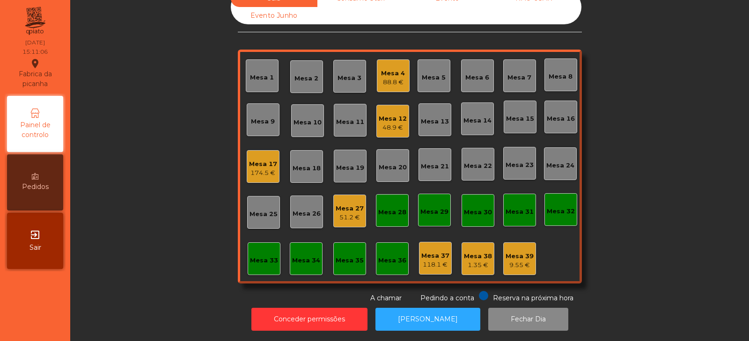
click at [392, 123] on div "48.9 €" at bounding box center [393, 127] width 28 height 9
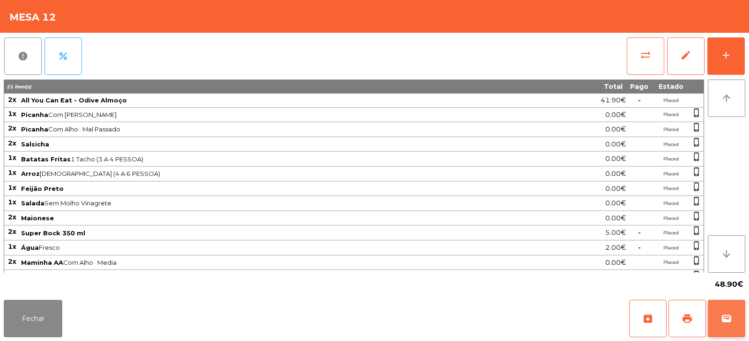
click at [726, 322] on span "wallet" at bounding box center [726, 318] width 11 height 11
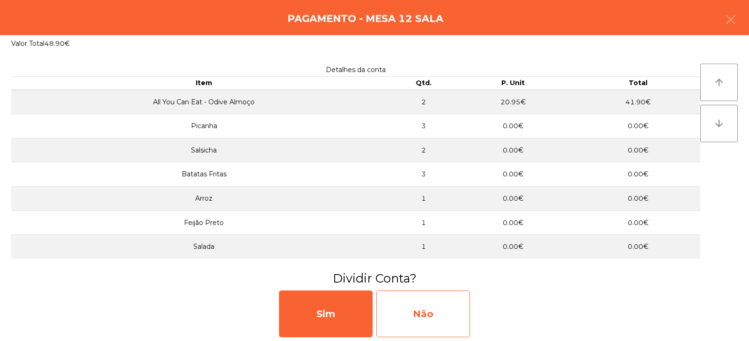
click at [434, 313] on div "Não" at bounding box center [423, 314] width 94 height 47
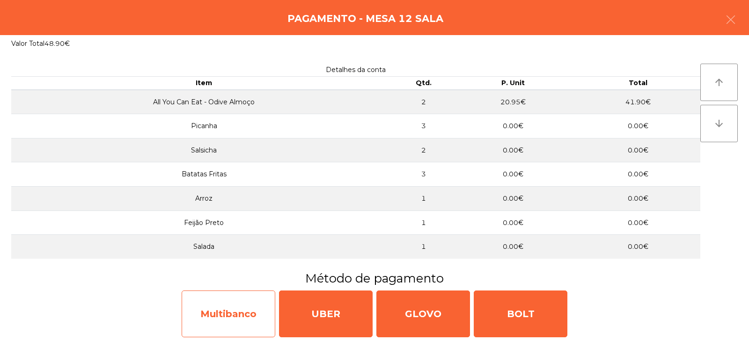
click at [228, 312] on div "Multibanco" at bounding box center [229, 314] width 94 height 47
select select "**"
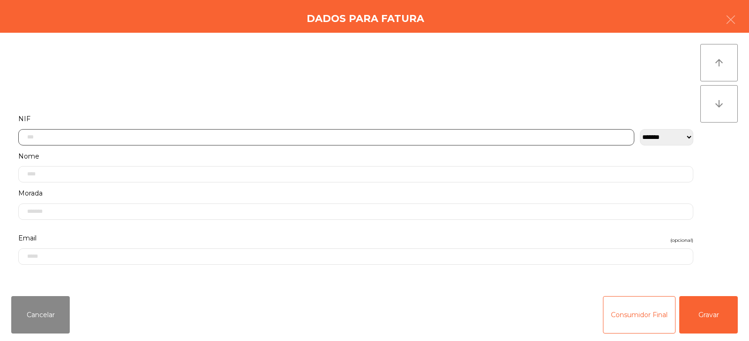
click at [382, 134] on input "text" at bounding box center [326, 137] width 616 height 16
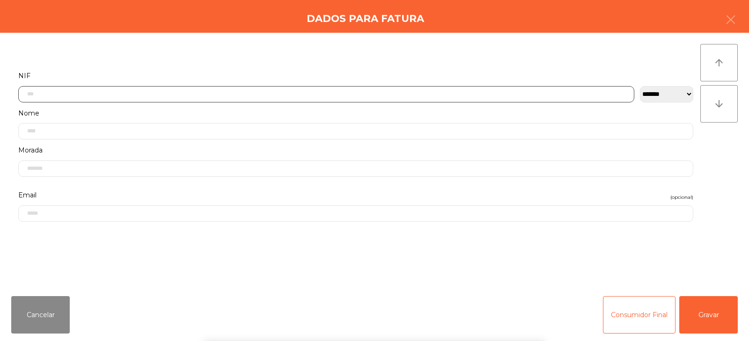
scroll to position [68, 0]
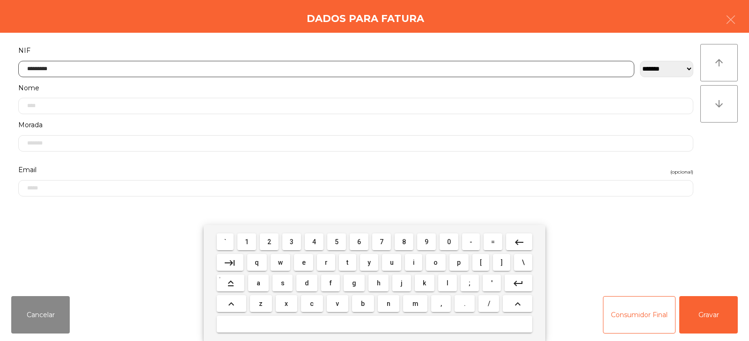
type input "*********"
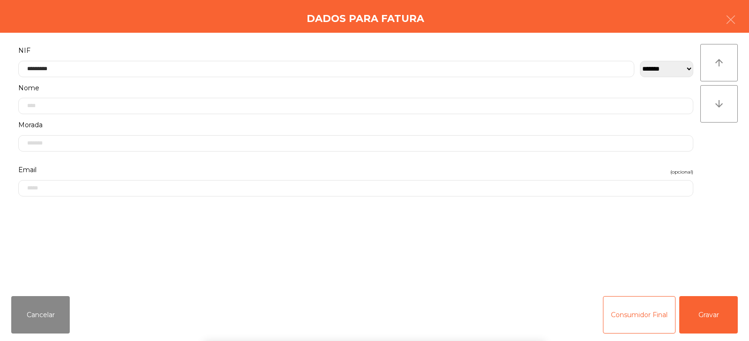
click at [716, 315] on div "` 1 2 3 4 5 6 7 8 9 0 - = keyboard_backspace keyboard_tab q w e r t y u i o p […" at bounding box center [374, 283] width 749 height 116
click at [710, 324] on button "Gravar" at bounding box center [708, 314] width 58 height 37
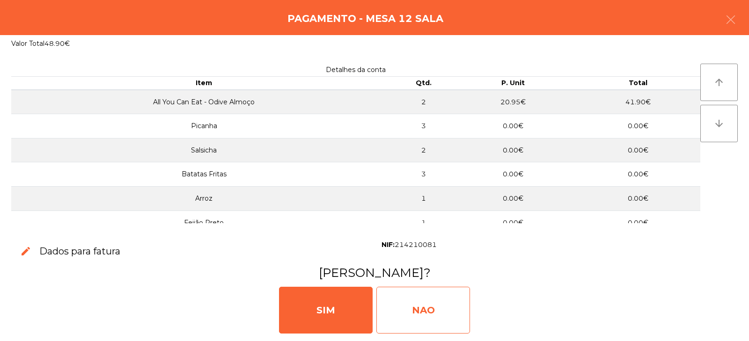
click at [430, 311] on div "NAO" at bounding box center [423, 310] width 94 height 47
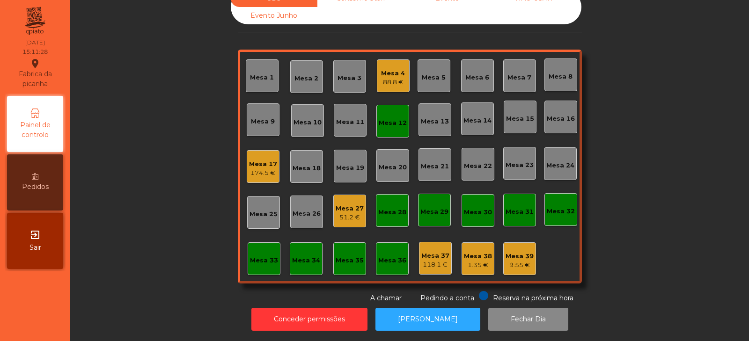
click at [385, 123] on div "Mesa 12" at bounding box center [392, 121] width 33 height 33
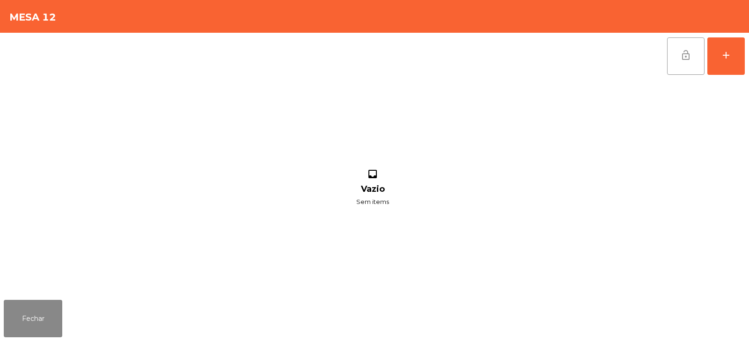
click at [682, 58] on span "lock_open" at bounding box center [685, 55] width 11 height 11
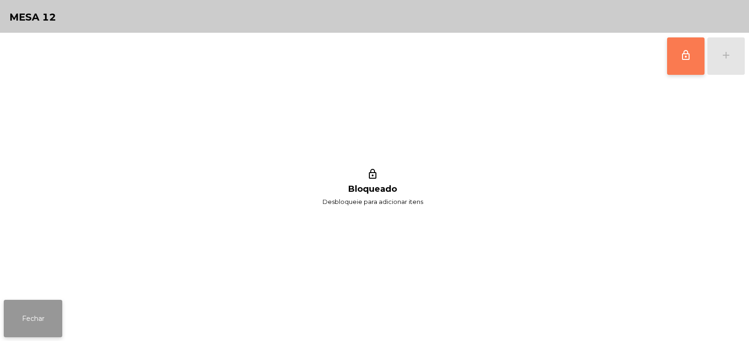
click at [33, 322] on button "Fechar" at bounding box center [33, 318] width 58 height 37
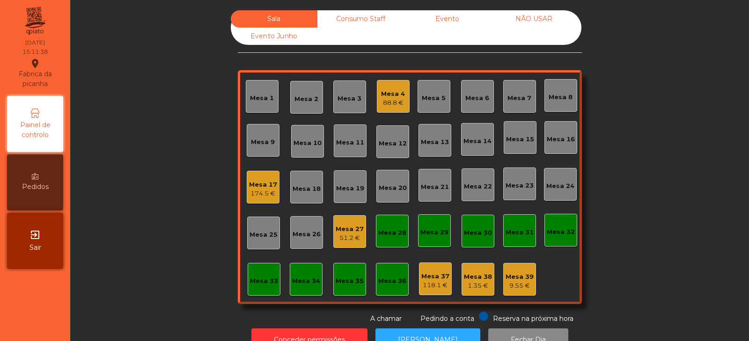
scroll to position [28, 0]
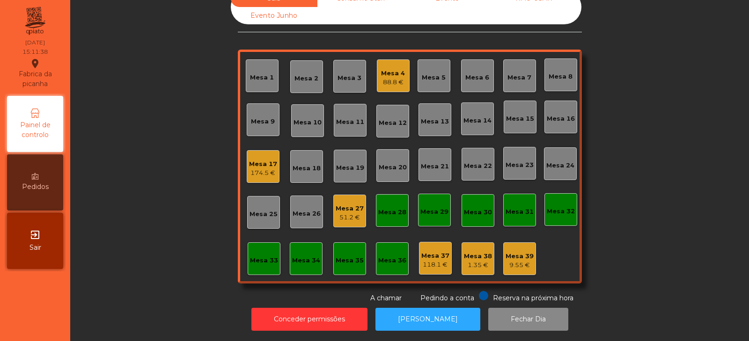
click at [344, 213] on div "51.2 €" at bounding box center [349, 217] width 28 height 9
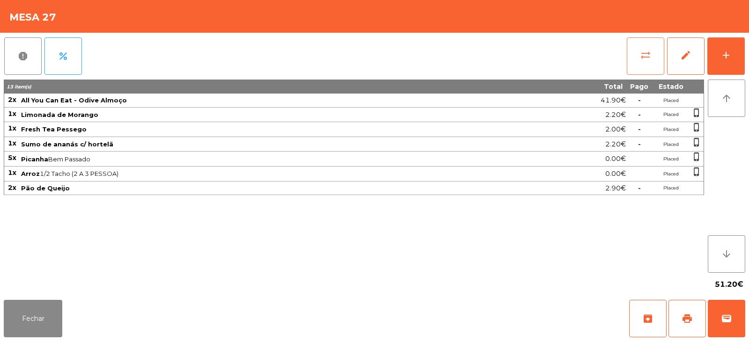
click at [642, 60] on span "sync_alt" at bounding box center [645, 55] width 11 height 11
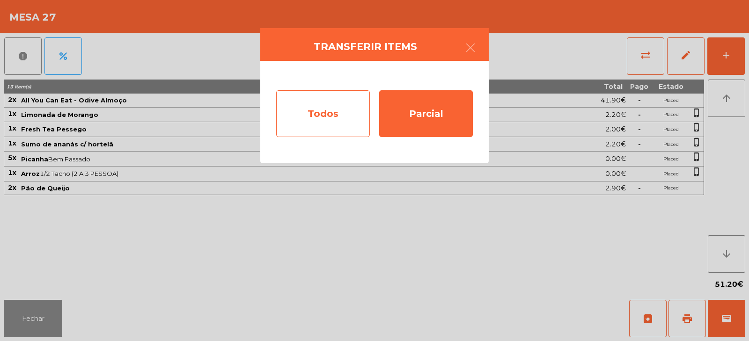
click at [345, 117] on div "Todos" at bounding box center [323, 113] width 94 height 47
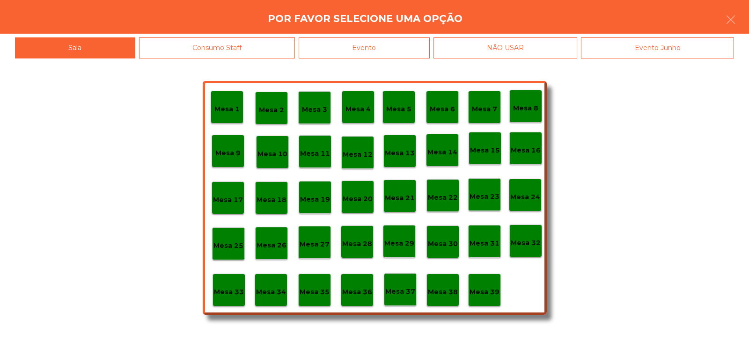
click at [359, 293] on p "Mesa 36" at bounding box center [357, 292] width 30 height 11
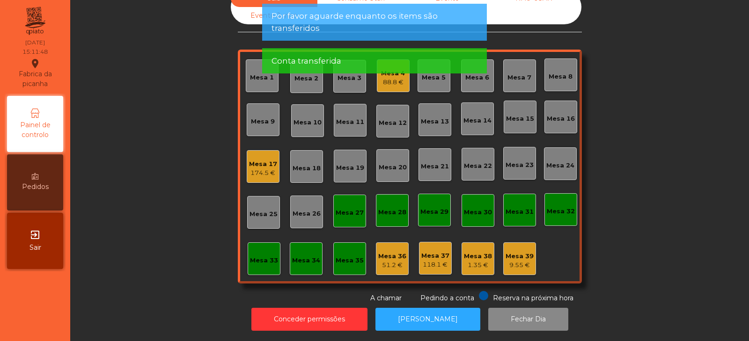
click at [393, 261] on div "51.2 €" at bounding box center [392, 265] width 28 height 9
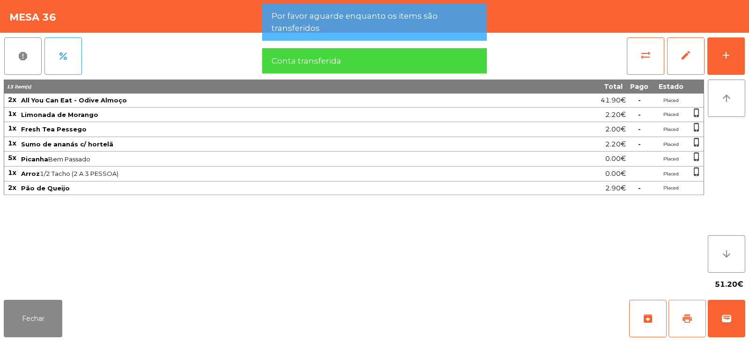
click at [680, 313] on button "print" at bounding box center [686, 318] width 37 height 37
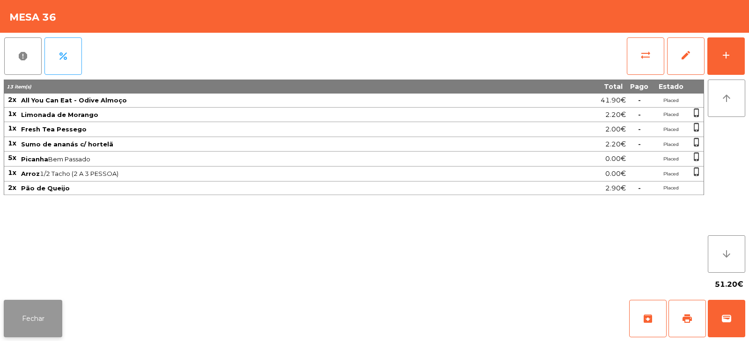
click at [36, 316] on button "Fechar" at bounding box center [33, 318] width 58 height 37
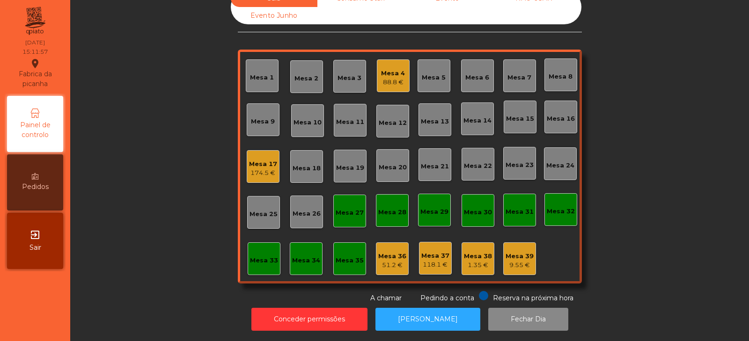
click at [521, 261] on div "9.55 €" at bounding box center [519, 265] width 28 height 9
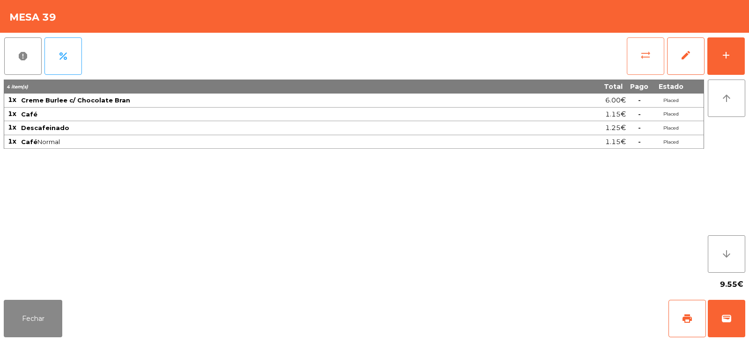
click at [634, 63] on button "sync_alt" at bounding box center [644, 55] width 37 height 37
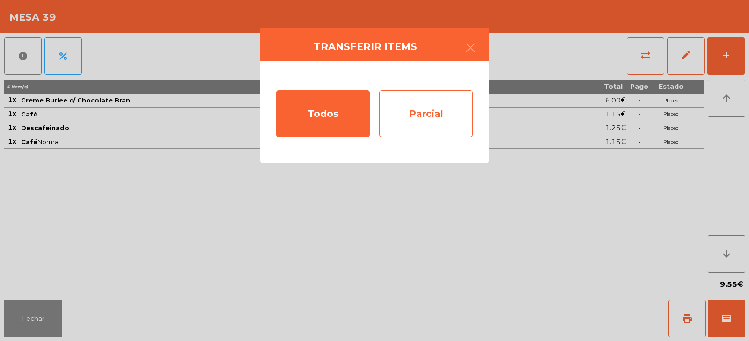
click at [439, 112] on div "Parcial" at bounding box center [426, 113] width 94 height 47
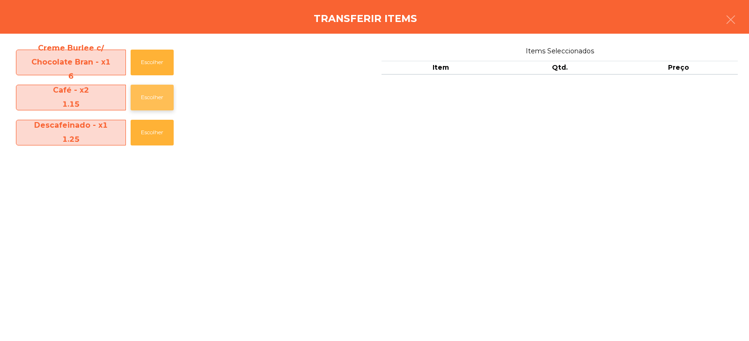
click at [155, 95] on button "Escolher" at bounding box center [152, 98] width 43 height 26
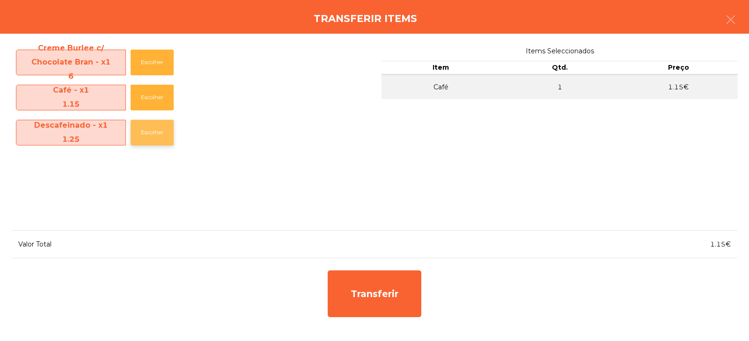
click at [156, 131] on button "Escolher" at bounding box center [152, 133] width 43 height 26
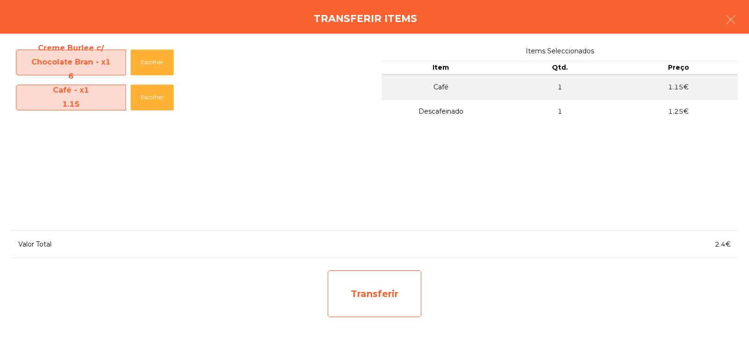
click at [381, 294] on div "Transferir" at bounding box center [375, 293] width 94 height 47
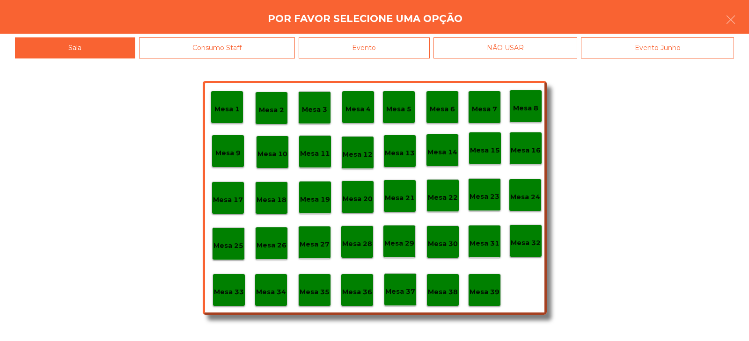
click at [358, 295] on p "Mesa 36" at bounding box center [357, 292] width 30 height 11
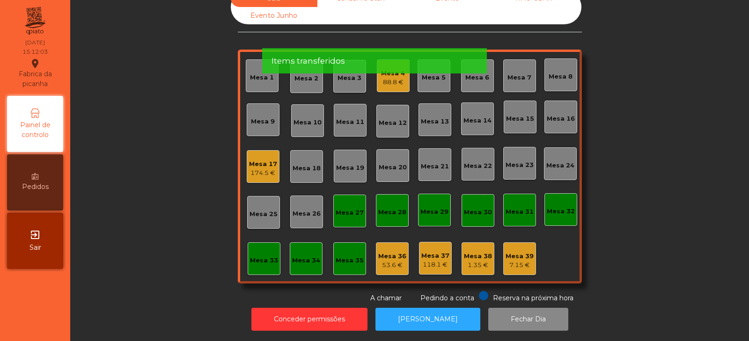
click at [268, 161] on div "Mesa 17" at bounding box center [263, 164] width 28 height 9
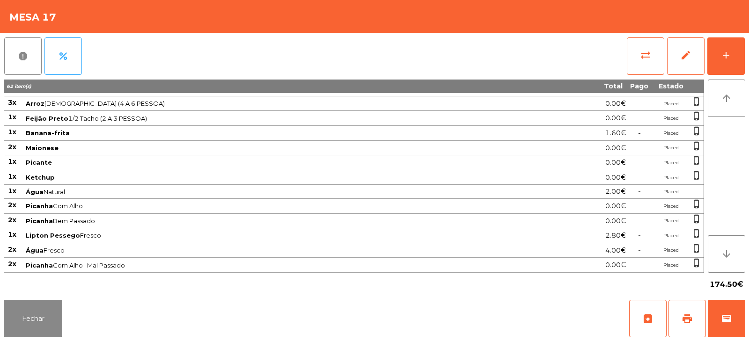
scroll to position [143, 0]
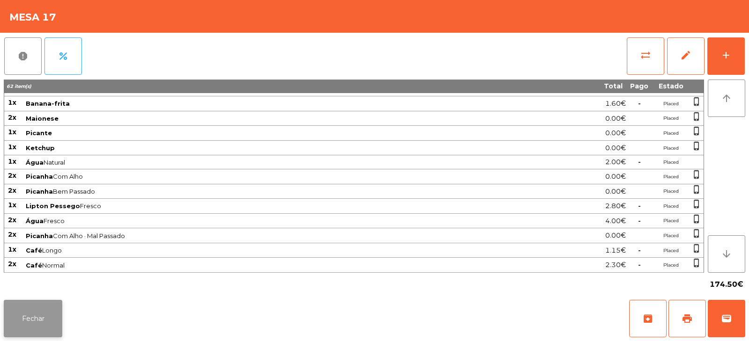
click at [52, 314] on button "Fechar" at bounding box center [33, 318] width 58 height 37
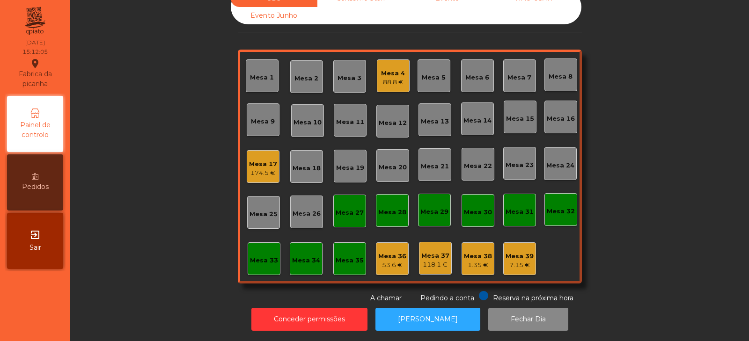
click at [388, 261] on div "53.6 €" at bounding box center [392, 265] width 28 height 9
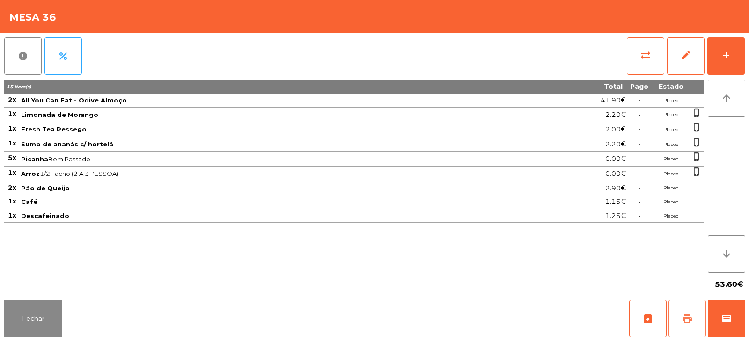
click at [688, 325] on button "print" at bounding box center [686, 318] width 37 height 37
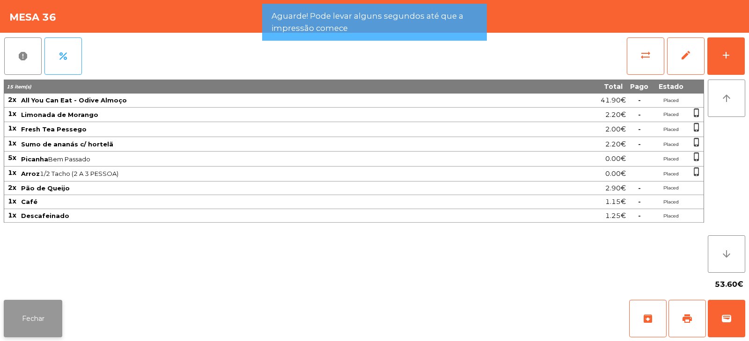
click at [58, 320] on button "Fechar" at bounding box center [33, 318] width 58 height 37
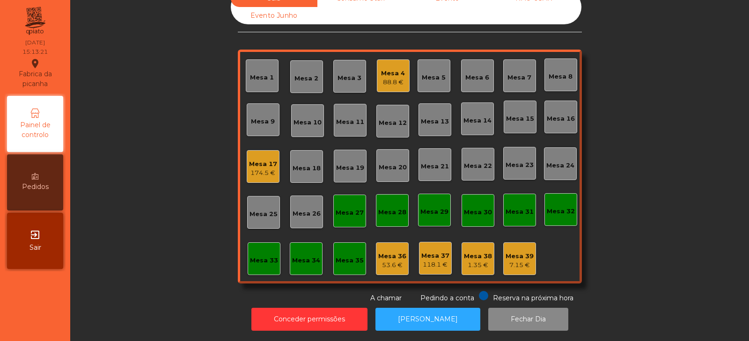
click at [384, 261] on div "53.6 €" at bounding box center [392, 265] width 28 height 9
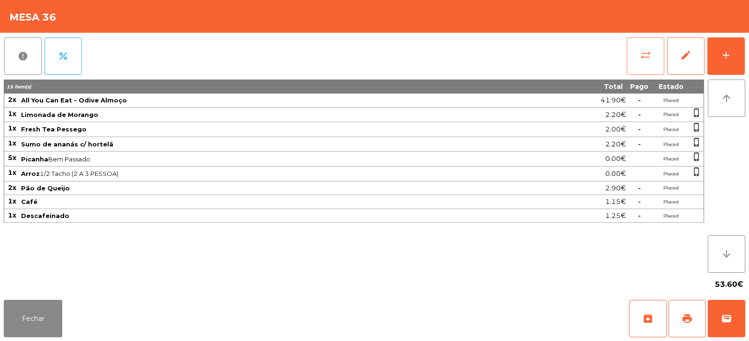
click at [644, 56] on span "sync_alt" at bounding box center [645, 55] width 11 height 11
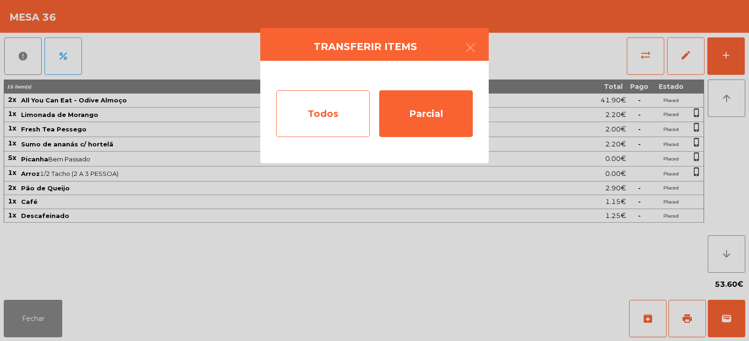
click at [340, 121] on div "Todos" at bounding box center [323, 113] width 94 height 47
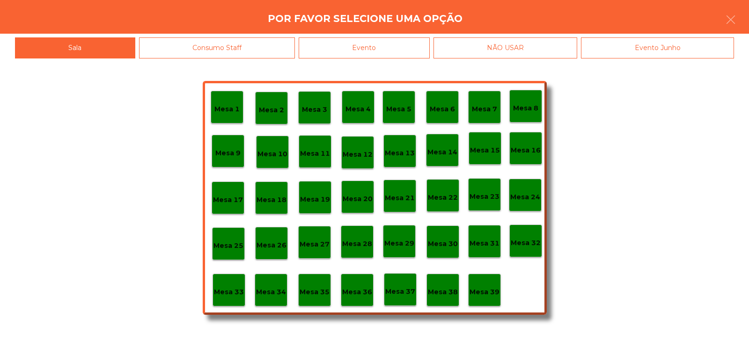
click at [487, 293] on p "Mesa 39" at bounding box center [484, 292] width 30 height 11
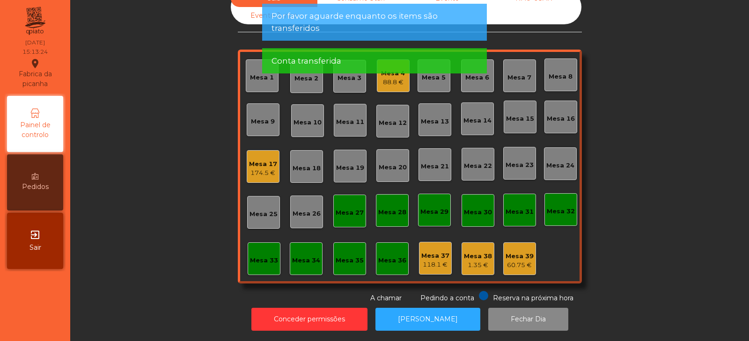
scroll to position [0, 0]
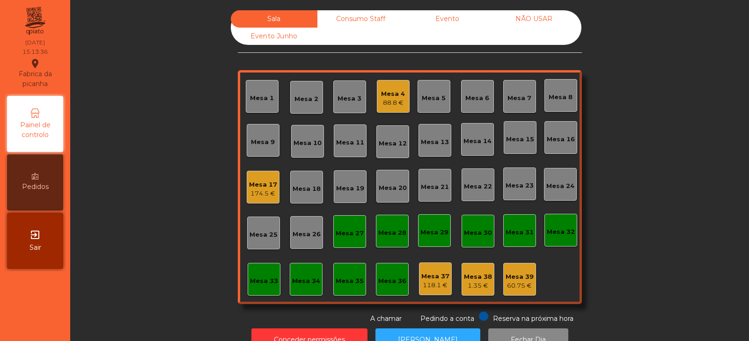
click at [267, 195] on div "174.5 €" at bounding box center [263, 193] width 28 height 9
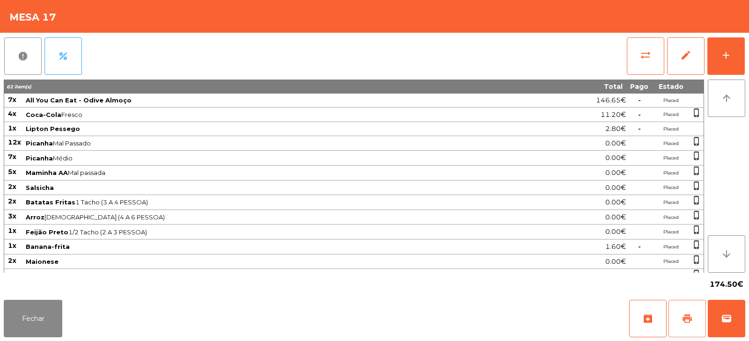
click at [687, 323] on span "print" at bounding box center [686, 318] width 11 height 11
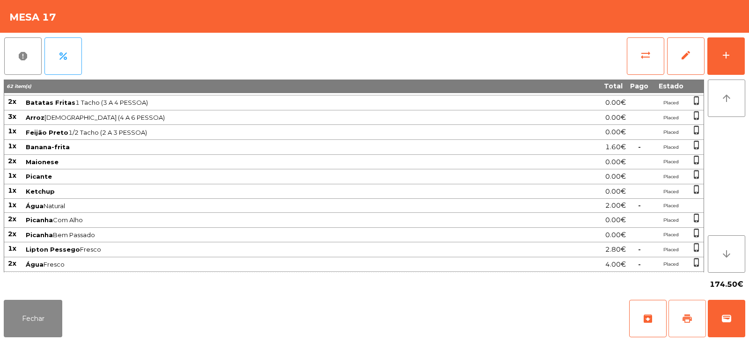
scroll to position [144, 0]
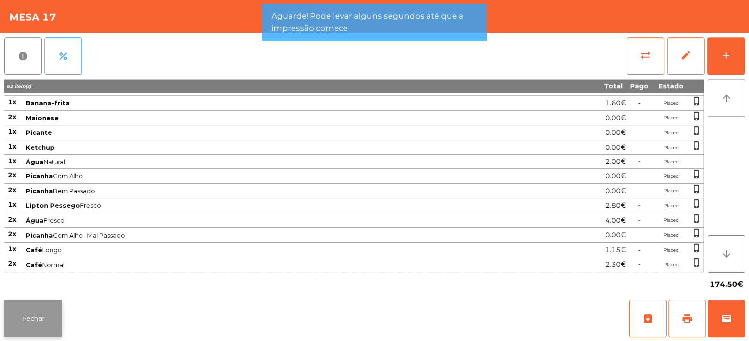
click at [47, 314] on button "Fechar" at bounding box center [33, 318] width 58 height 37
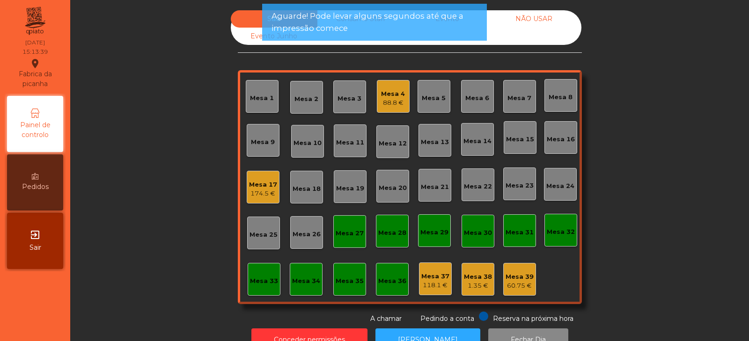
click at [390, 100] on div "88.8 €" at bounding box center [393, 102] width 24 height 9
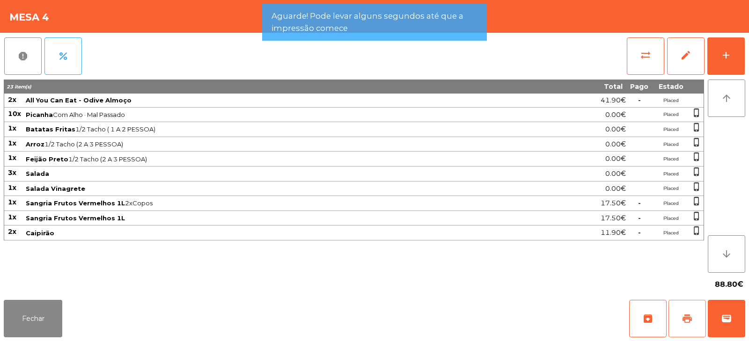
click at [690, 313] on span "print" at bounding box center [686, 318] width 11 height 11
click at [57, 320] on button "Fechar" at bounding box center [33, 318] width 58 height 37
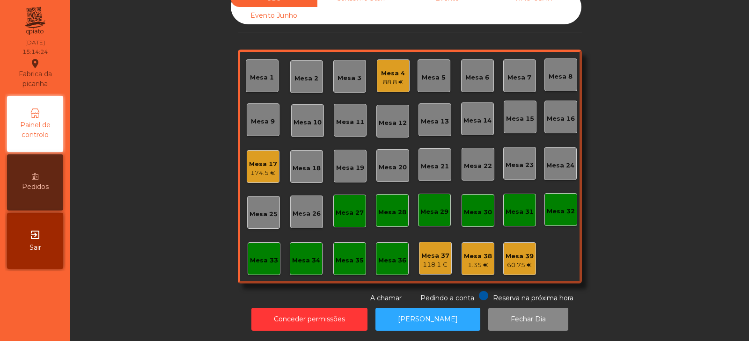
scroll to position [0, 0]
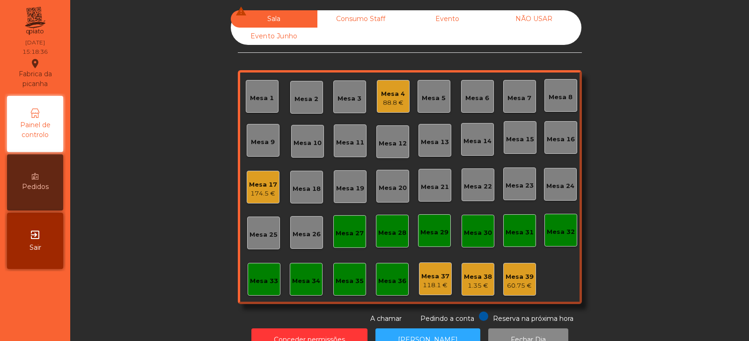
click at [254, 193] on div "174.5 €" at bounding box center [263, 193] width 28 height 9
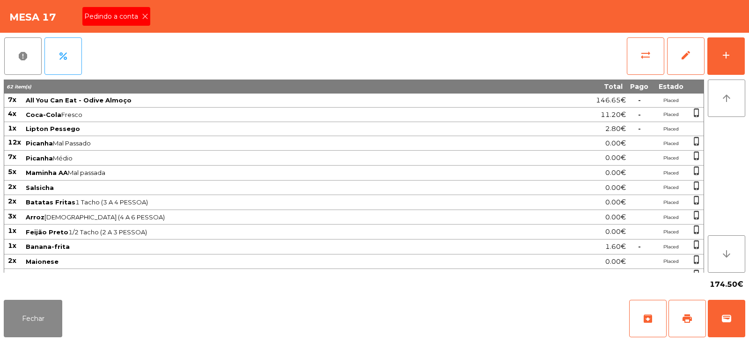
click at [144, 16] on icon at bounding box center [145, 16] width 7 height 7
click at [719, 320] on button "wallet" at bounding box center [725, 318] width 37 height 37
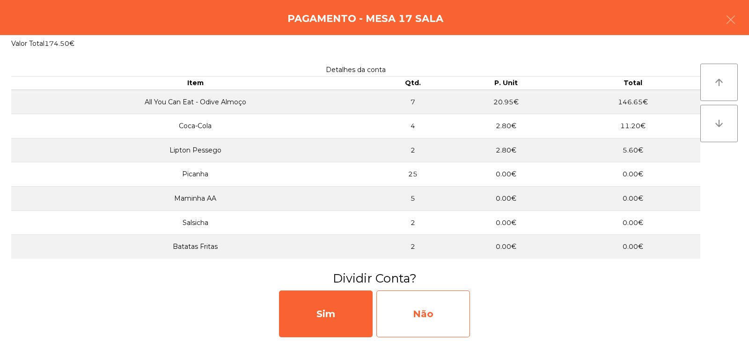
click at [437, 315] on div "Não" at bounding box center [423, 314] width 94 height 47
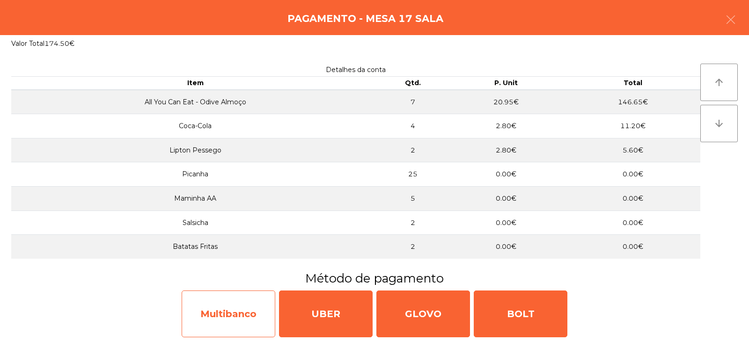
click at [248, 314] on div "Multibanco" at bounding box center [229, 314] width 94 height 47
select select "**"
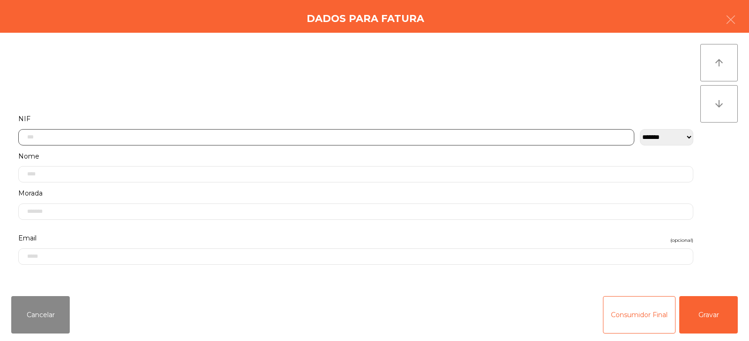
click at [421, 136] on input "text" at bounding box center [326, 137] width 616 height 16
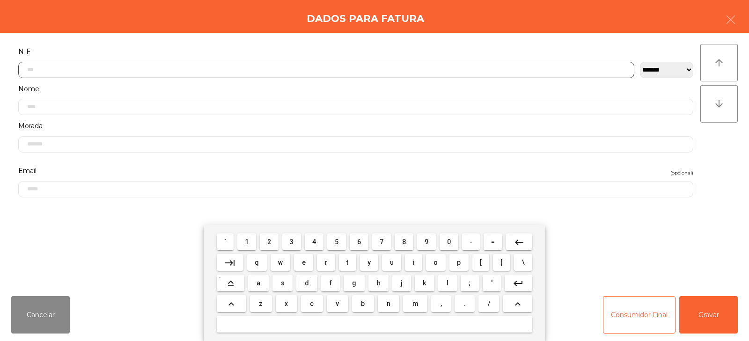
scroll to position [68, 0]
type input "*********"
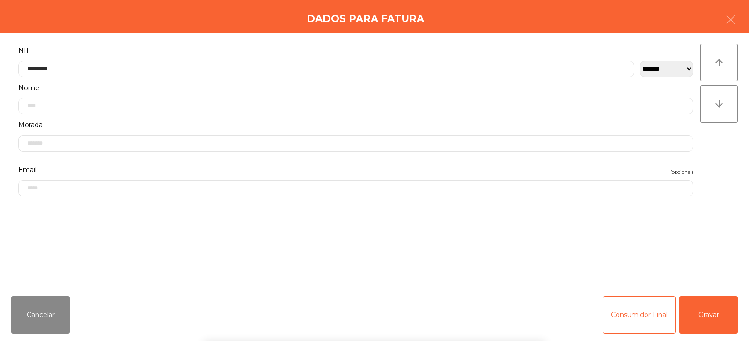
click at [697, 302] on div "` 1 2 3 4 5 6 7 8 9 0 - = keyboard_backspace keyboard_tab q w e r t y u i o p […" at bounding box center [374, 283] width 749 height 116
click at [709, 321] on button "Gravar" at bounding box center [708, 314] width 58 height 37
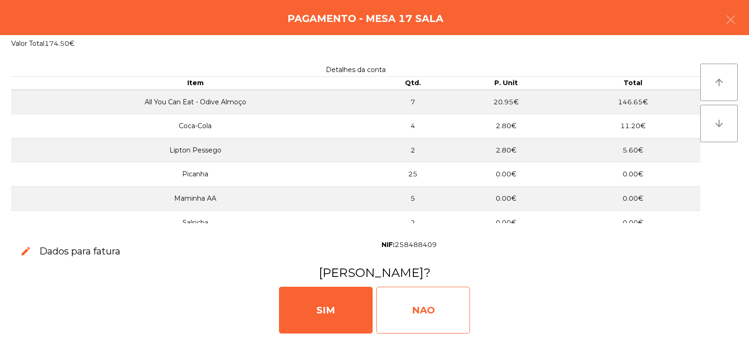
click at [443, 306] on div "NAO" at bounding box center [423, 310] width 94 height 47
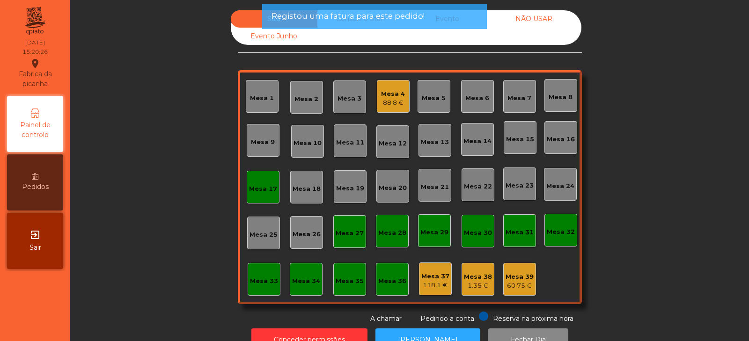
click at [271, 172] on div "Mesa 17" at bounding box center [263, 187] width 33 height 33
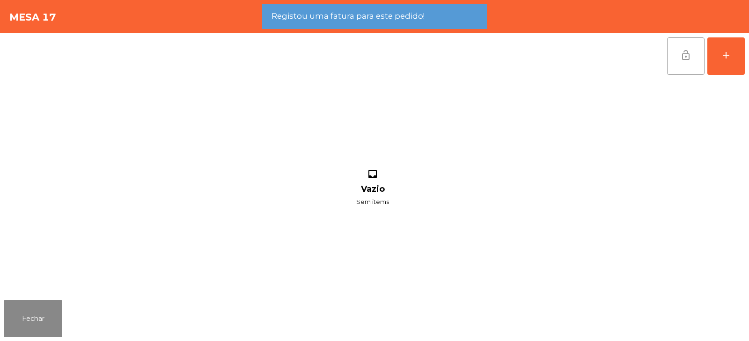
click at [688, 55] on span "lock_open" at bounding box center [685, 55] width 11 height 11
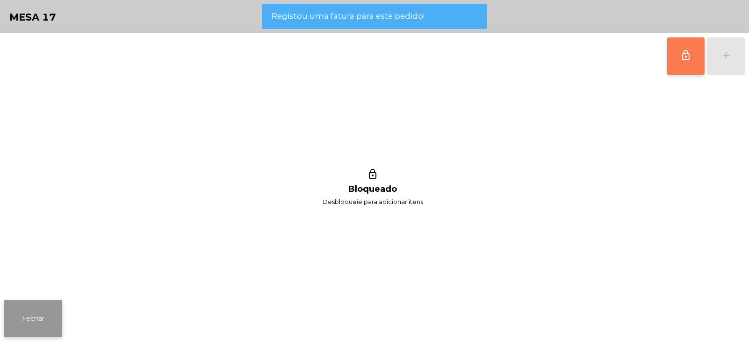
click at [51, 319] on button "Fechar" at bounding box center [33, 318] width 58 height 37
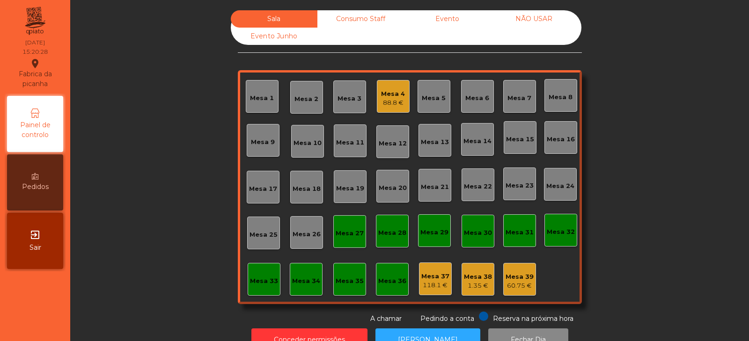
click at [356, 232] on div "Mesa 27" at bounding box center [349, 233] width 28 height 9
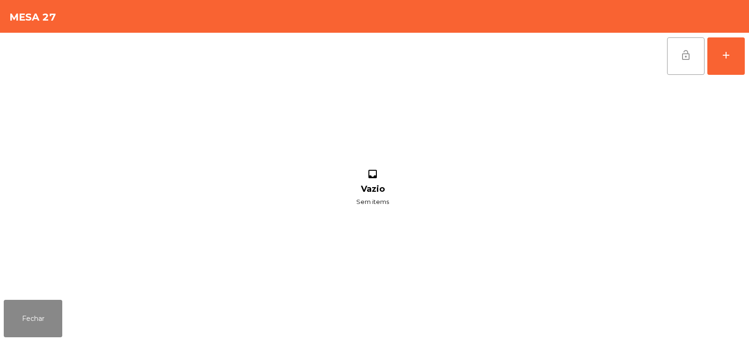
click at [684, 61] on button "lock_open" at bounding box center [685, 55] width 37 height 37
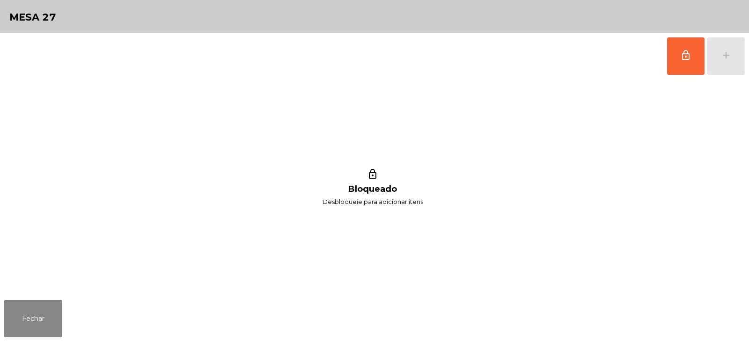
click at [73, 323] on div "Fechar" at bounding box center [374, 318] width 749 height 45
click at [59, 326] on button "Fechar" at bounding box center [33, 318] width 58 height 37
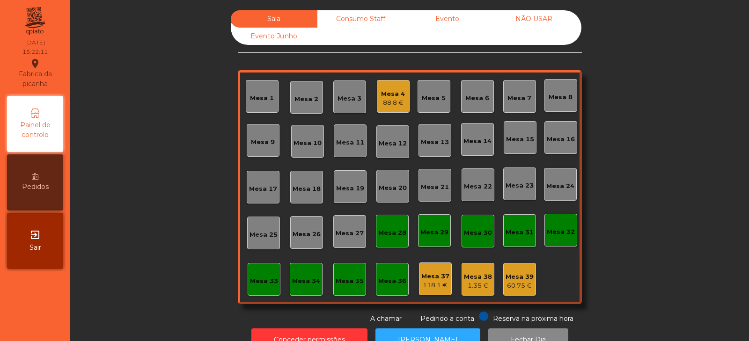
click at [394, 101] on div "88.8 €" at bounding box center [393, 102] width 24 height 9
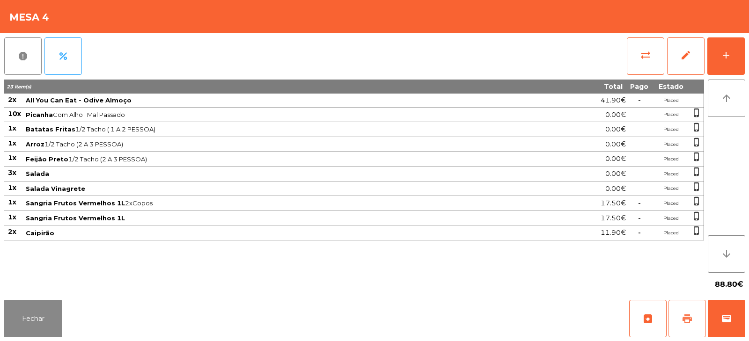
click at [692, 323] on button "print" at bounding box center [686, 318] width 37 height 37
click at [647, 67] on button "sync_alt" at bounding box center [644, 55] width 37 height 37
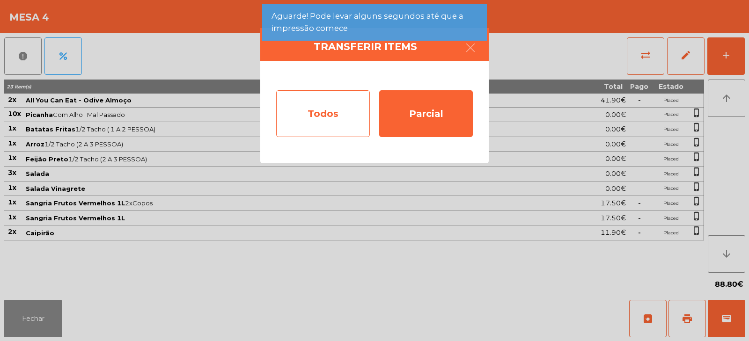
click at [328, 112] on div "Todos" at bounding box center [323, 113] width 94 height 47
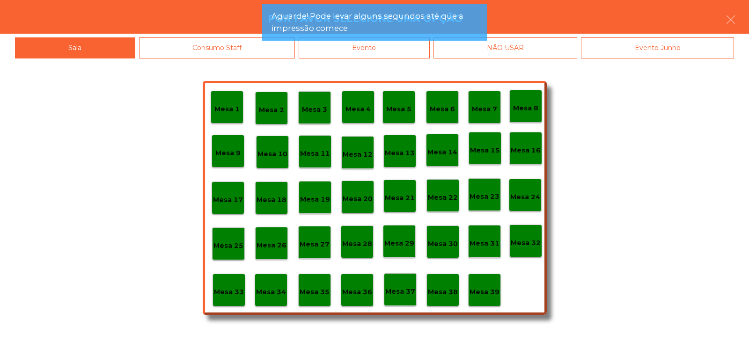
click at [408, 51] on div "Evento" at bounding box center [364, 47] width 131 height 21
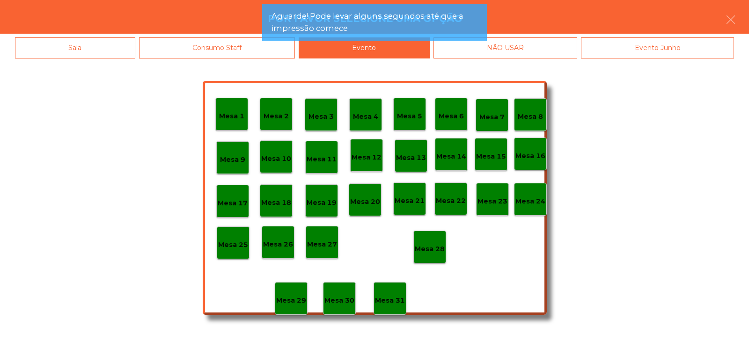
click at [435, 237] on div "Mesa 28" at bounding box center [429, 247] width 33 height 33
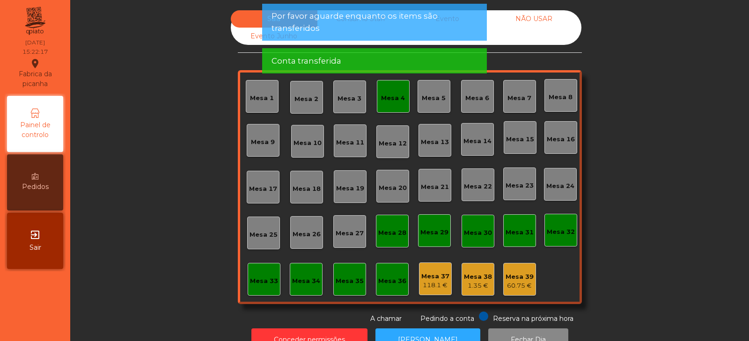
click at [395, 100] on div "Mesa 4" at bounding box center [393, 98] width 24 height 9
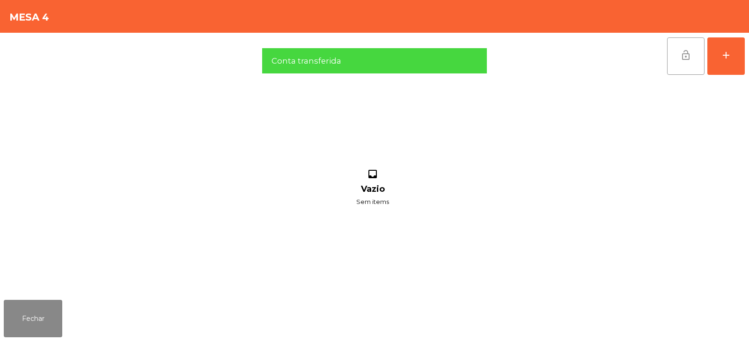
click at [681, 61] on button "lock_open" at bounding box center [685, 55] width 37 height 37
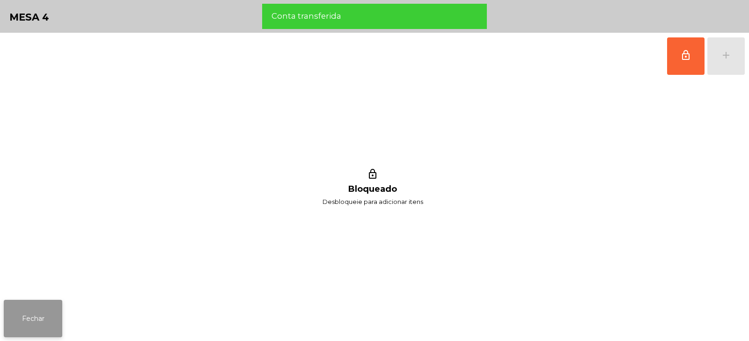
click at [58, 320] on button "Fechar" at bounding box center [33, 318] width 58 height 37
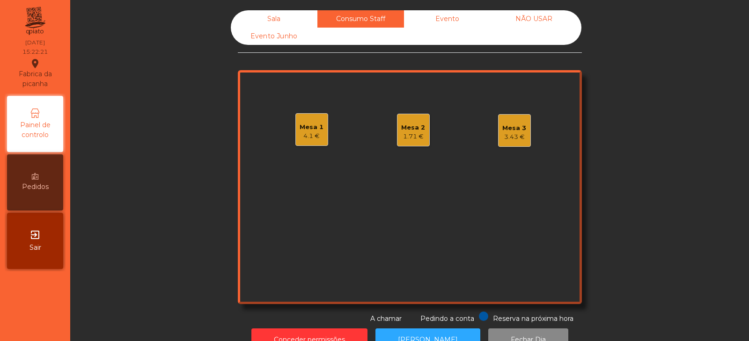
click at [456, 21] on div "Evento" at bounding box center [447, 18] width 87 height 17
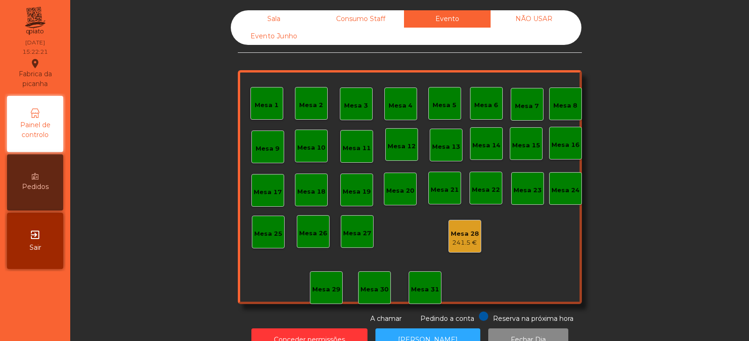
click at [541, 18] on div "NÃO USAR" at bounding box center [533, 18] width 87 height 17
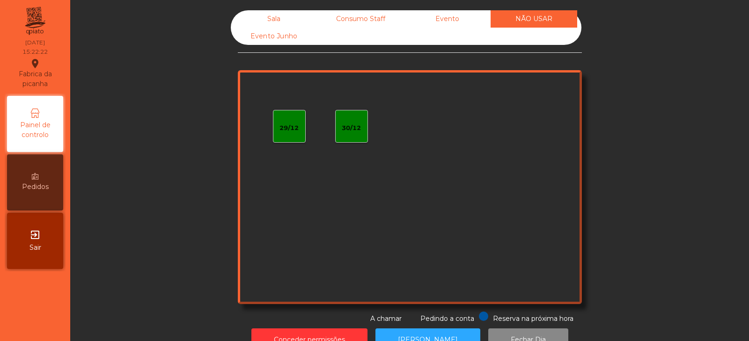
click at [293, 40] on div "Evento Junho" at bounding box center [274, 36] width 87 height 17
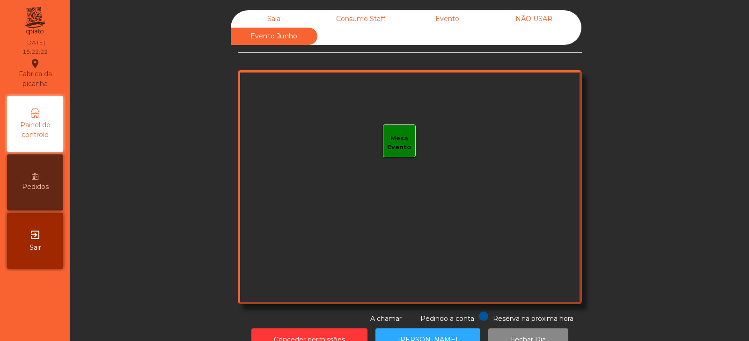
click at [280, 15] on div "Sala" at bounding box center [274, 18] width 87 height 17
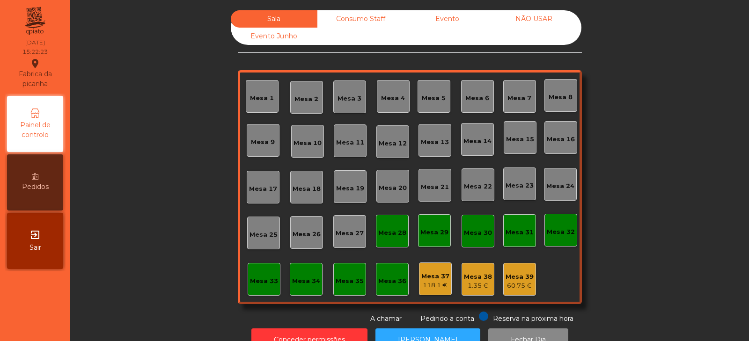
click at [454, 17] on div "Evento" at bounding box center [447, 18] width 87 height 17
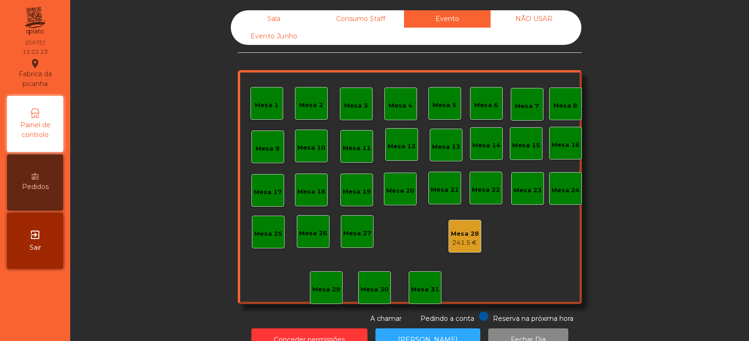
click at [380, 15] on div "Consumo Staff" at bounding box center [360, 18] width 87 height 17
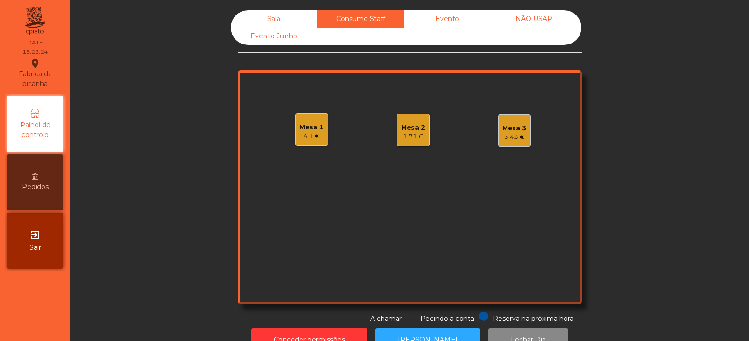
click at [518, 137] on div "3.43 €" at bounding box center [514, 136] width 24 height 9
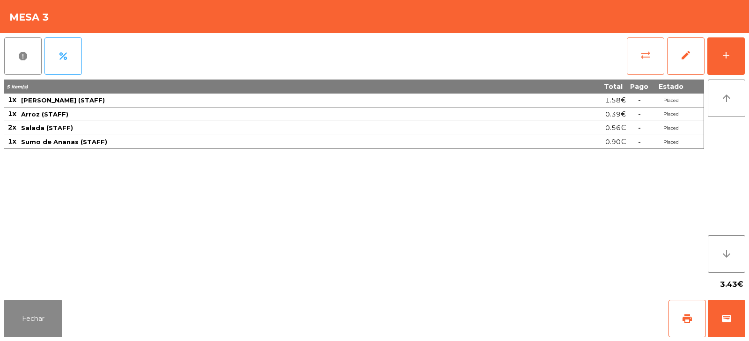
click at [650, 57] on span "sync_alt" at bounding box center [645, 55] width 11 height 11
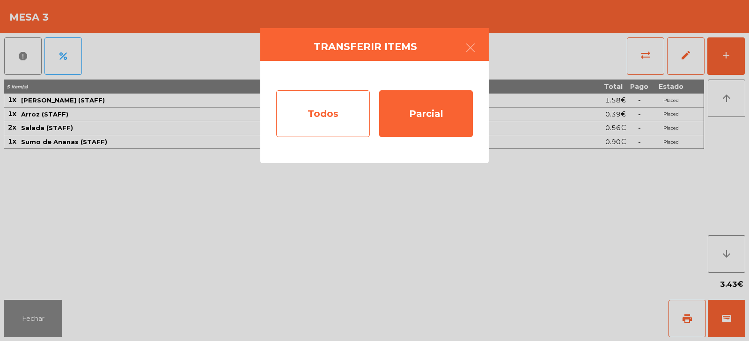
click at [339, 119] on div "Todos" at bounding box center [323, 113] width 94 height 47
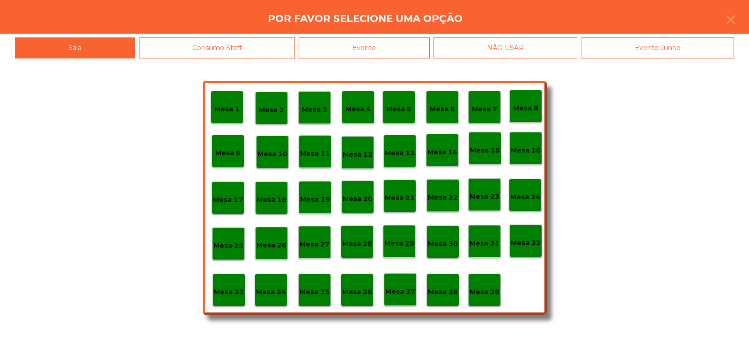
click at [533, 238] on p "Mesa 32" at bounding box center [525, 243] width 30 height 11
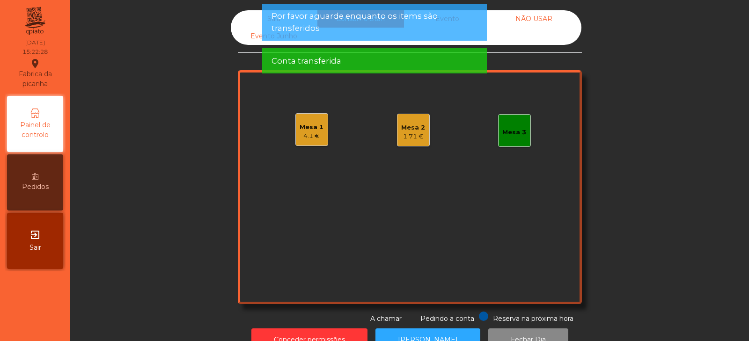
click at [257, 25] on div "Sala" at bounding box center [274, 18] width 87 height 17
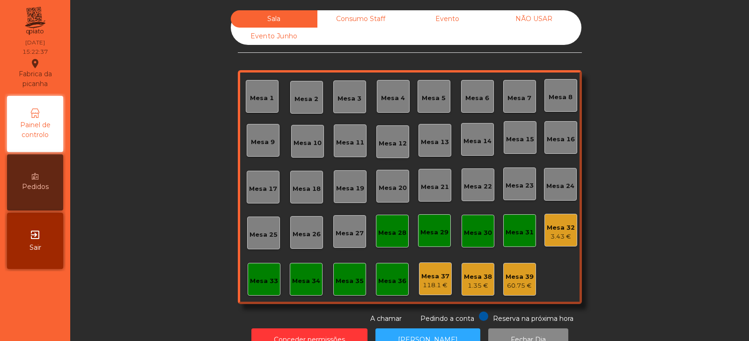
click at [341, 19] on div "Consumo Staff" at bounding box center [360, 18] width 87 height 17
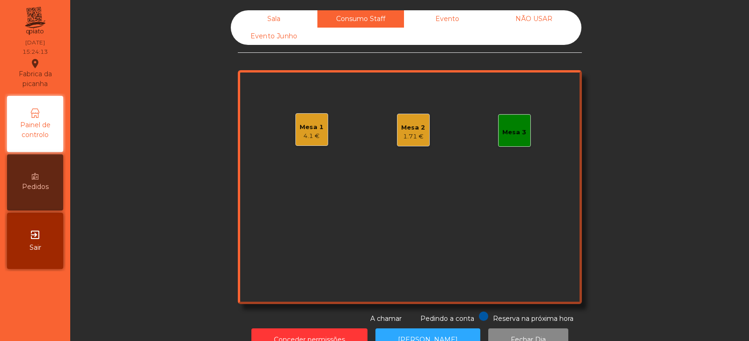
scroll to position [28, 0]
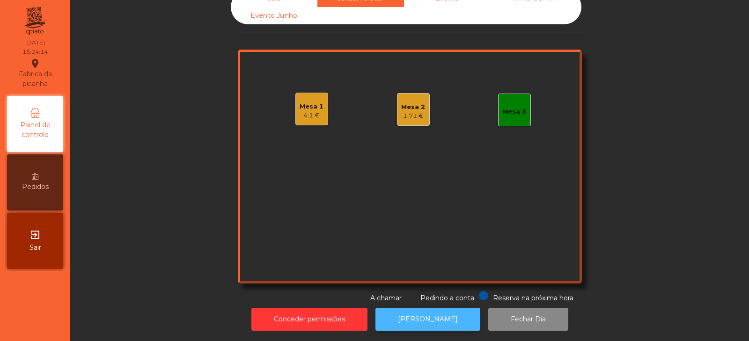
click at [422, 310] on button "[PERSON_NAME]" at bounding box center [427, 319] width 105 height 23
click at [317, 102] on div "Mesa 1" at bounding box center [311, 106] width 24 height 9
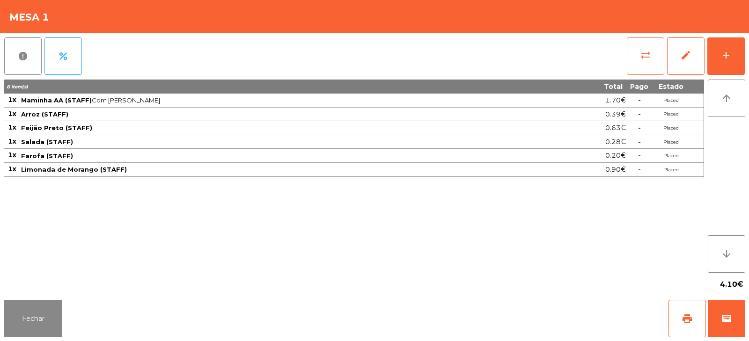
click at [642, 66] on button "sync_alt" at bounding box center [644, 55] width 37 height 37
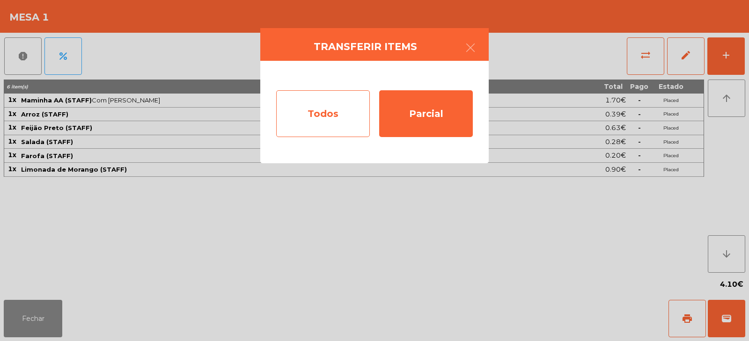
click at [342, 124] on div "Todos" at bounding box center [323, 113] width 94 height 47
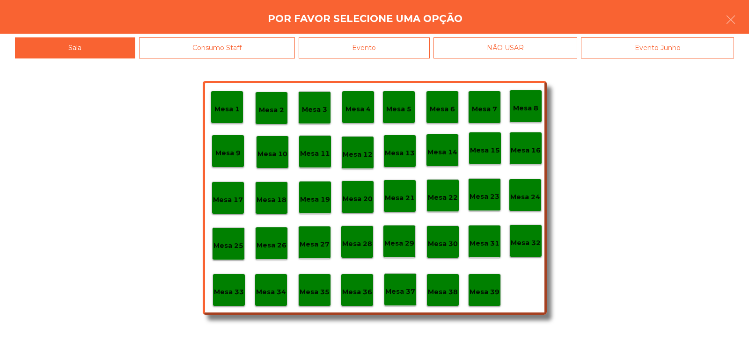
click at [386, 47] on div "Evento" at bounding box center [364, 47] width 131 height 21
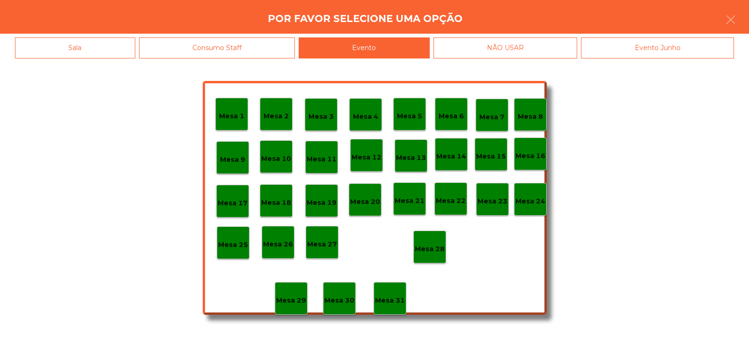
click at [427, 244] on p "Mesa 28" at bounding box center [430, 249] width 30 height 11
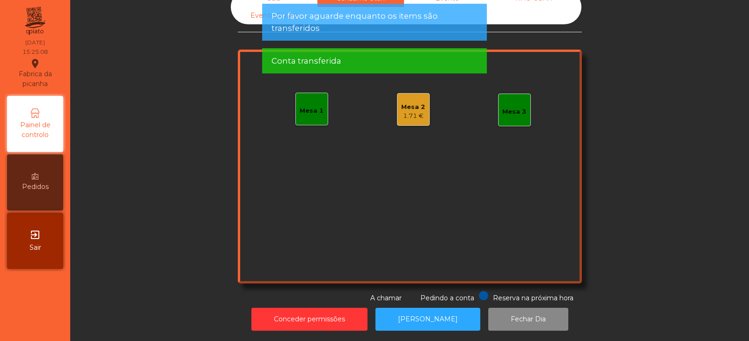
click at [420, 113] on div "1.71 €" at bounding box center [413, 115] width 24 height 9
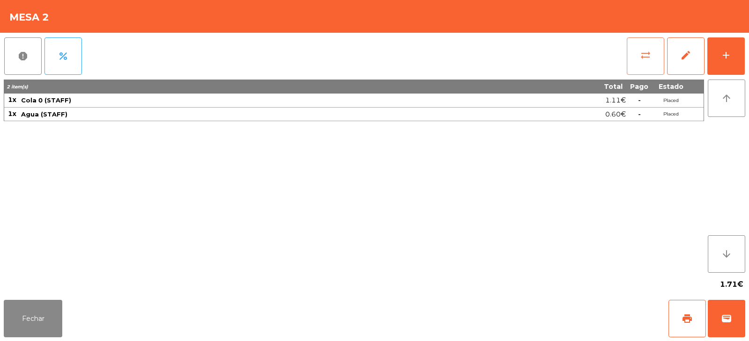
click at [643, 58] on span "sync_alt" at bounding box center [645, 55] width 11 height 11
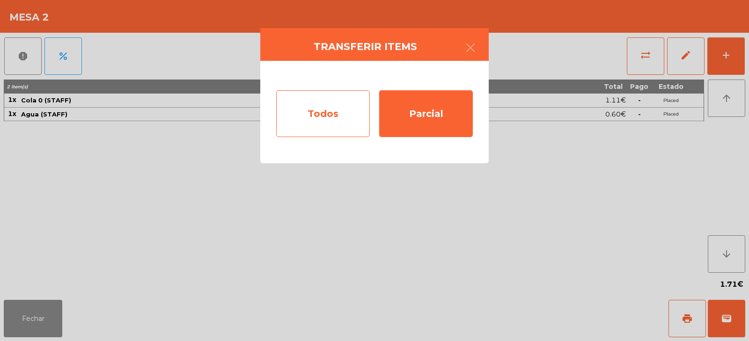
click at [331, 111] on div "Todos" at bounding box center [323, 113] width 94 height 47
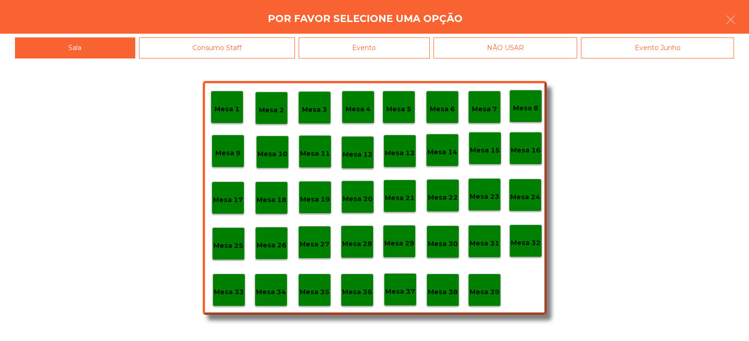
click at [471, 245] on p "Mesa 31" at bounding box center [484, 243] width 30 height 11
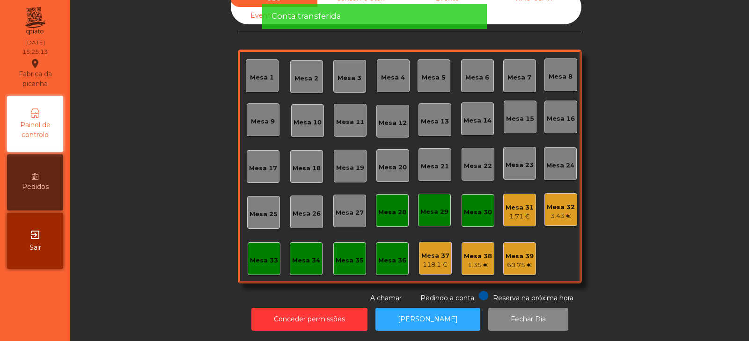
click at [358, 243] on div "Mesa 35" at bounding box center [349, 258] width 33 height 33
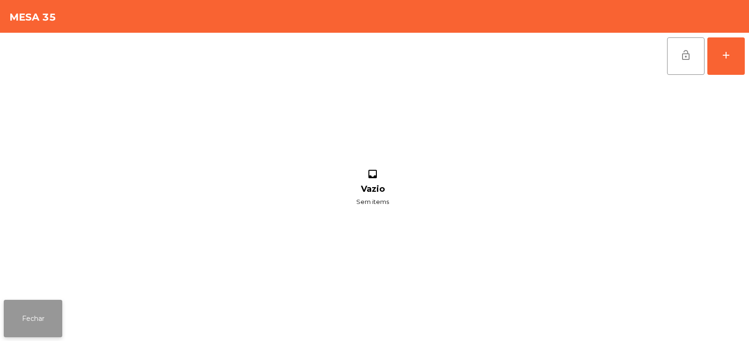
click at [59, 318] on button "Fechar" at bounding box center [33, 318] width 58 height 37
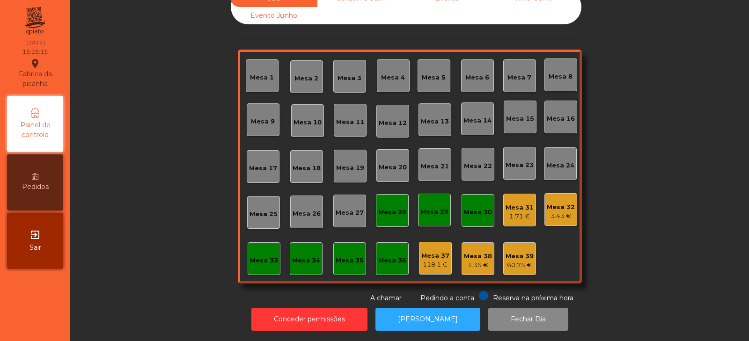
scroll to position [0, 0]
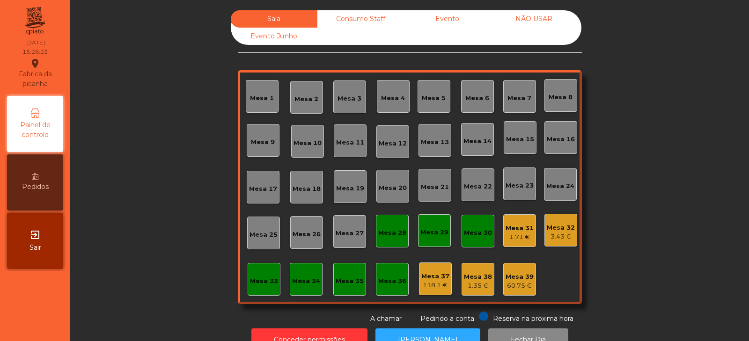
click at [359, 24] on div "Consumo Staff" at bounding box center [360, 18] width 87 height 17
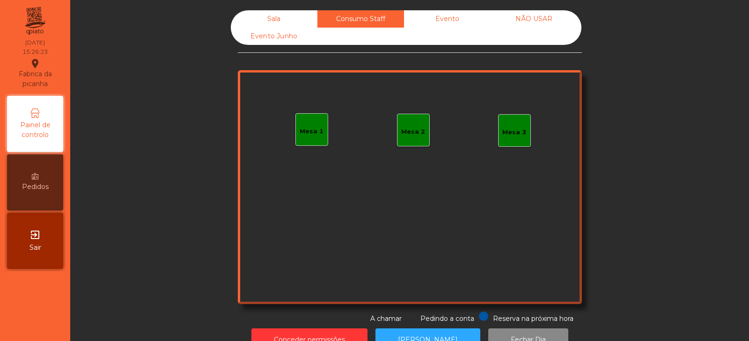
click at [440, 27] on div "Evento" at bounding box center [447, 18] width 87 height 17
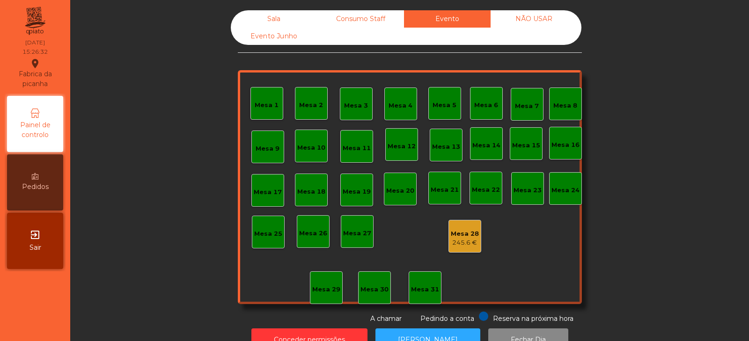
scroll to position [28, 0]
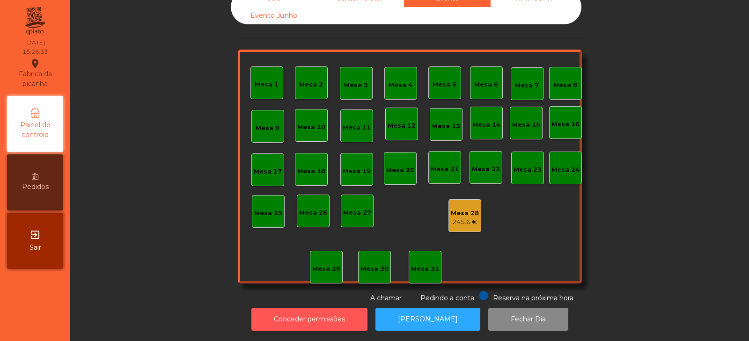
click at [295, 322] on button "Conceder permissões" at bounding box center [309, 319] width 116 height 23
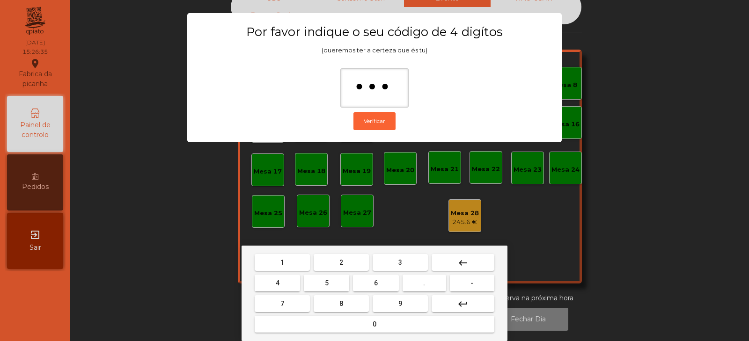
type input "****"
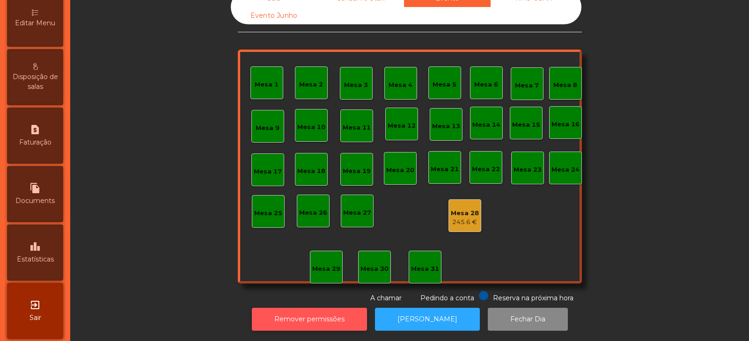
scroll to position [227, 0]
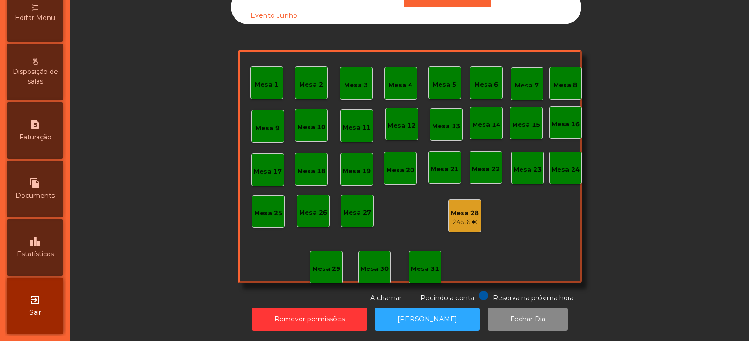
click at [36, 248] on div "leaderboard Estatísticas" at bounding box center [35, 247] width 56 height 56
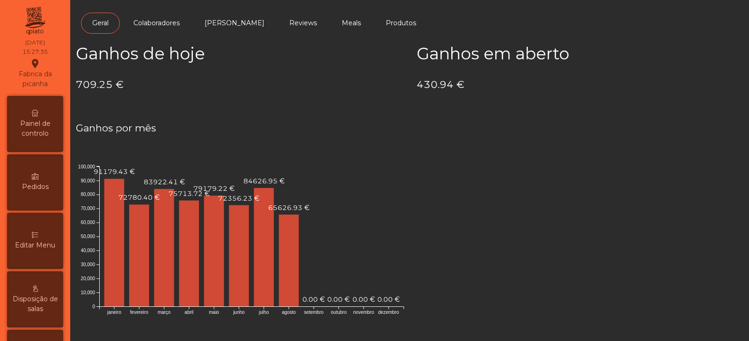
click at [42, 135] on span "Painel de controlo" at bounding box center [34, 129] width 51 height 20
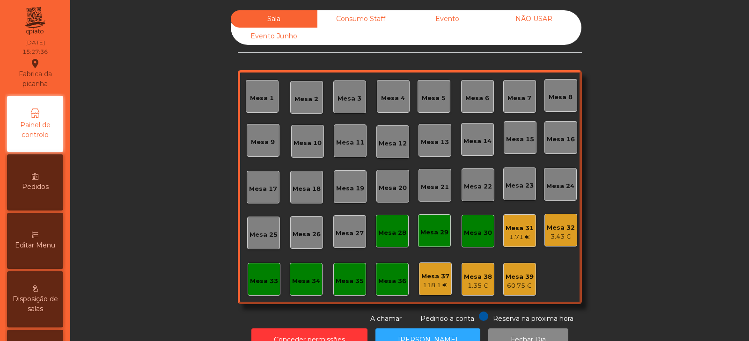
click at [511, 235] on div "1.71 €" at bounding box center [519, 237] width 28 height 9
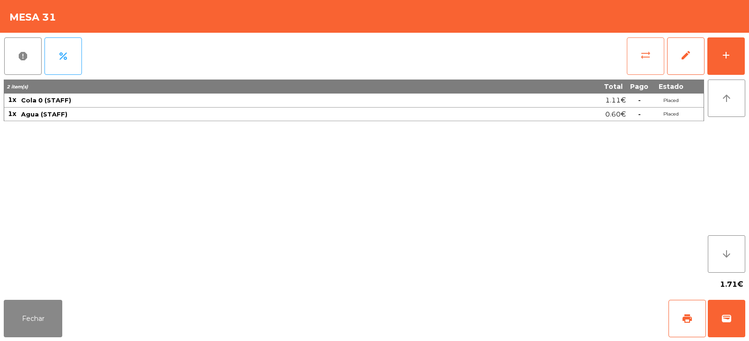
click at [640, 59] on span "sync_alt" at bounding box center [645, 55] width 11 height 11
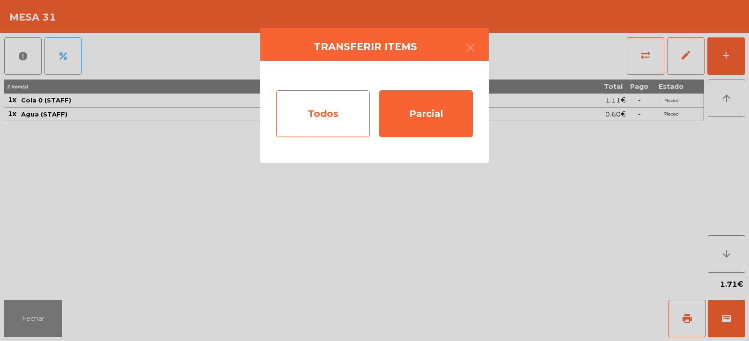
click at [339, 122] on div "Todos" at bounding box center [323, 113] width 94 height 47
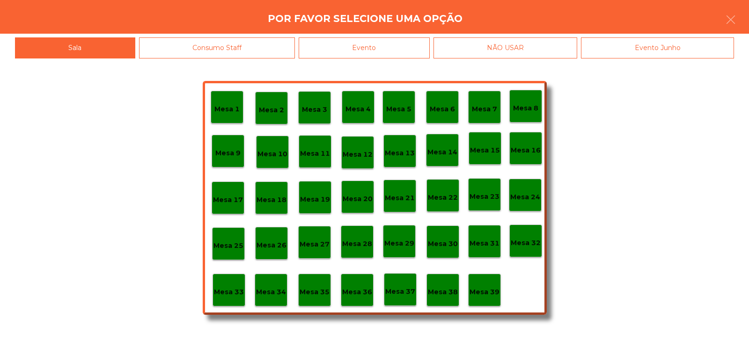
click at [526, 246] on p "Mesa 32" at bounding box center [525, 243] width 30 height 11
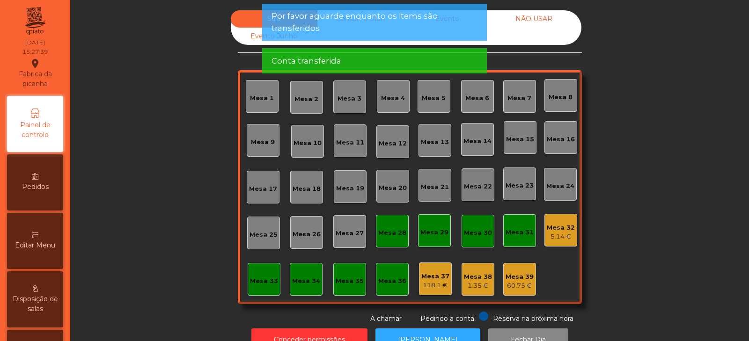
click at [248, 30] on div "Evento Junho" at bounding box center [274, 36] width 87 height 17
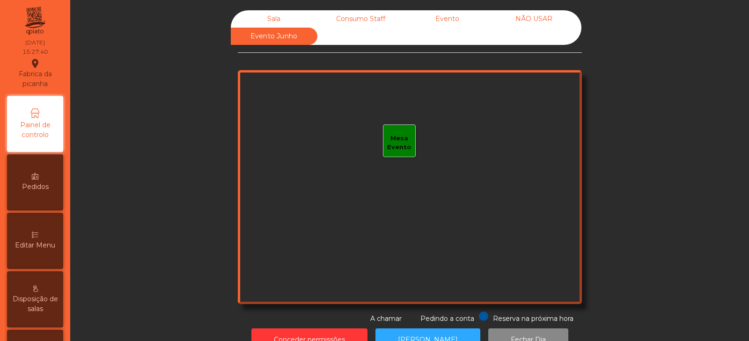
click at [248, 14] on div "Sala" at bounding box center [274, 18] width 87 height 17
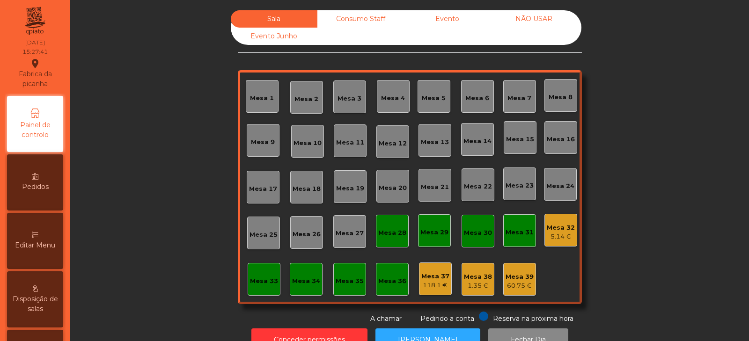
scroll to position [28, 0]
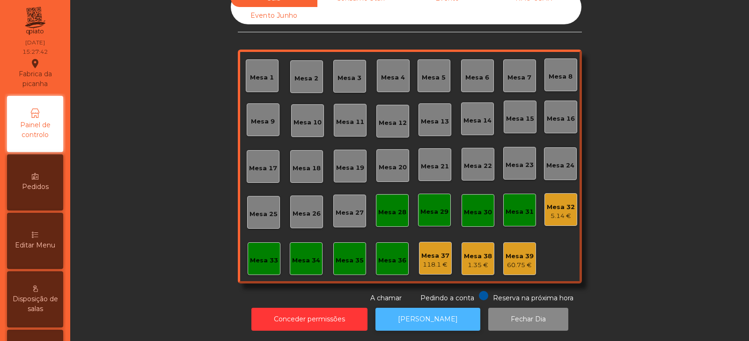
click at [431, 322] on button "[PERSON_NAME]" at bounding box center [427, 319] width 105 height 23
click at [422, 314] on button "[PERSON_NAME]" at bounding box center [427, 319] width 105 height 23
